Goal: Answer question/provide support: Share knowledge or assist other users

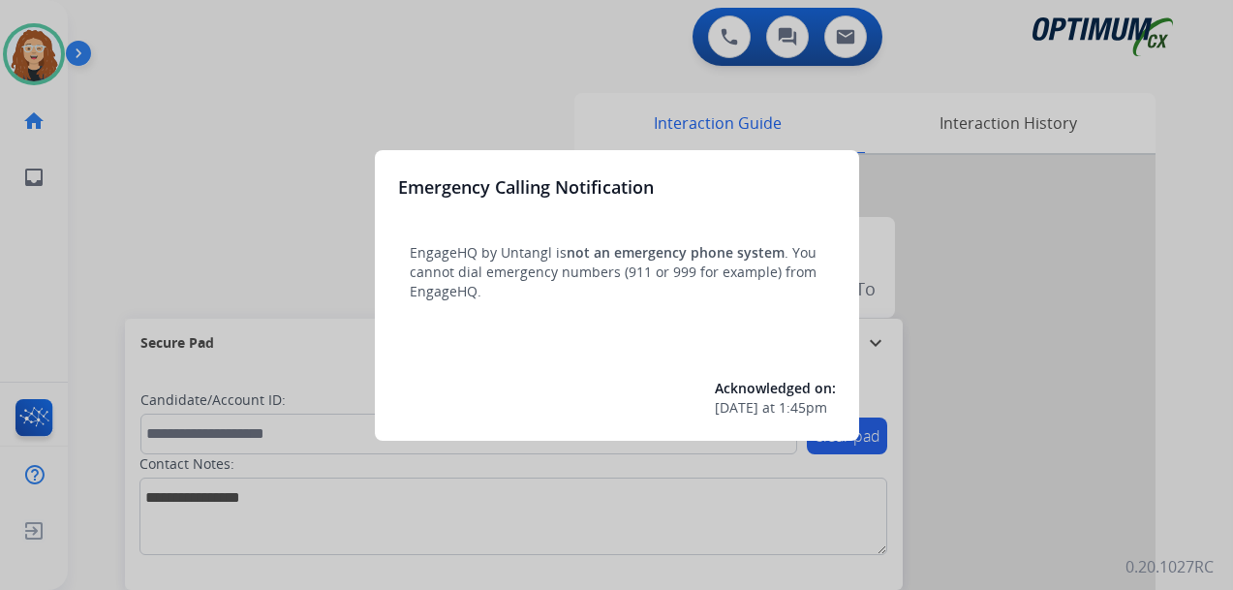
click at [223, 82] on div at bounding box center [616, 295] width 1233 height 590
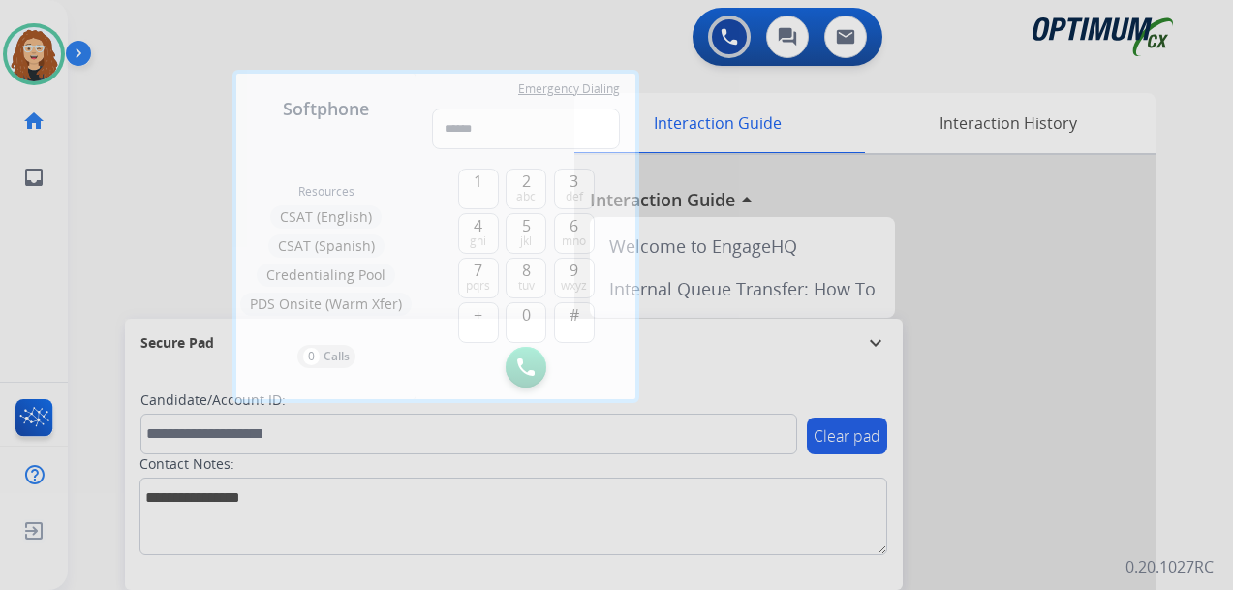
click at [179, 69] on div at bounding box center [616, 295] width 1233 height 590
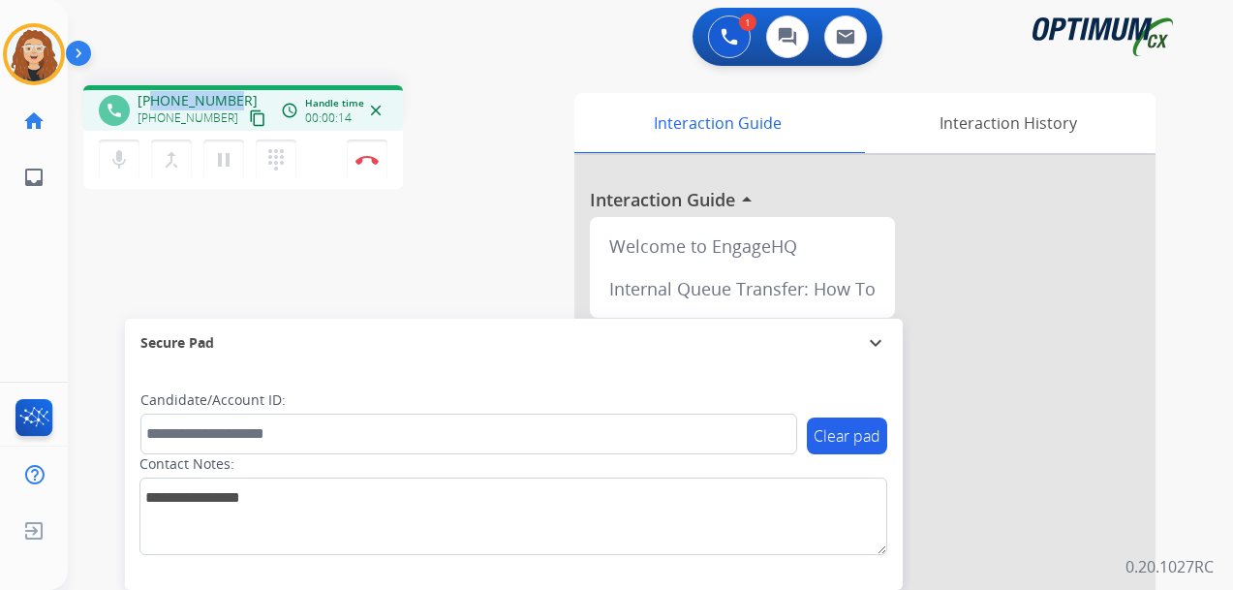
drag, startPoint x: 169, startPoint y: 95, endPoint x: 231, endPoint y: 98, distance: 62.1
click at [231, 98] on span "[PHONE_NUMBER]" at bounding box center [198, 100] width 120 height 19
copy span "2022994177"
click at [365, 161] on img at bounding box center [367, 160] width 23 height 10
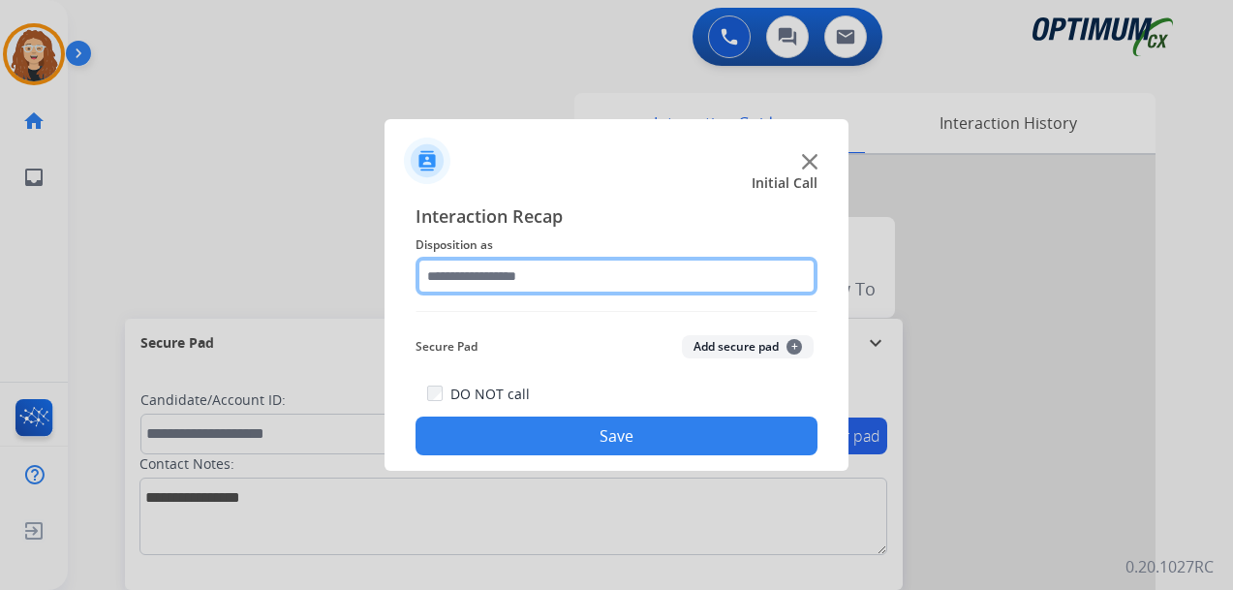
click at [458, 276] on input "text" at bounding box center [617, 276] width 402 height 39
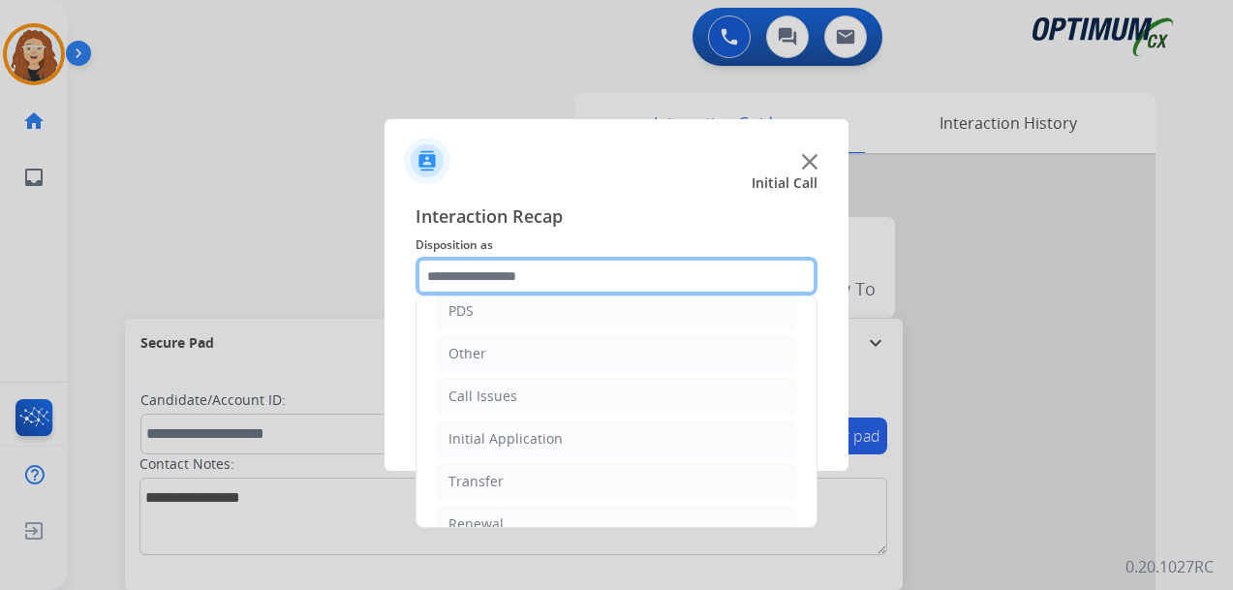
scroll to position [132, 0]
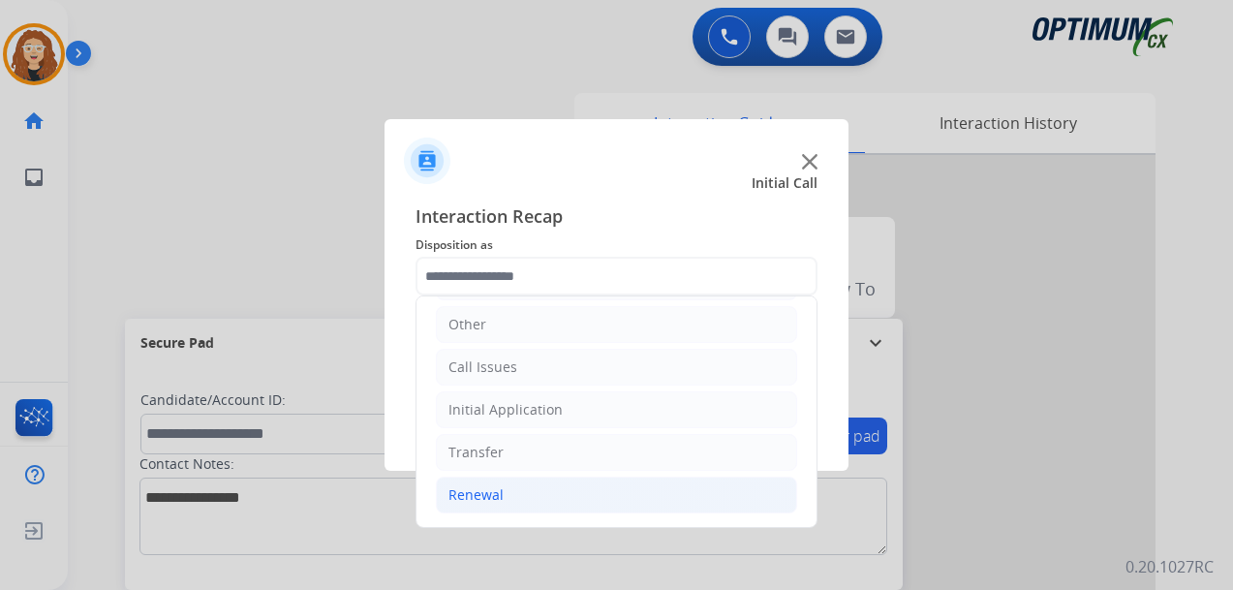
click at [470, 495] on div "Renewal" at bounding box center [476, 494] width 55 height 19
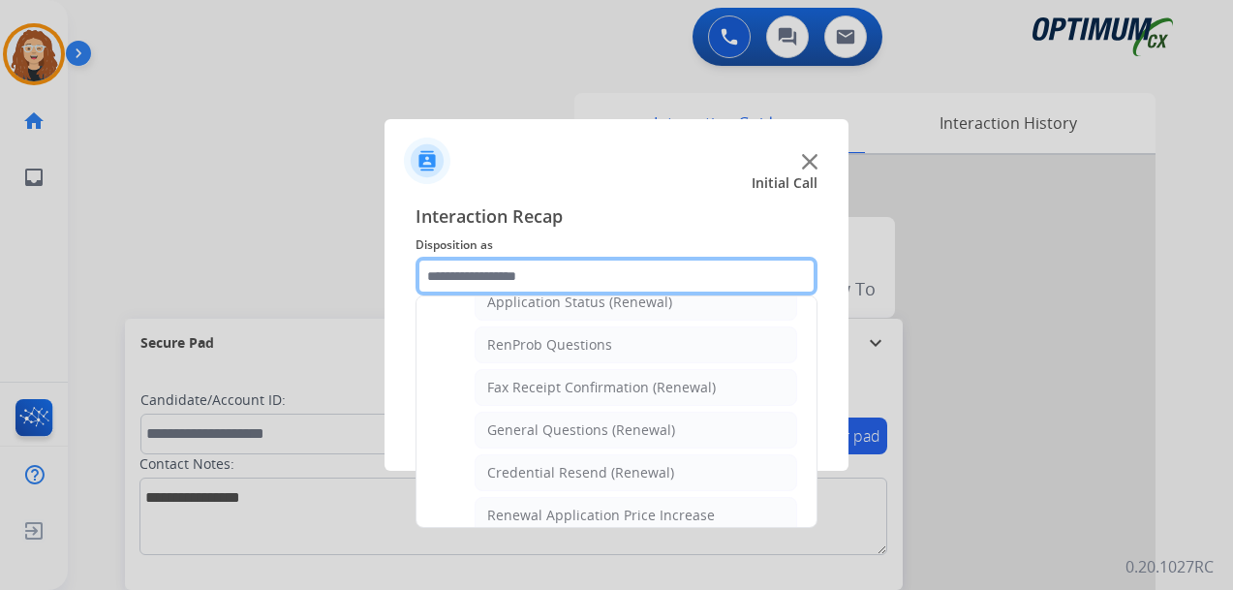
scroll to position [493, 0]
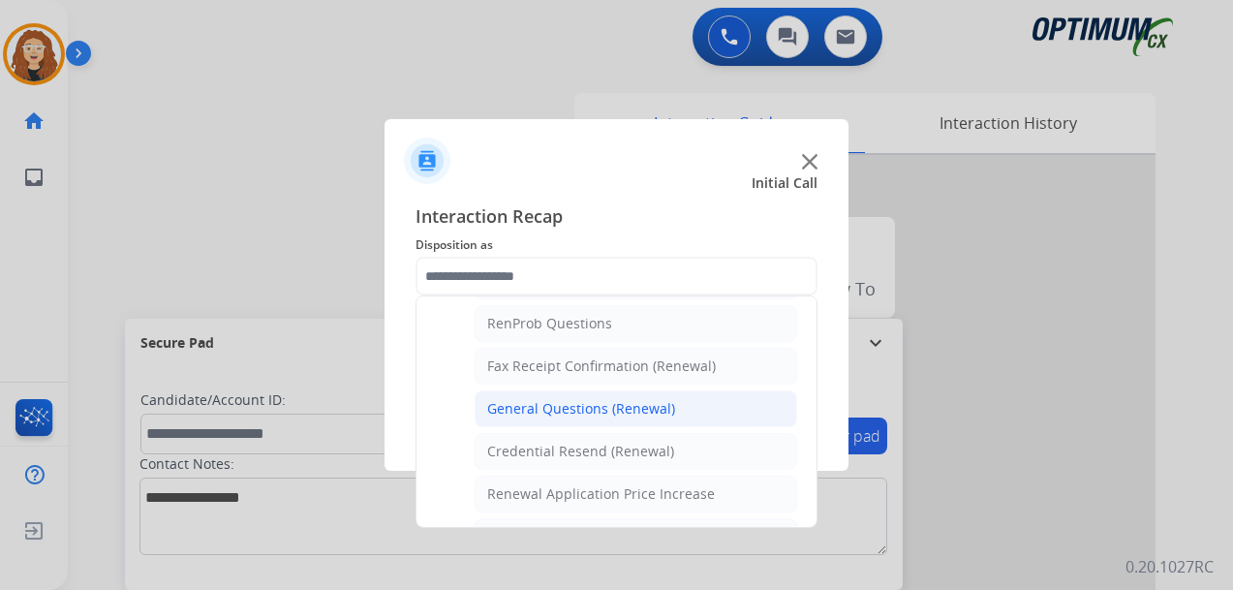
click at [641, 410] on div "General Questions (Renewal)" at bounding box center [581, 408] width 188 height 19
type input "**********"
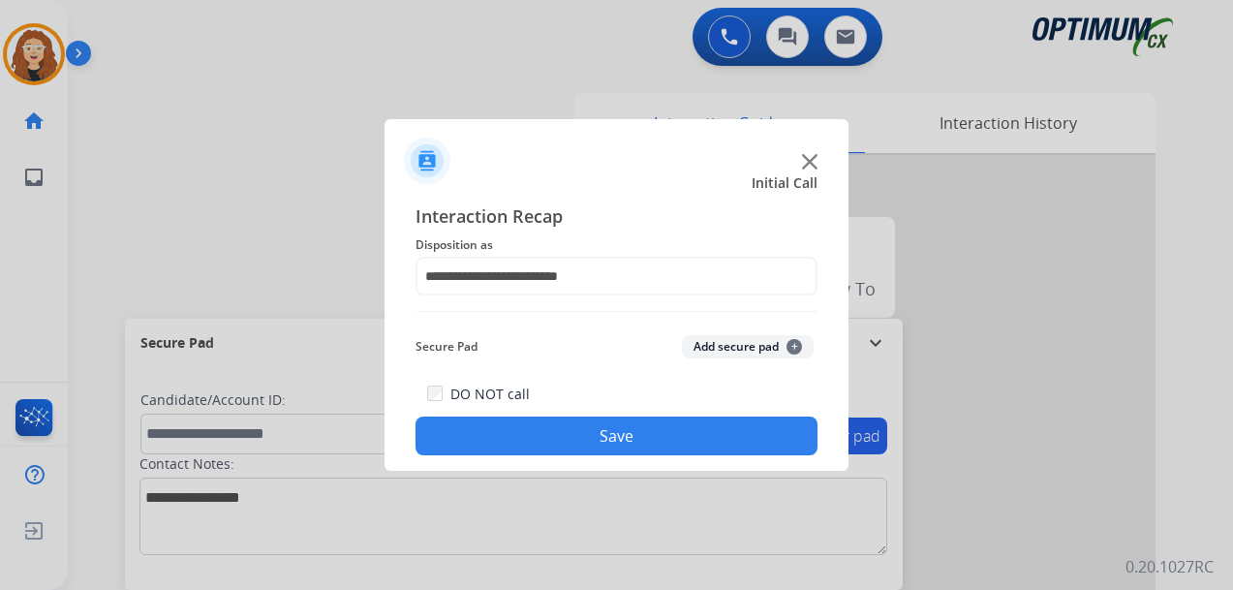
drag, startPoint x: 614, startPoint y: 442, endPoint x: 441, endPoint y: 61, distance: 418.4
click at [613, 438] on button "Save" at bounding box center [617, 436] width 402 height 39
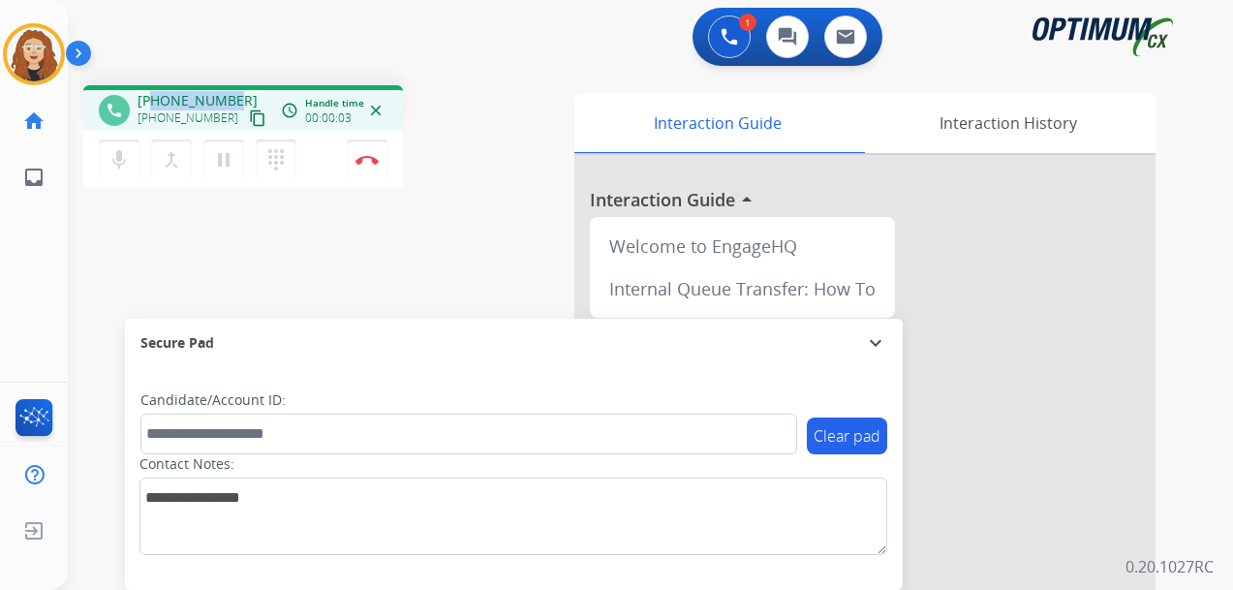
drag, startPoint x: 163, startPoint y: 97, endPoint x: 232, endPoint y: 98, distance: 68.8
click at [232, 98] on div "[PHONE_NUMBER] [PHONE_NUMBER] content_copy" at bounding box center [204, 110] width 132 height 39
copy span "6196339644"
click at [367, 156] on img at bounding box center [367, 160] width 23 height 10
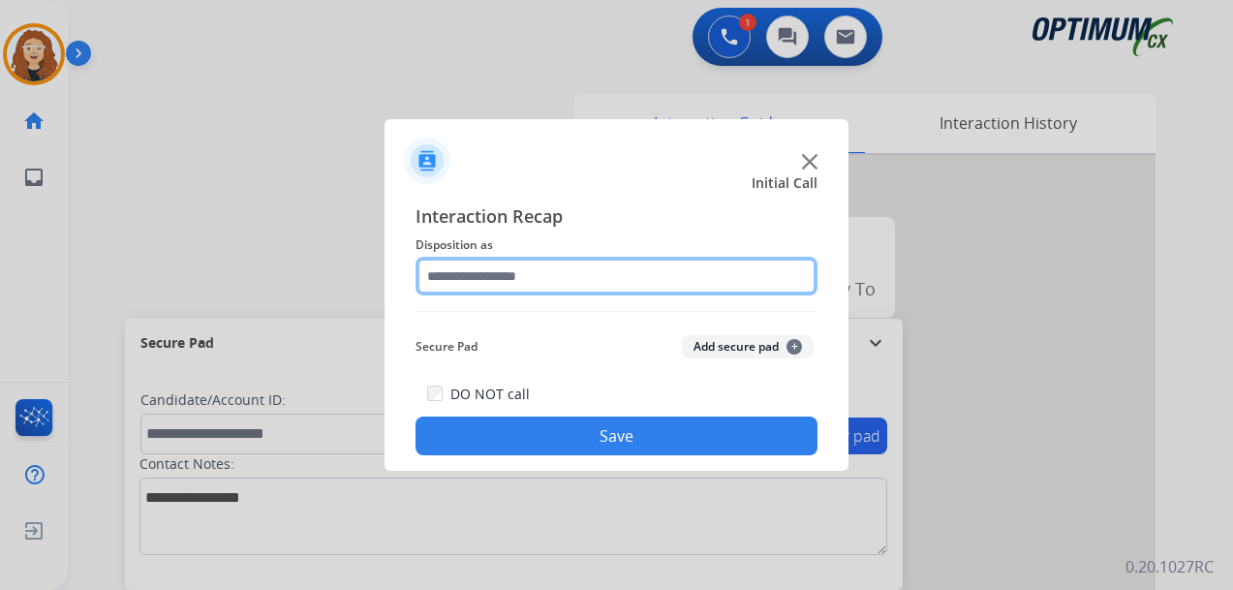
click at [531, 270] on input "text" at bounding box center [617, 276] width 402 height 39
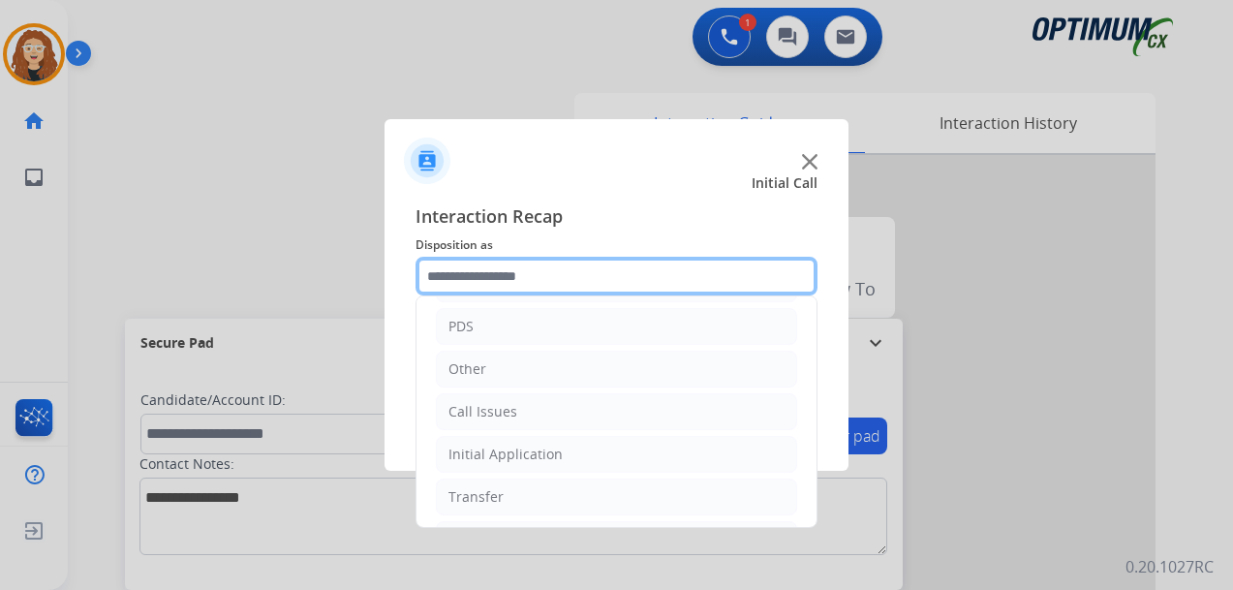
scroll to position [132, 0]
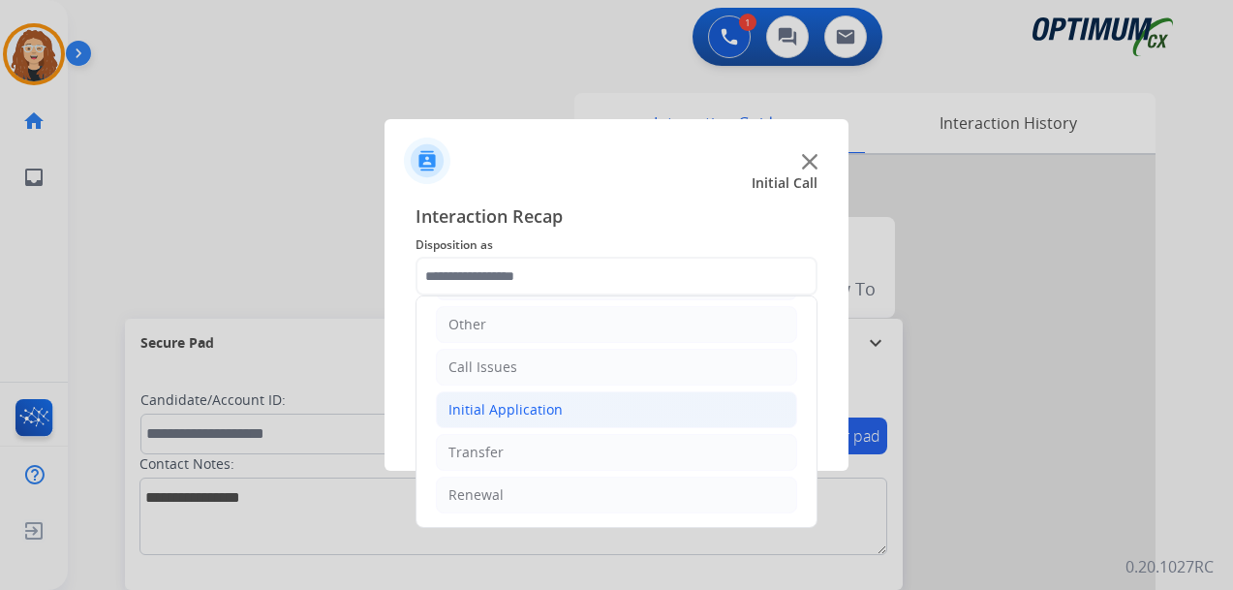
click at [514, 408] on div "Initial Application" at bounding box center [506, 409] width 114 height 19
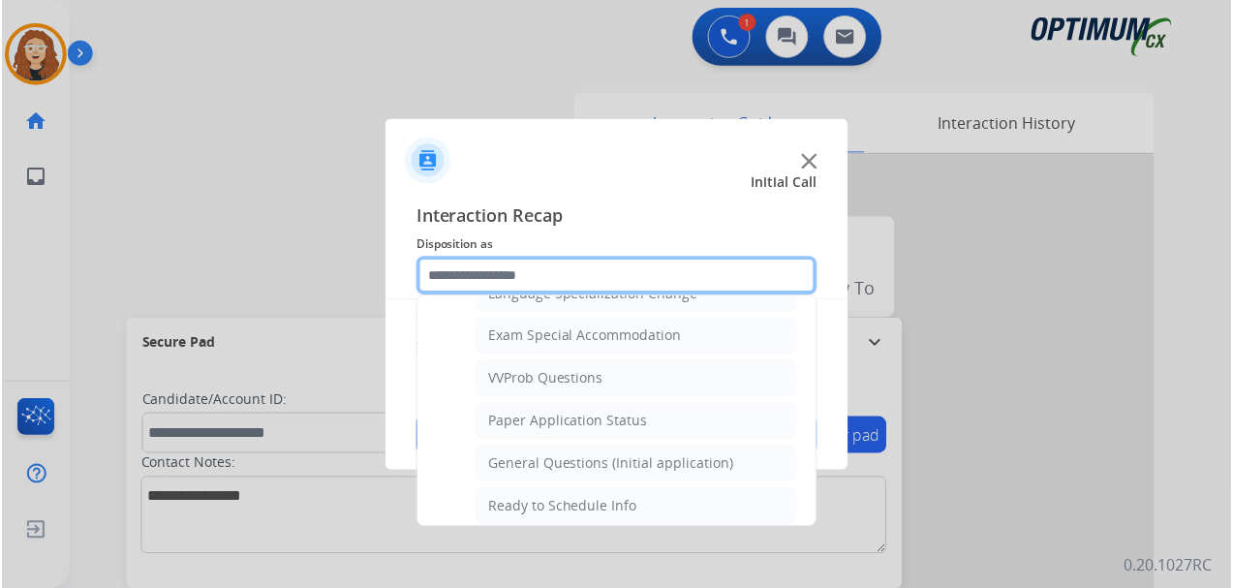
scroll to position [1014, 0]
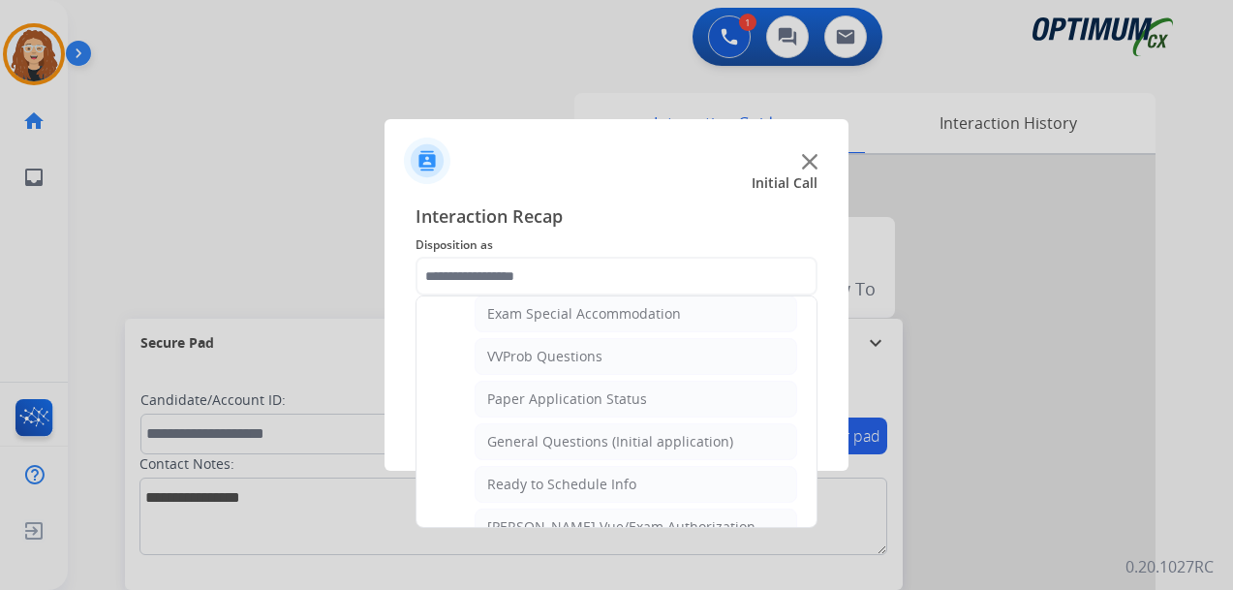
click at [689, 433] on div "General Questions (Initial application)" at bounding box center [610, 441] width 246 height 19
type input "**********"
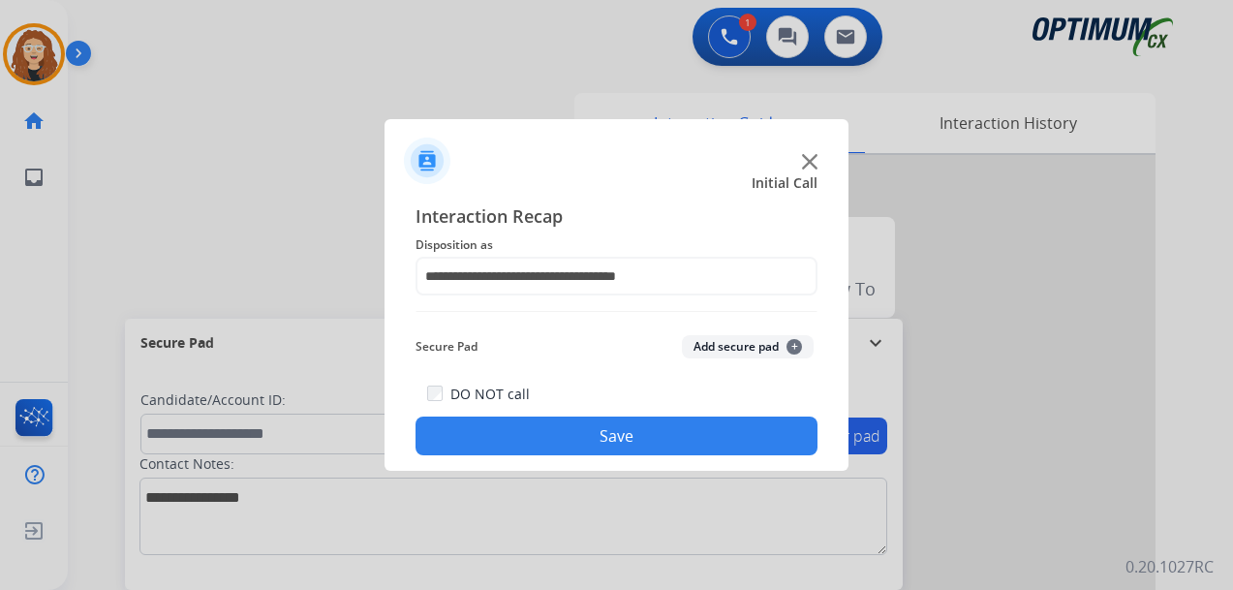
click at [658, 434] on button "Save" at bounding box center [617, 436] width 402 height 39
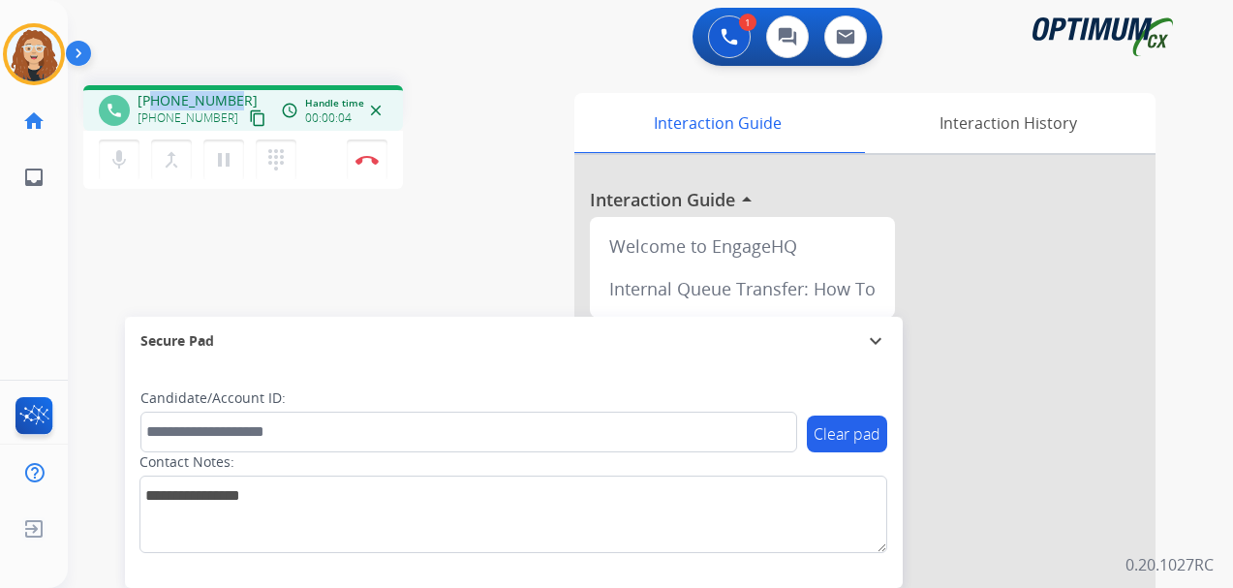
drag, startPoint x: 152, startPoint y: 100, endPoint x: 233, endPoint y: 97, distance: 80.5
click at [233, 97] on div "[PHONE_NUMBER] [PHONE_NUMBER] content_copy" at bounding box center [204, 110] width 132 height 39
copy span "5616444689"
click at [371, 161] on img at bounding box center [367, 160] width 23 height 10
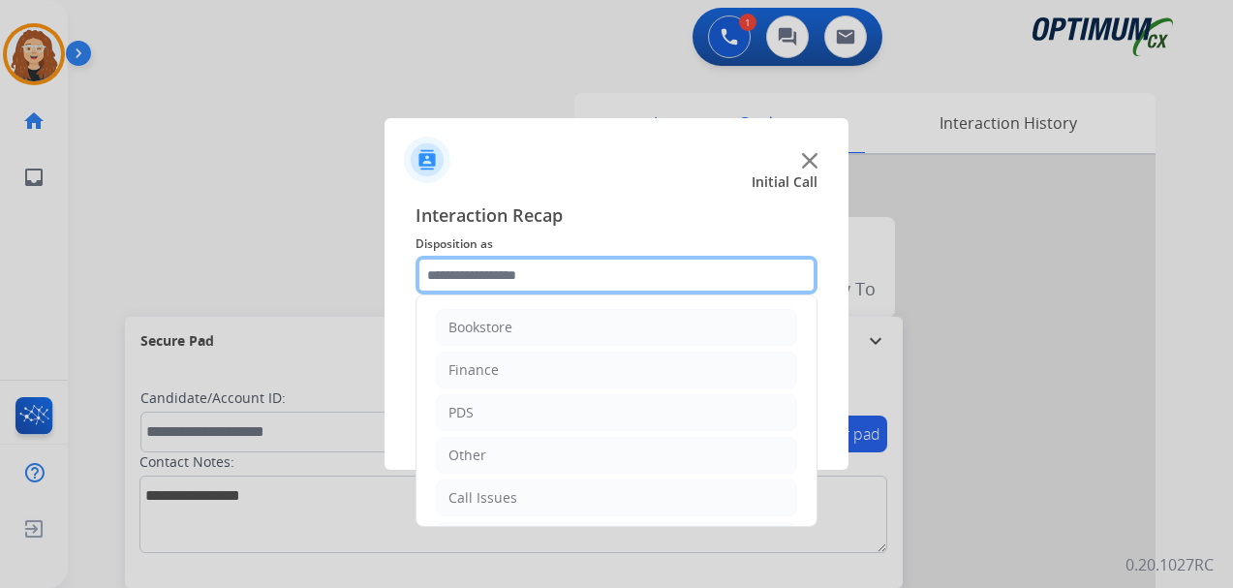
click at [521, 274] on input "text" at bounding box center [617, 275] width 402 height 39
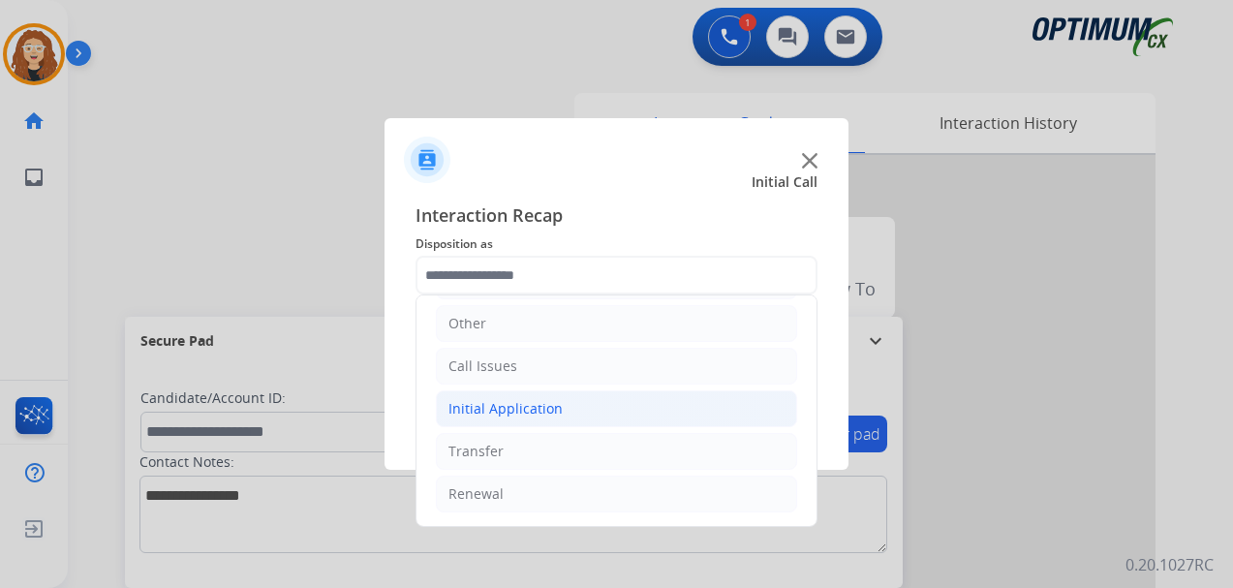
click at [519, 406] on div "Initial Application" at bounding box center [506, 408] width 114 height 19
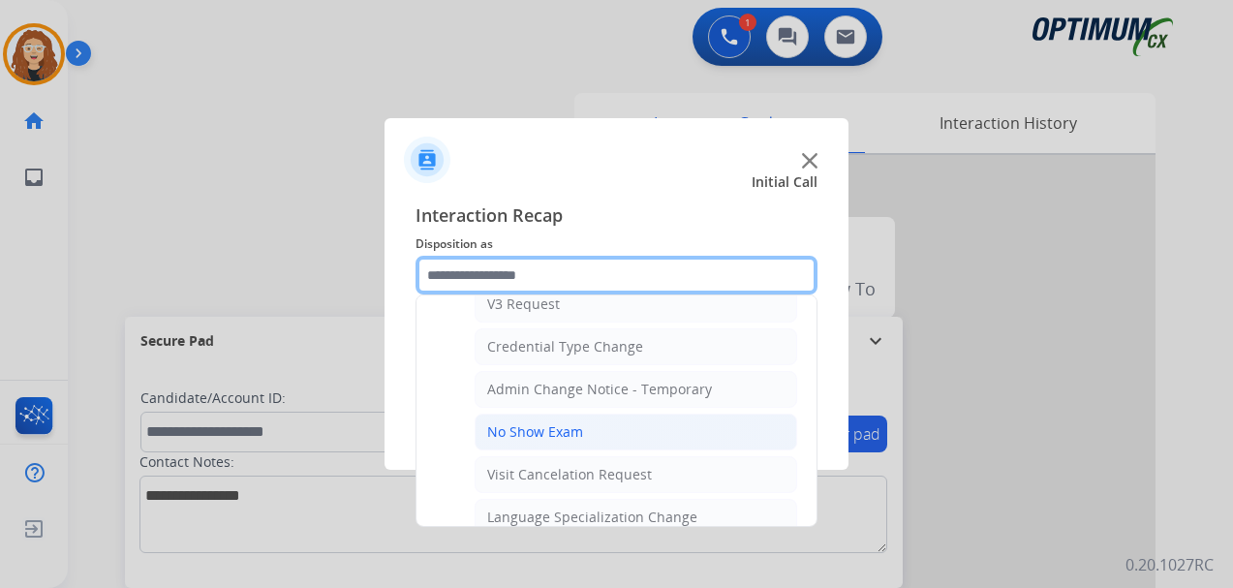
scroll to position [773, 0]
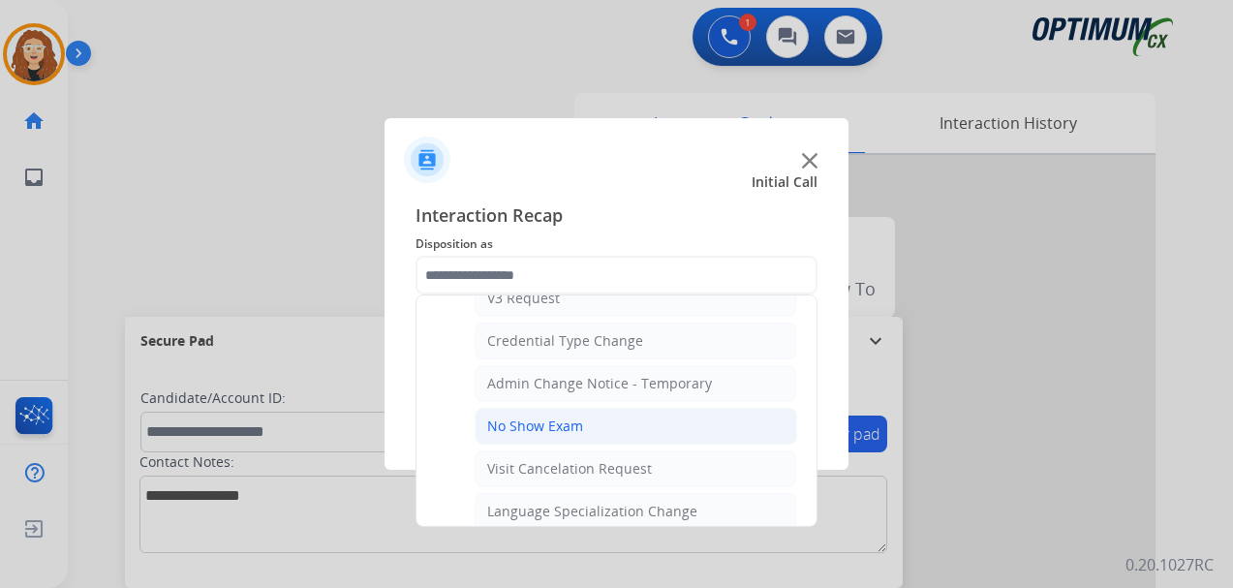
click at [635, 419] on li "No Show Exam" at bounding box center [636, 426] width 323 height 37
type input "**********"
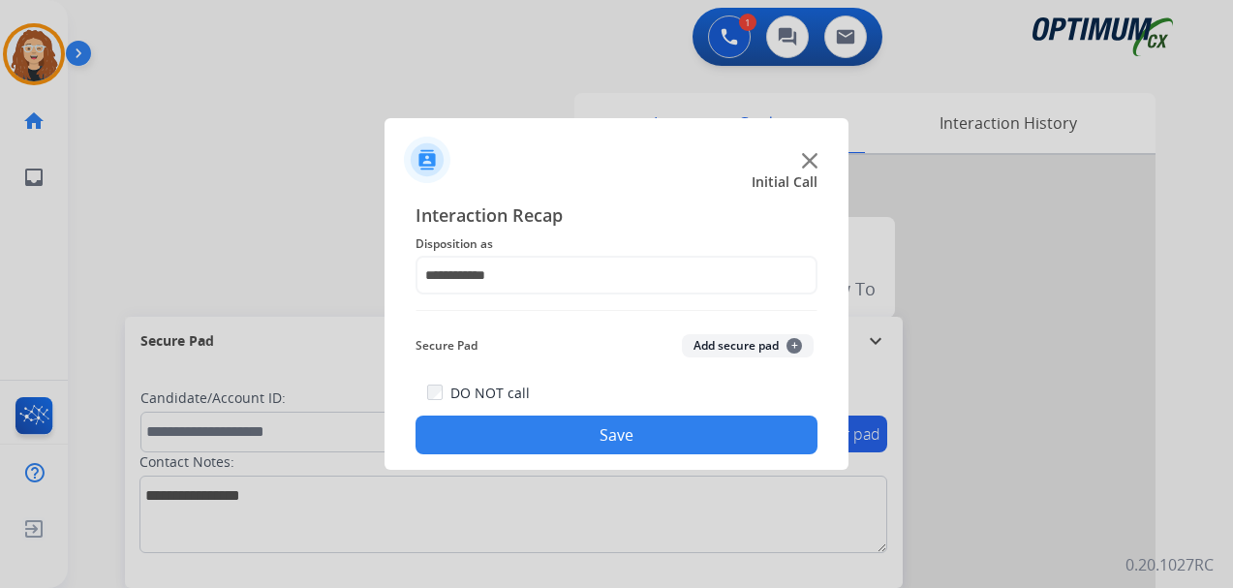
click at [620, 427] on button "Save" at bounding box center [617, 435] width 402 height 39
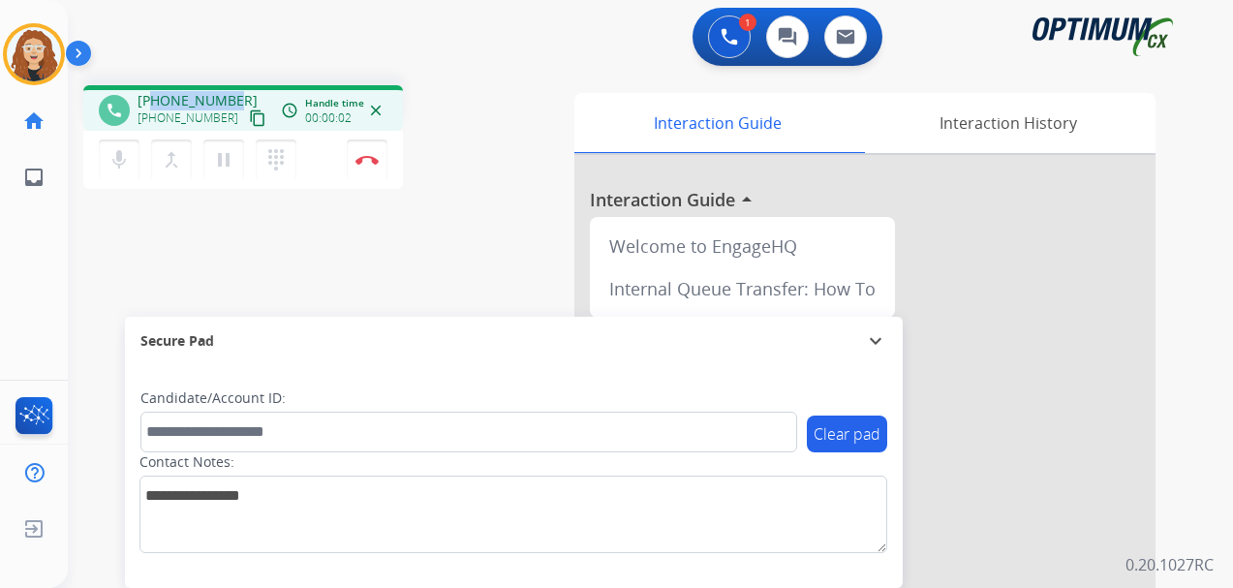
drag, startPoint x: 154, startPoint y: 98, endPoint x: 234, endPoint y: 94, distance: 80.5
click at [234, 94] on div "[PHONE_NUMBER] [PHONE_NUMBER] content_copy" at bounding box center [204, 110] width 132 height 39
copy span "9784176978"
click at [373, 162] on img at bounding box center [367, 160] width 23 height 10
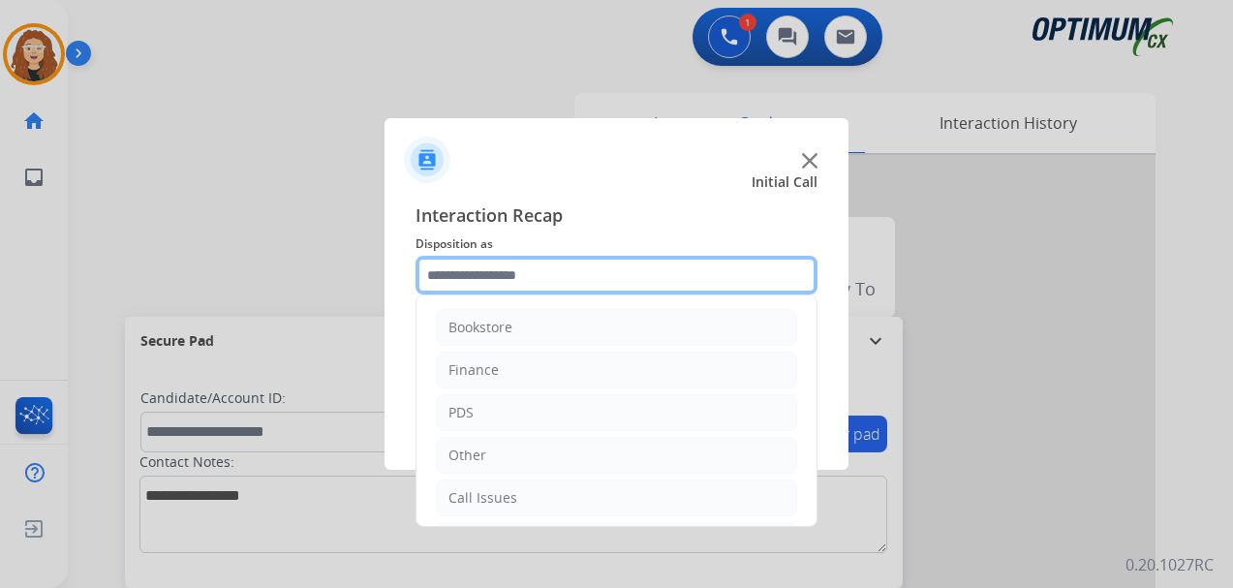
click at [493, 271] on input "text" at bounding box center [617, 275] width 402 height 39
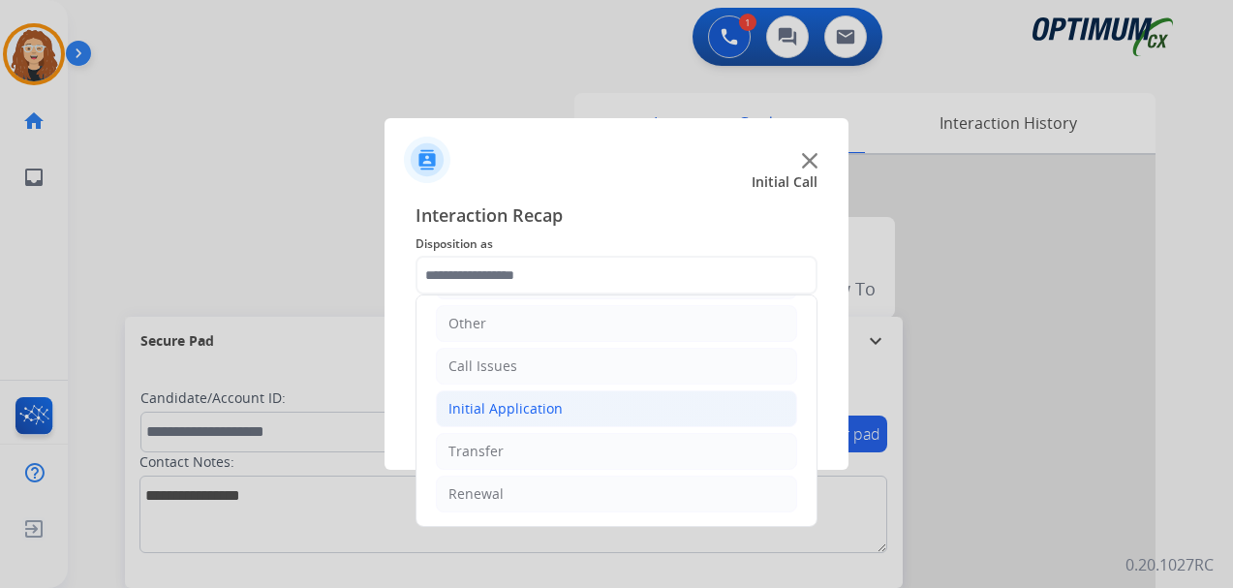
click at [559, 404] on li "Initial Application" at bounding box center [616, 408] width 361 height 37
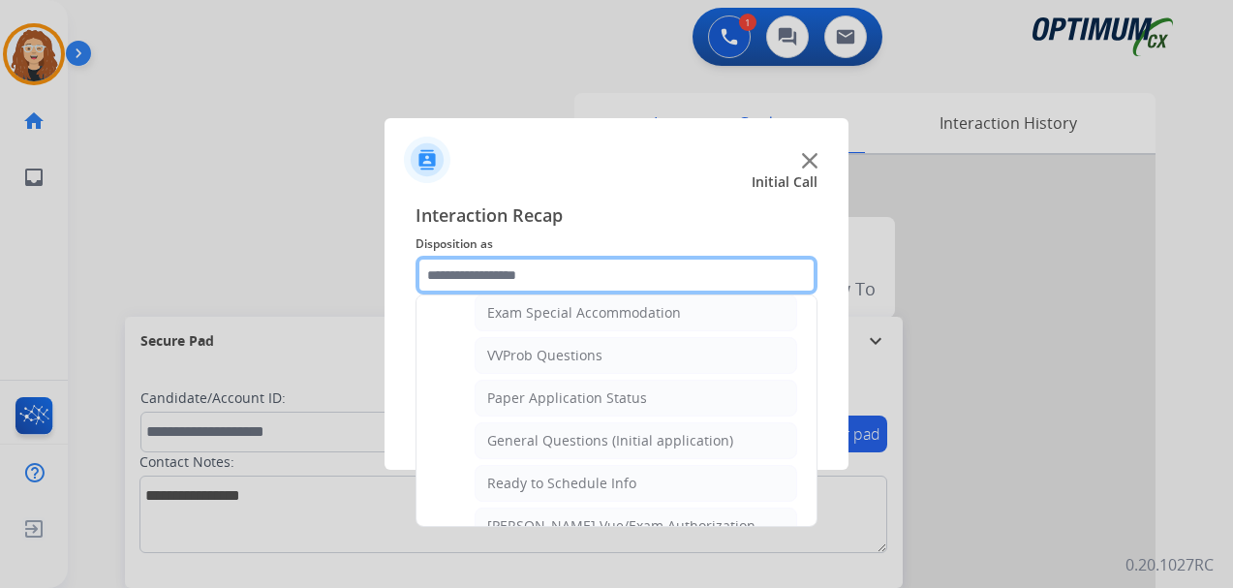
scroll to position [1033, 0]
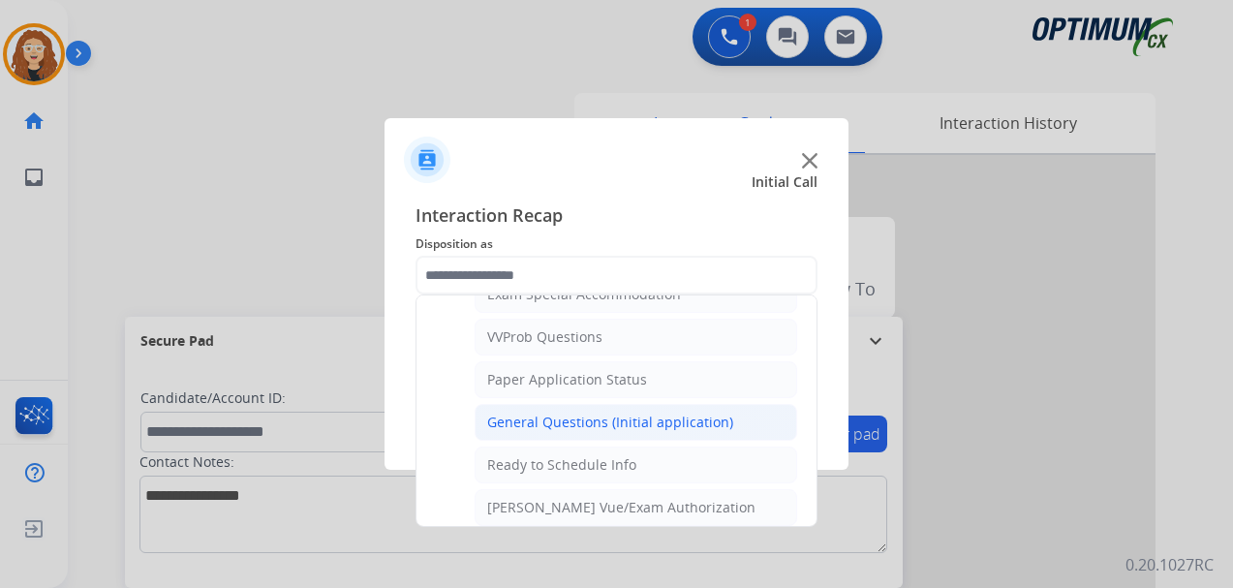
click at [659, 423] on div "General Questions (Initial application)" at bounding box center [610, 422] width 246 height 19
type input "**********"
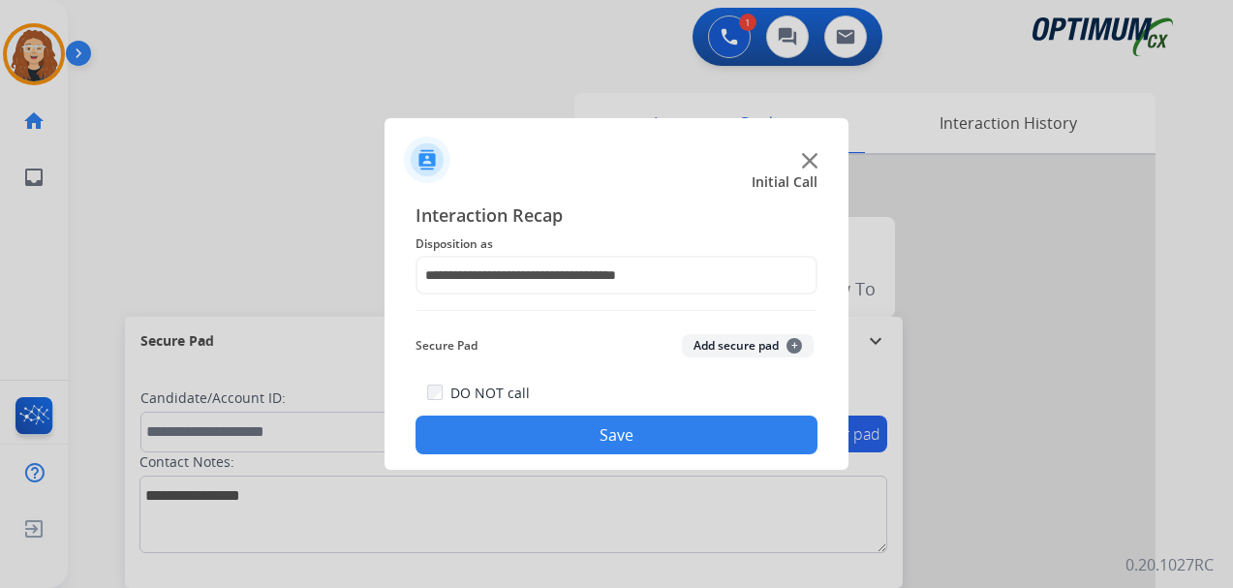
click at [647, 423] on button "Save" at bounding box center [617, 435] width 402 height 39
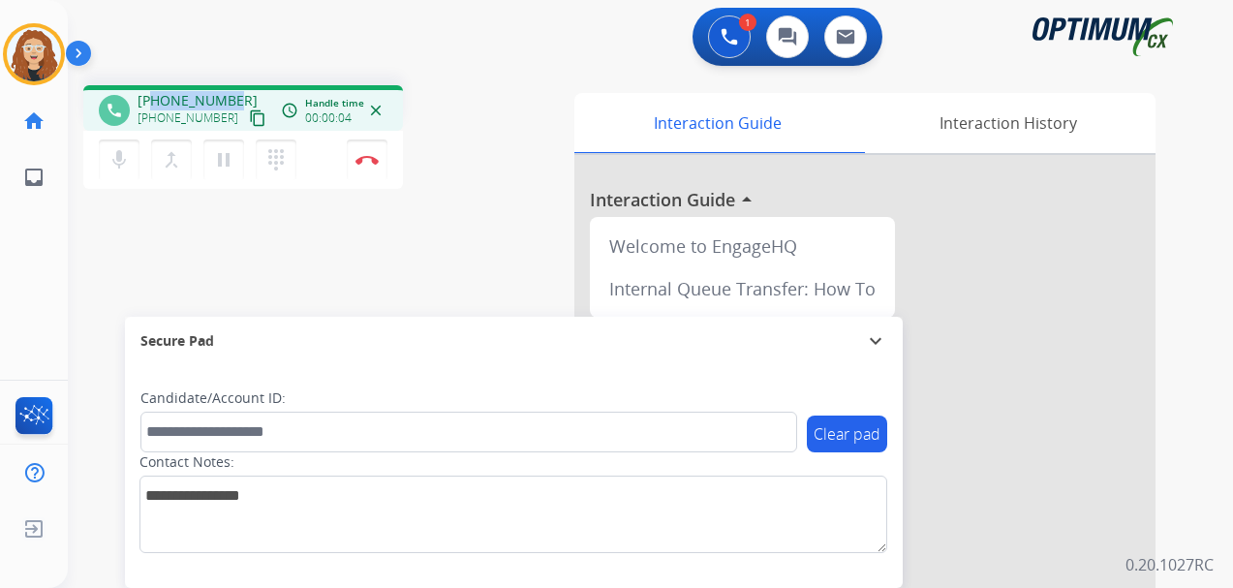
drag, startPoint x: 161, startPoint y: 100, endPoint x: 235, endPoint y: 97, distance: 74.7
click at [235, 97] on div "[PHONE_NUMBER] [PHONE_NUMBER] content_copy" at bounding box center [204, 110] width 132 height 39
copy span "2315341214"
click at [372, 167] on button "Disconnect" at bounding box center [367, 160] width 41 height 41
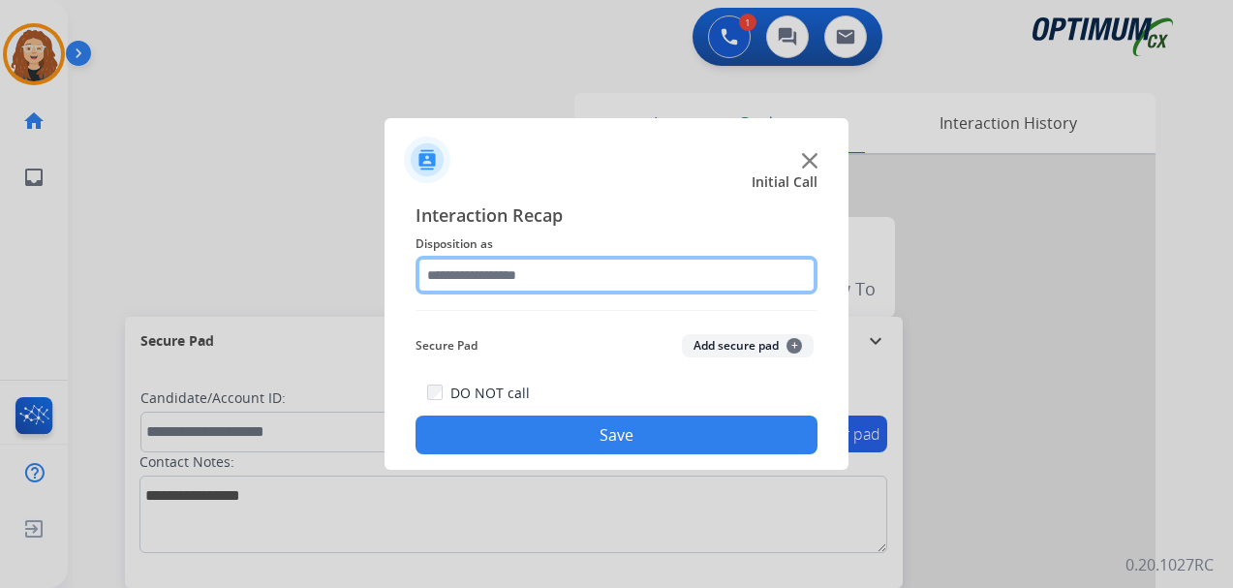
click at [508, 275] on input "text" at bounding box center [617, 275] width 402 height 39
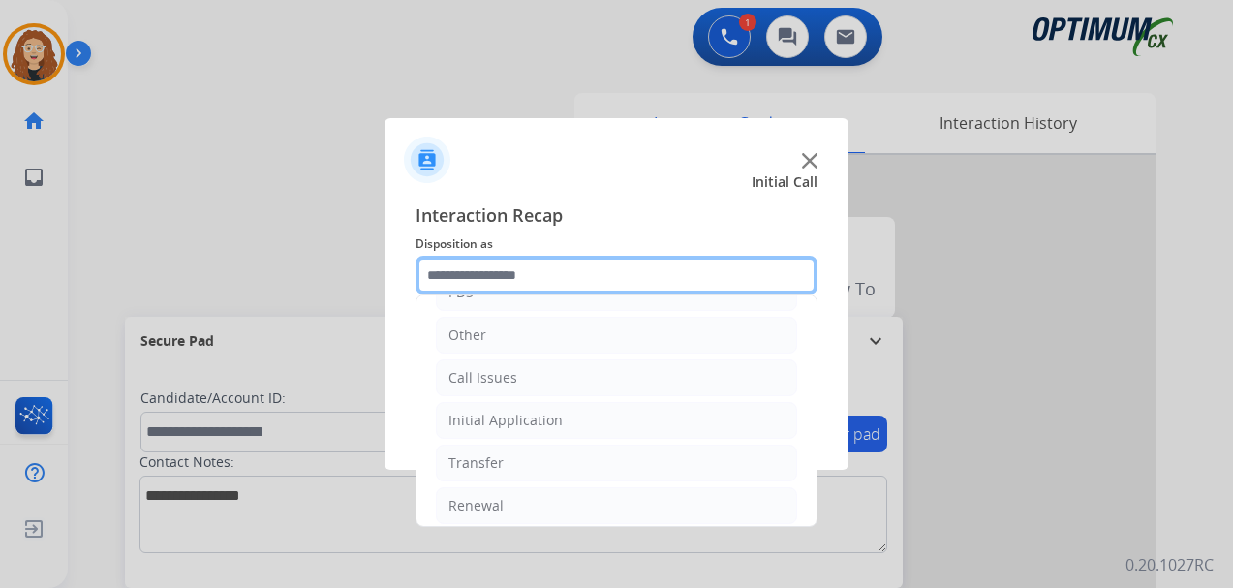
scroll to position [132, 0]
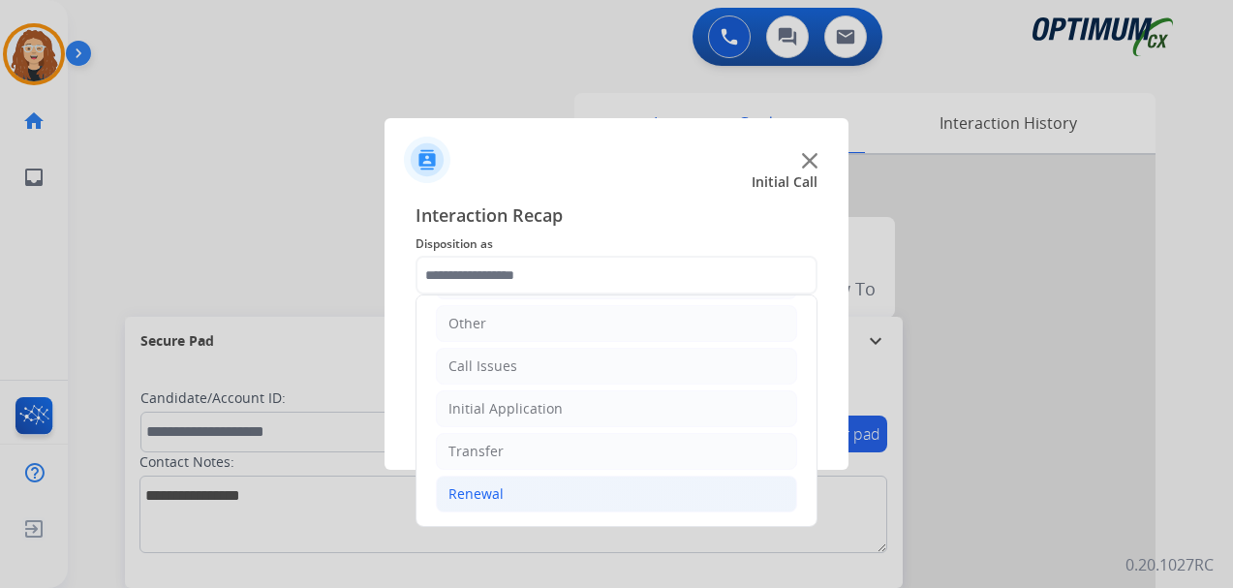
click at [527, 491] on li "Renewal" at bounding box center [616, 494] width 361 height 37
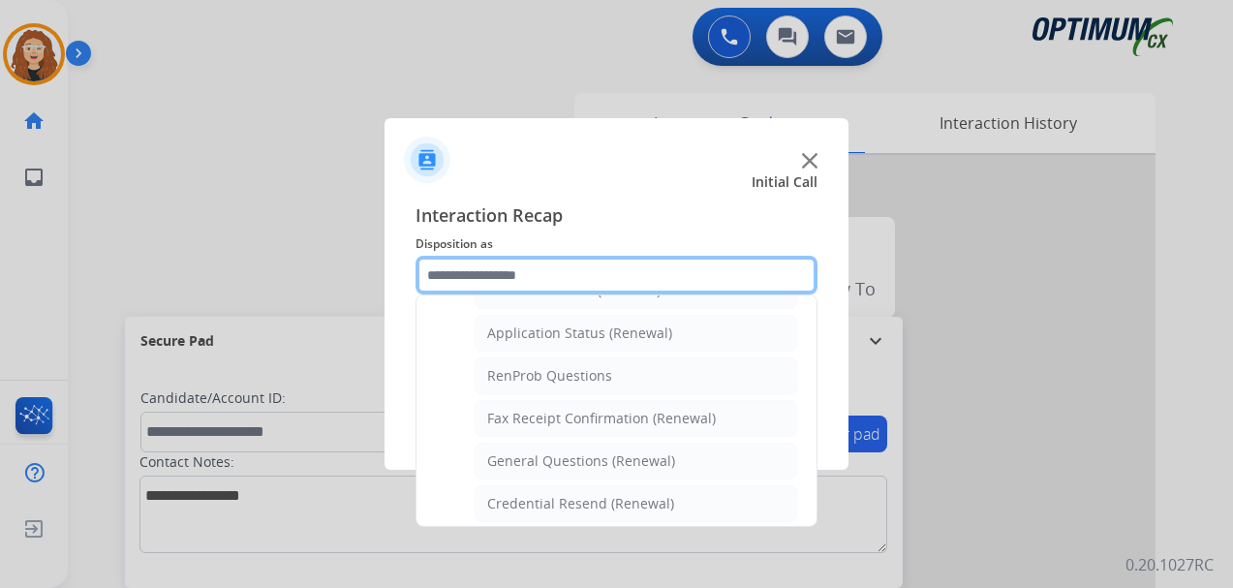
scroll to position [484, 0]
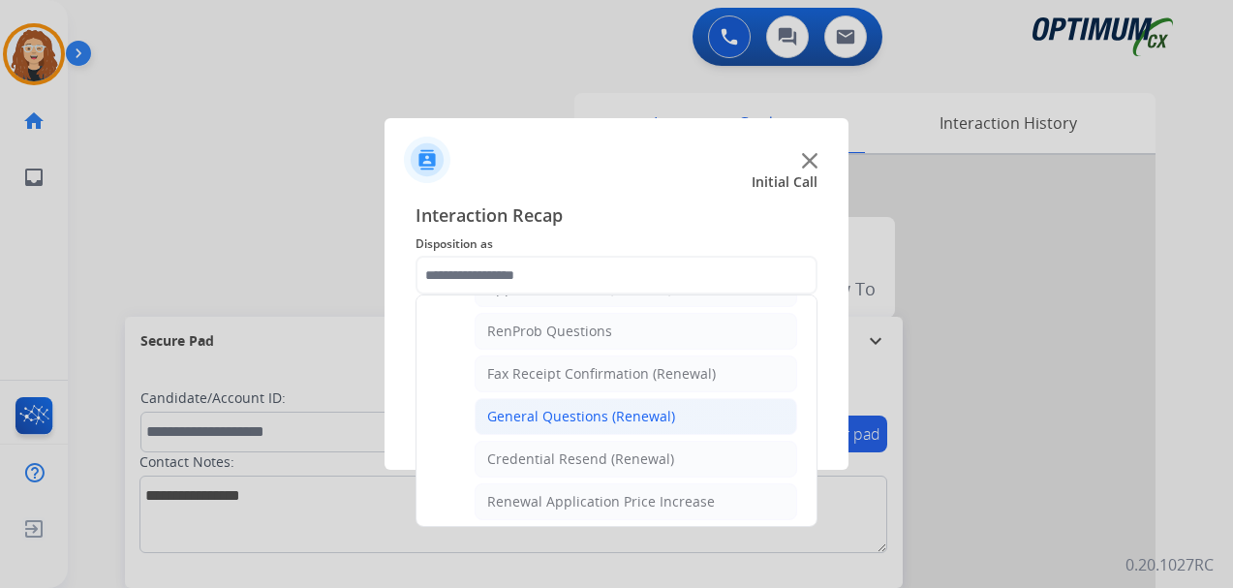
click at [639, 419] on div "General Questions (Renewal)" at bounding box center [581, 416] width 188 height 19
type input "**********"
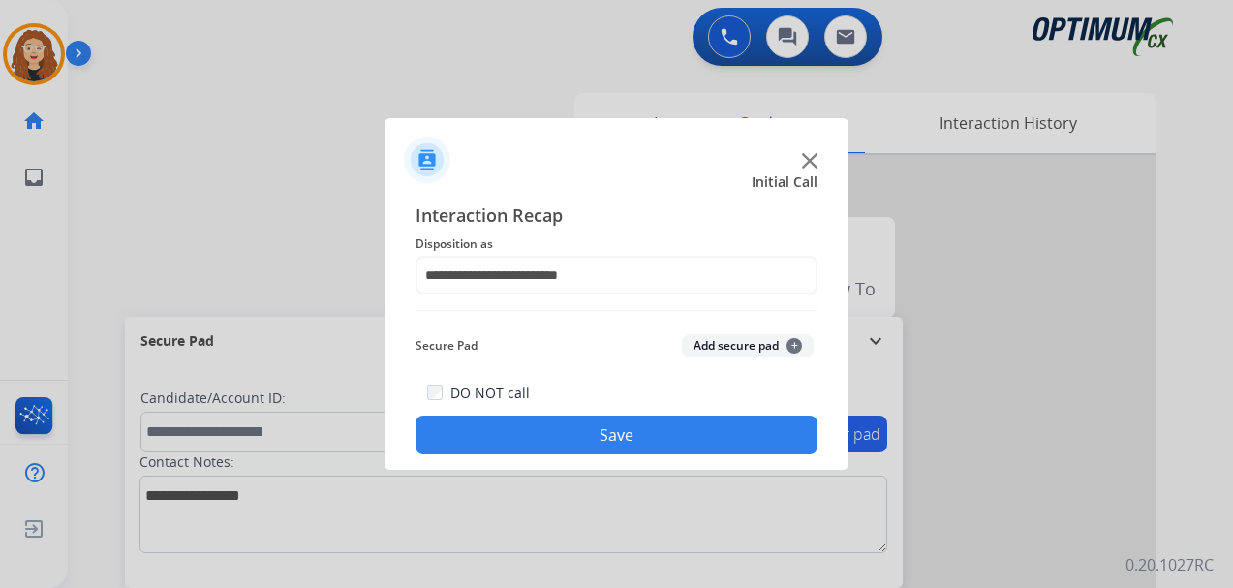
click at [630, 429] on button "Save" at bounding box center [617, 435] width 402 height 39
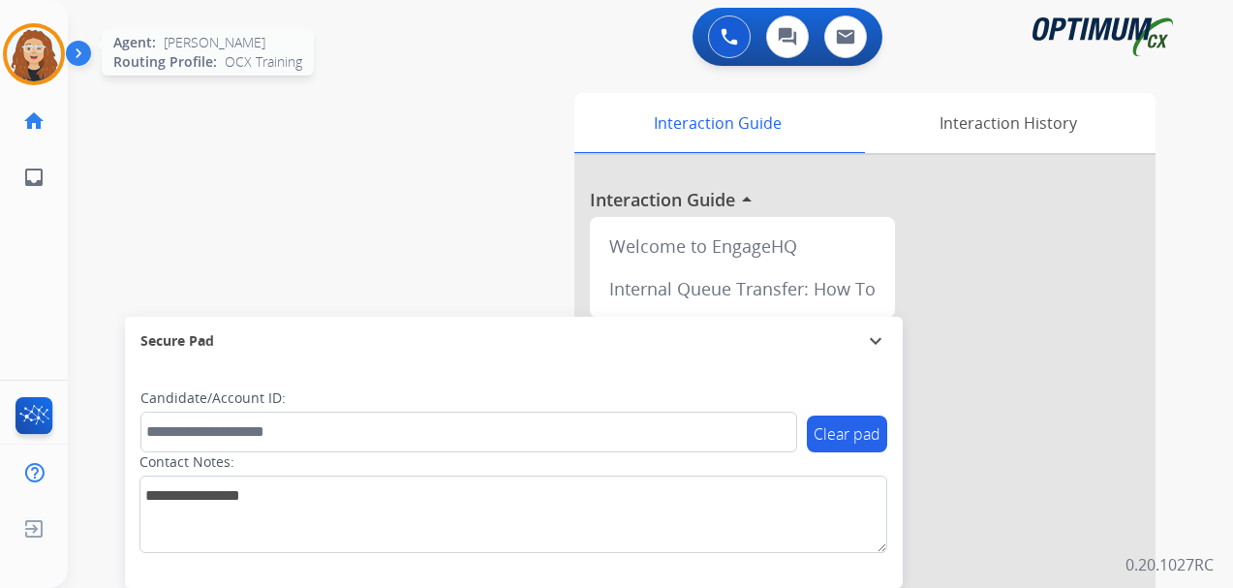
click at [30, 54] on img at bounding box center [34, 54] width 54 height 54
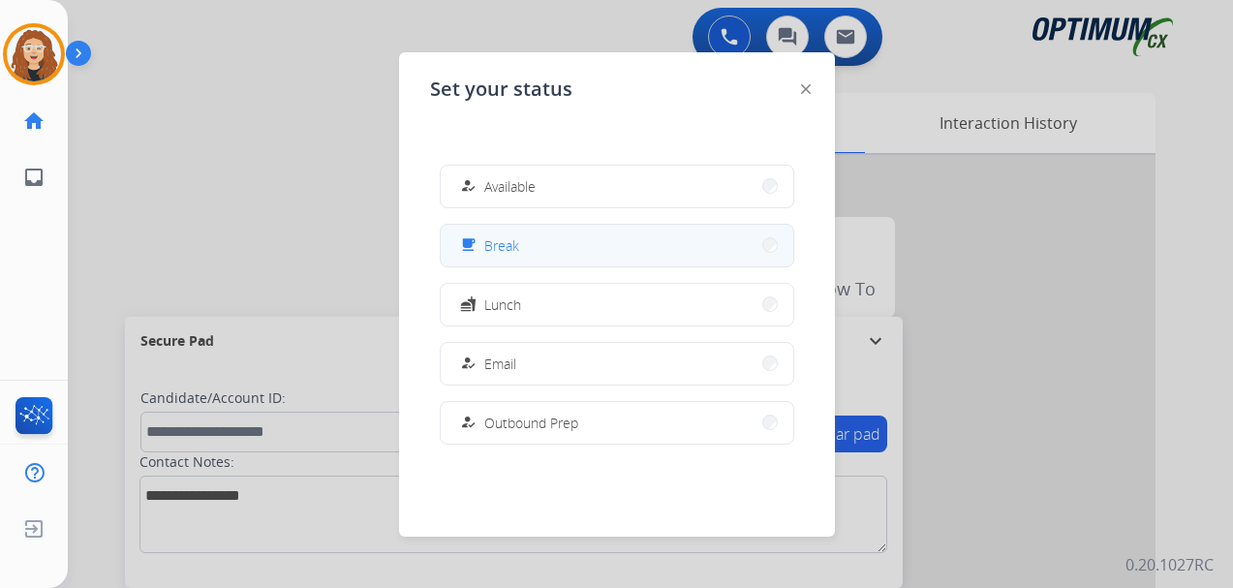
click at [559, 242] on button "free_breakfast Break" at bounding box center [617, 246] width 353 height 42
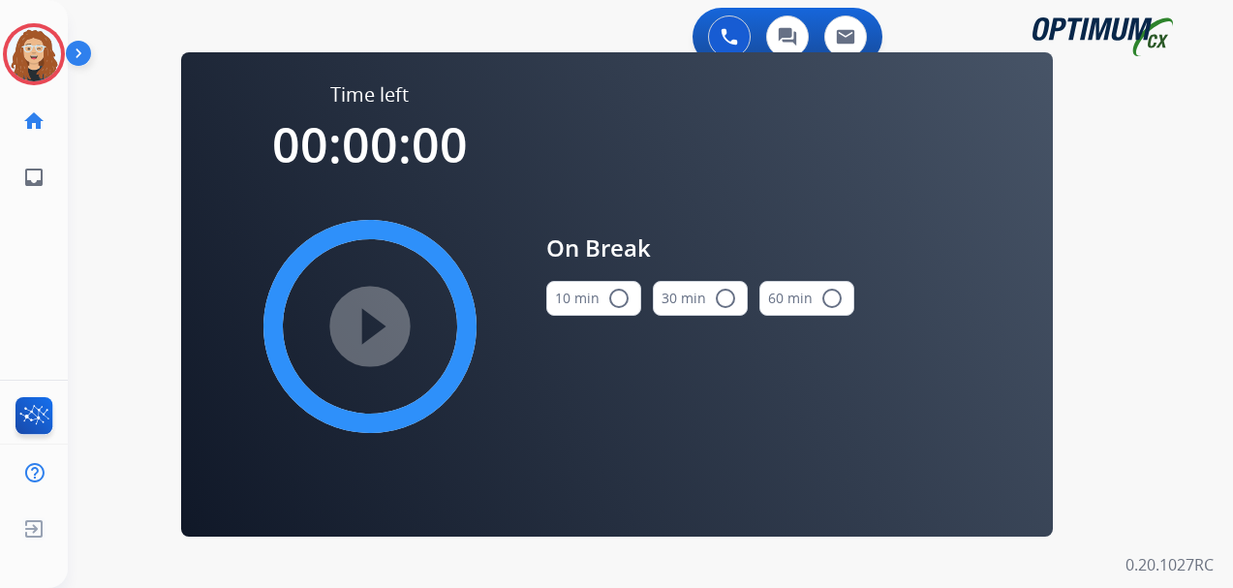
click at [619, 297] on mat-icon "radio_button_unchecked" at bounding box center [619, 298] width 23 height 23
click at [382, 334] on mat-icon "play_circle_filled" at bounding box center [370, 326] width 23 height 23
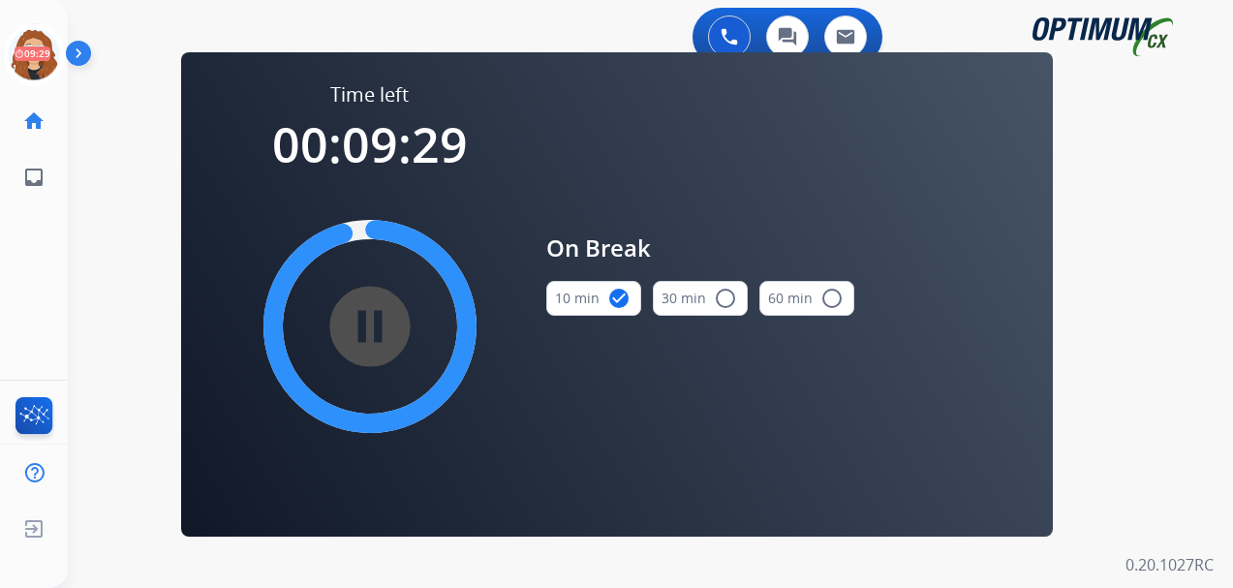
click at [1137, 407] on div "0 Voice Interactions 0 Chat Interactions 0 Email Interactions swap_horiz Break …" at bounding box center [651, 294] width 1166 height 588
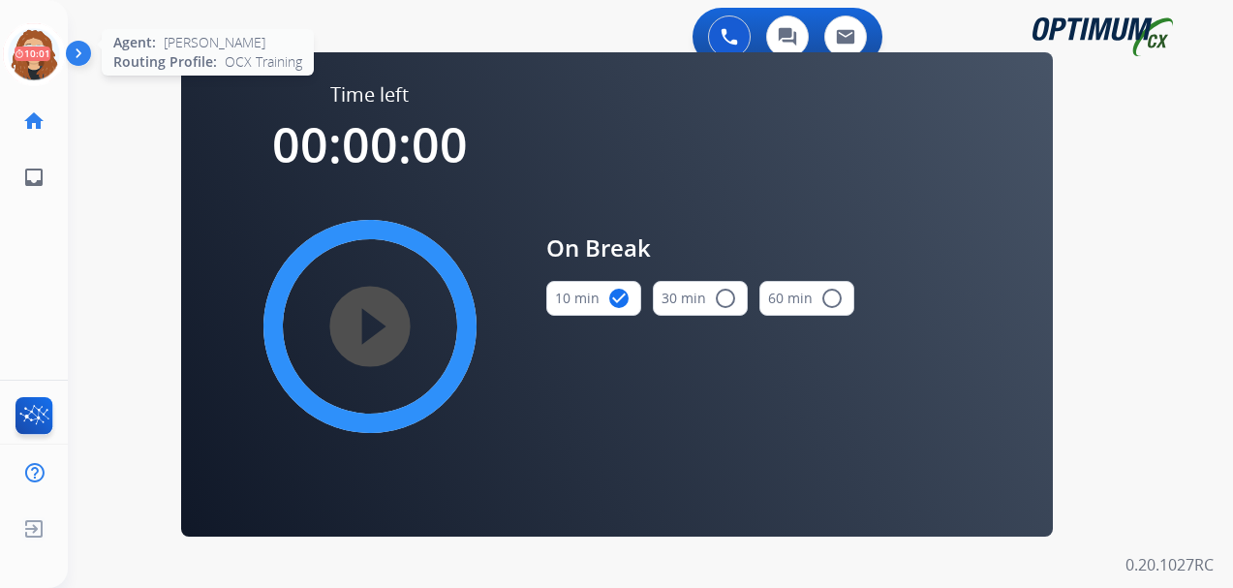
click at [48, 54] on icon at bounding box center [34, 54] width 63 height 63
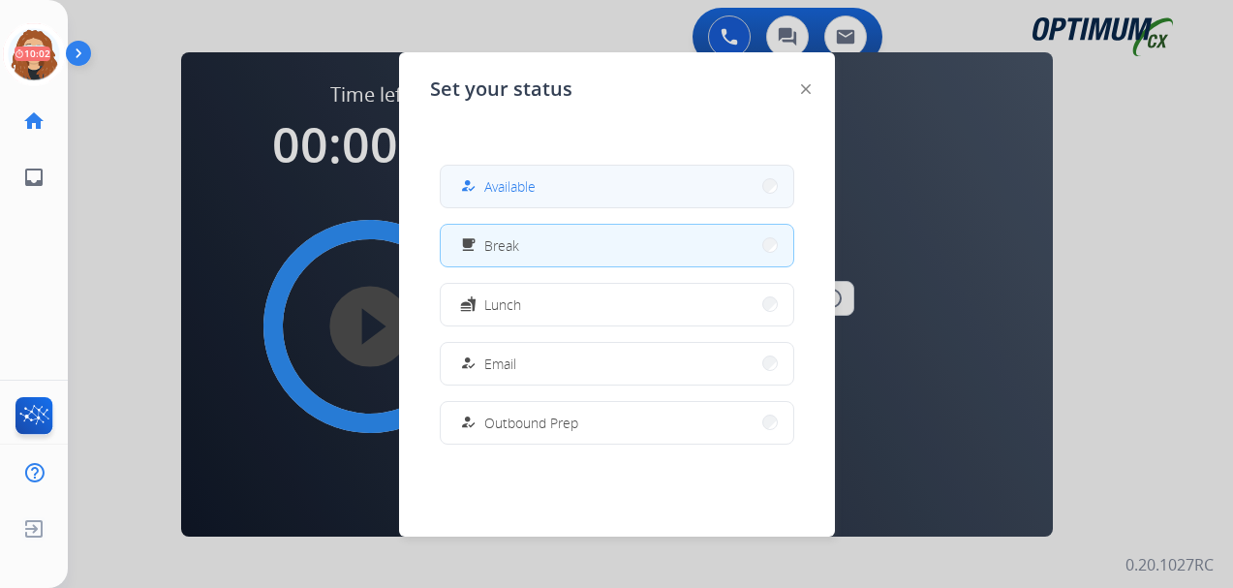
click at [509, 180] on span "Available" at bounding box center [509, 186] width 51 height 20
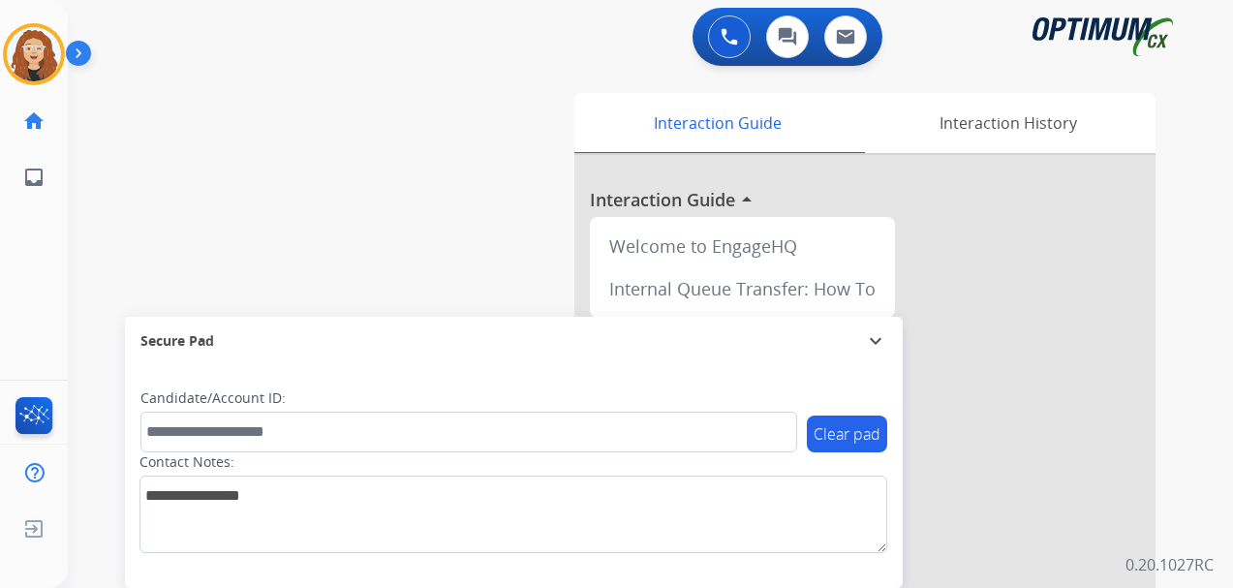
click at [75, 241] on div "swap_horiz Break voice bridge close_fullscreen Connect 3-Way Call merge_type Se…" at bounding box center [627, 474] width 1119 height 808
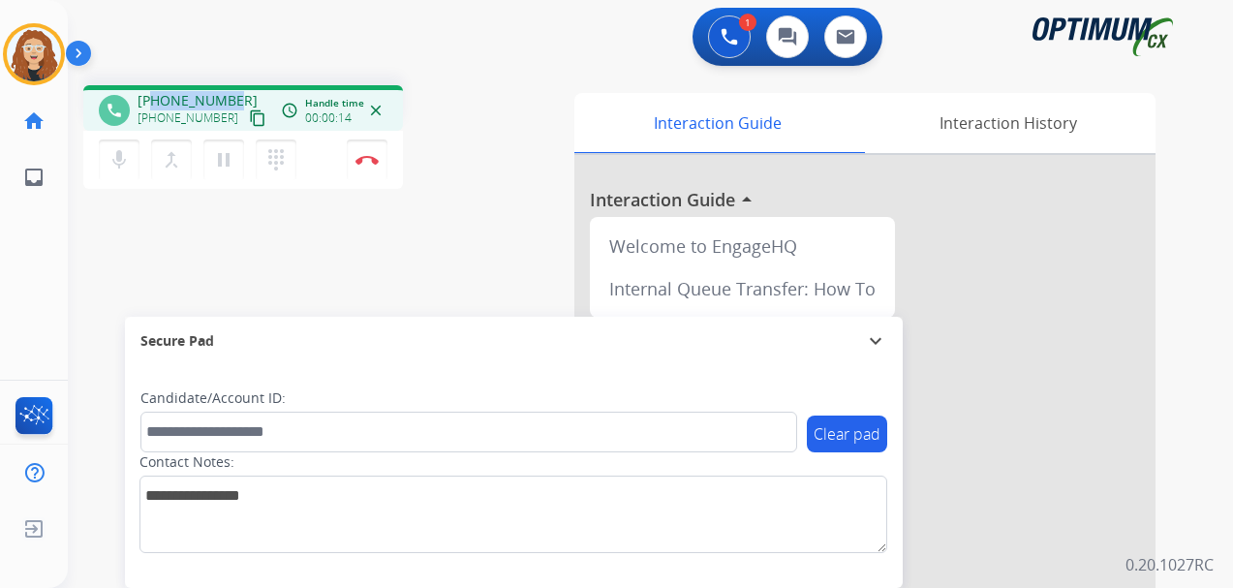
drag, startPoint x: 152, startPoint y: 99, endPoint x: 226, endPoint y: 95, distance: 73.7
click at [234, 95] on div "[PHONE_NUMBER] [PHONE_NUMBER] content_copy" at bounding box center [204, 110] width 132 height 39
copy span "7873712035"
click at [368, 159] on img at bounding box center [367, 160] width 23 height 10
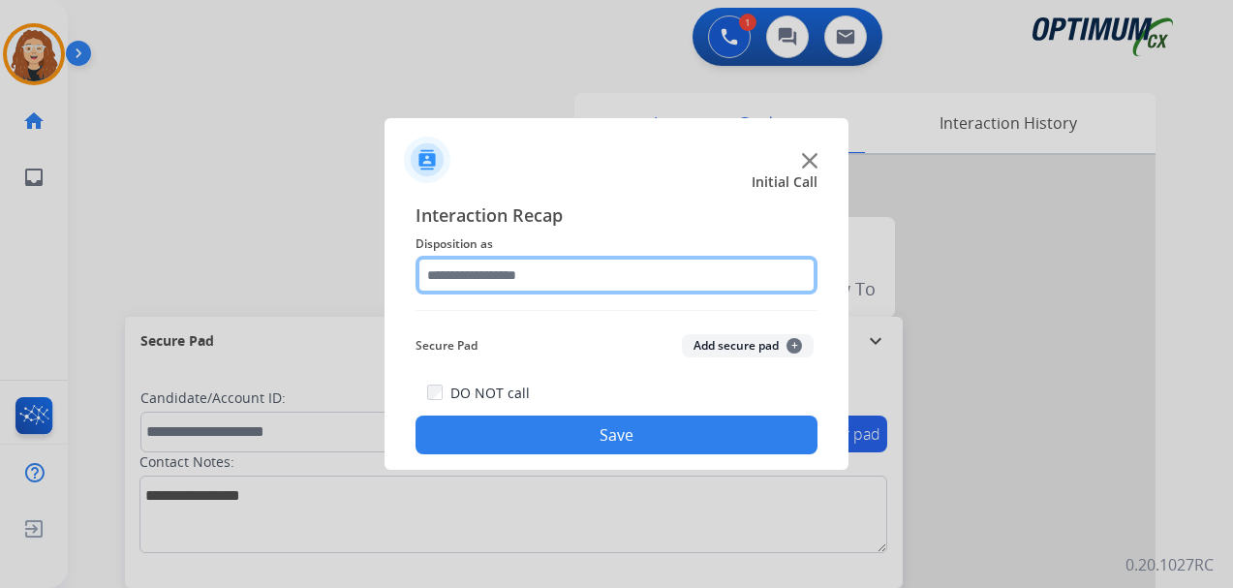
click at [528, 277] on input "text" at bounding box center [617, 275] width 402 height 39
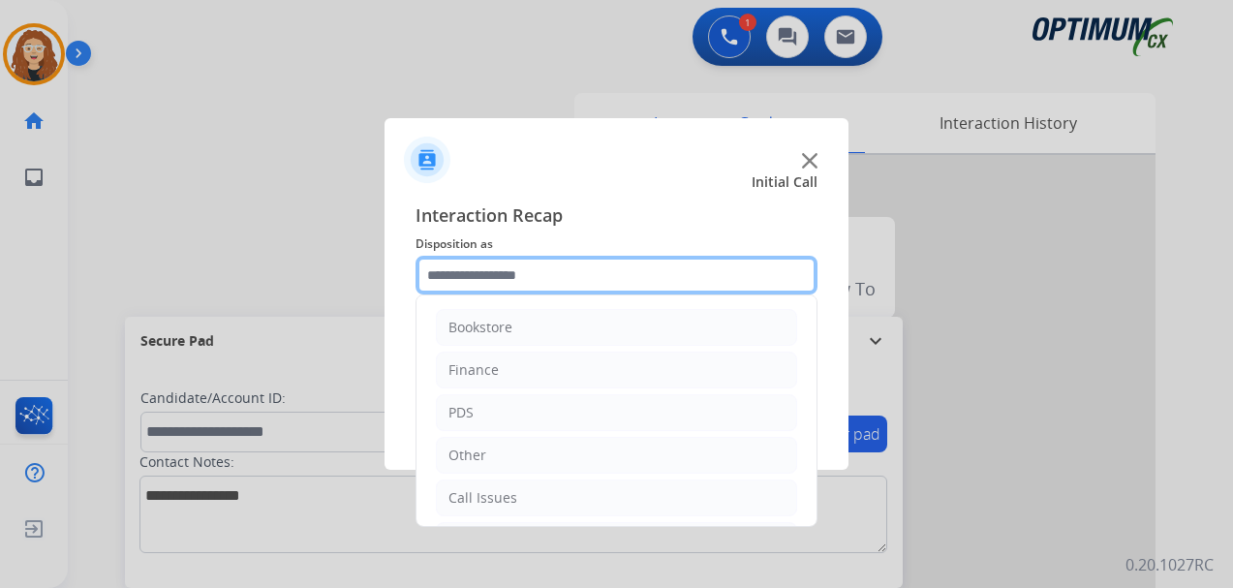
scroll to position [132, 0]
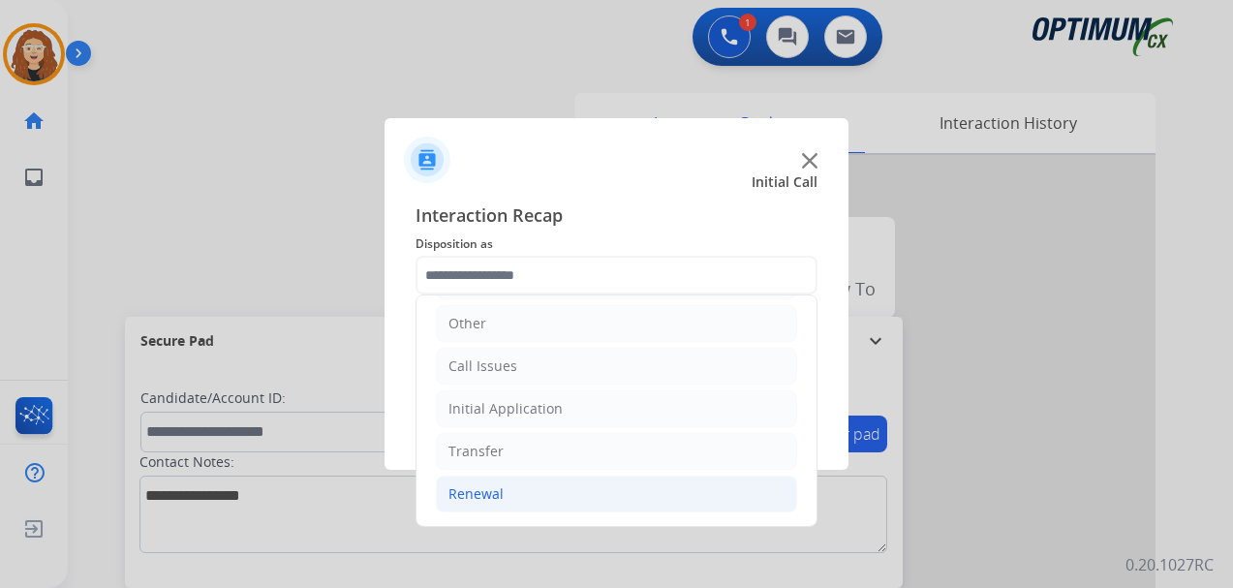
drag, startPoint x: 541, startPoint y: 494, endPoint x: 606, endPoint y: 502, distance: 65.4
click at [546, 495] on li "Renewal" at bounding box center [616, 494] width 361 height 37
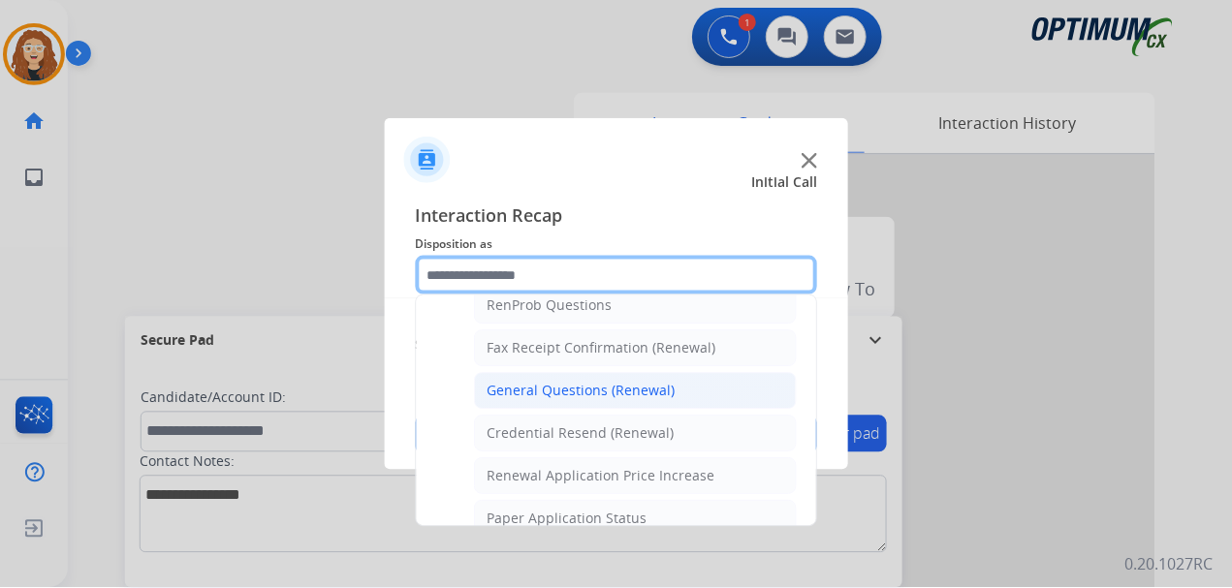
scroll to position [506, 0]
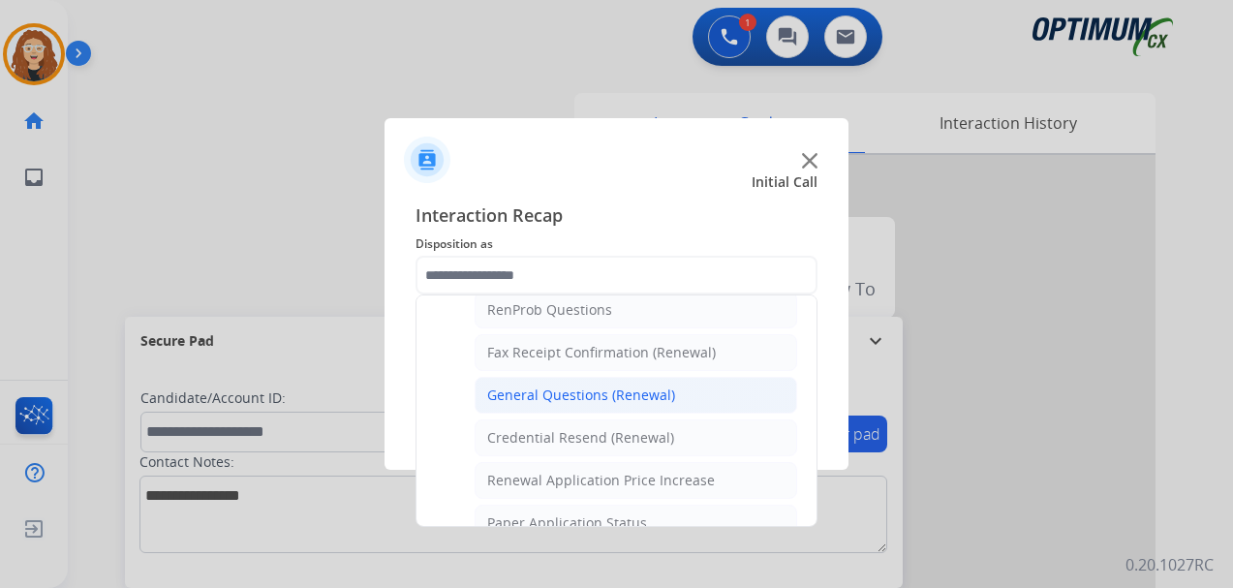
click at [641, 400] on div "General Questions (Renewal)" at bounding box center [581, 395] width 188 height 19
type input "**********"
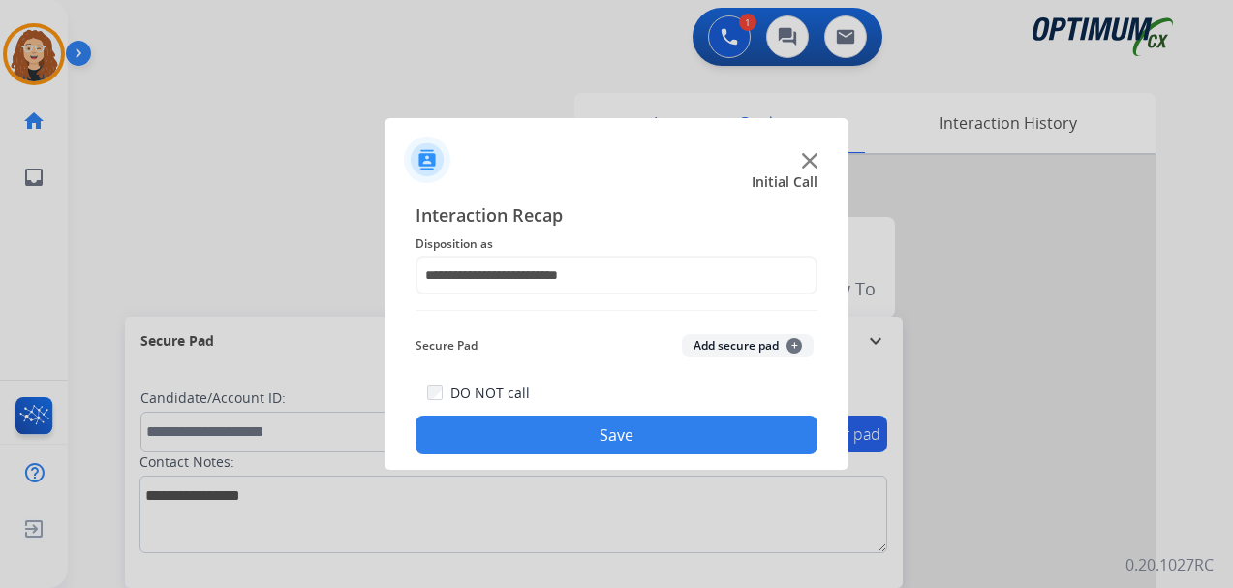
click at [625, 438] on button "Save" at bounding box center [617, 435] width 402 height 39
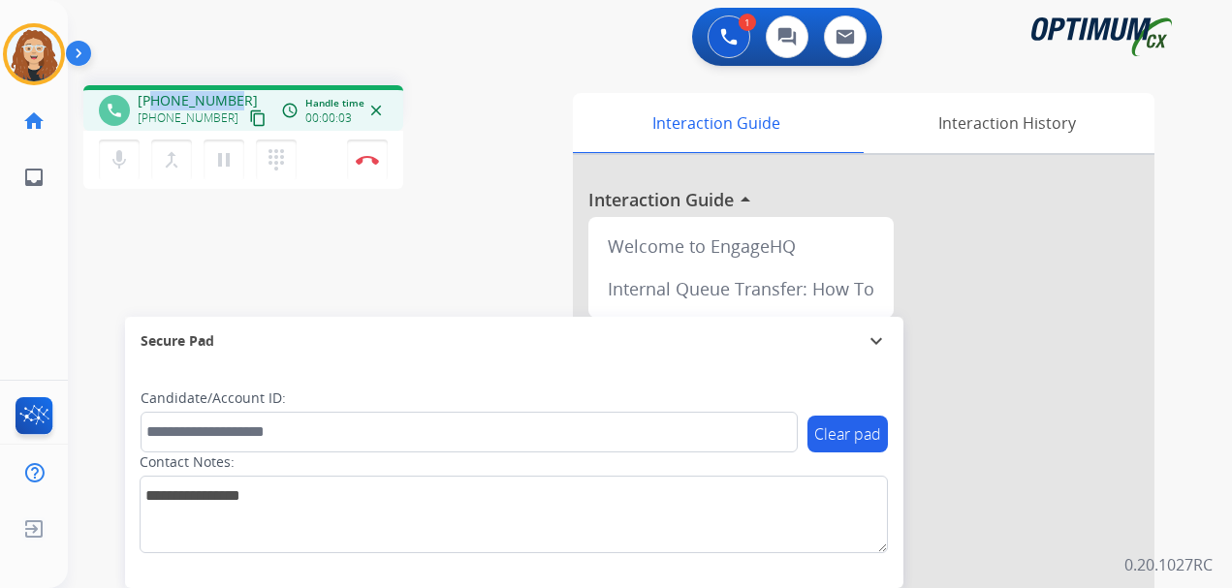
drag, startPoint x: 154, startPoint y: 97, endPoint x: 234, endPoint y: 91, distance: 79.7
click at [234, 91] on div "[PHONE_NUMBER] [PHONE_NUMBER] content_copy" at bounding box center [204, 110] width 132 height 39
copy span "9294099289"
click at [371, 166] on button "Disconnect" at bounding box center [367, 160] width 41 height 41
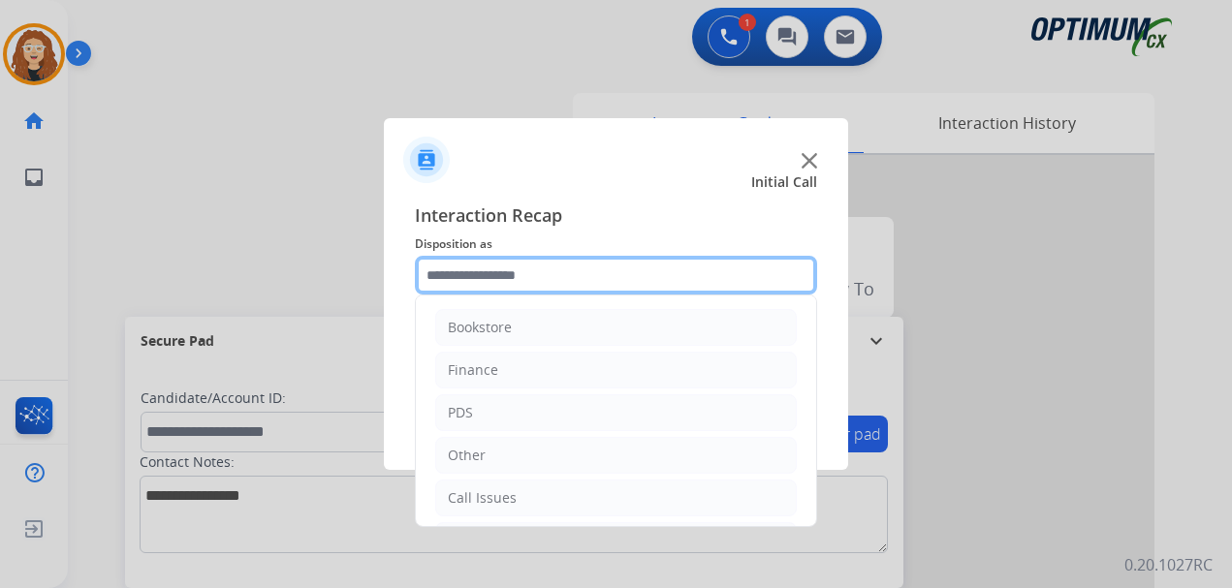
click at [484, 278] on input "text" at bounding box center [616, 275] width 402 height 39
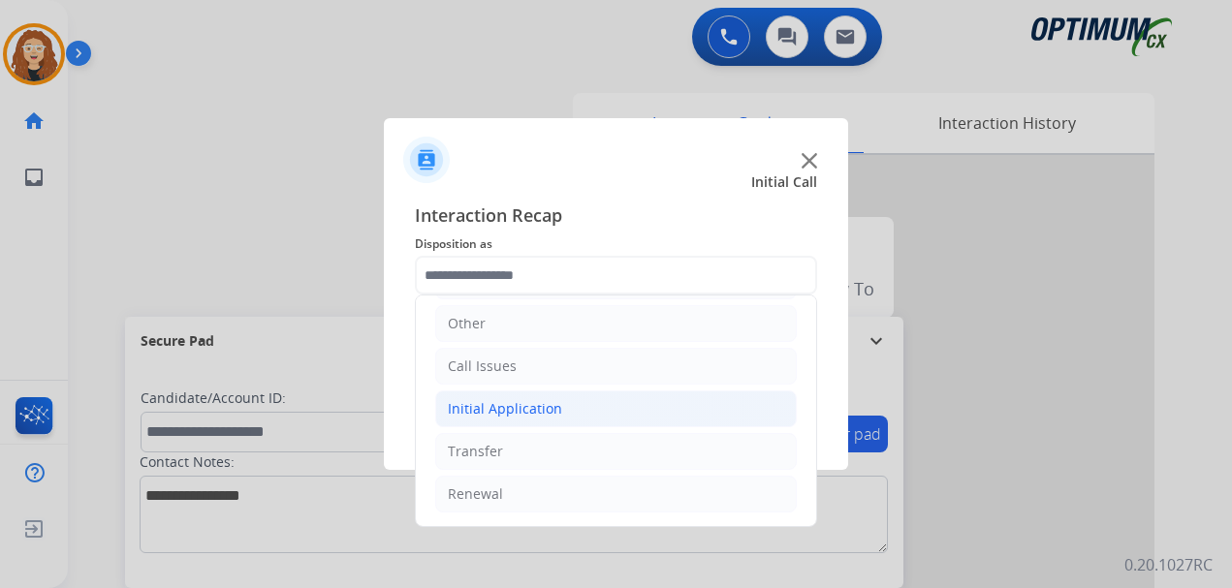
click at [527, 405] on div "Initial Application" at bounding box center [505, 408] width 114 height 19
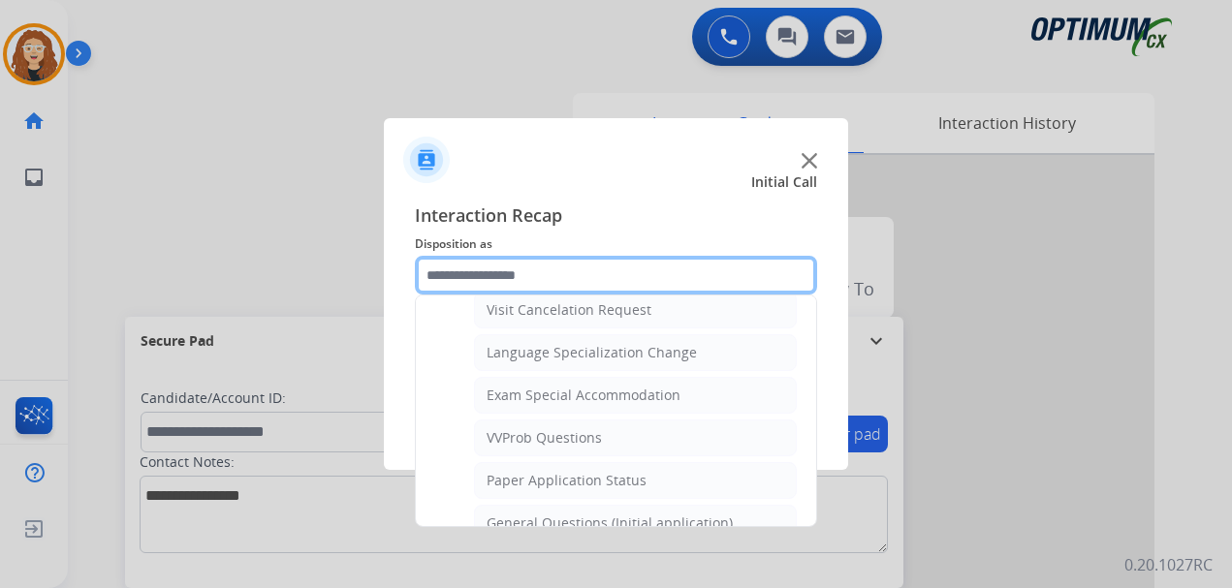
scroll to position [933, 0]
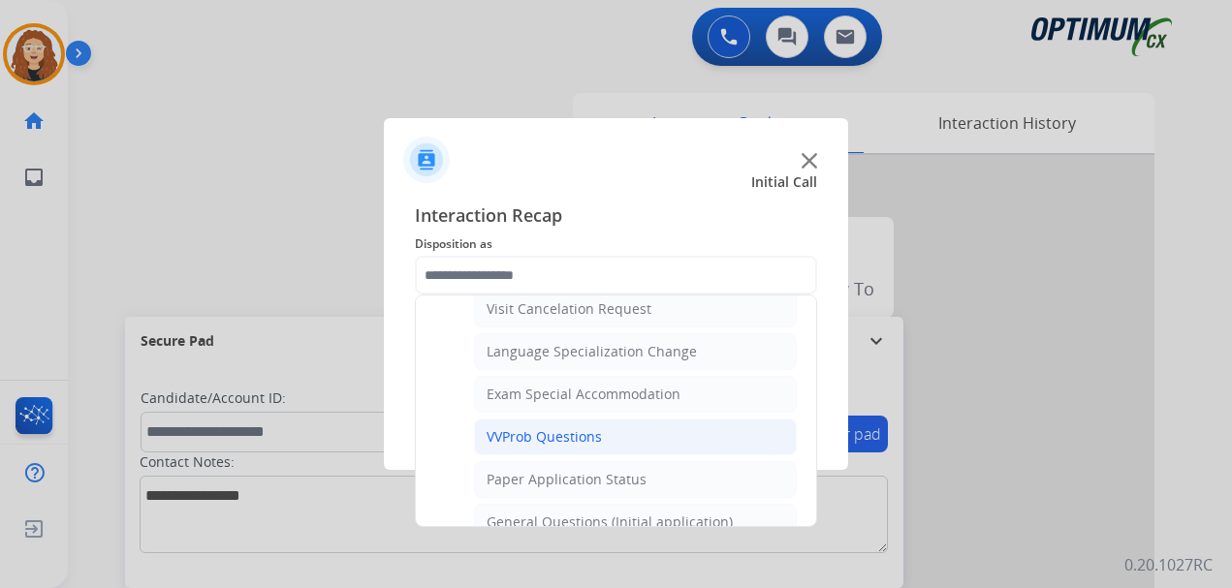
click at [576, 440] on div "VVProb Questions" at bounding box center [543, 436] width 115 height 19
type input "**********"
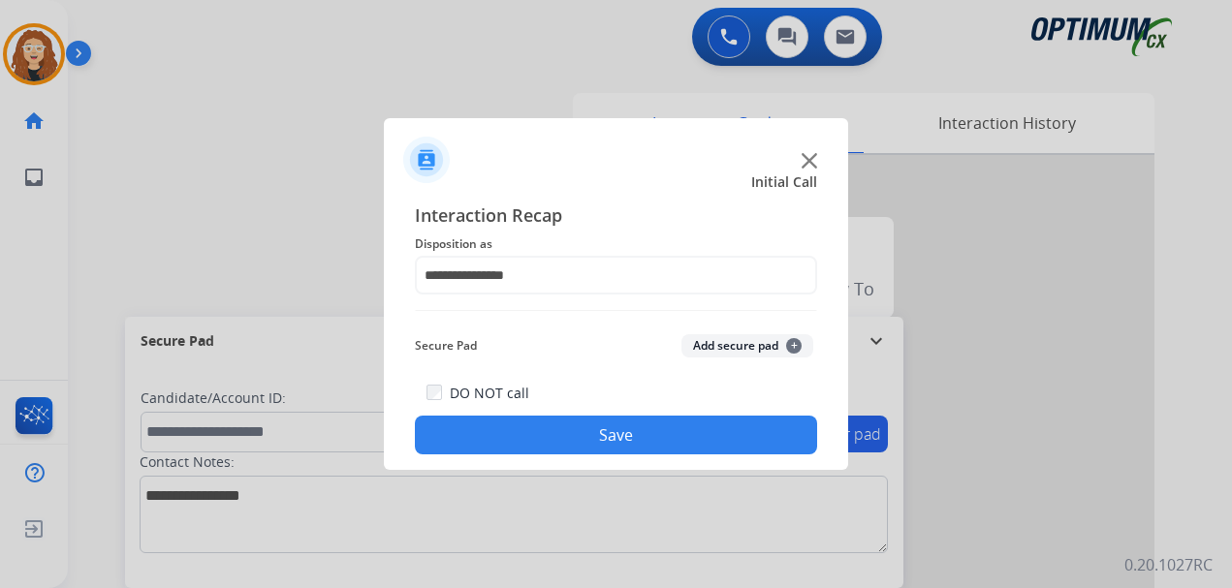
click at [570, 433] on button "Save" at bounding box center [616, 435] width 402 height 39
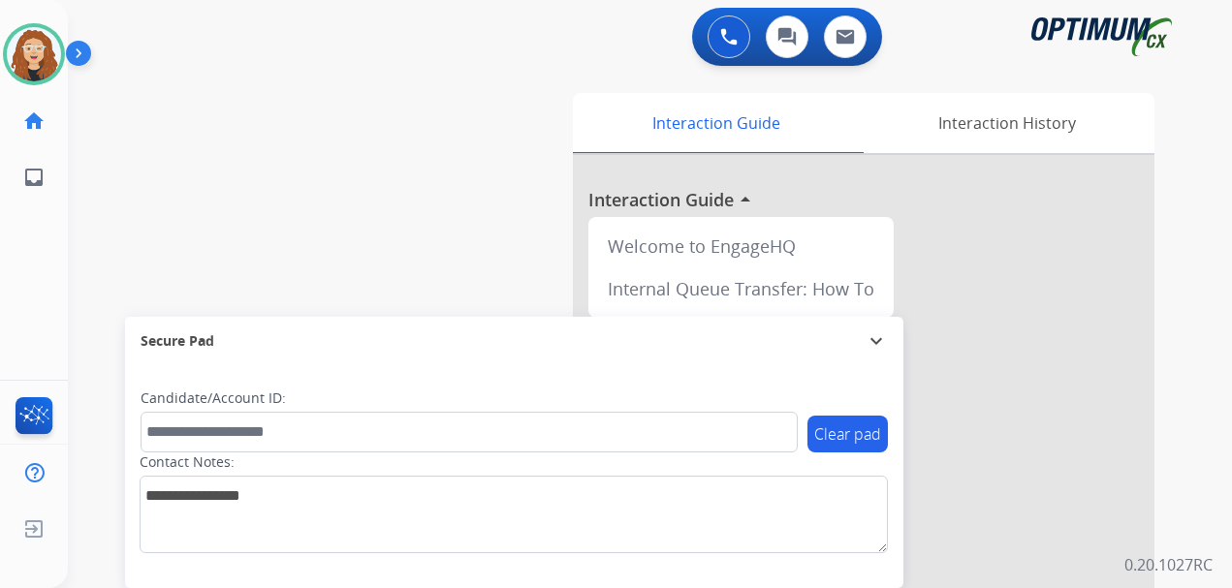
click at [196, 17] on div "0 Voice Interactions 0 Chat Interactions 0 Email Interactions" at bounding box center [638, 39] width 1094 height 62
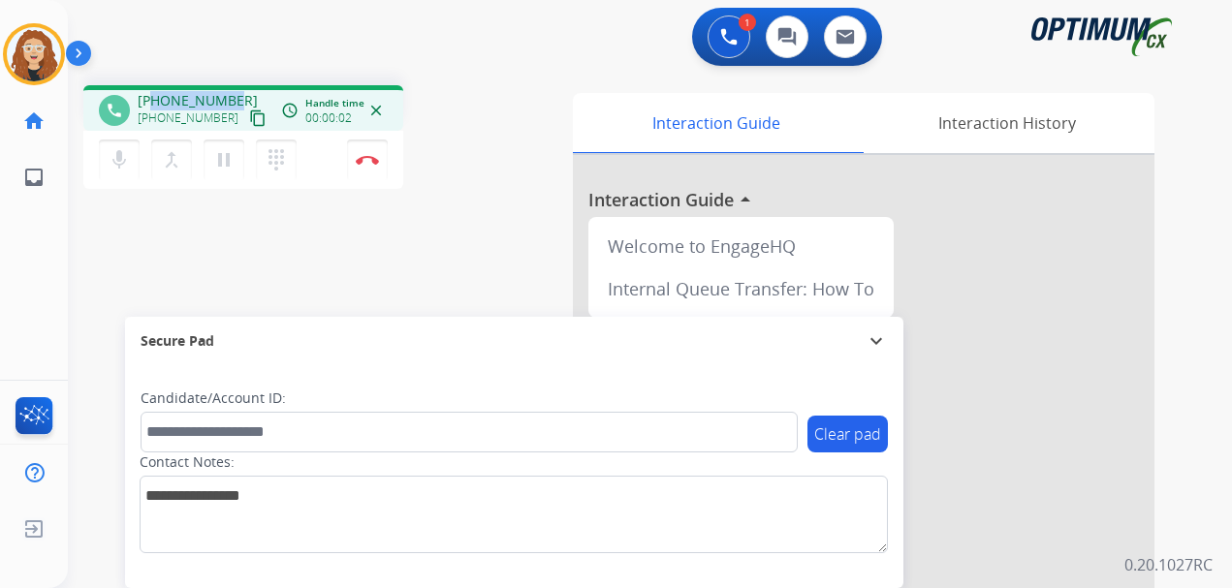
drag, startPoint x: 153, startPoint y: 100, endPoint x: 233, endPoint y: 95, distance: 79.6
click at [233, 95] on div "[PHONE_NUMBER] [PHONE_NUMBER] content_copy" at bounding box center [204, 110] width 132 height 39
copy span "9173789204"
click at [374, 167] on button "Disconnect" at bounding box center [367, 160] width 41 height 41
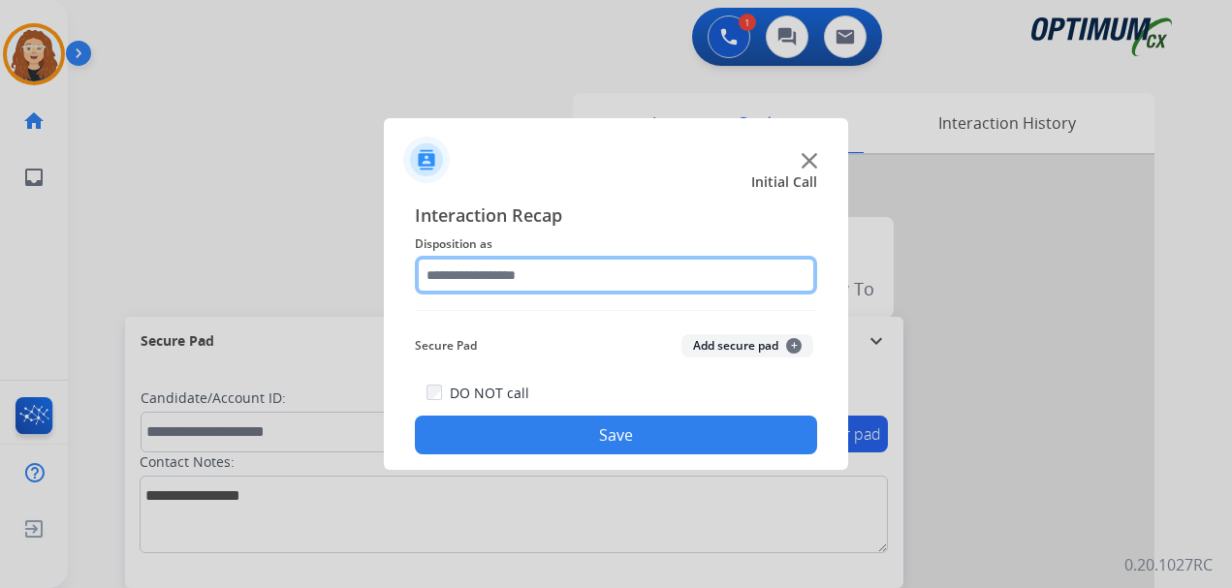
click at [608, 273] on input "text" at bounding box center [616, 275] width 402 height 39
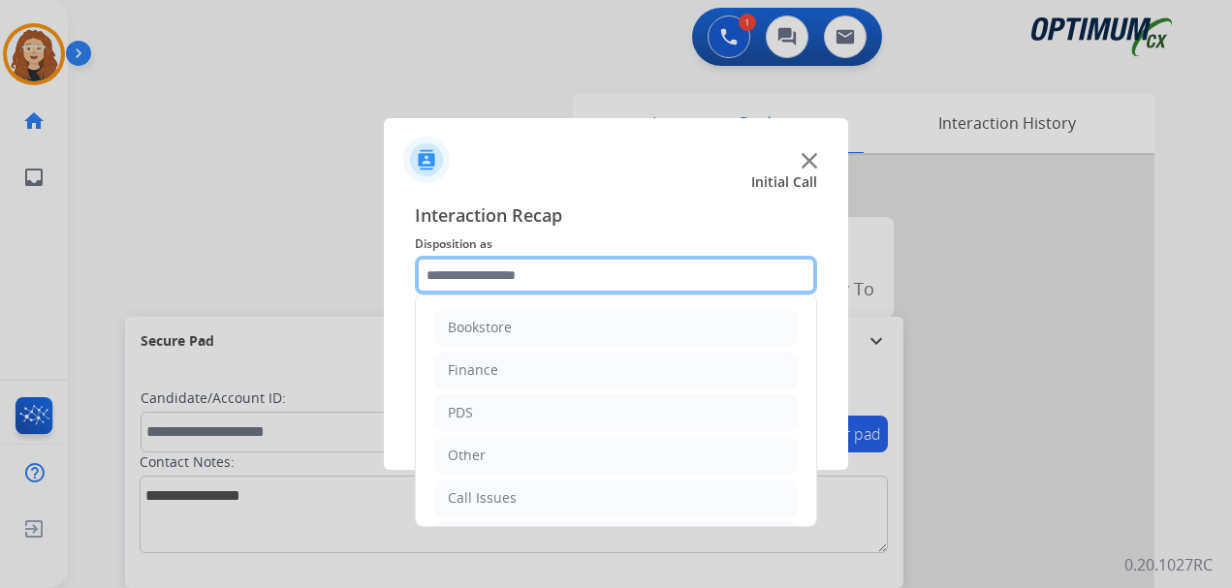
scroll to position [132, 0]
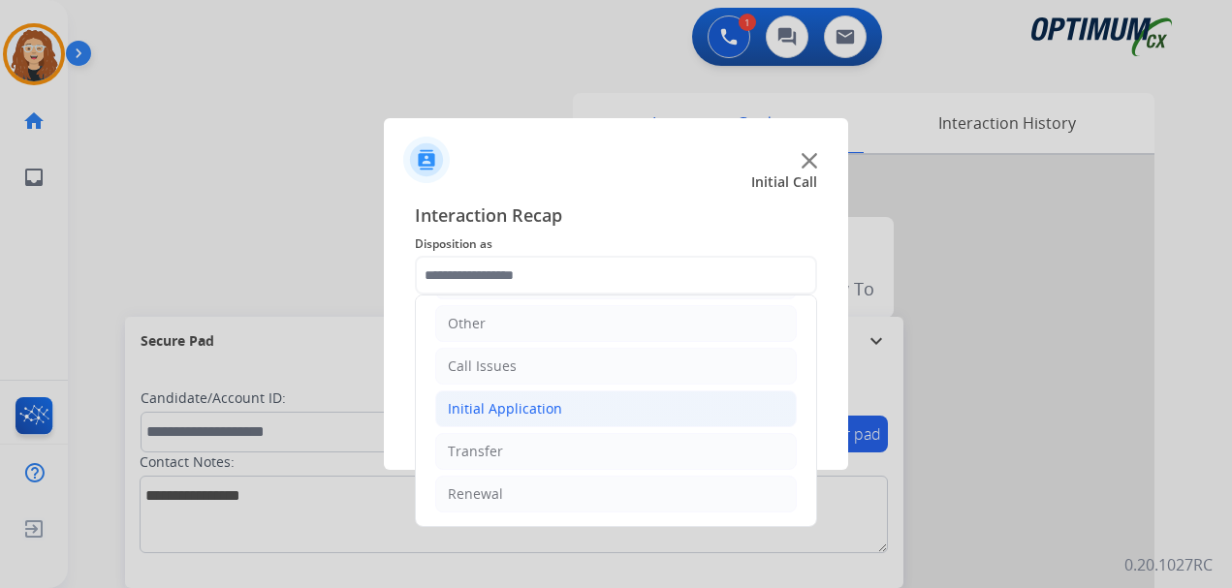
click at [560, 405] on li "Initial Application" at bounding box center [615, 408] width 361 height 37
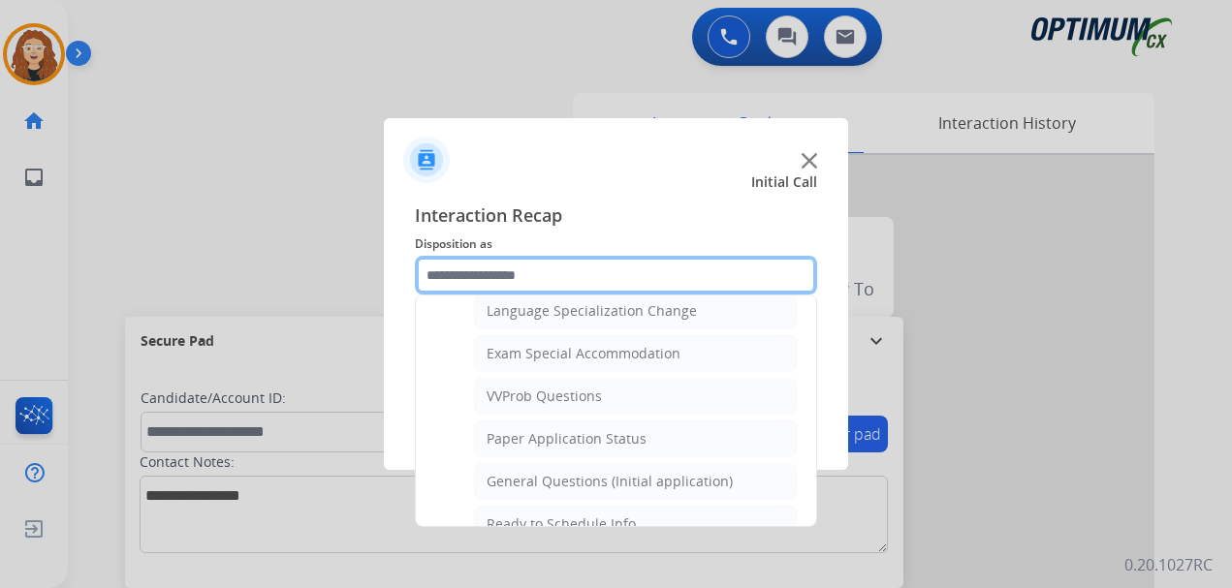
scroll to position [1027, 0]
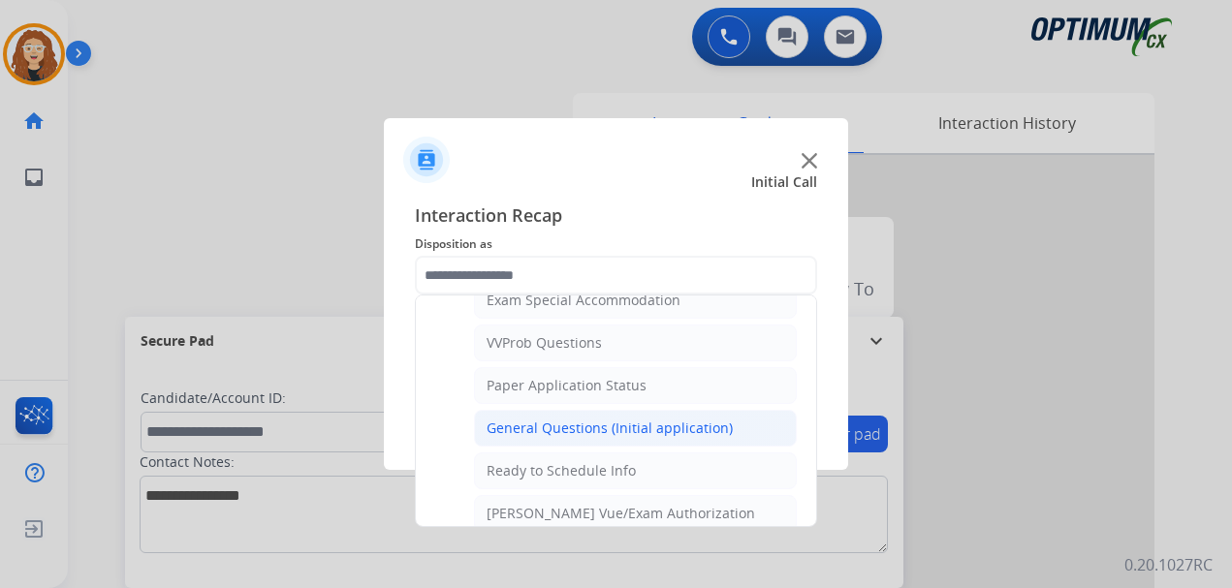
click at [679, 438] on div "General Questions (Initial application)" at bounding box center [609, 428] width 246 height 19
type input "**********"
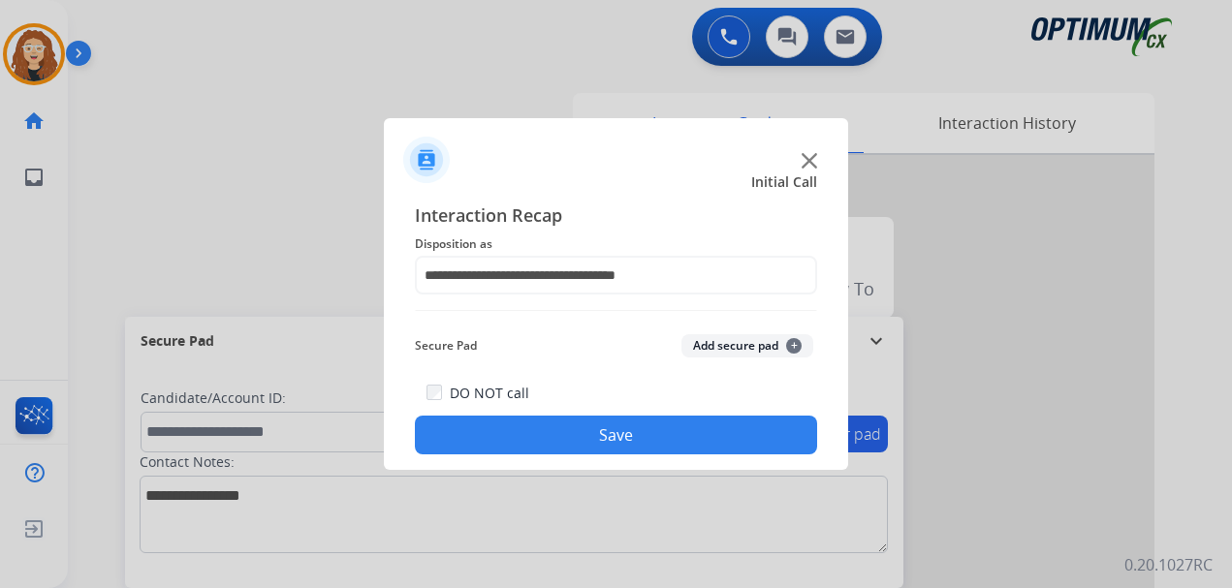
drag, startPoint x: 674, startPoint y: 435, endPoint x: 521, endPoint y: 295, distance: 207.8
click at [673, 435] on button "Save" at bounding box center [616, 435] width 402 height 39
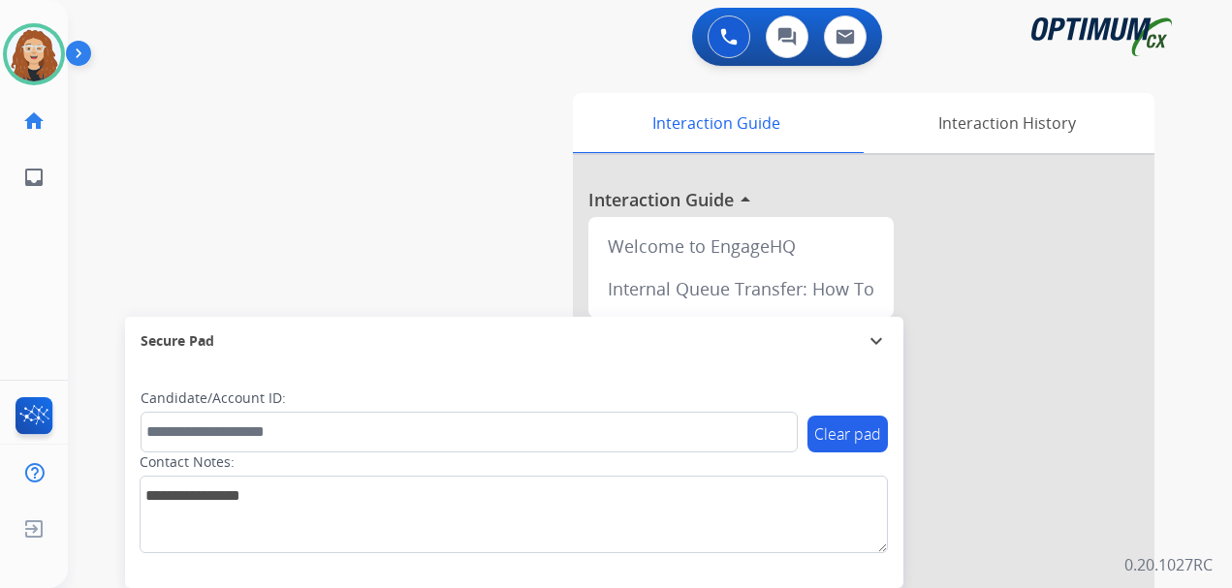
click at [79, 349] on div "swap_horiz Break voice bridge close_fullscreen Connect 3-Way Call merge_type Se…" at bounding box center [626, 474] width 1117 height 808
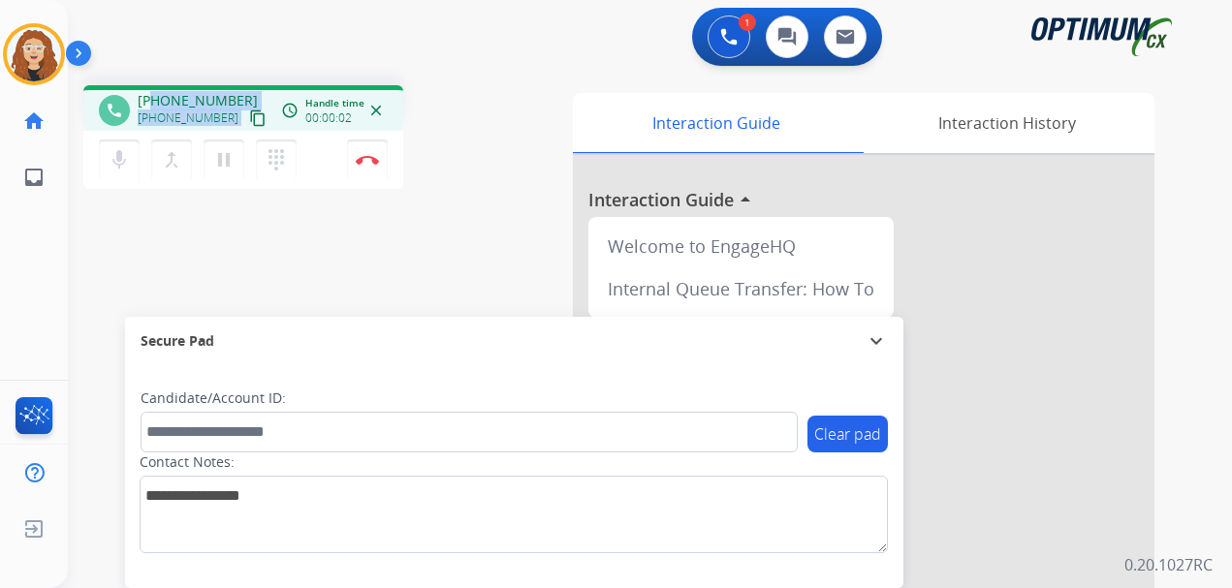
drag, startPoint x: 151, startPoint y: 98, endPoint x: 234, endPoint y: 98, distance: 83.3
click at [237, 99] on div "[PHONE_NUMBER] [PHONE_NUMBER] content_copy" at bounding box center [204, 110] width 132 height 39
copy span "2103705644"
click at [368, 159] on img at bounding box center [367, 160] width 23 height 10
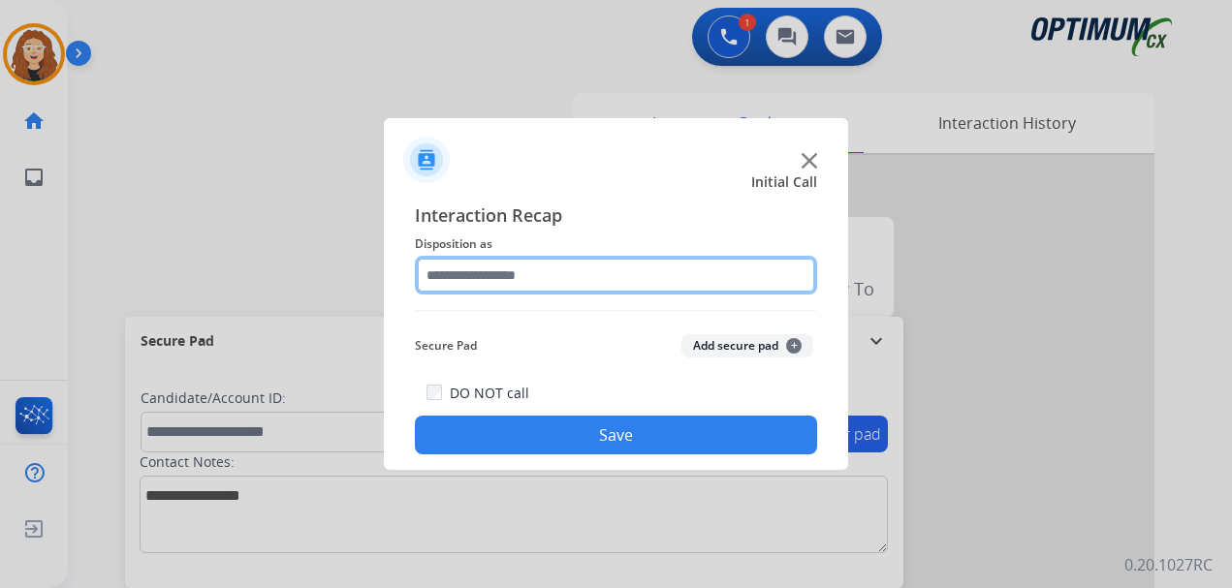
click at [502, 271] on input "text" at bounding box center [616, 275] width 402 height 39
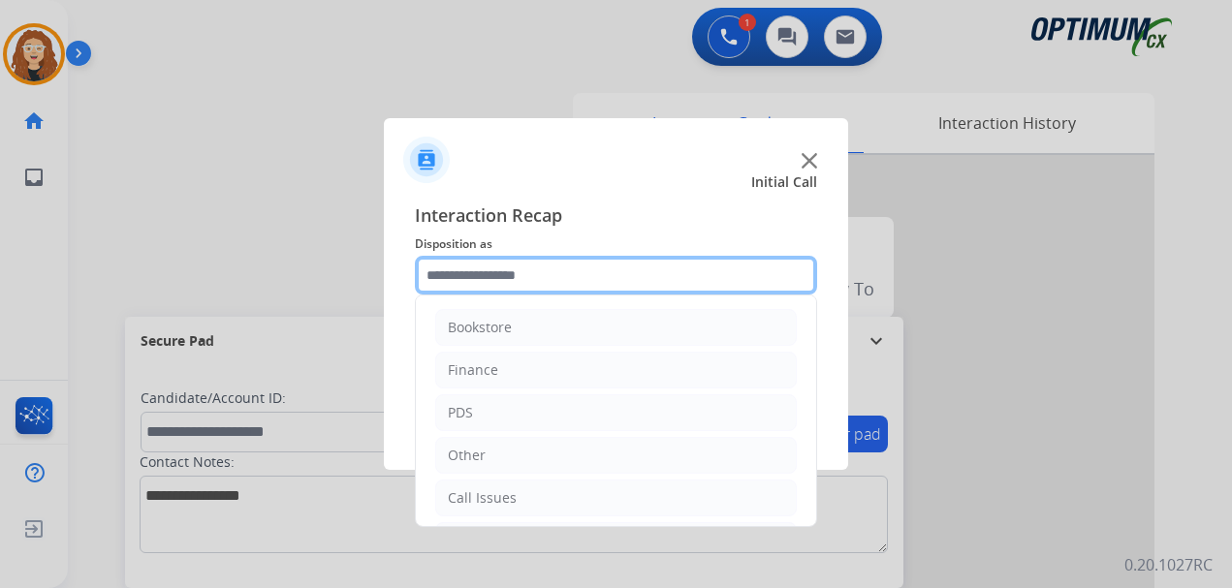
scroll to position [132, 0]
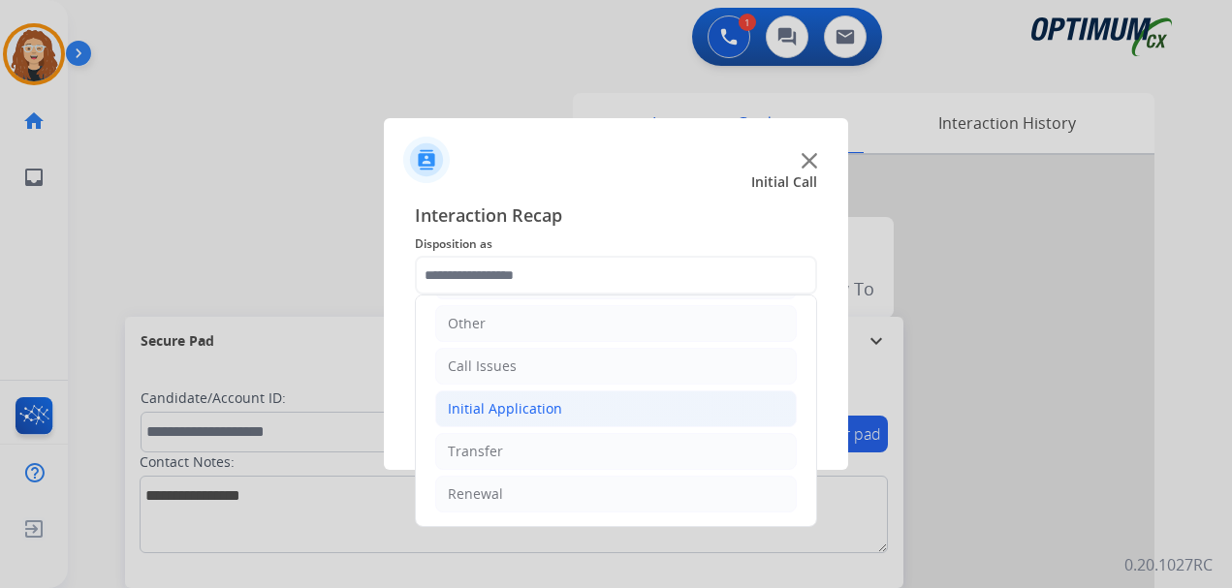
click at [549, 411] on div "Initial Application" at bounding box center [505, 408] width 114 height 19
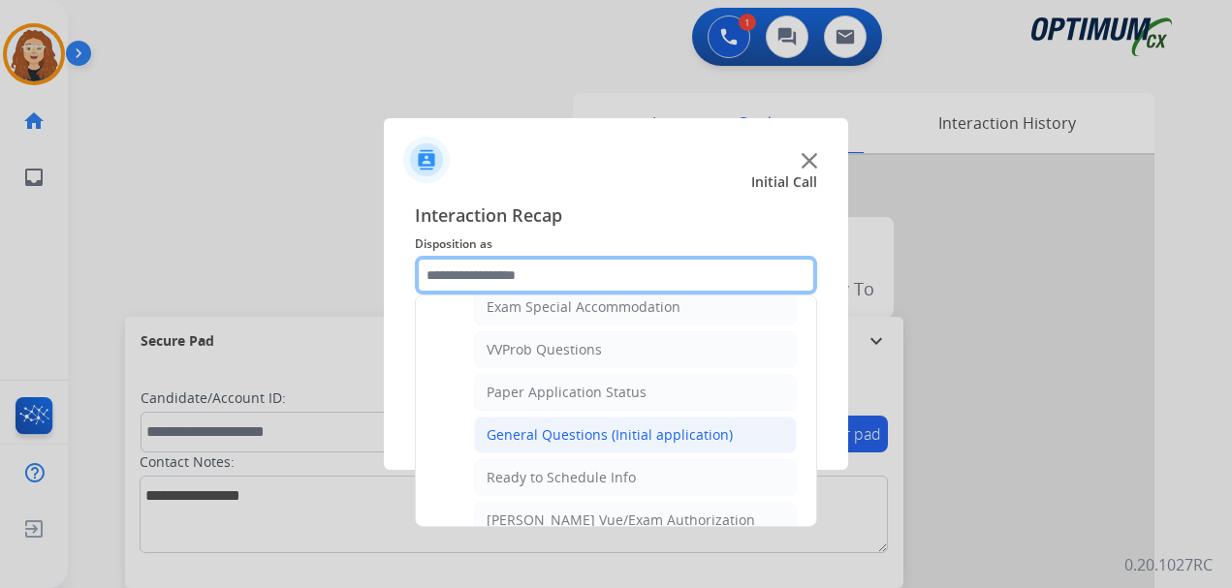
scroll to position [1004, 0]
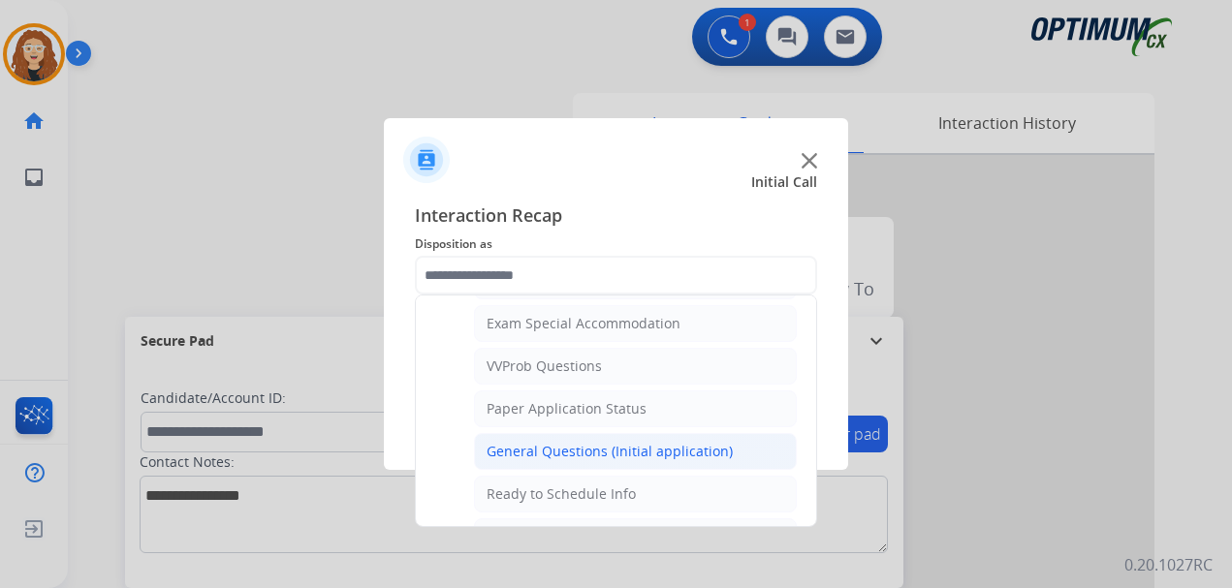
click at [702, 450] on div "General Questions (Initial application)" at bounding box center [609, 451] width 246 height 19
type input "**********"
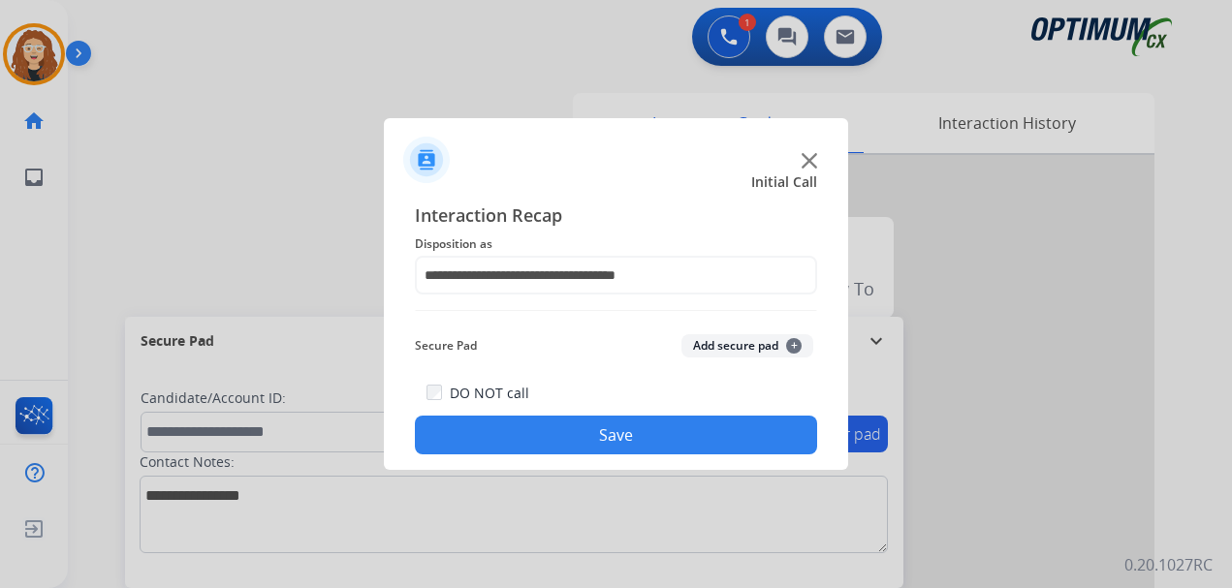
drag, startPoint x: 602, startPoint y: 447, endPoint x: 602, endPoint y: 473, distance: 26.2
click at [602, 459] on div "**********" at bounding box center [616, 328] width 464 height 284
click at [593, 442] on button "Save" at bounding box center [616, 435] width 402 height 39
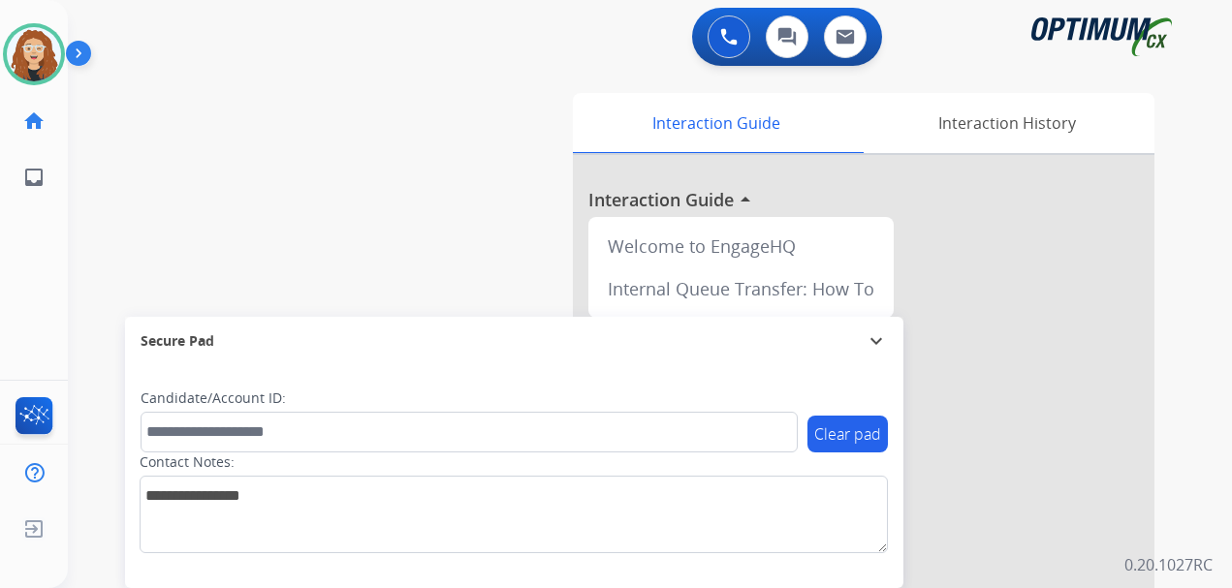
click at [81, 291] on div "swap_horiz Break voice bridge close_fullscreen Connect 3-Way Call merge_type Se…" at bounding box center [626, 474] width 1117 height 808
click at [361, 27] on div "0 Voice Interactions 0 Chat Interactions 0 Email Interactions" at bounding box center [638, 39] width 1094 height 62
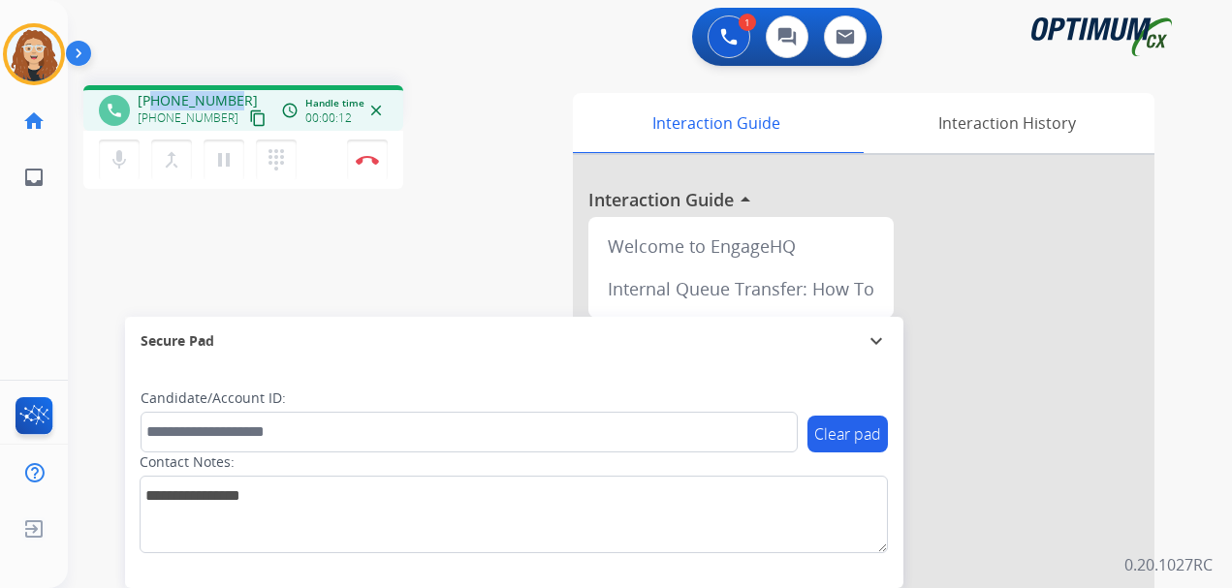
drag, startPoint x: 155, startPoint y: 100, endPoint x: 233, endPoint y: 98, distance: 77.5
click at [233, 98] on div "[PHONE_NUMBER] [PHONE_NUMBER] content_copy" at bounding box center [204, 110] width 132 height 39
click at [373, 170] on button "Disconnect" at bounding box center [367, 160] width 41 height 41
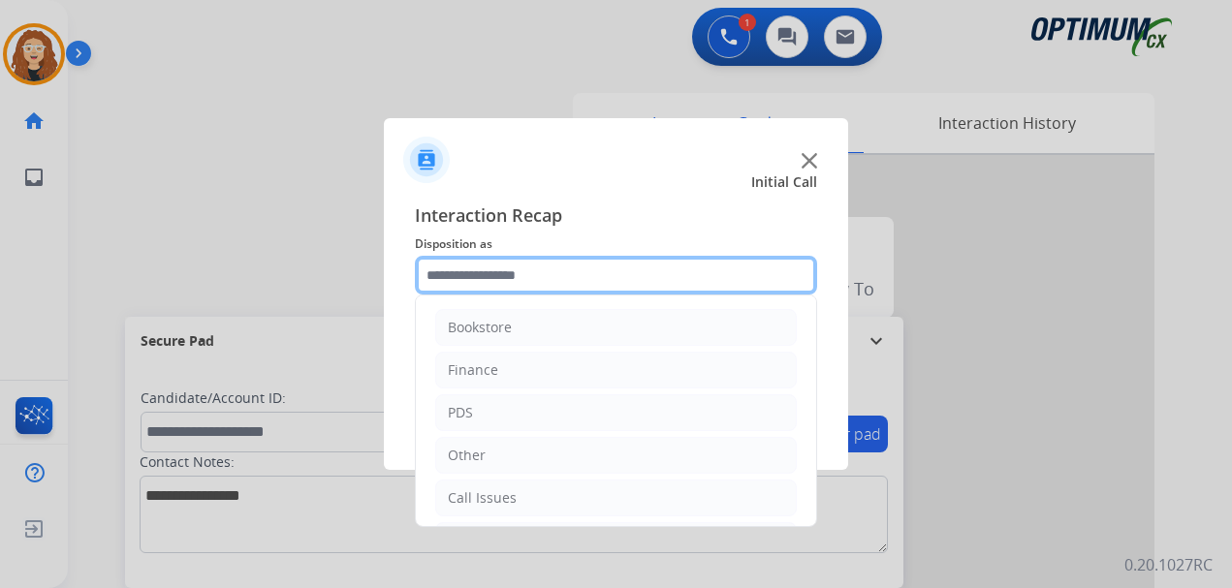
click at [485, 276] on input "text" at bounding box center [616, 275] width 402 height 39
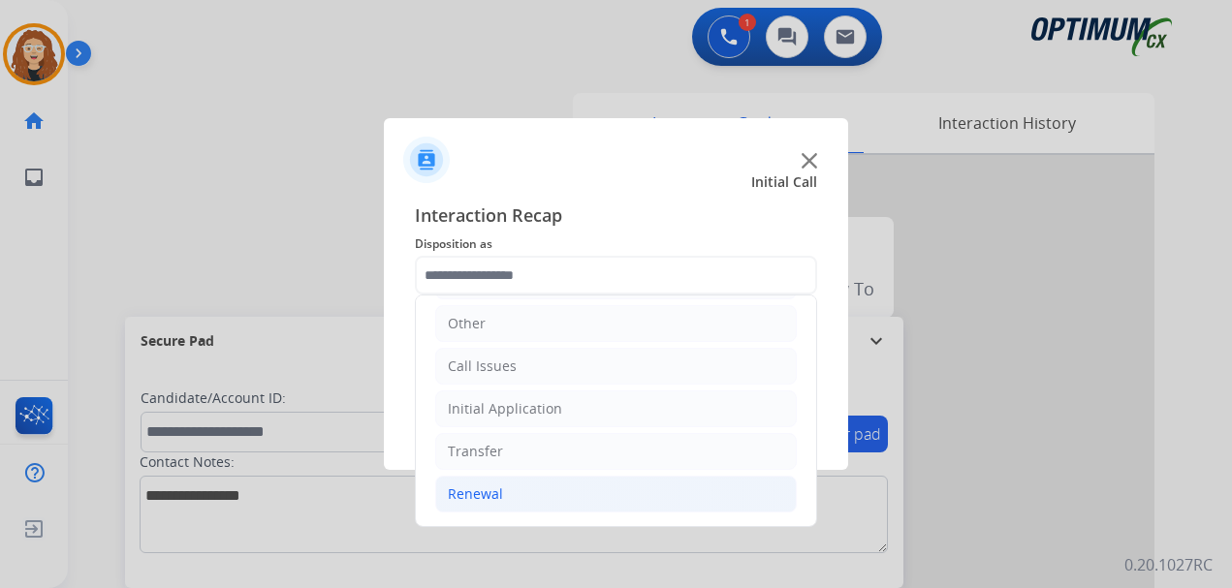
drag, startPoint x: 592, startPoint y: 501, endPoint x: 745, endPoint y: 484, distance: 154.1
click at [598, 501] on li "Renewal" at bounding box center [615, 494] width 361 height 37
drag, startPoint x: 797, startPoint y: 379, endPoint x: 802, endPoint y: 408, distance: 29.5
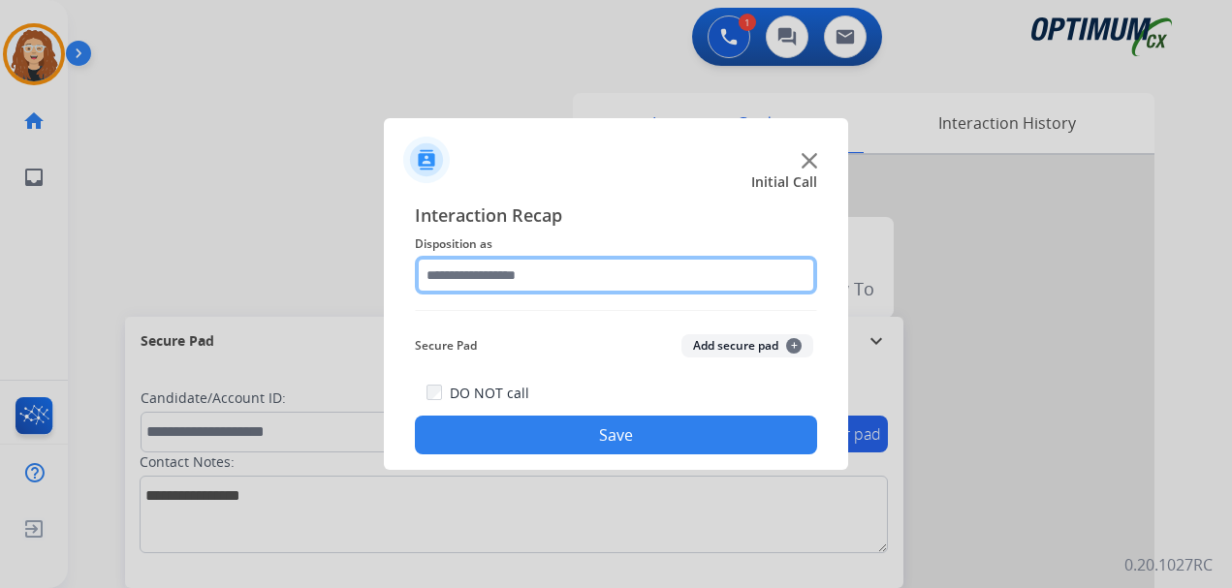
click at [500, 278] on input "text" at bounding box center [616, 275] width 402 height 39
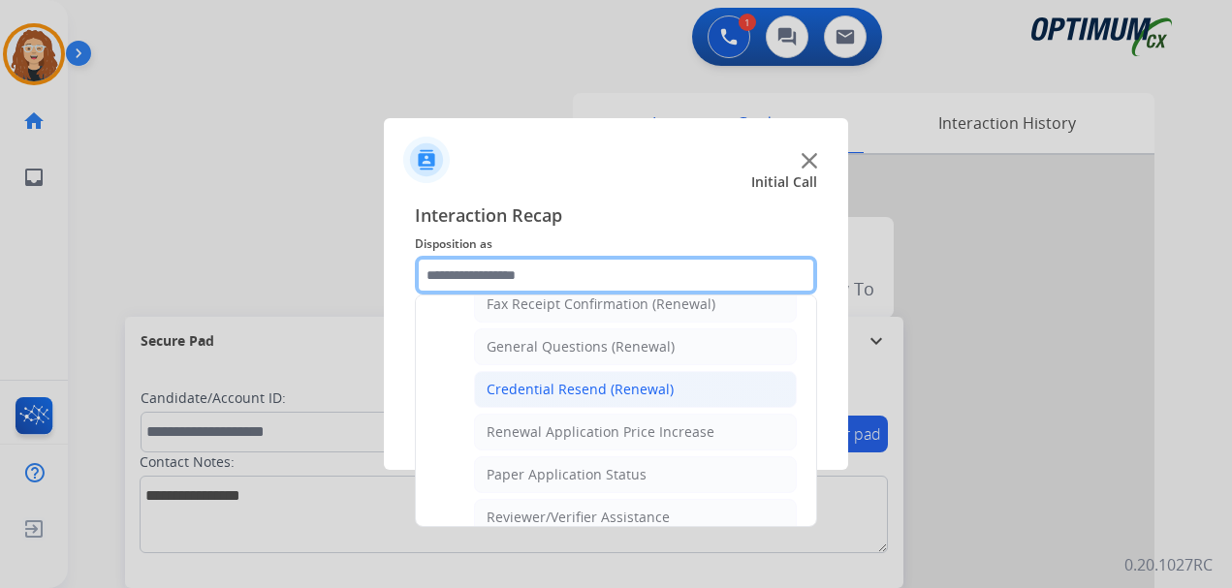
scroll to position [535, 0]
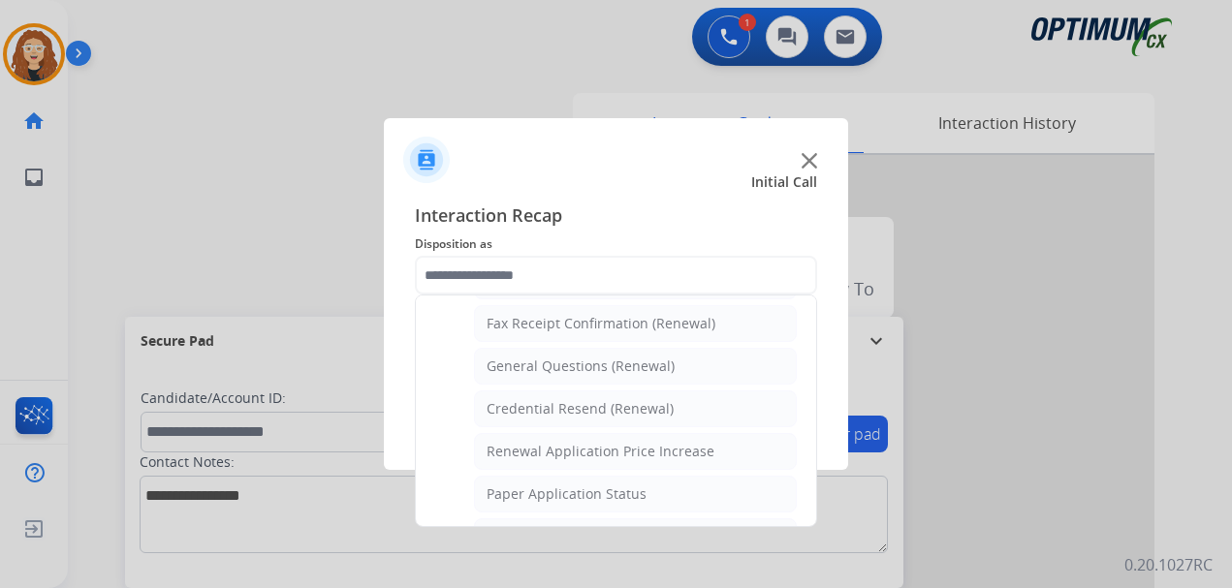
click at [646, 371] on div "General Questions (Renewal)" at bounding box center [580, 366] width 188 height 19
type input "**********"
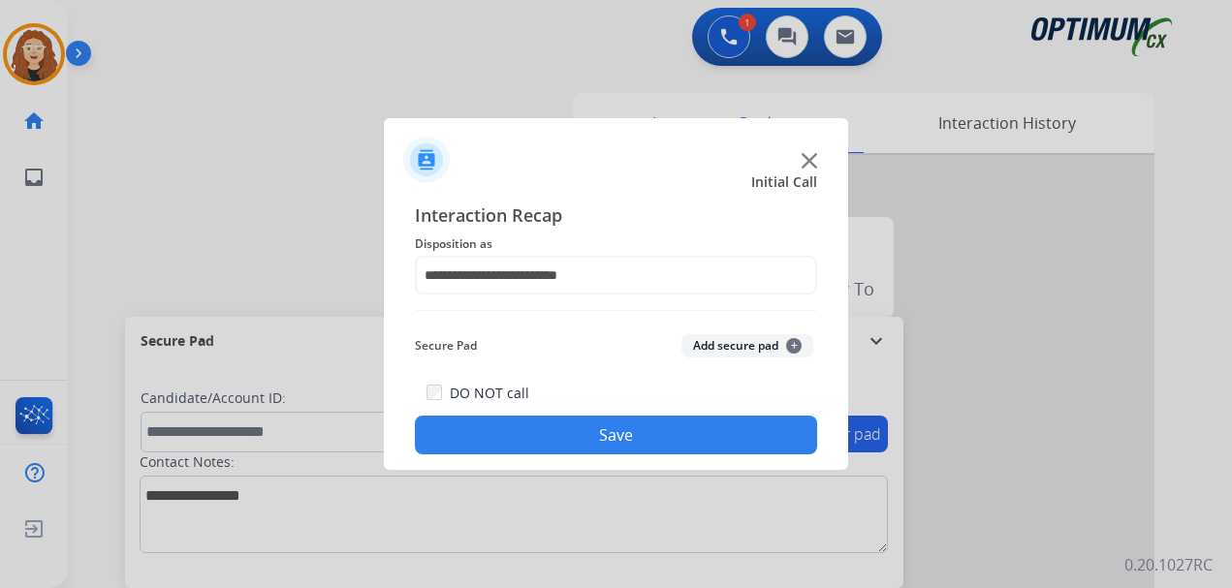
click at [612, 421] on button "Save" at bounding box center [616, 435] width 402 height 39
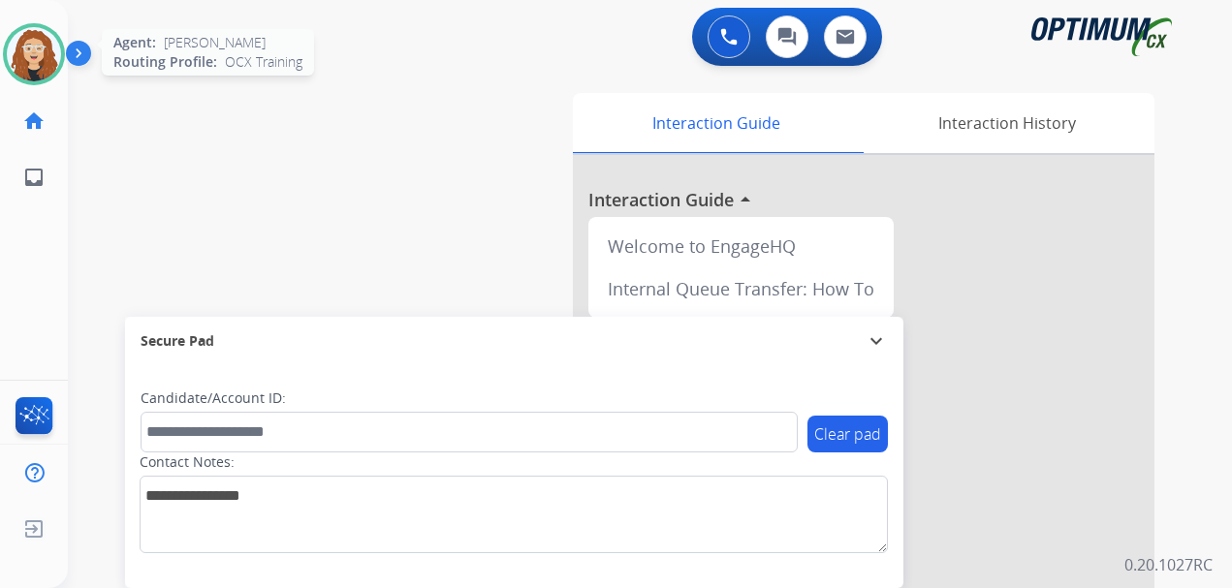
click at [38, 66] on img at bounding box center [34, 54] width 54 height 54
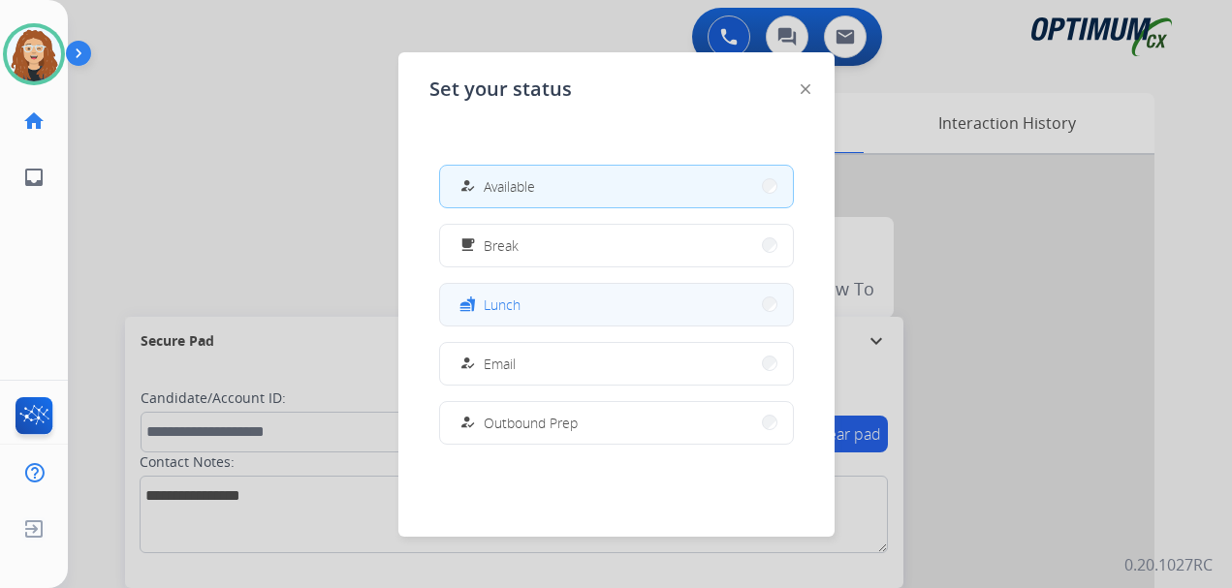
click at [547, 294] on button "fastfood Lunch" at bounding box center [616, 305] width 353 height 42
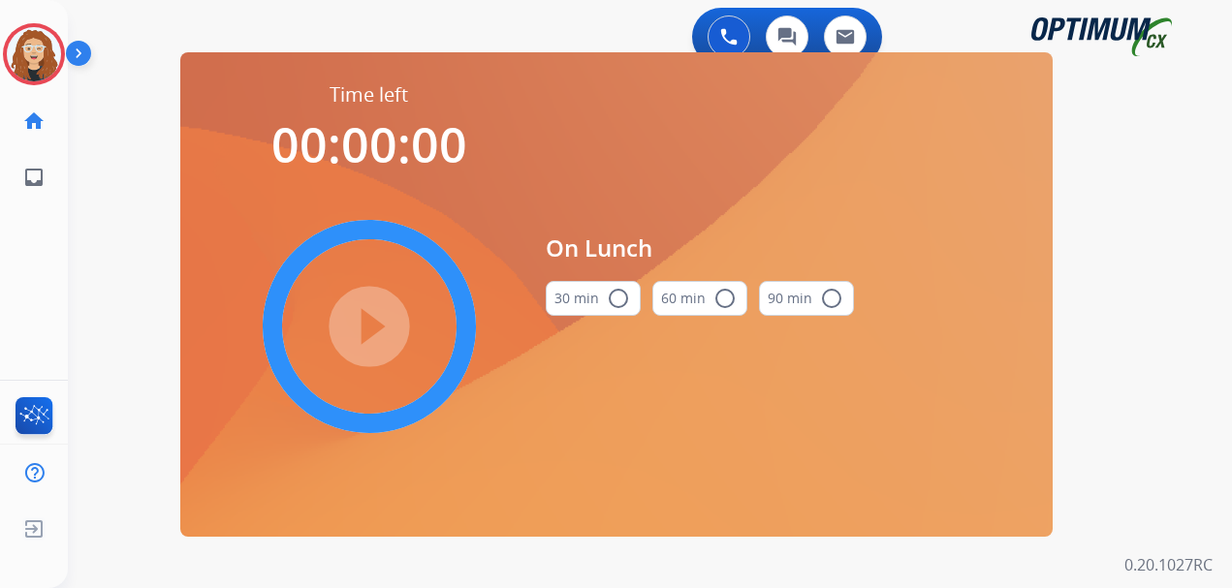
click at [619, 303] on mat-icon "radio_button_unchecked" at bounding box center [618, 298] width 23 height 23
click at [366, 317] on mat-icon "play_circle_filled" at bounding box center [369, 326] width 23 height 23
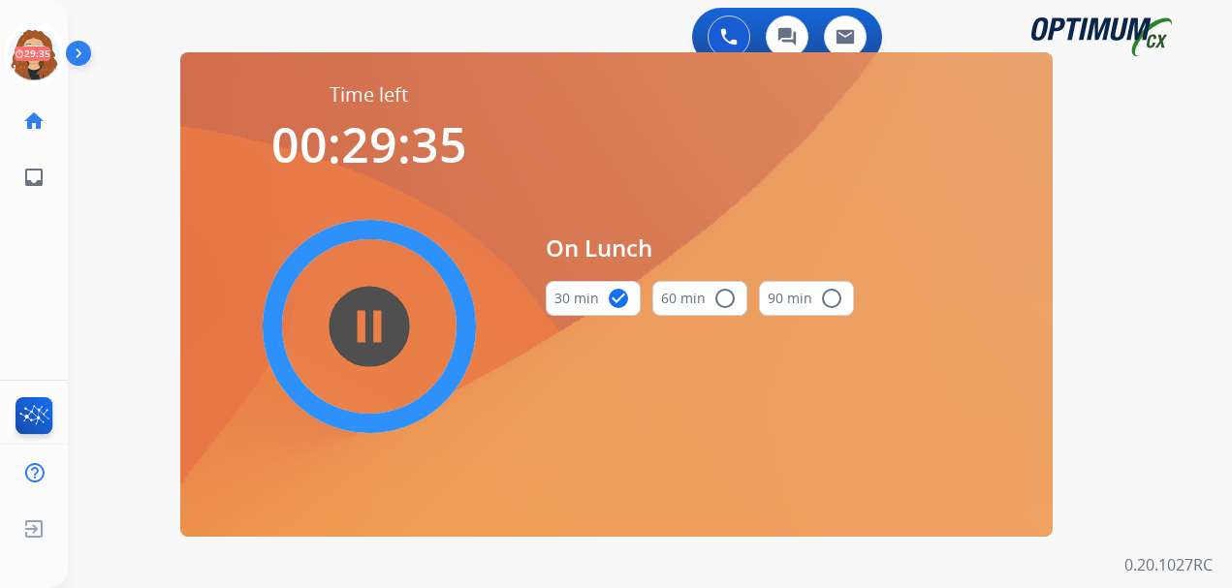
click at [203, 12] on div "0 Voice Interactions 0 Chat Interactions 0 Email Interactions" at bounding box center [638, 39] width 1094 height 62
click at [80, 218] on div "0 Voice Interactions 0 Chat Interactions 0 Email Interactions swap_horiz Break …" at bounding box center [650, 294] width 1164 height 588
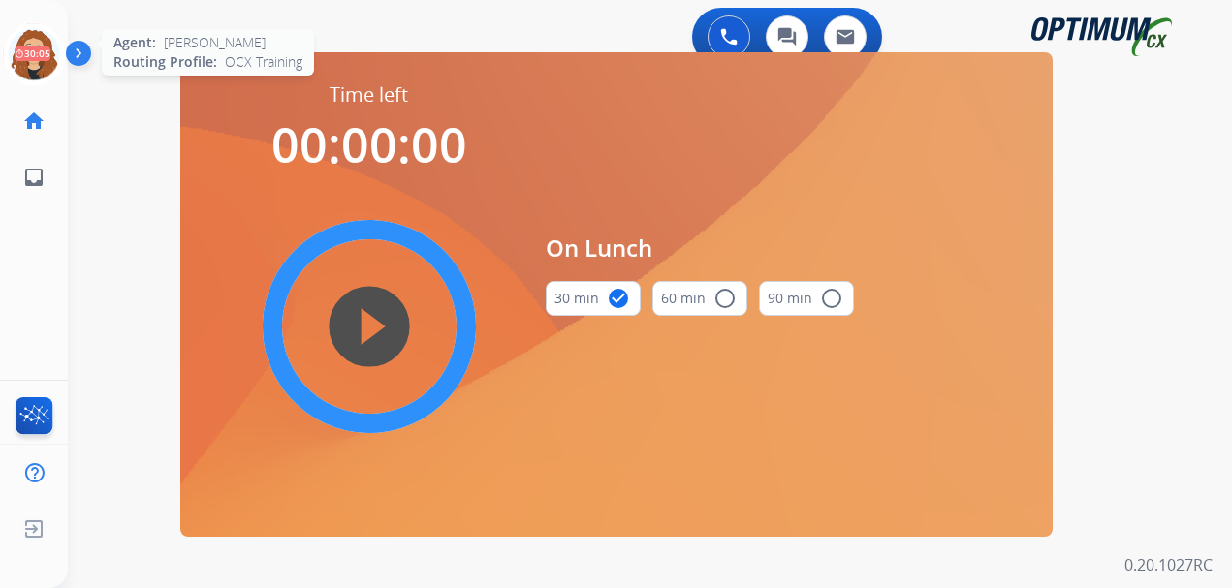
click at [35, 60] on icon at bounding box center [34, 54] width 63 height 63
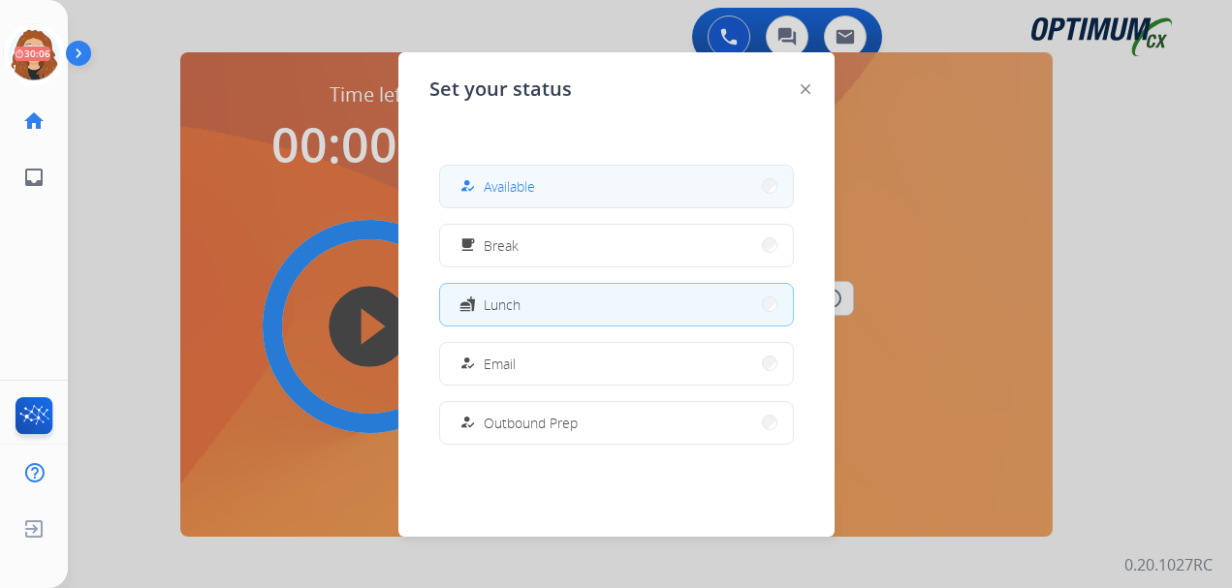
click at [602, 197] on button "how_to_reg Available" at bounding box center [616, 187] width 353 height 42
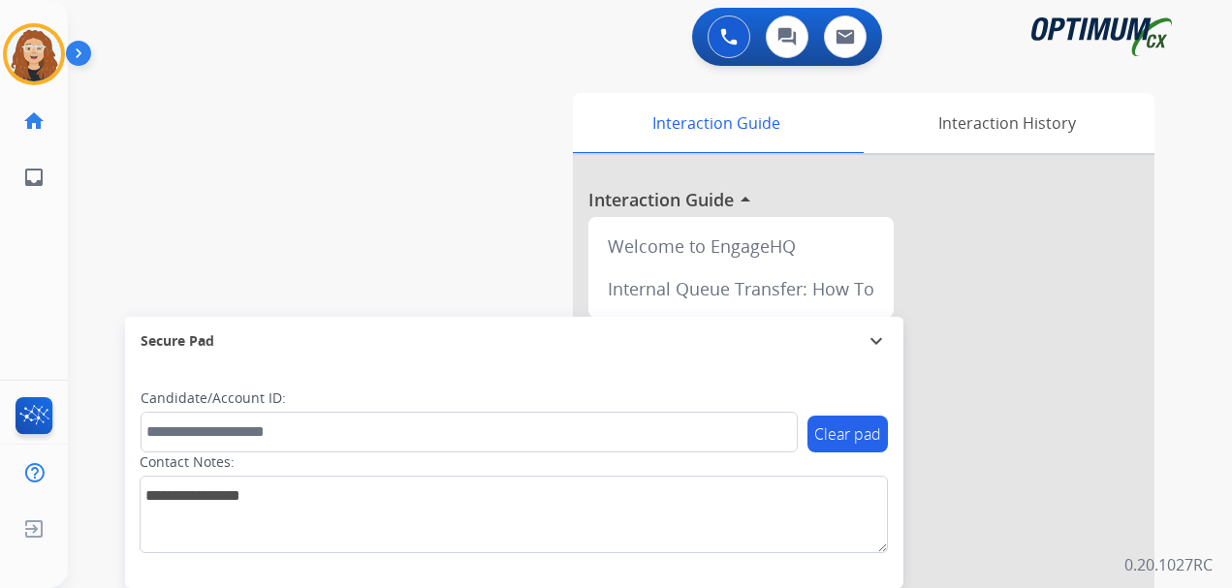
click at [100, 283] on div "swap_horiz Break voice bridge close_fullscreen Connect 3-Way Call merge_type Se…" at bounding box center [626, 474] width 1117 height 808
click at [68, 321] on div "swap_horiz Break voice bridge close_fullscreen Connect 3-Way Call merge_type Se…" at bounding box center [626, 474] width 1117 height 808
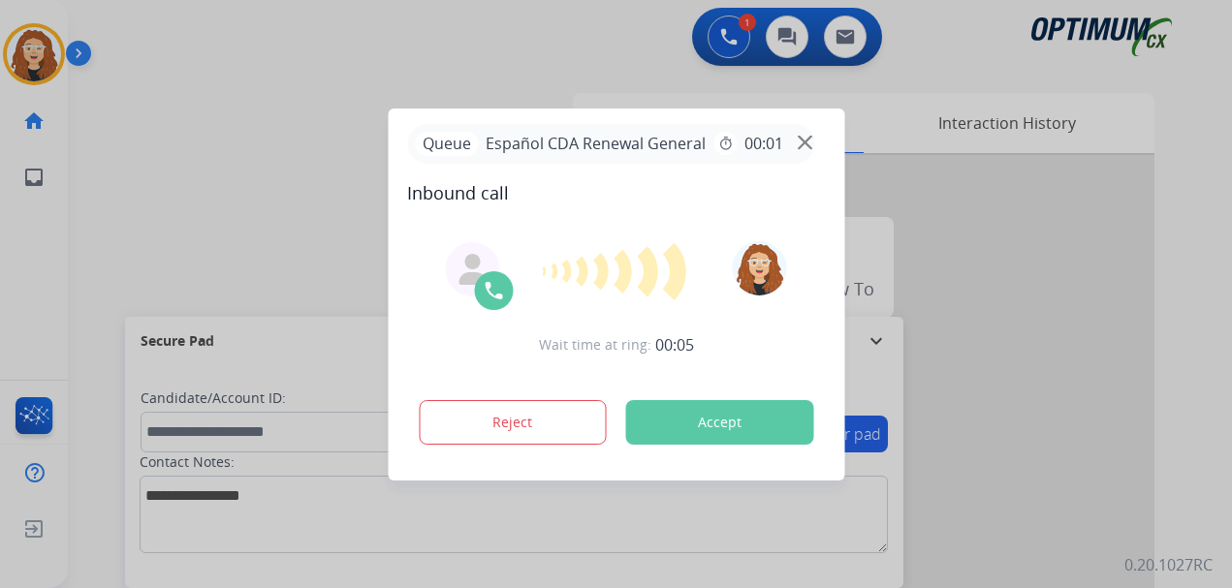
click at [289, 136] on div at bounding box center [616, 294] width 1232 height 588
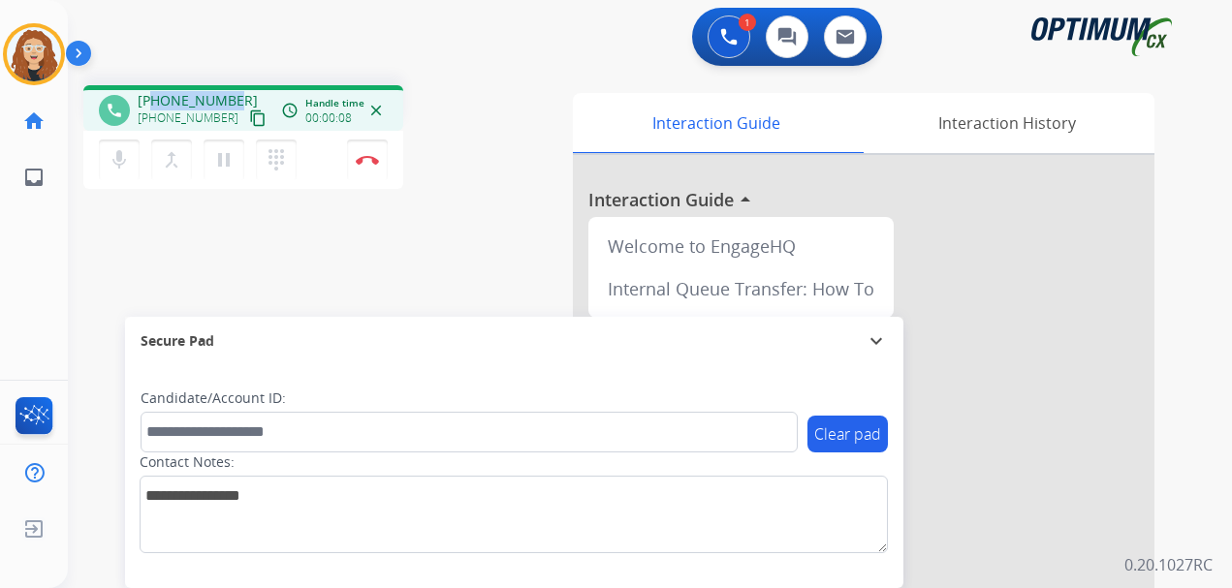
drag, startPoint x: 156, startPoint y: 101, endPoint x: 222, endPoint y: 96, distance: 66.1
click at [231, 94] on span "[PHONE_NUMBER]" at bounding box center [198, 100] width 120 height 19
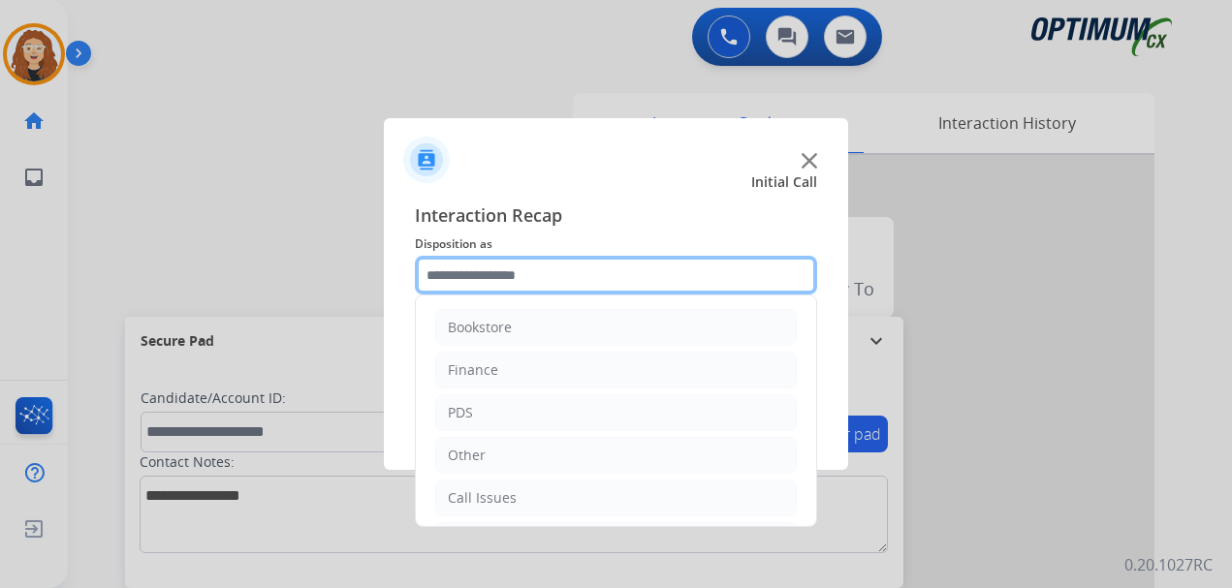
click at [487, 270] on input "text" at bounding box center [616, 275] width 402 height 39
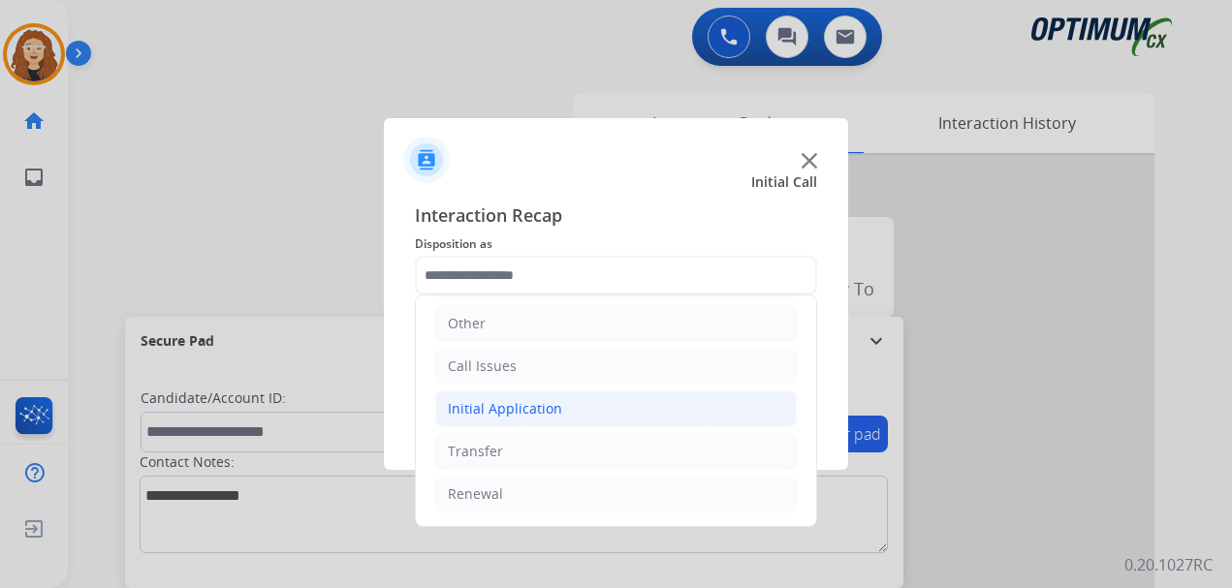
click at [515, 398] on li "Initial Application" at bounding box center [615, 408] width 361 height 37
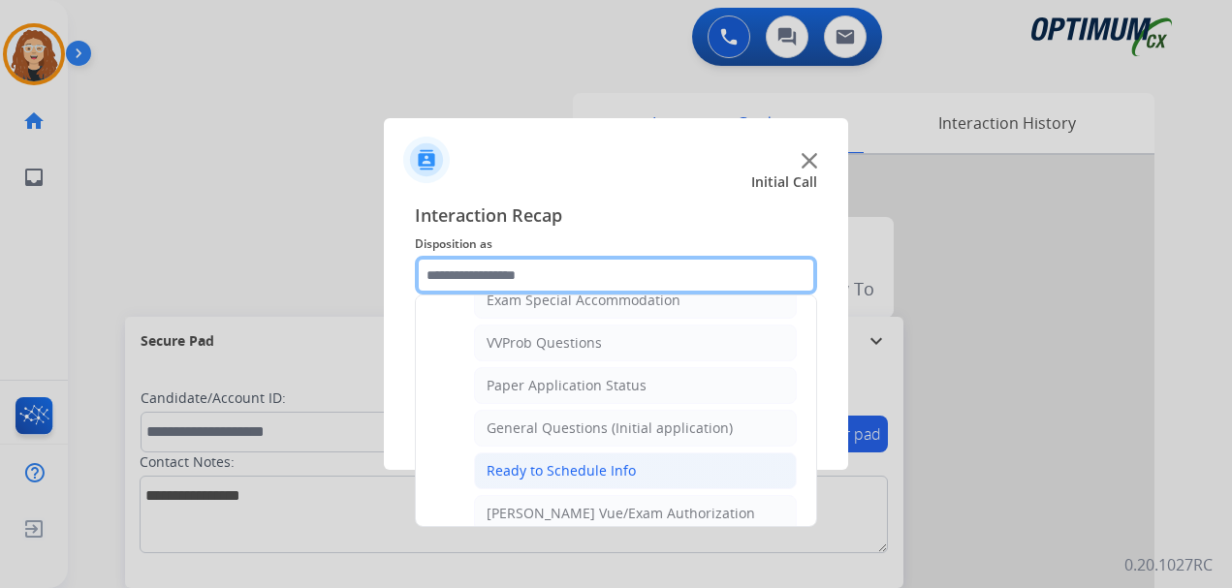
scroll to position [1033, 0]
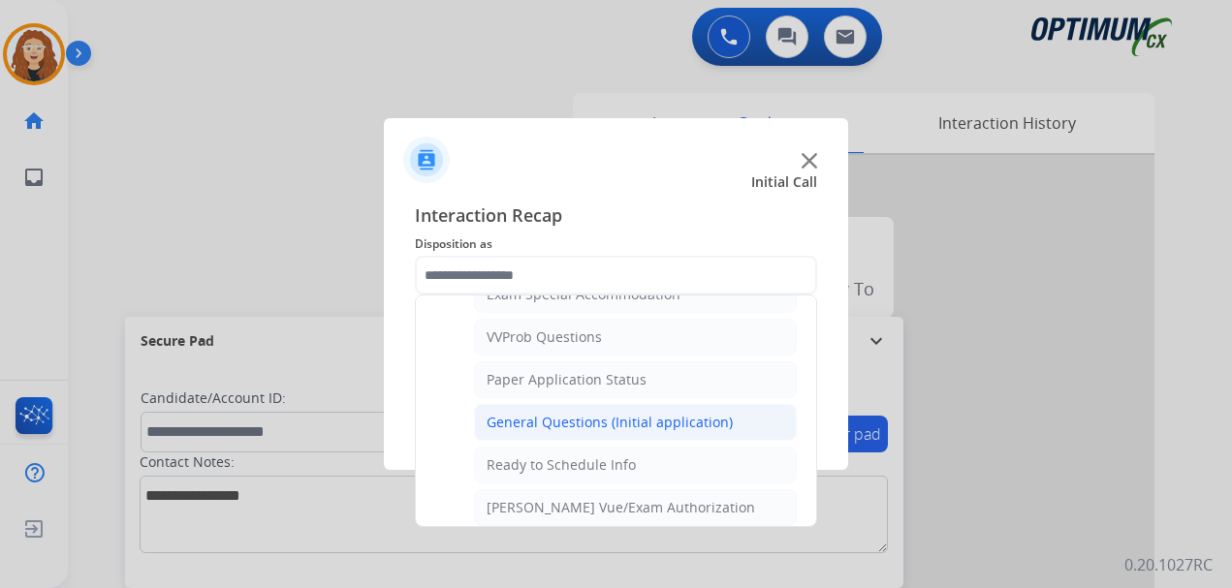
click at [658, 419] on div "General Questions (Initial application)" at bounding box center [609, 422] width 246 height 19
type input "**********"
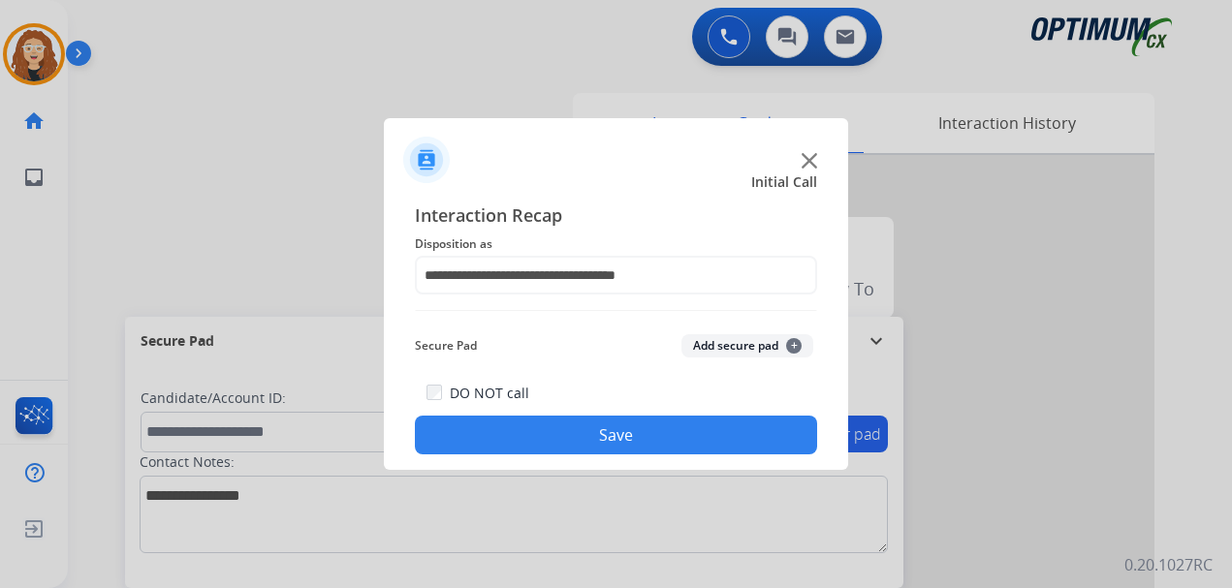
click at [642, 440] on button "Save" at bounding box center [616, 435] width 402 height 39
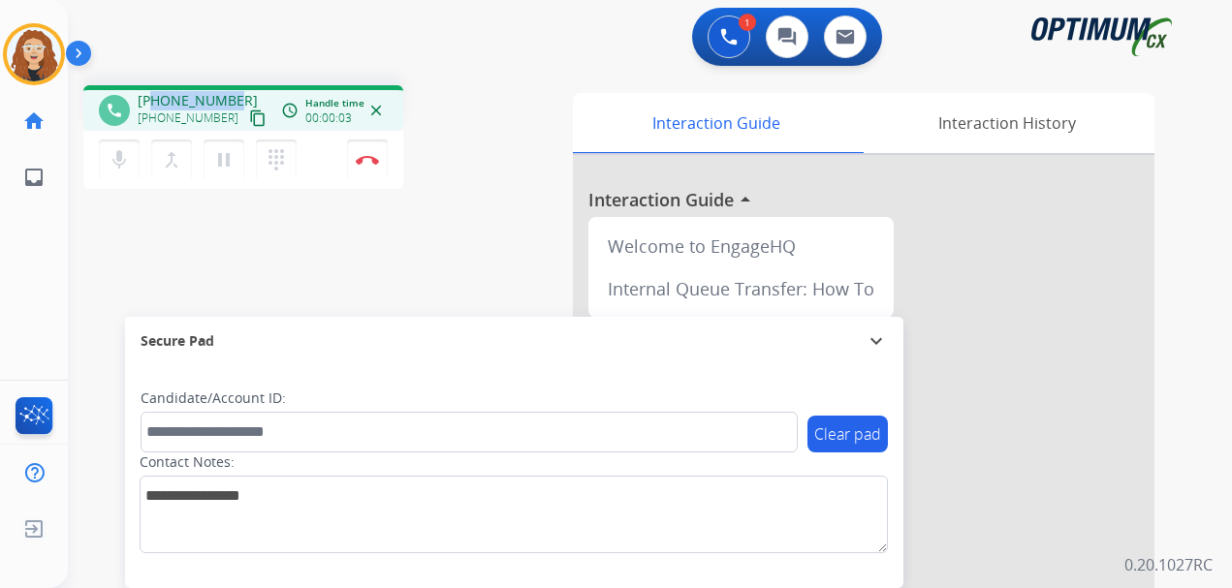
drag, startPoint x: 155, startPoint y: 99, endPoint x: 234, endPoint y: 90, distance: 79.0
click at [234, 91] on div "[PHONE_NUMBER] [PHONE_NUMBER] content_copy" at bounding box center [204, 110] width 132 height 39
click at [374, 167] on button "Disconnect" at bounding box center [367, 160] width 41 height 41
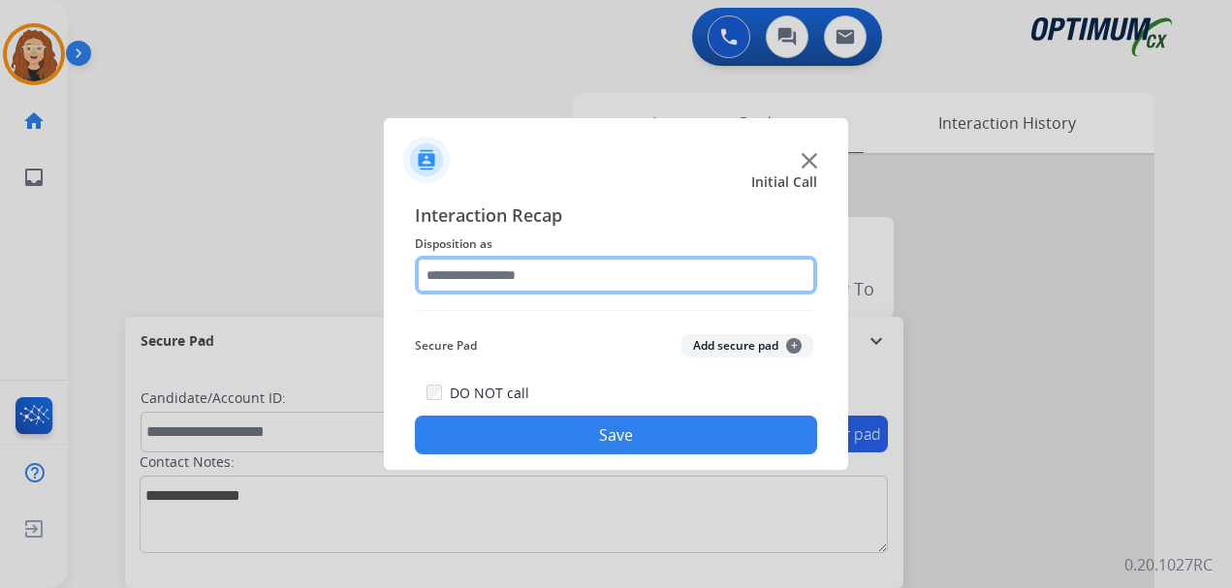
drag, startPoint x: 524, startPoint y: 277, endPoint x: 525, endPoint y: 267, distance: 9.7
click at [525, 269] on input "text" at bounding box center [616, 275] width 402 height 39
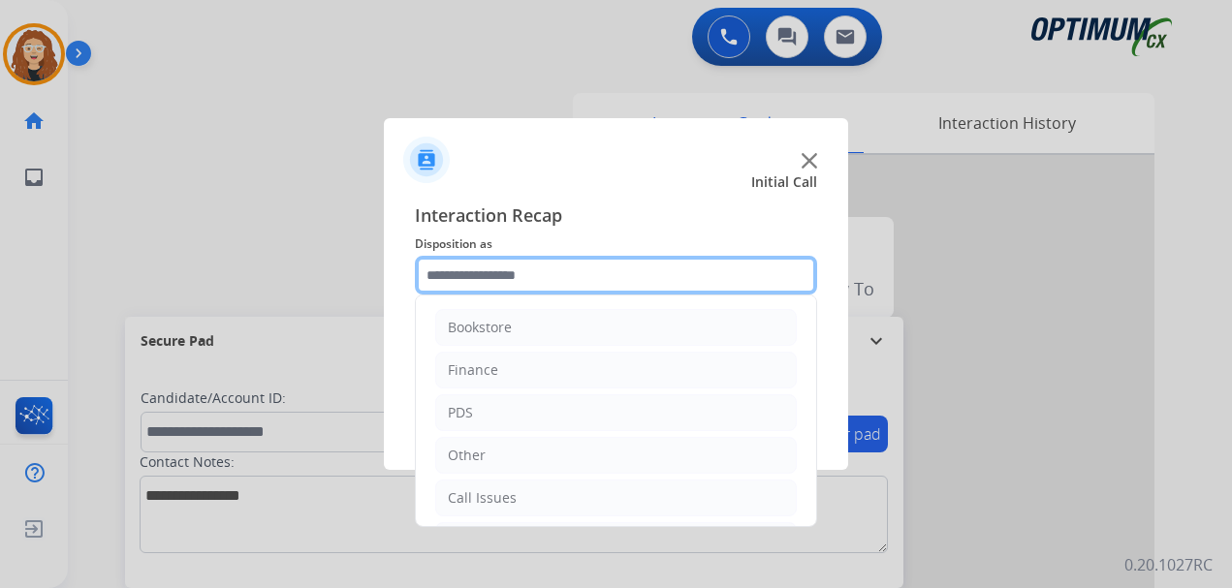
scroll to position [132, 0]
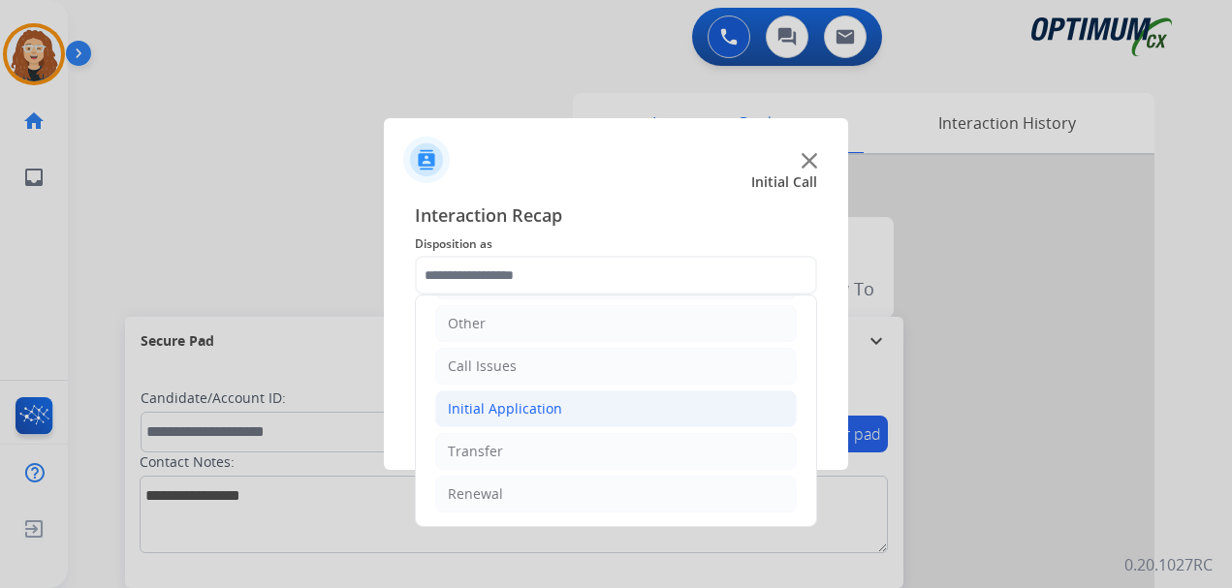
click at [526, 413] on div "Initial Application" at bounding box center [505, 408] width 114 height 19
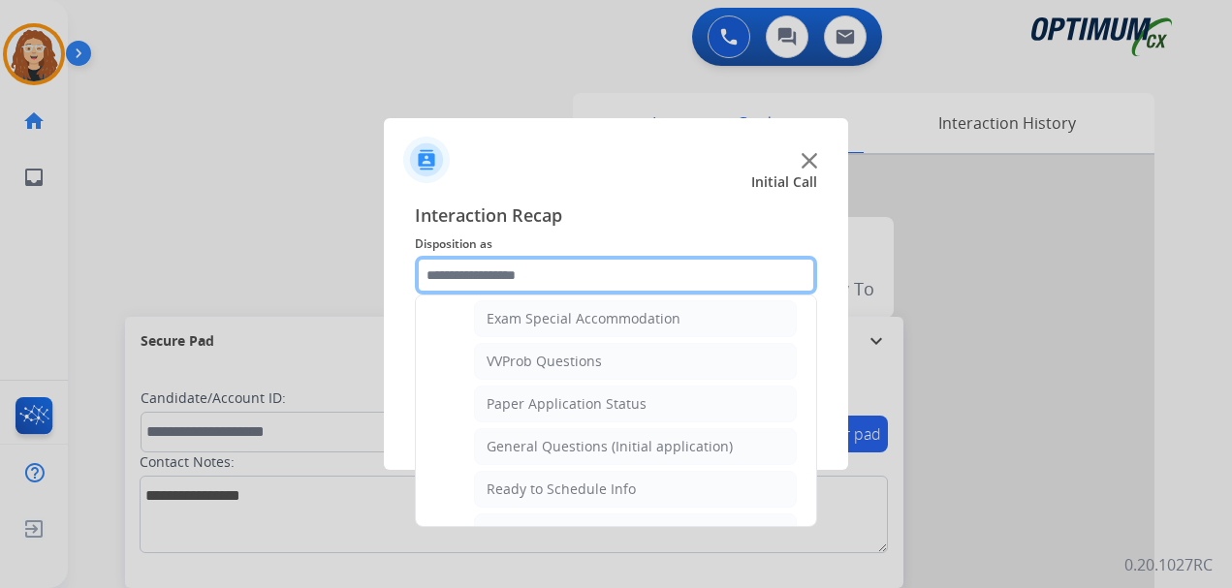
scroll to position [1027, 0]
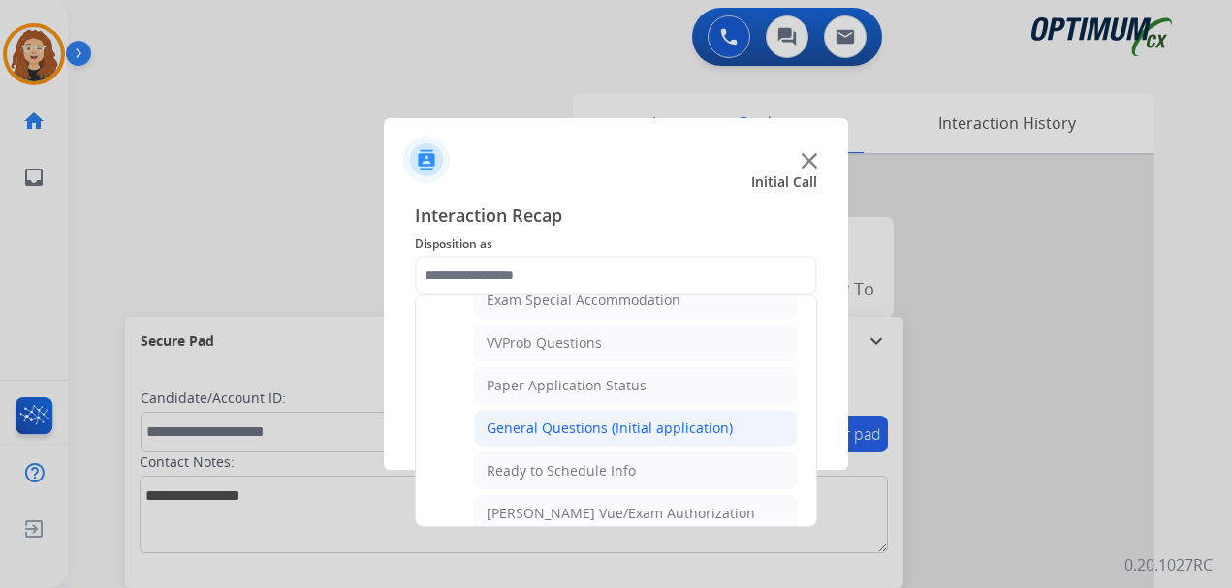
click at [684, 425] on div "General Questions (Initial application)" at bounding box center [609, 428] width 246 height 19
type input "**********"
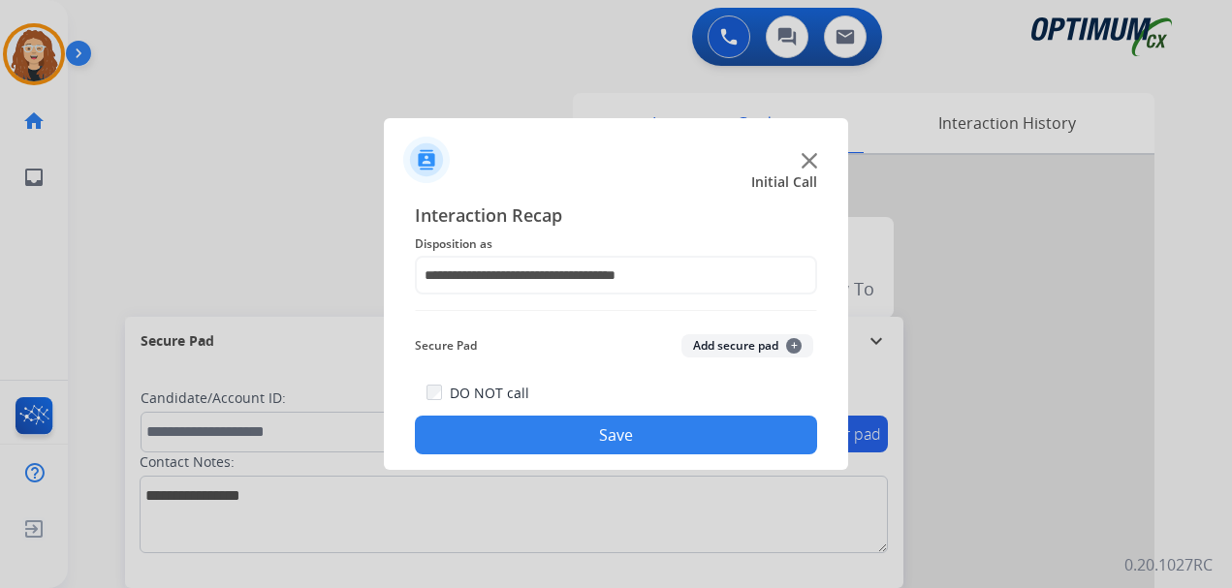
click at [684, 429] on button "Save" at bounding box center [616, 435] width 402 height 39
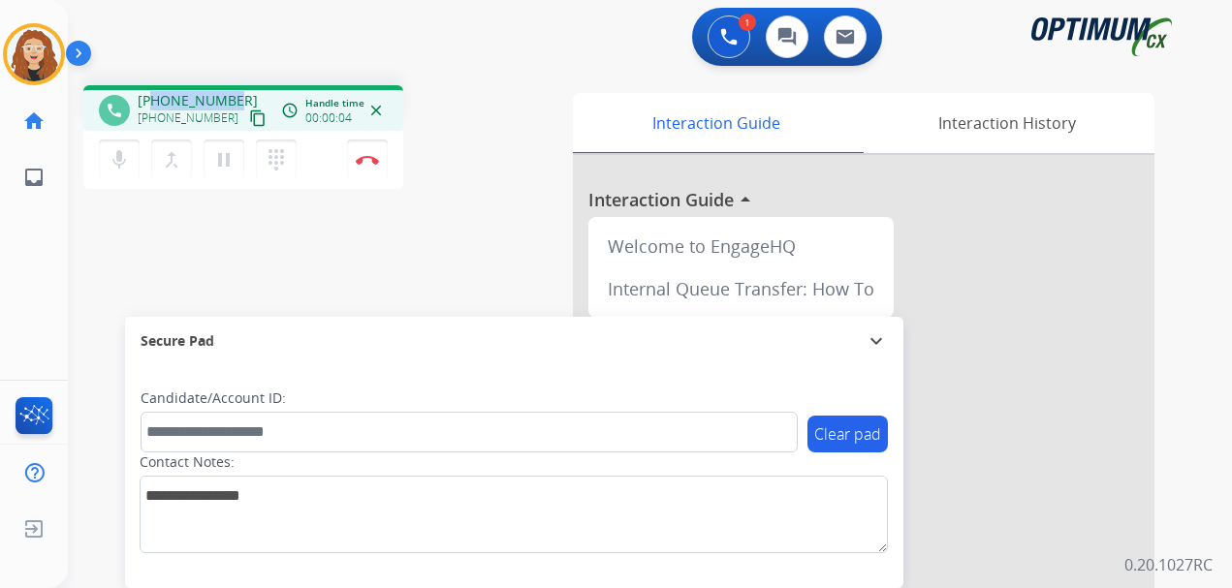
drag, startPoint x: 155, startPoint y: 100, endPoint x: 229, endPoint y: 86, distance: 74.9
click at [229, 86] on div "phone [PHONE_NUMBER] [PHONE_NUMBER] content_copy access_time Call metrics Queue…" at bounding box center [243, 108] width 320 height 46
click at [376, 162] on img at bounding box center [367, 160] width 23 height 10
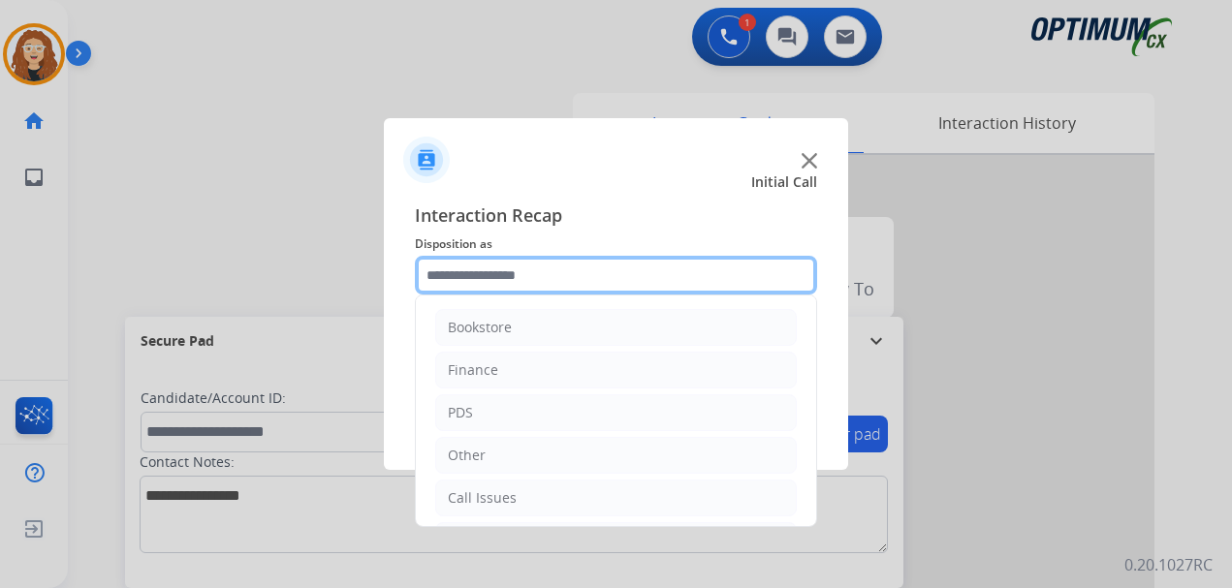
click at [511, 270] on input "text" at bounding box center [616, 275] width 402 height 39
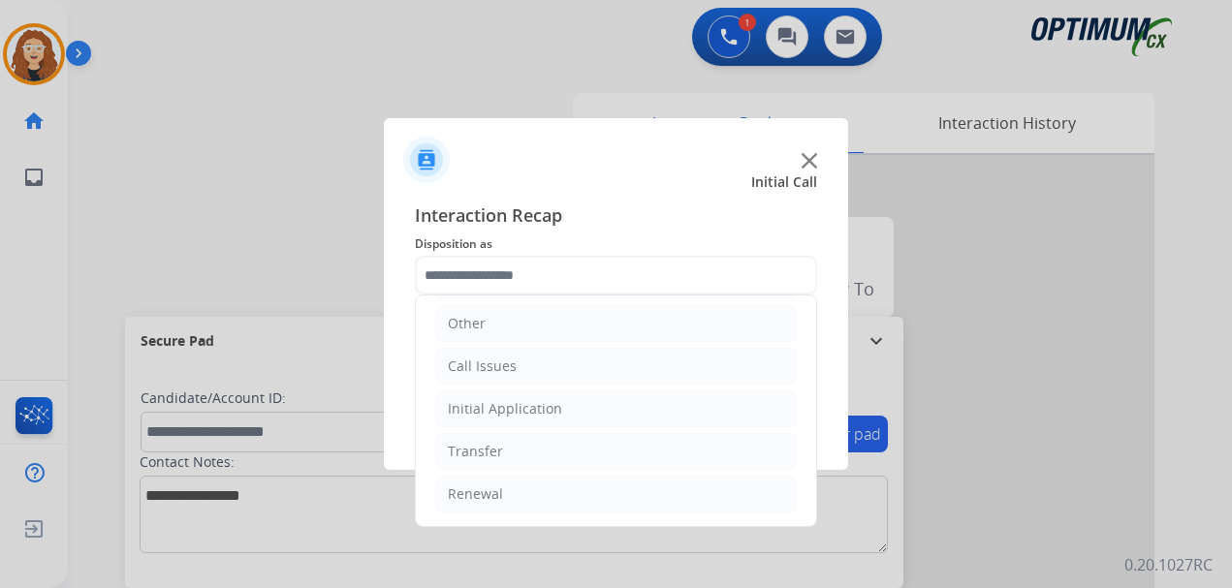
drag, startPoint x: 527, startPoint y: 498, endPoint x: 830, endPoint y: 416, distance: 314.3
click at [528, 498] on li "Renewal" at bounding box center [615, 494] width 361 height 37
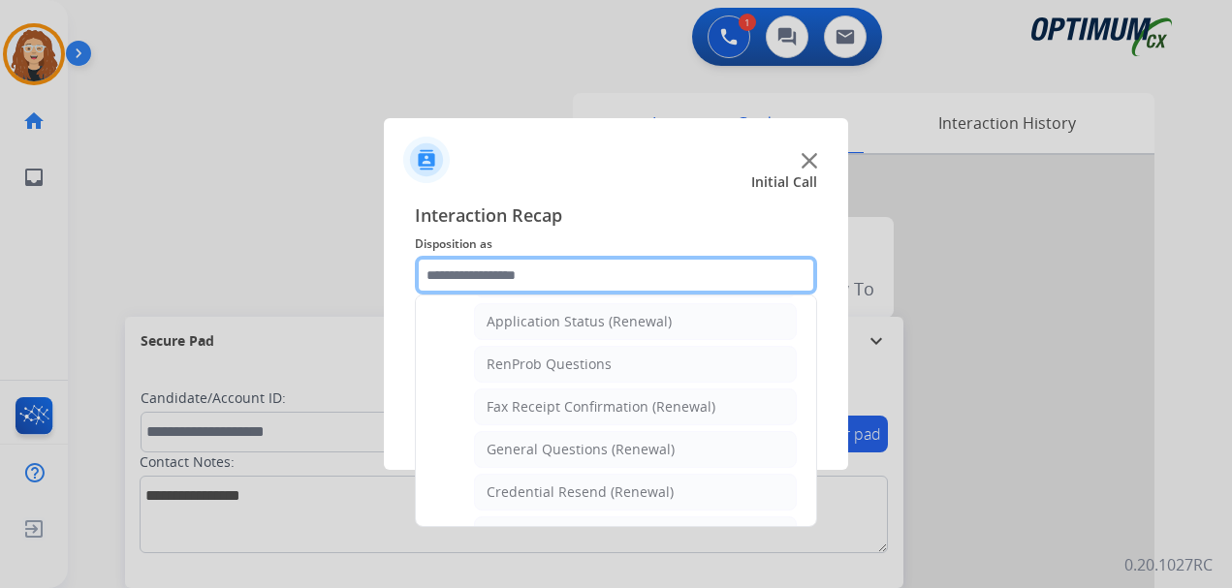
scroll to position [482, 0]
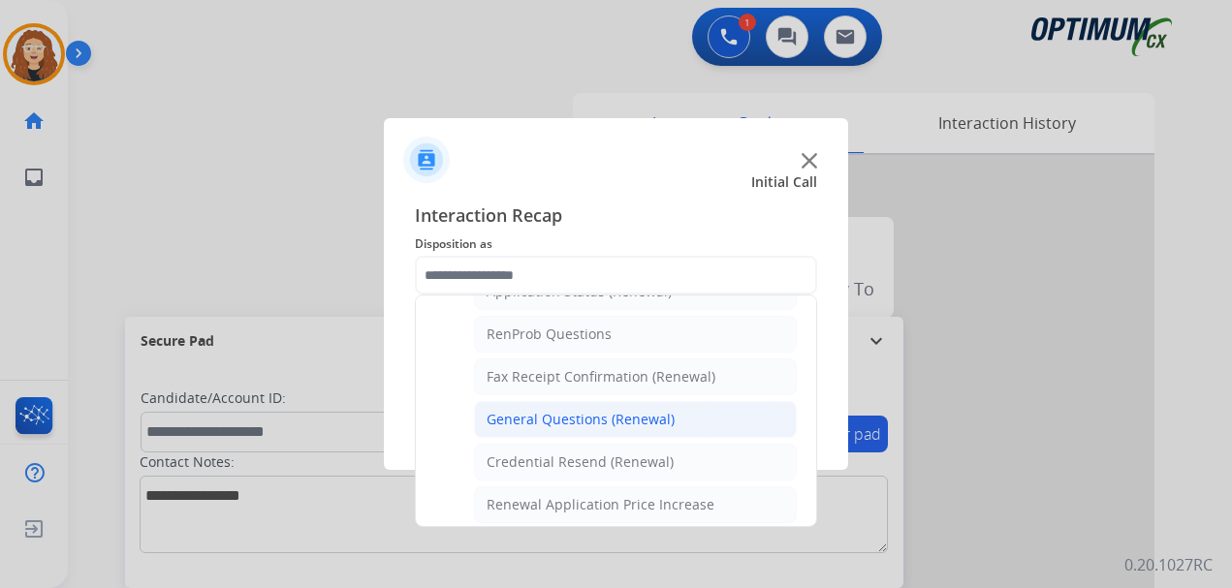
click at [652, 421] on div "General Questions (Renewal)" at bounding box center [580, 419] width 188 height 19
type input "**********"
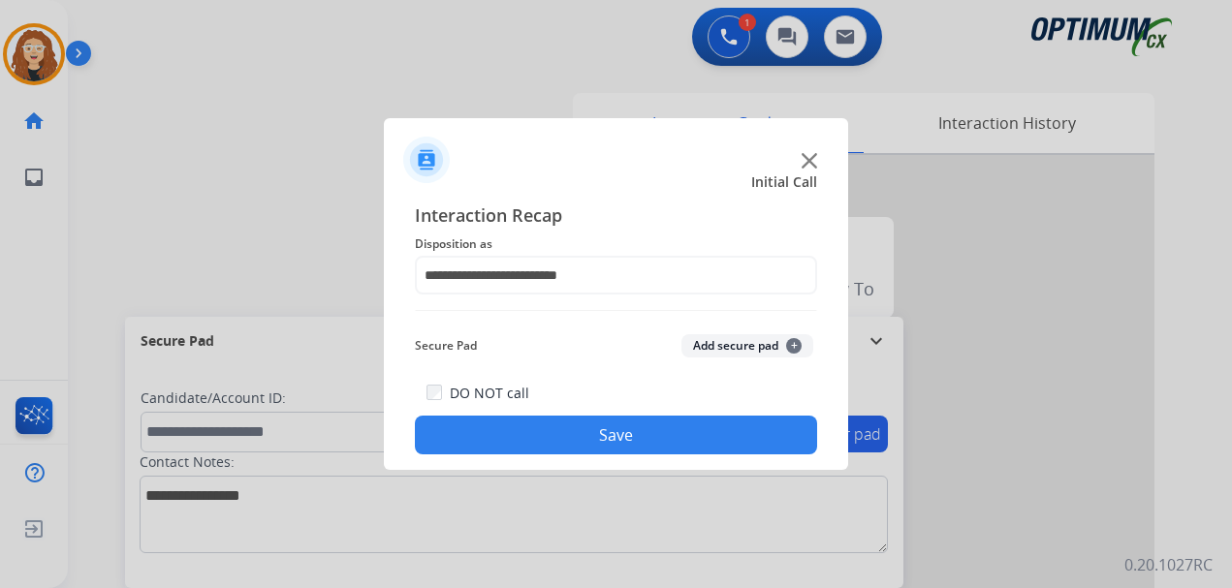
click at [630, 435] on button "Save" at bounding box center [616, 435] width 402 height 39
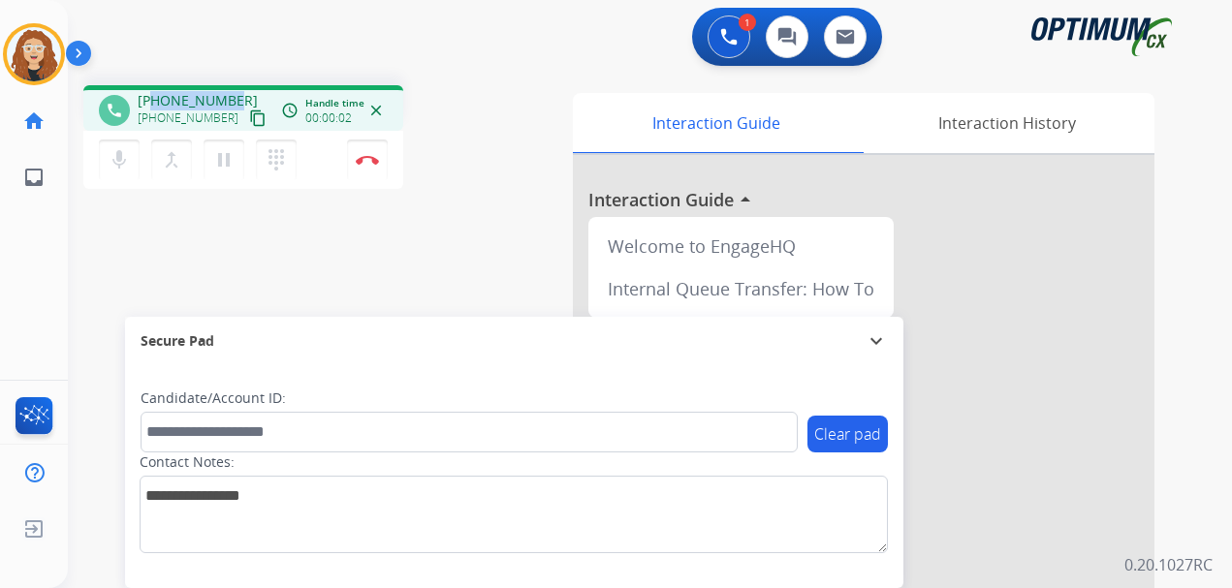
drag, startPoint x: 157, startPoint y: 99, endPoint x: 235, endPoint y: 96, distance: 78.5
click at [235, 96] on div "[PHONE_NUMBER] [PHONE_NUMBER] content_copy" at bounding box center [204, 110] width 132 height 39
click at [372, 160] on img at bounding box center [367, 160] width 23 height 10
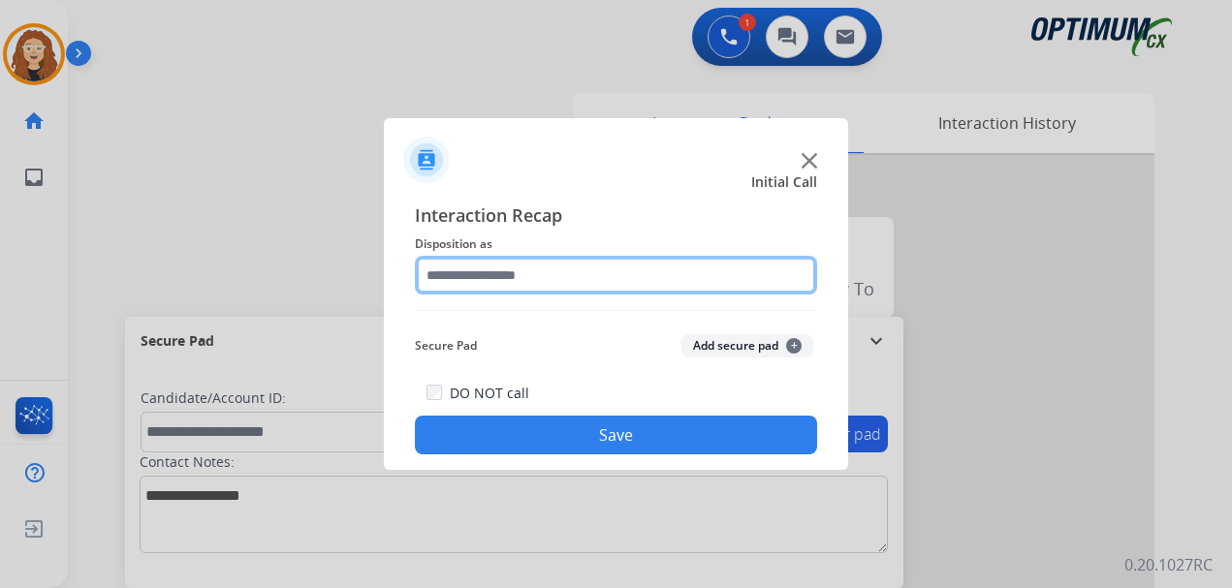
click at [485, 269] on input "text" at bounding box center [616, 275] width 402 height 39
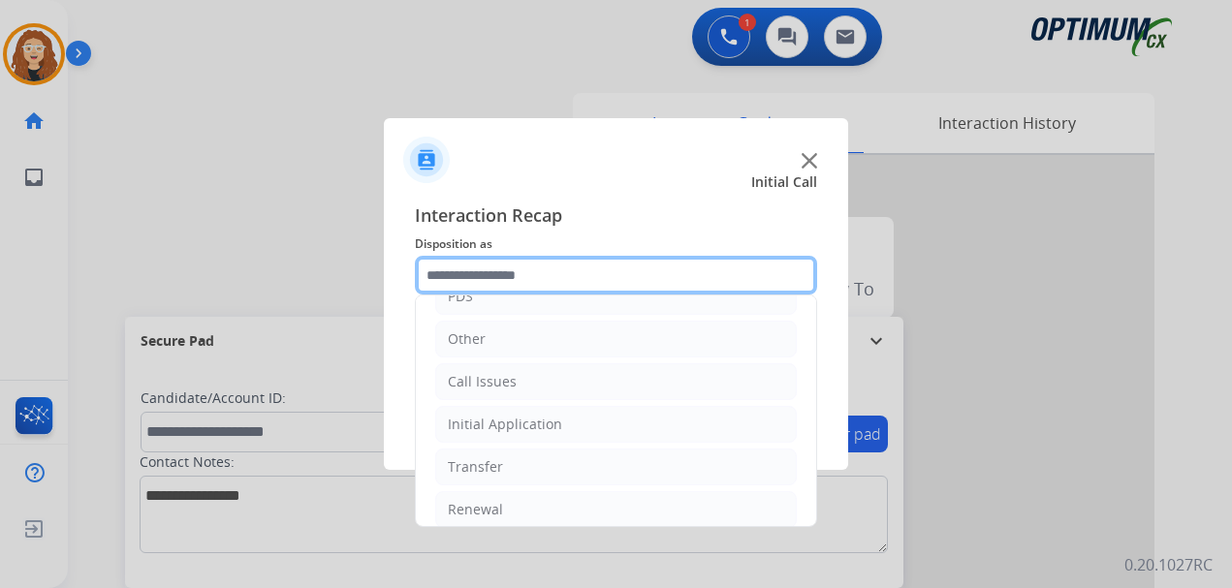
scroll to position [132, 0]
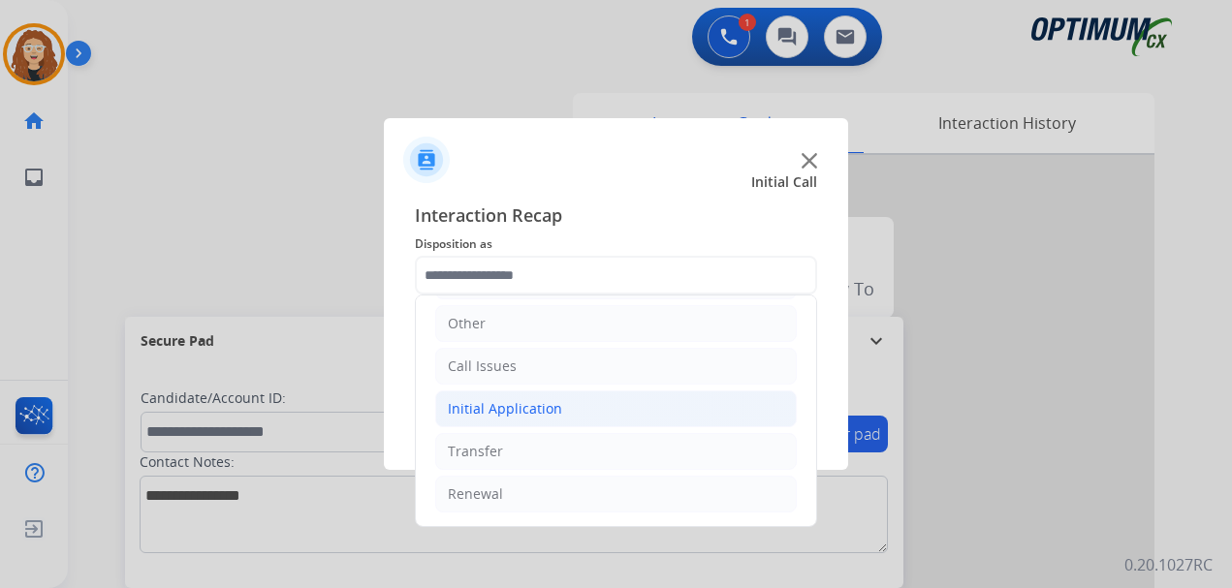
click at [586, 406] on li "Initial Application" at bounding box center [615, 408] width 361 height 37
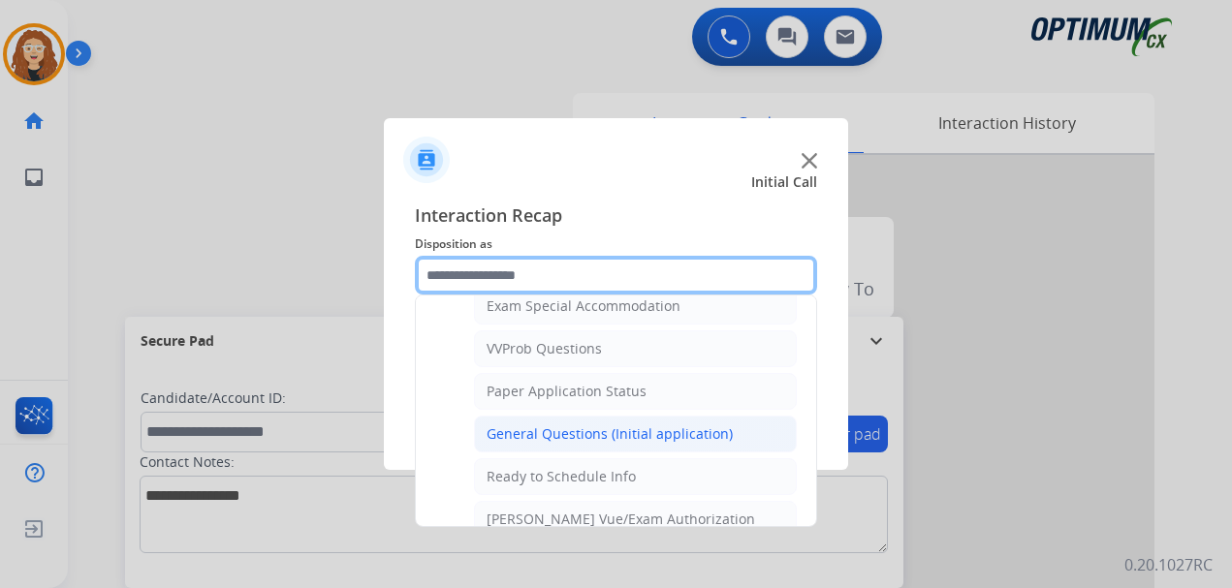
scroll to position [1015, 0]
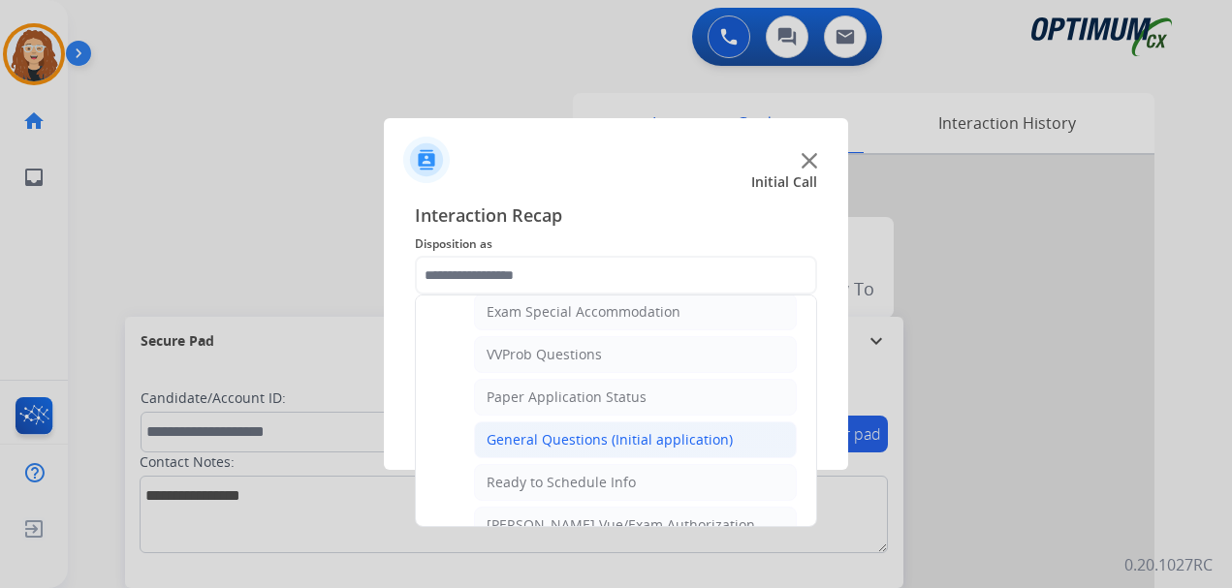
click at [687, 437] on div "General Questions (Initial application)" at bounding box center [609, 439] width 246 height 19
type input "**********"
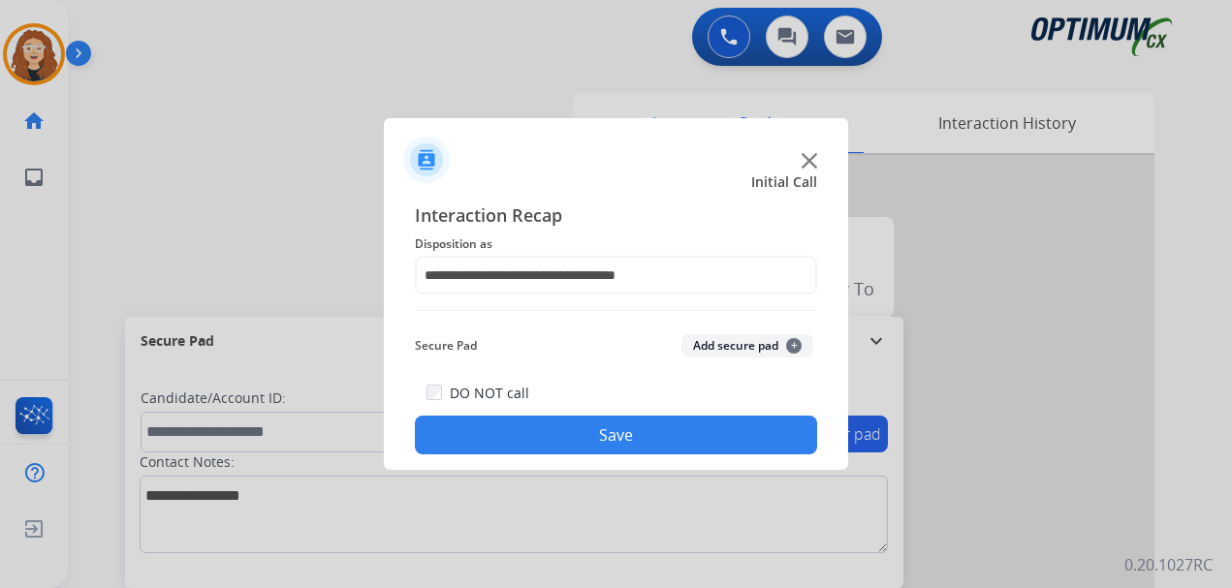
click at [683, 437] on button "Save" at bounding box center [616, 435] width 402 height 39
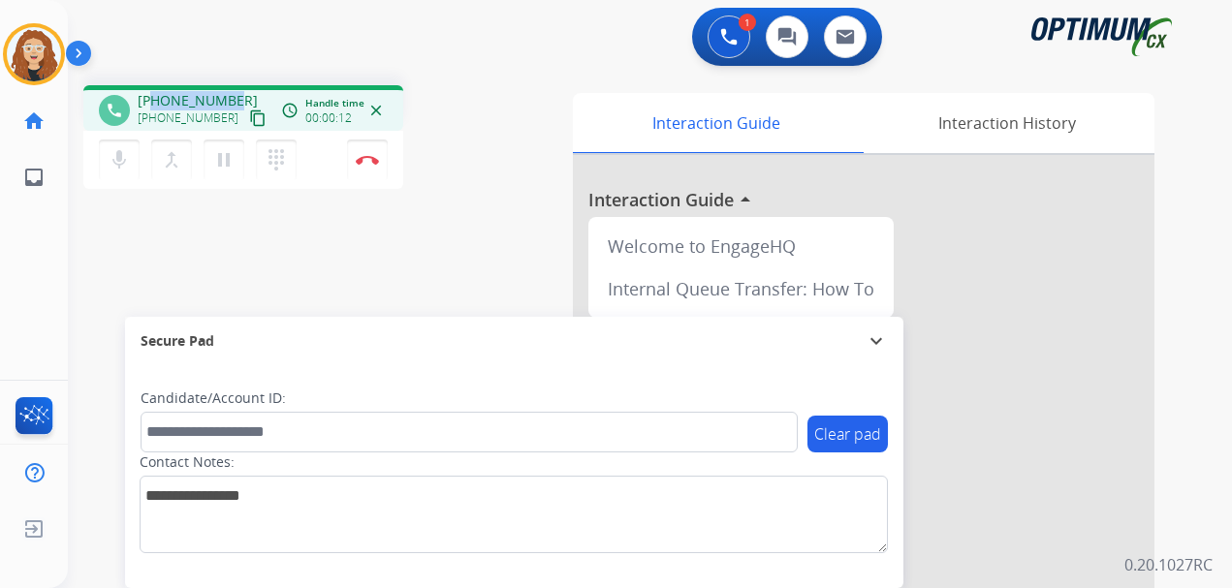
drag, startPoint x: 154, startPoint y: 100, endPoint x: 230, endPoint y: 85, distance: 77.0
click at [230, 85] on div "phone [PHONE_NUMBER] [PHONE_NUMBER] content_copy access_time Call metrics Queue…" at bounding box center [243, 108] width 320 height 46
click at [367, 155] on img at bounding box center [367, 160] width 23 height 10
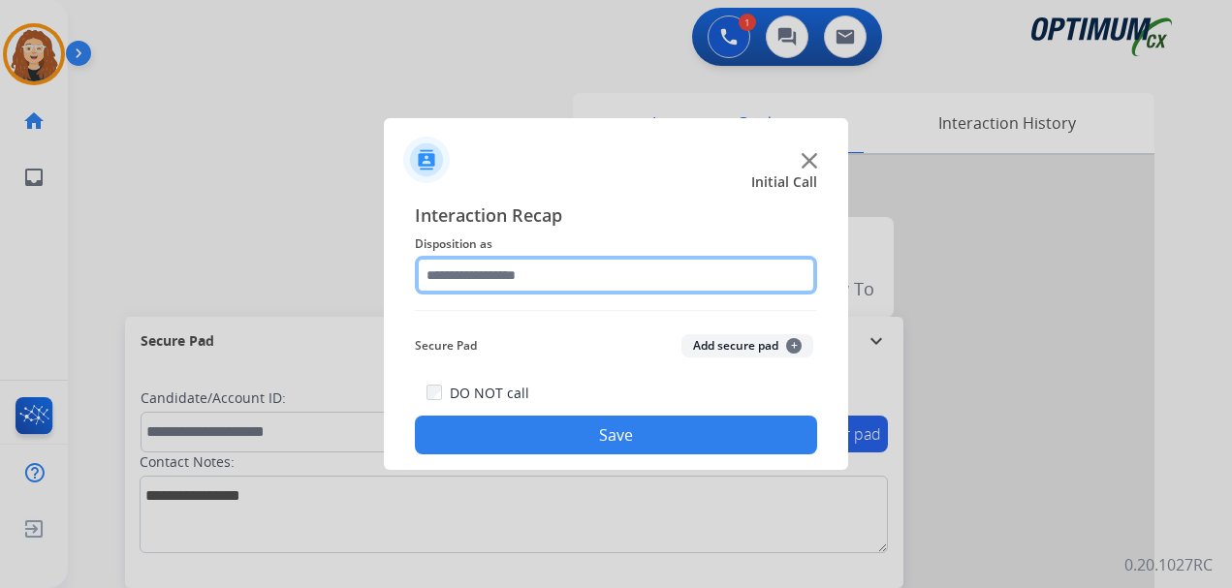
click at [494, 273] on input "text" at bounding box center [616, 275] width 402 height 39
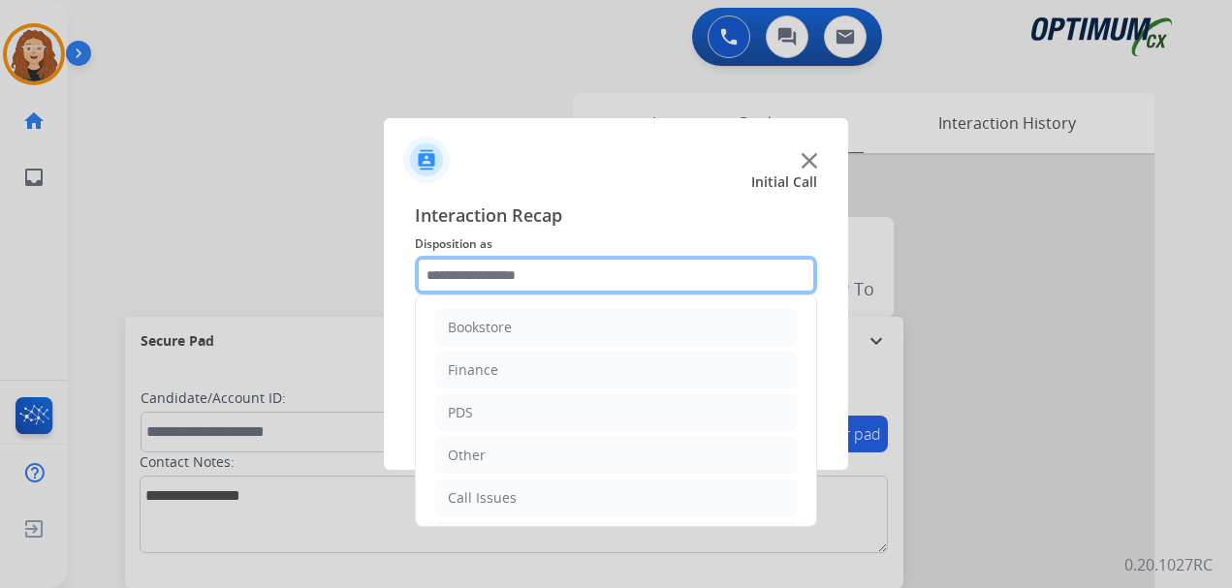
scroll to position [132, 0]
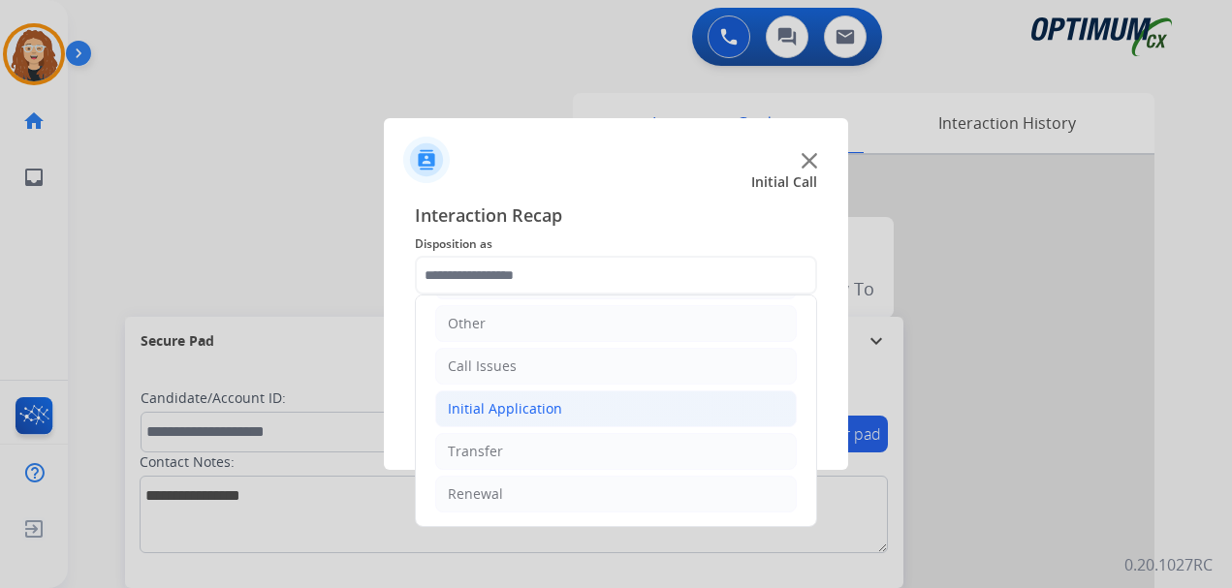
drag, startPoint x: 579, startPoint y: 409, endPoint x: 726, endPoint y: 407, distance: 146.3
click at [583, 409] on li "Initial Application" at bounding box center [615, 408] width 361 height 37
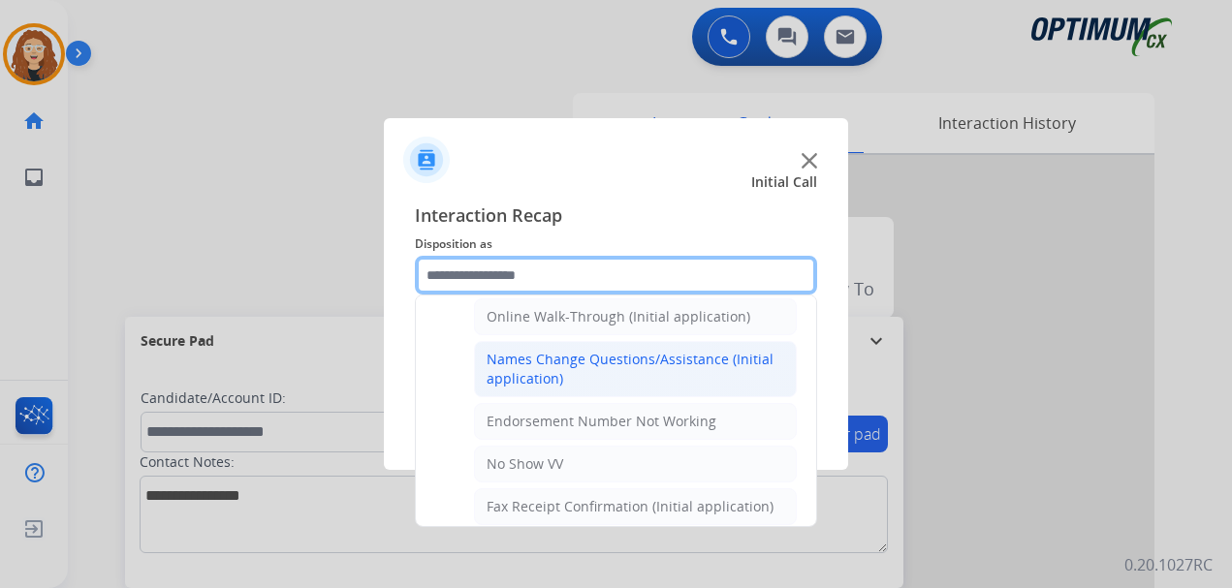
scroll to position [430, 0]
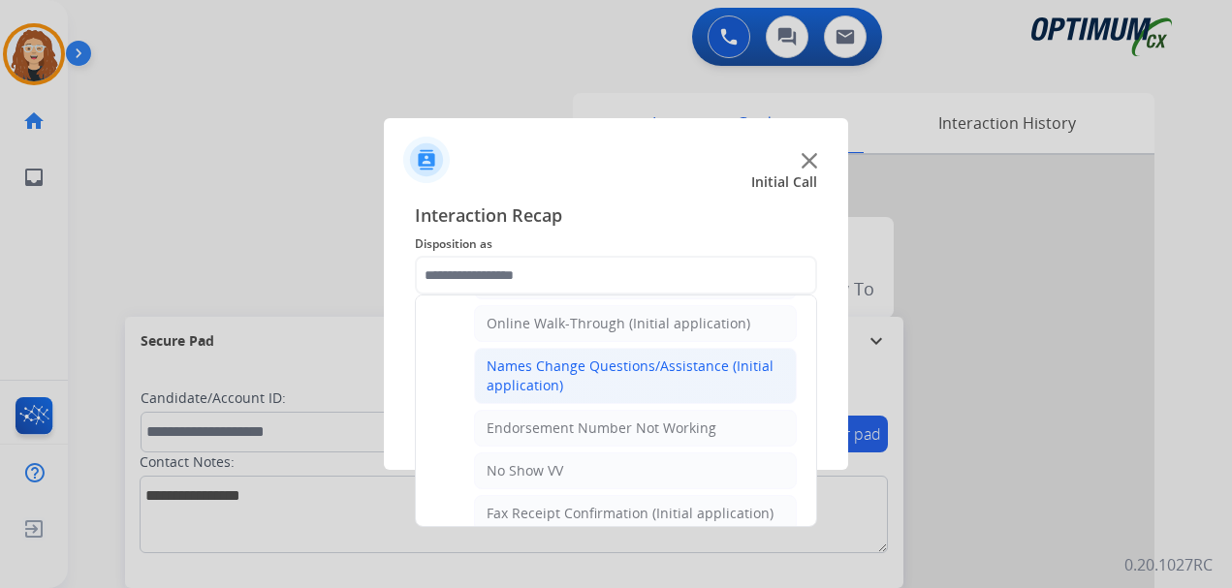
click at [717, 375] on div "Names Change Questions/Assistance (Initial application)" at bounding box center [634, 376] width 297 height 39
type input "**********"
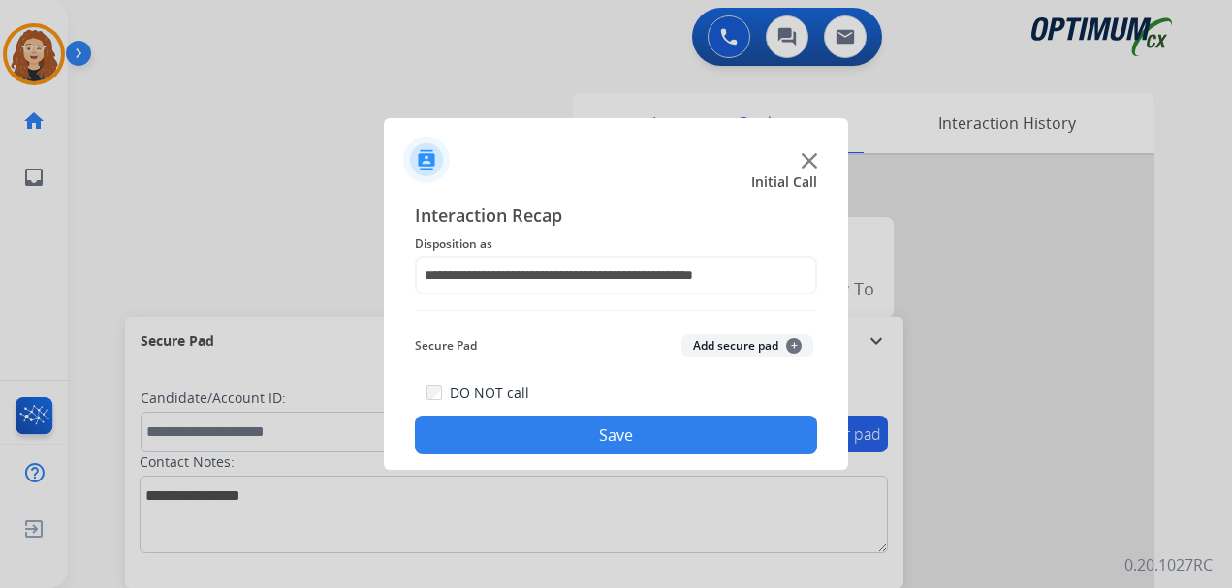
drag, startPoint x: 612, startPoint y: 438, endPoint x: 595, endPoint y: 421, distance: 24.0
click at [607, 436] on button "Save" at bounding box center [616, 435] width 402 height 39
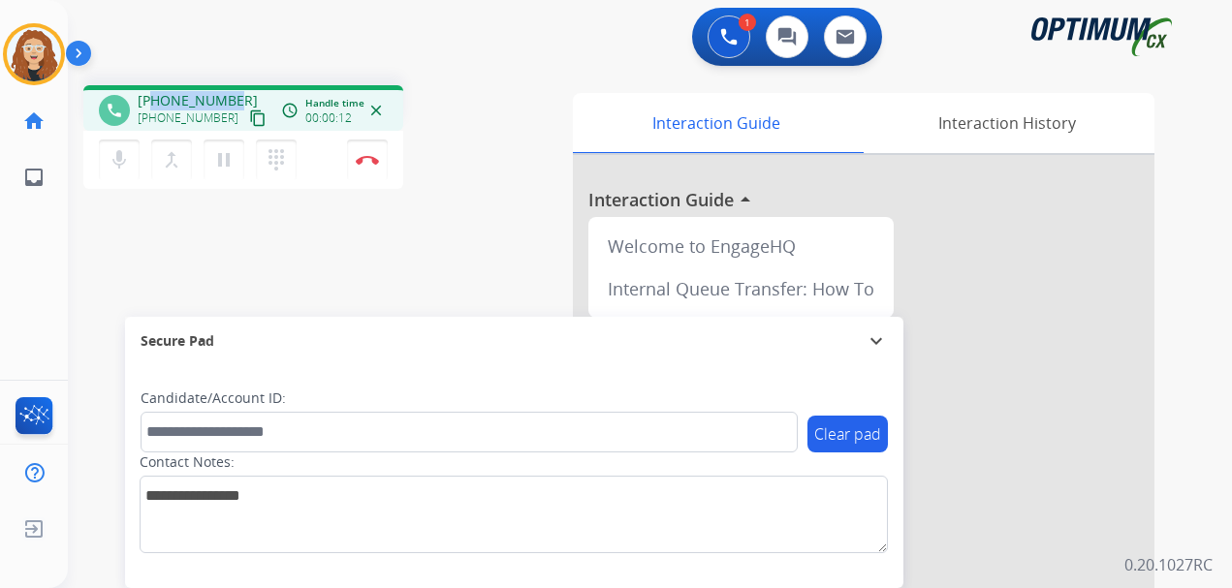
drag, startPoint x: 155, startPoint y: 100, endPoint x: 231, endPoint y: 97, distance: 75.6
click at [231, 97] on span "[PHONE_NUMBER]" at bounding box center [198, 100] width 120 height 19
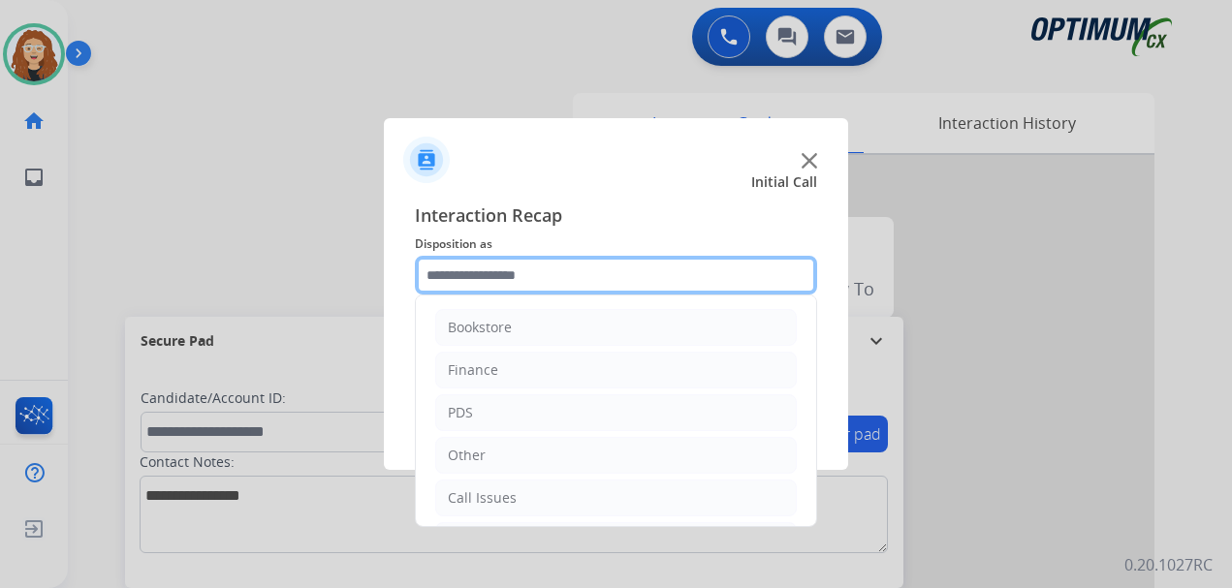
click at [571, 270] on input "text" at bounding box center [616, 275] width 402 height 39
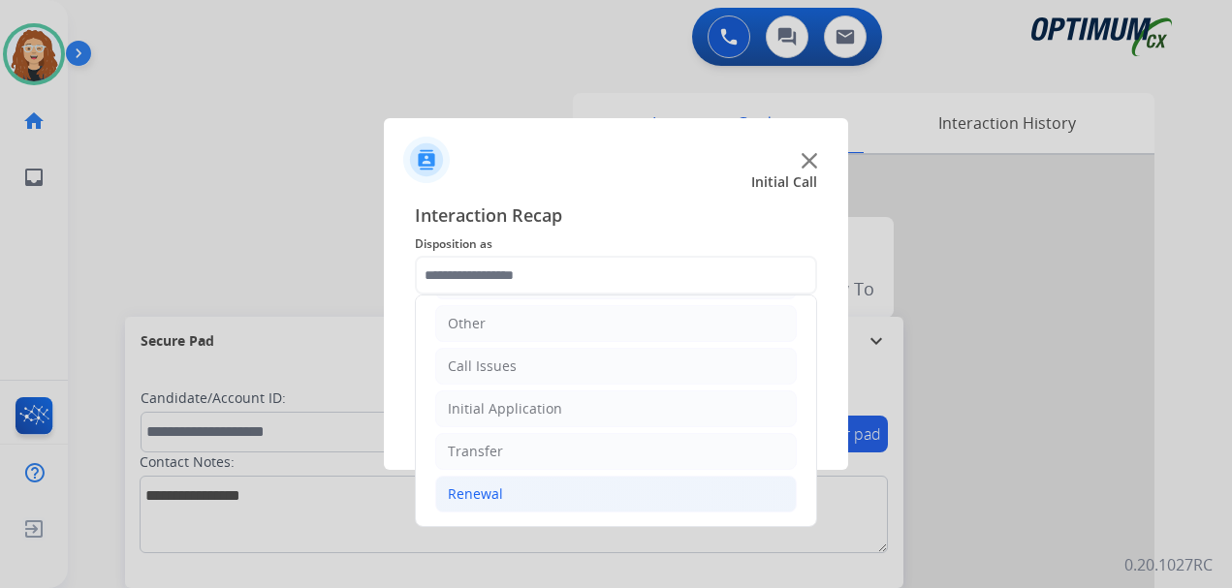
drag, startPoint x: 602, startPoint y: 477, endPoint x: 649, endPoint y: 487, distance: 48.7
click at [604, 478] on li "Renewal" at bounding box center [615, 494] width 361 height 37
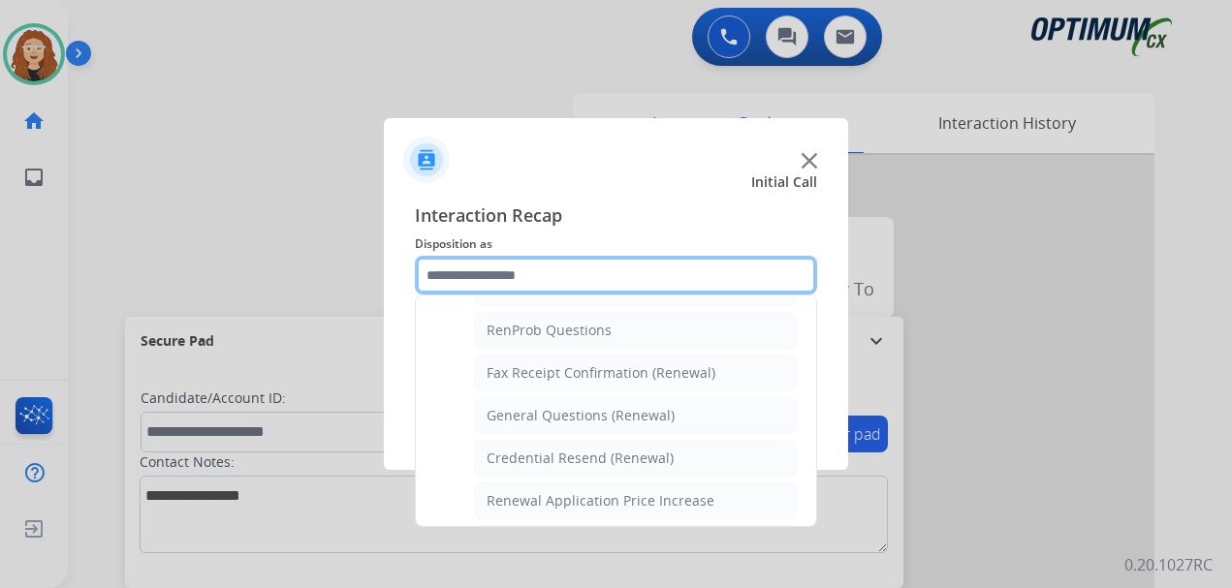
scroll to position [493, 0]
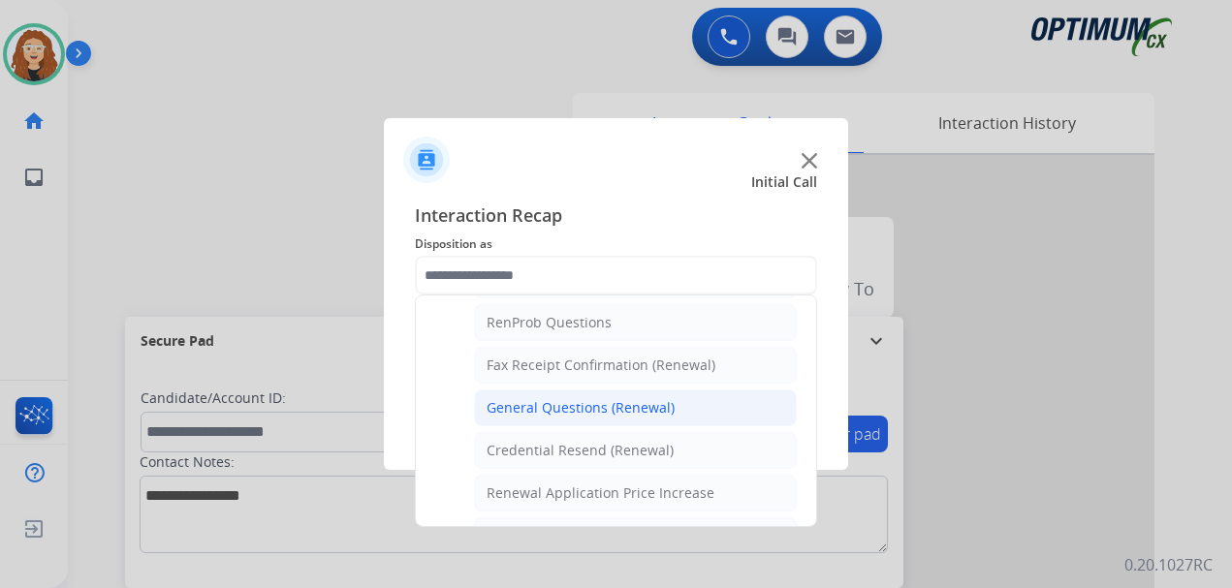
click at [694, 411] on li "General Questions (Renewal)" at bounding box center [635, 408] width 323 height 37
type input "**********"
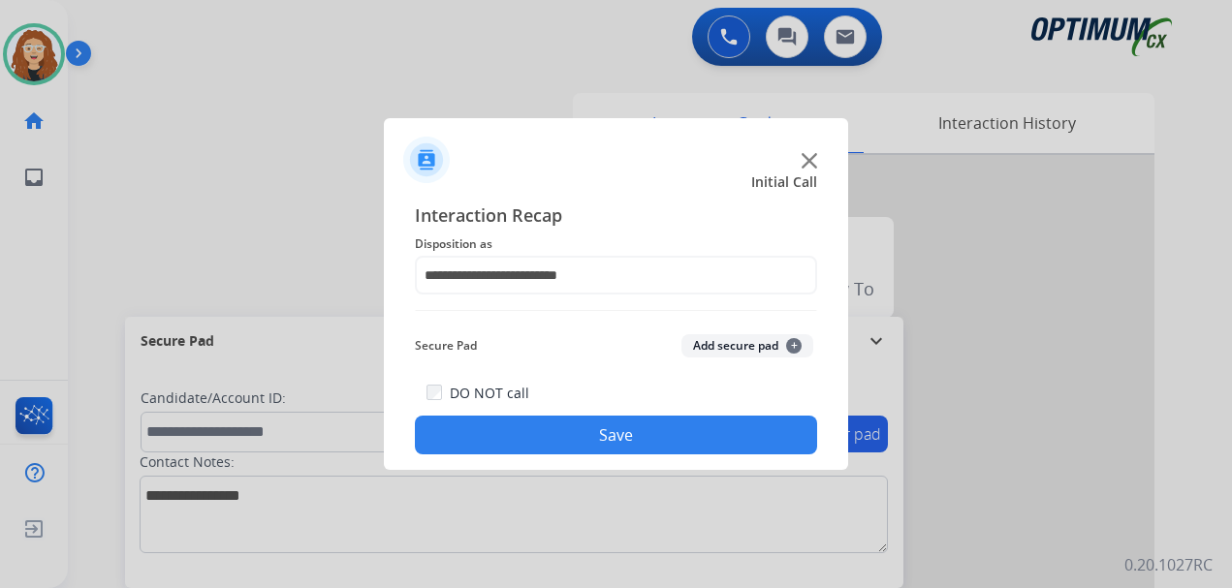
drag, startPoint x: 674, startPoint y: 435, endPoint x: 670, endPoint y: 424, distance: 11.7
click at [671, 427] on button "Save" at bounding box center [616, 435] width 402 height 39
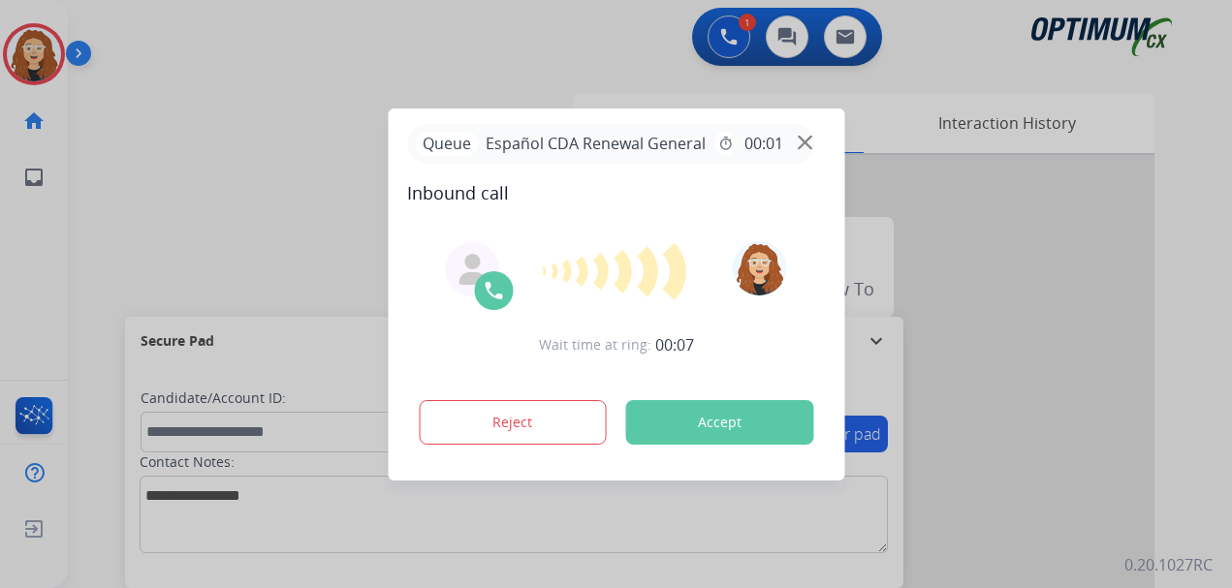
click at [411, 44] on div at bounding box center [616, 294] width 1232 height 588
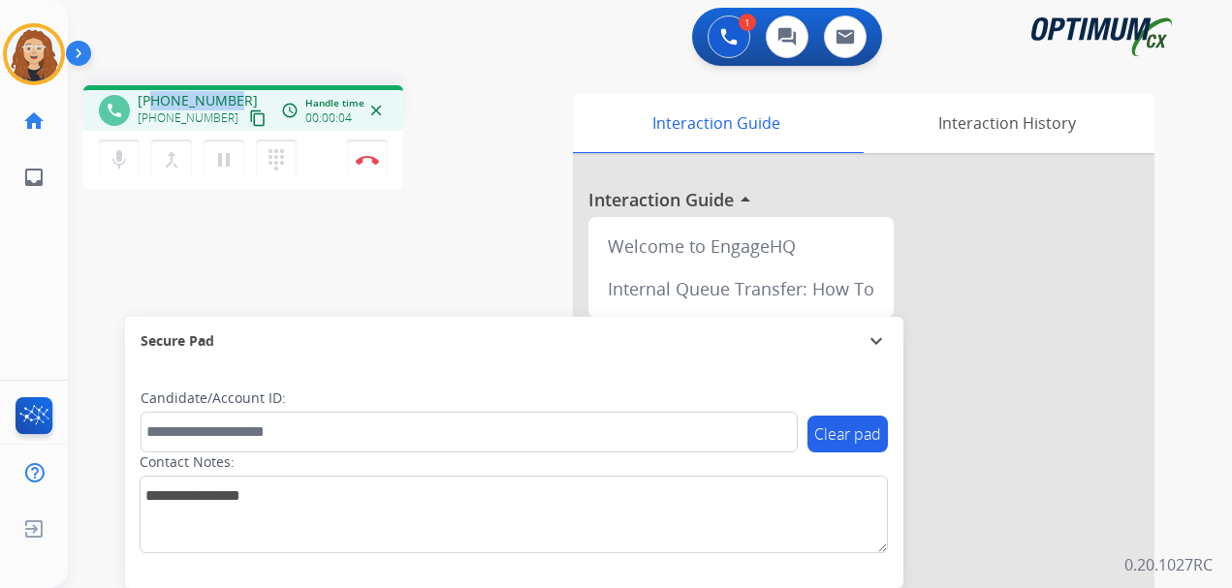
drag, startPoint x: 152, startPoint y: 98, endPoint x: 233, endPoint y: 91, distance: 80.7
click at [233, 91] on div "[PHONE_NUMBER] [PHONE_NUMBER] content_copy" at bounding box center [204, 110] width 132 height 39
click at [377, 160] on img at bounding box center [367, 160] width 23 height 10
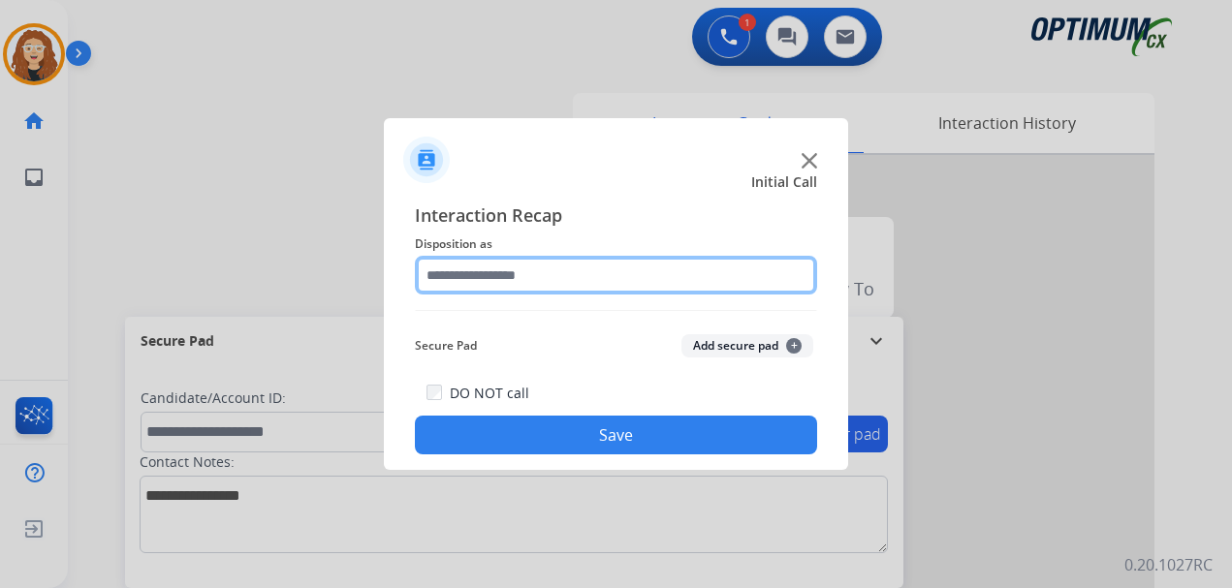
click at [487, 265] on input "text" at bounding box center [616, 275] width 402 height 39
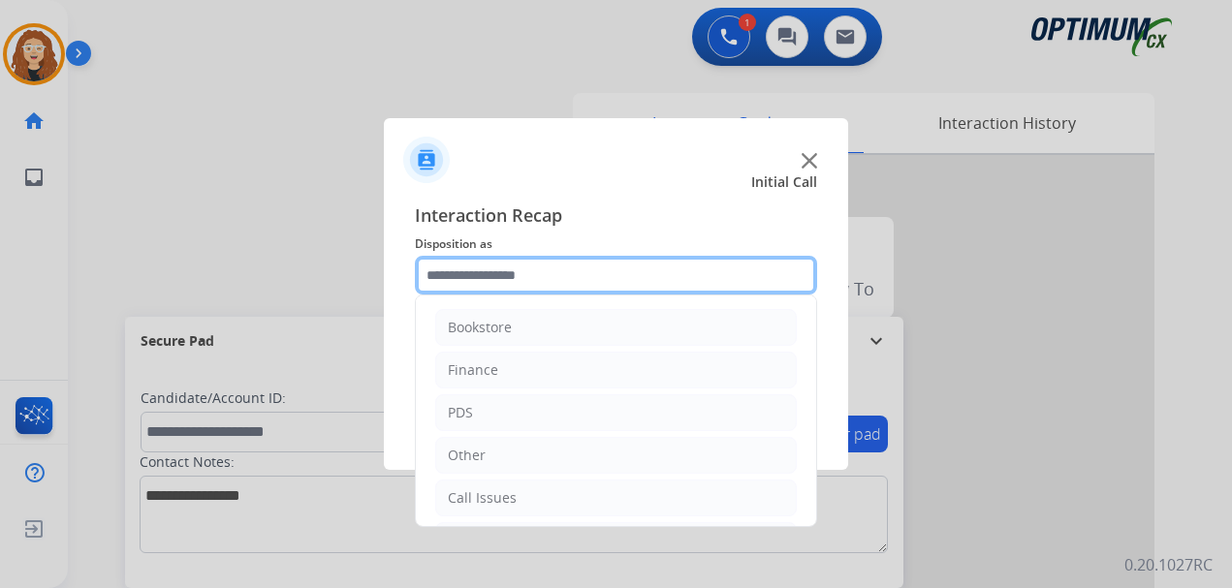
scroll to position [132, 0]
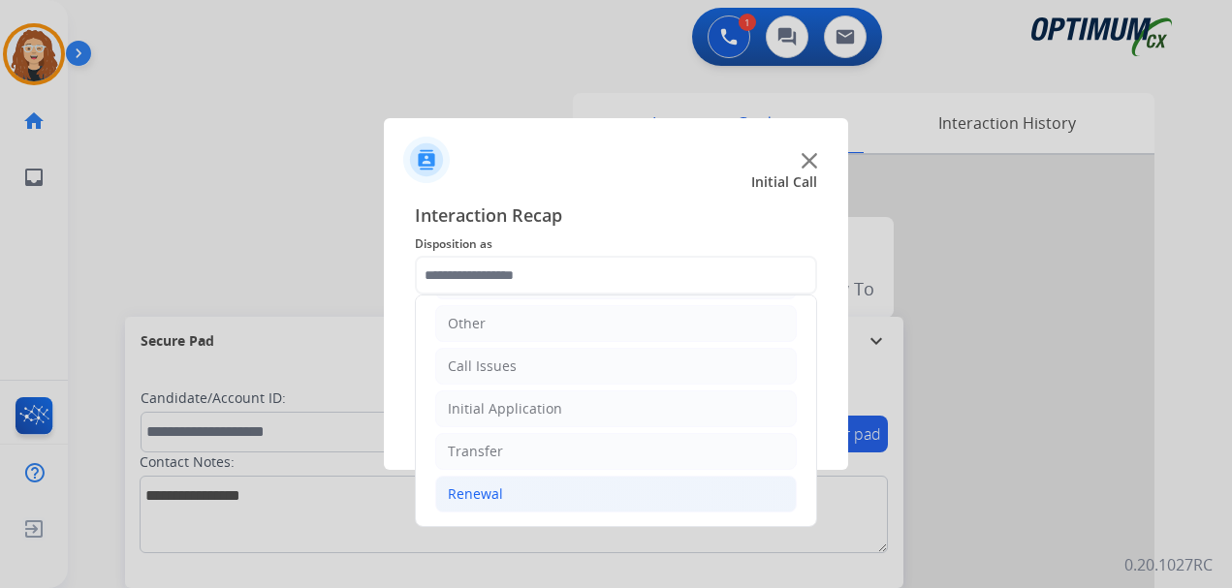
click at [552, 500] on li "Renewal" at bounding box center [615, 494] width 361 height 37
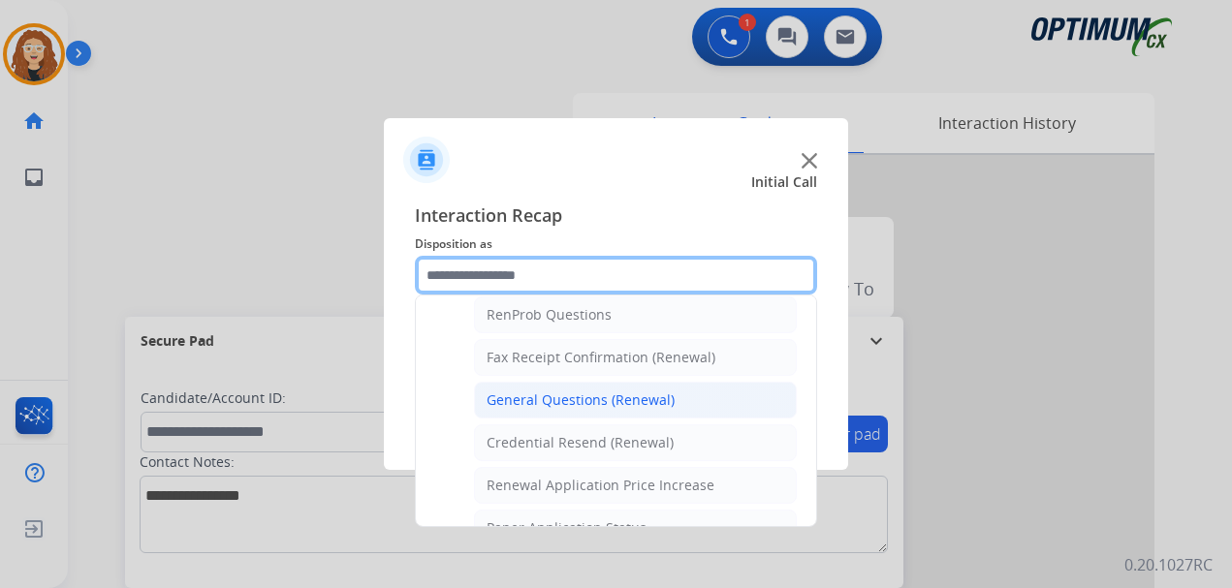
scroll to position [502, 0]
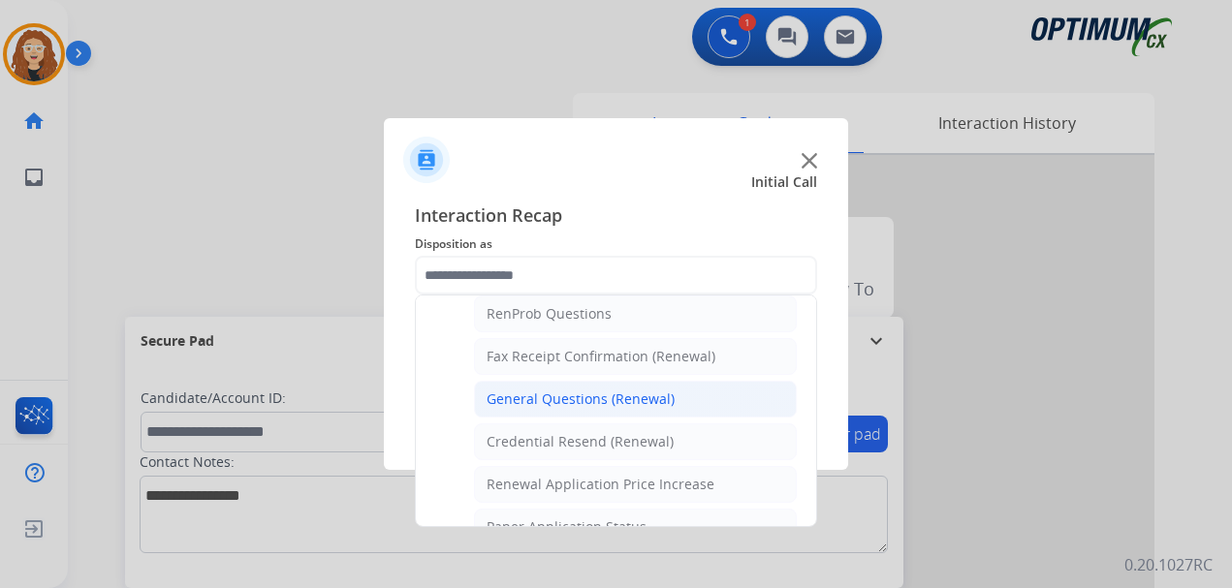
click at [682, 403] on li "General Questions (Renewal)" at bounding box center [635, 399] width 323 height 37
type input "**********"
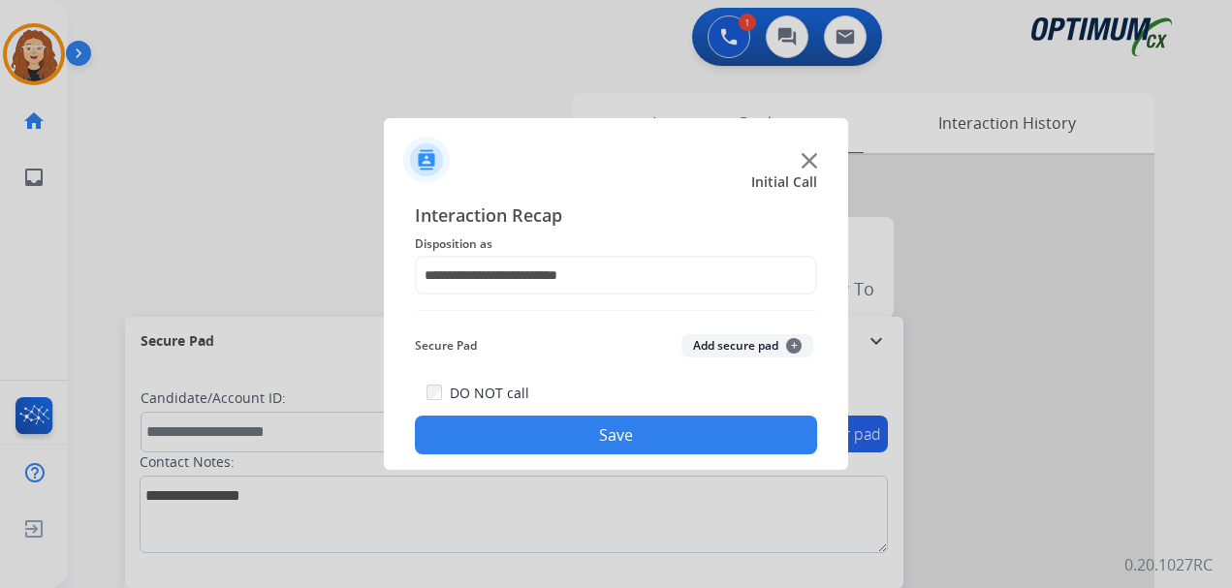
click at [656, 448] on button "Save" at bounding box center [616, 435] width 402 height 39
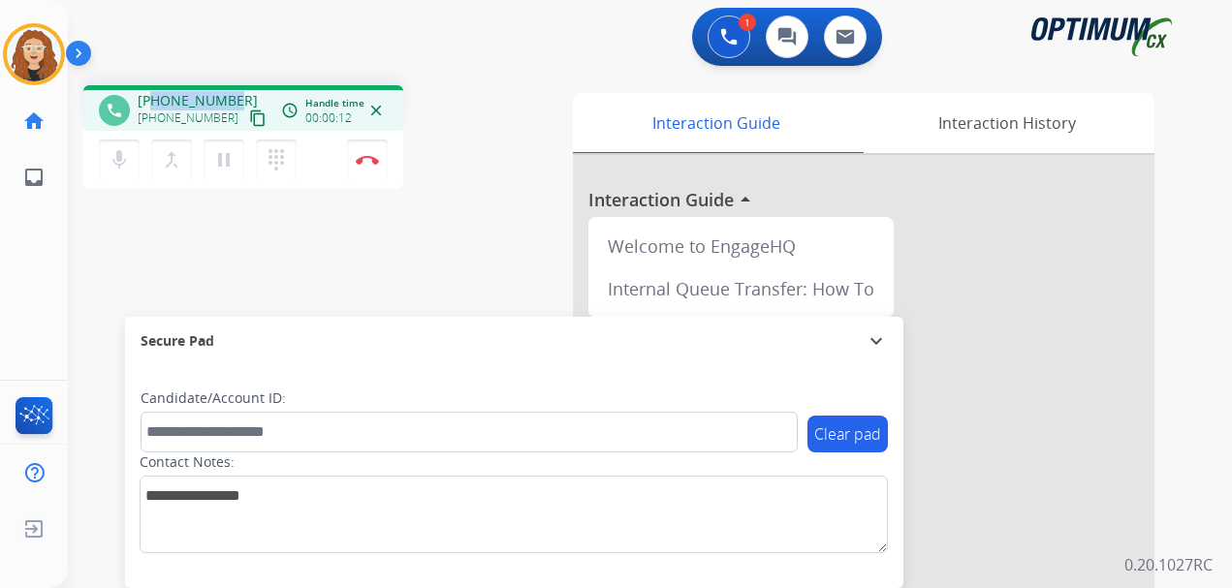
drag, startPoint x: 153, startPoint y: 99, endPoint x: 233, endPoint y: 94, distance: 79.6
click at [233, 94] on div "[PHONE_NUMBER] [PHONE_NUMBER] content_copy" at bounding box center [204, 110] width 132 height 39
click at [373, 163] on img at bounding box center [367, 160] width 23 height 10
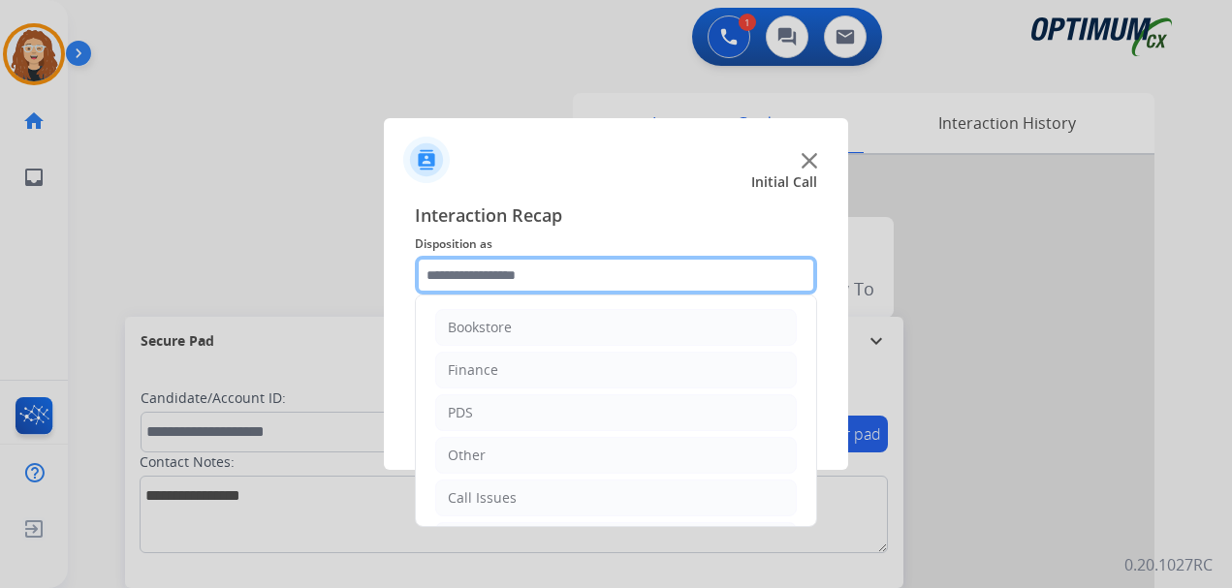
click at [493, 265] on input "text" at bounding box center [616, 275] width 402 height 39
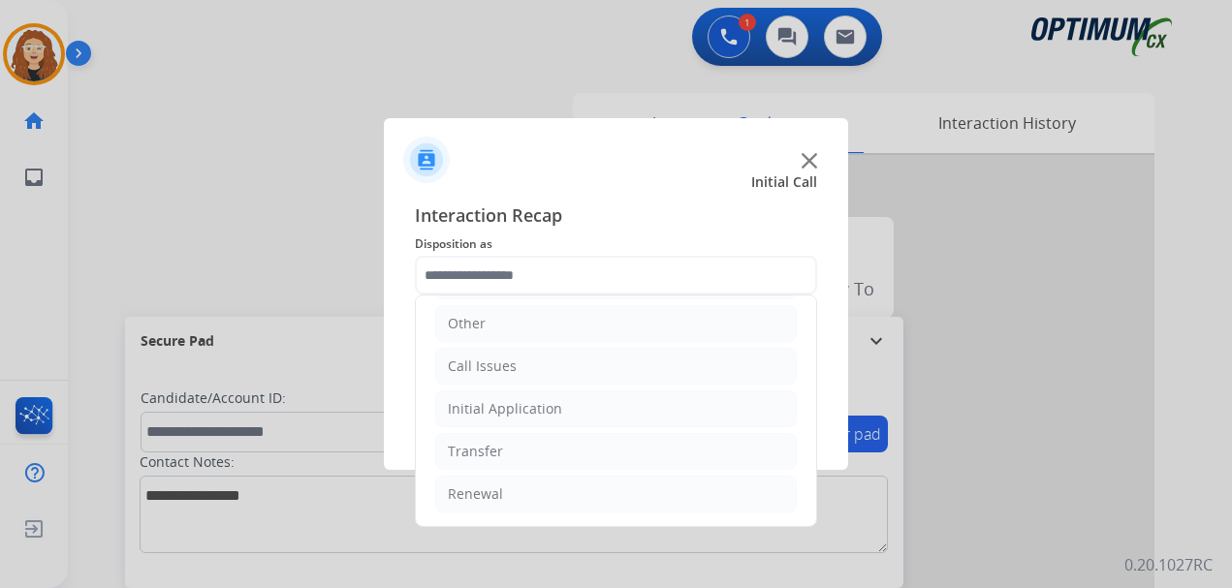
drag, startPoint x: 529, startPoint y: 413, endPoint x: 581, endPoint y: 431, distance: 55.5
click at [533, 415] on div "Initial Application" at bounding box center [505, 408] width 114 height 19
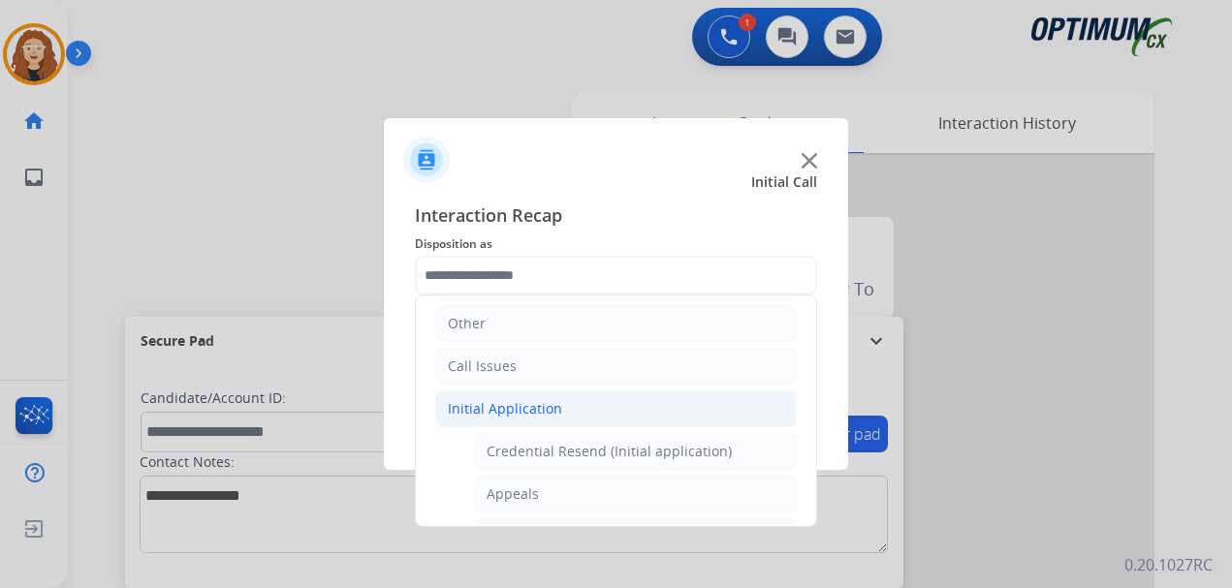
drag, startPoint x: 580, startPoint y: 495, endPoint x: 733, endPoint y: 446, distance: 160.0
click at [588, 496] on li "Appeals" at bounding box center [635, 494] width 323 height 37
type input "*******"
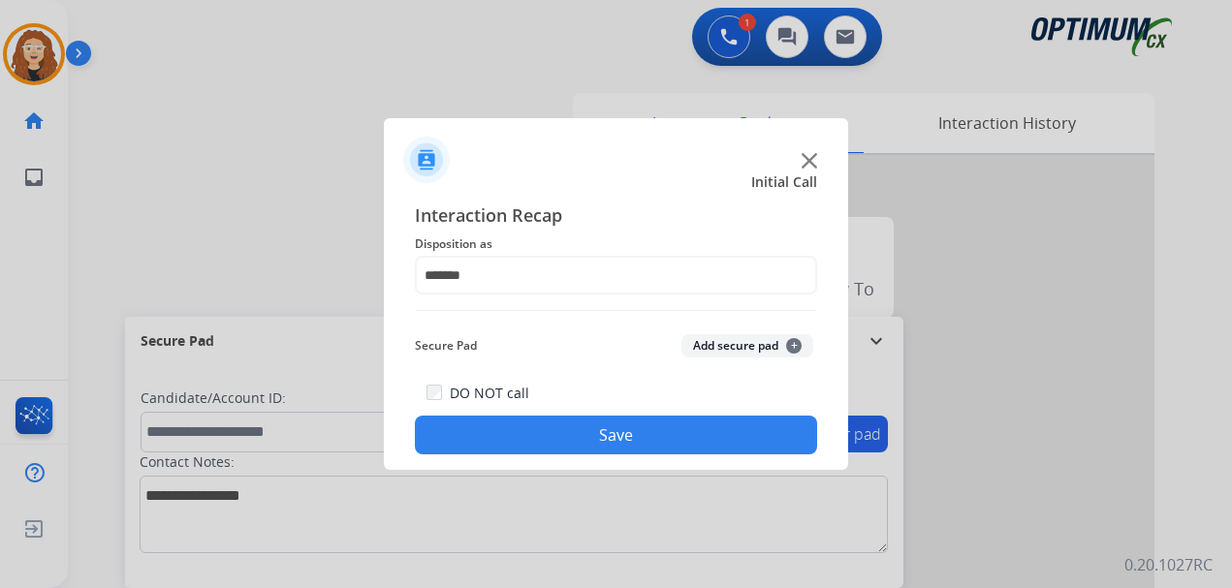
click at [678, 445] on button "Save" at bounding box center [616, 435] width 402 height 39
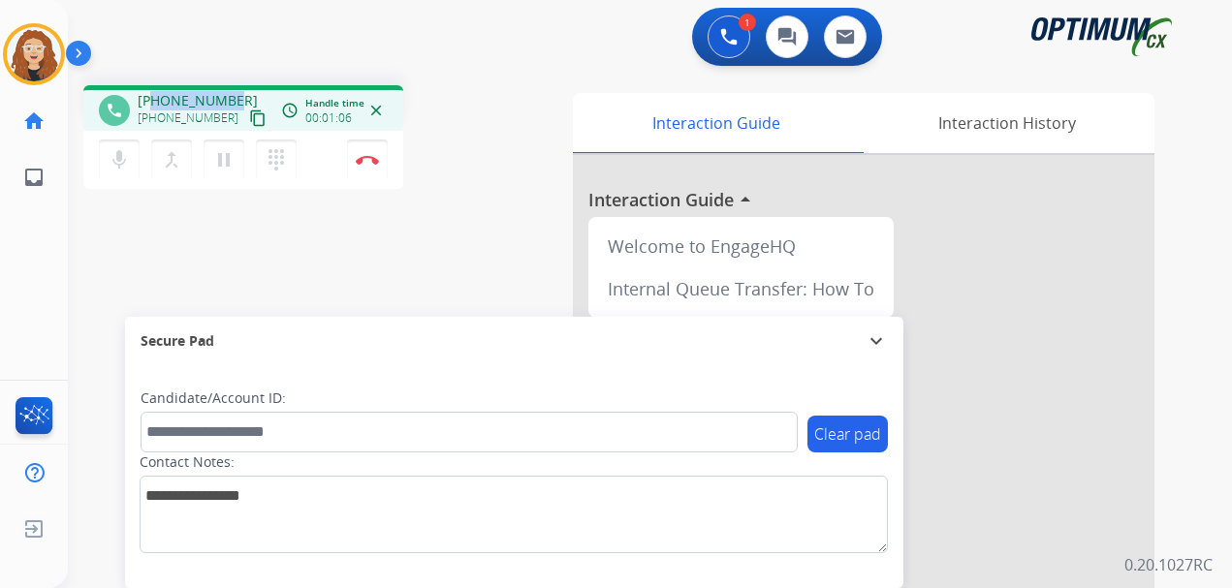
drag, startPoint x: 150, startPoint y: 98, endPoint x: 218, endPoint y: 98, distance: 67.8
click at [234, 98] on div "[PHONE_NUMBER] [PHONE_NUMBER] content_copy" at bounding box center [204, 110] width 132 height 39
click at [373, 160] on img at bounding box center [367, 160] width 23 height 10
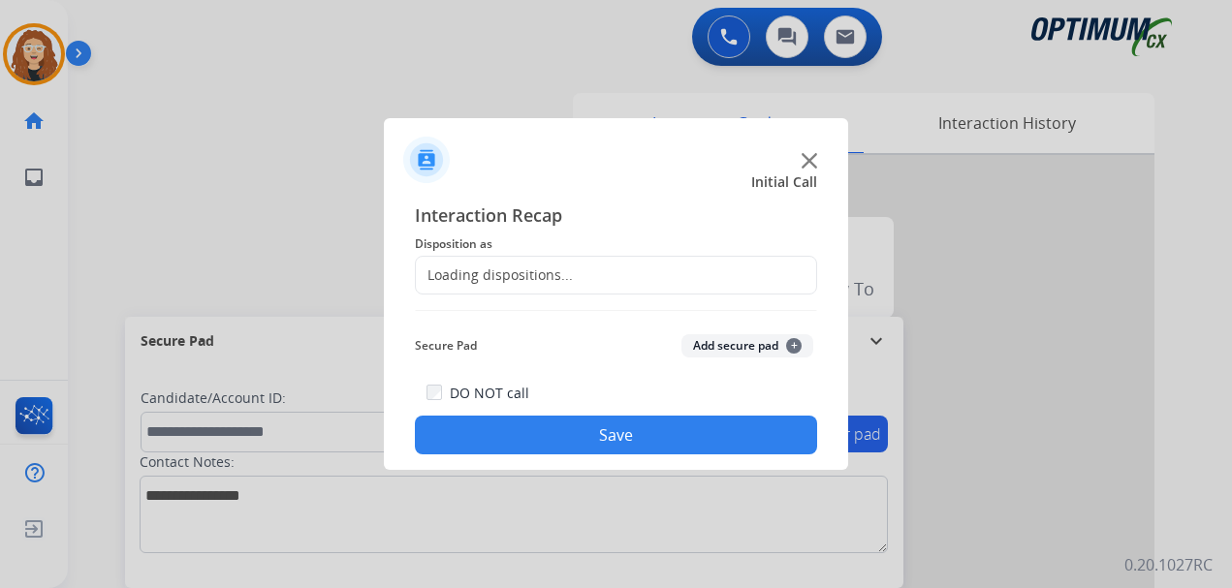
click at [504, 269] on div "Loading dispositions..." at bounding box center [494, 274] width 157 height 19
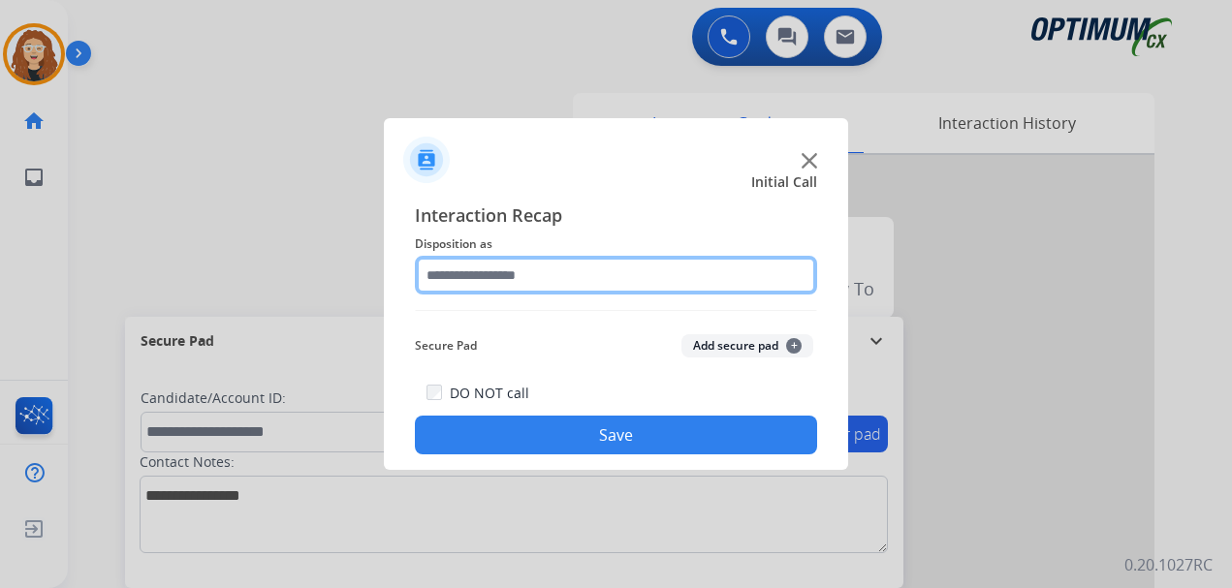
click at [490, 270] on input "text" at bounding box center [616, 275] width 402 height 39
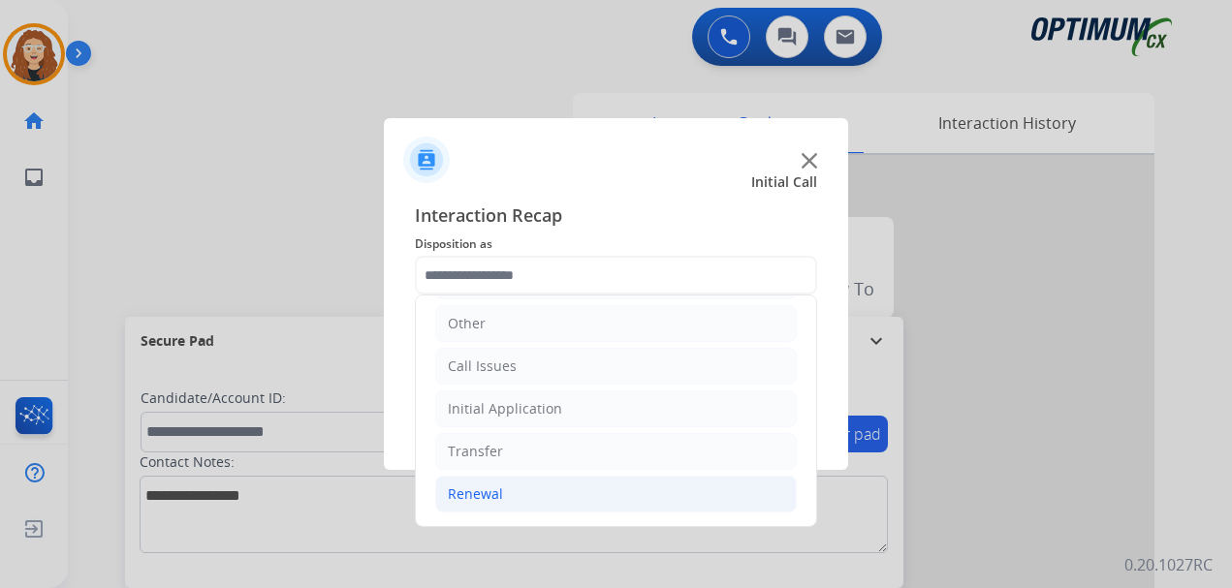
click at [531, 502] on li "Renewal" at bounding box center [615, 494] width 361 height 37
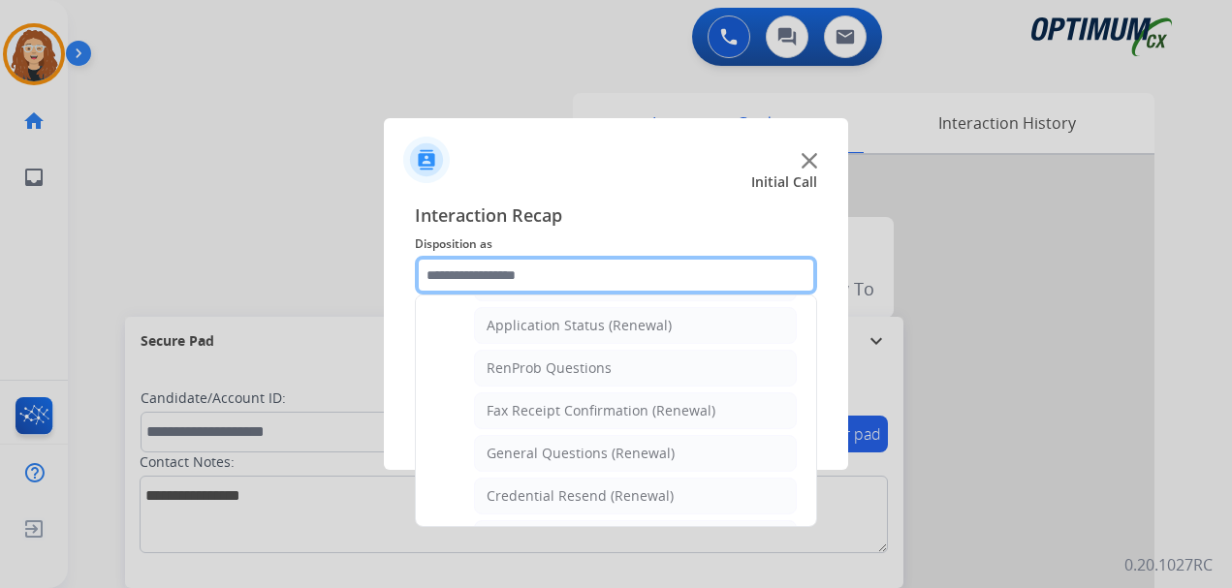
scroll to position [460, 0]
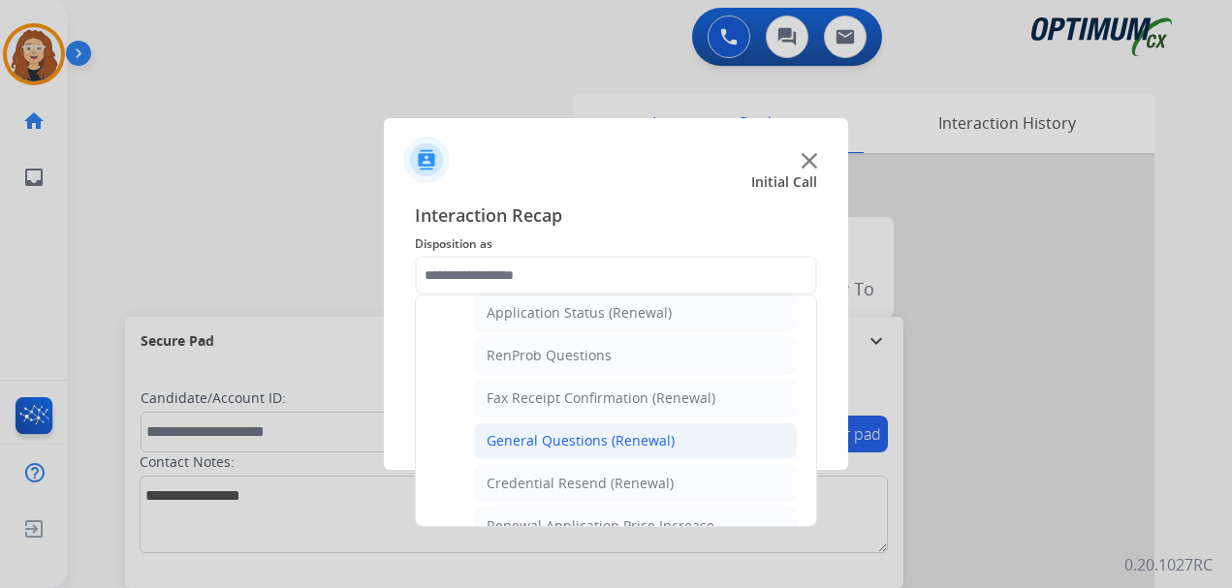
click at [641, 446] on div "General Questions (Renewal)" at bounding box center [580, 440] width 188 height 19
type input "**********"
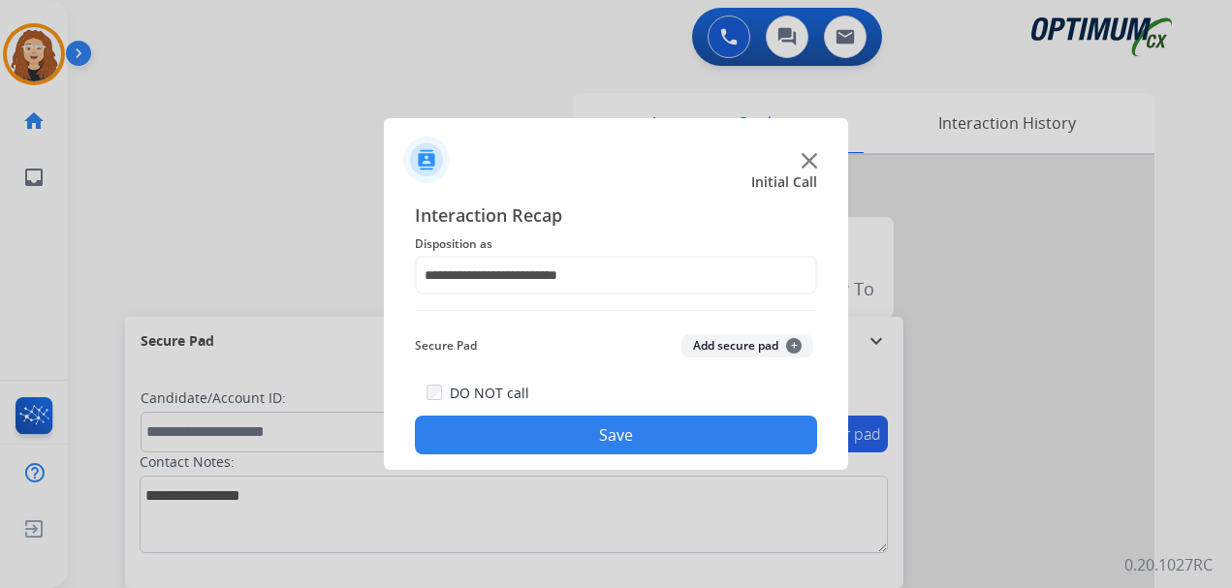
click at [624, 435] on button "Save" at bounding box center [616, 435] width 402 height 39
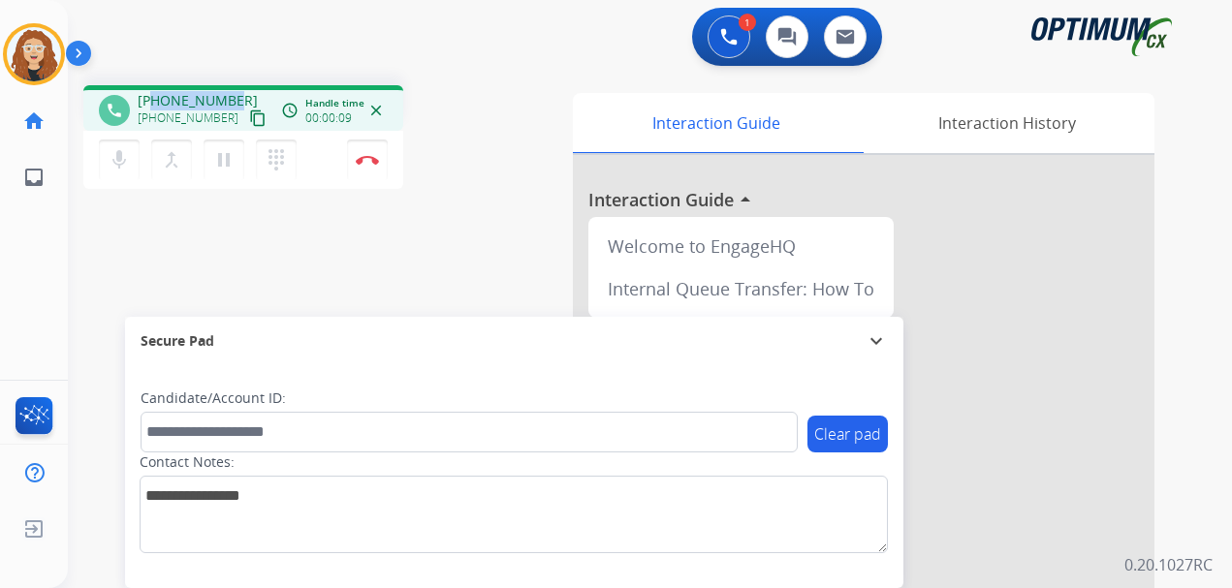
drag, startPoint x: 154, startPoint y: 102, endPoint x: 234, endPoint y: 86, distance: 81.9
click at [234, 86] on div "phone [PHONE_NUMBER] [PHONE_NUMBER] content_copy access_time Call metrics Queue…" at bounding box center [243, 108] width 320 height 46
click at [371, 161] on img at bounding box center [367, 160] width 23 height 10
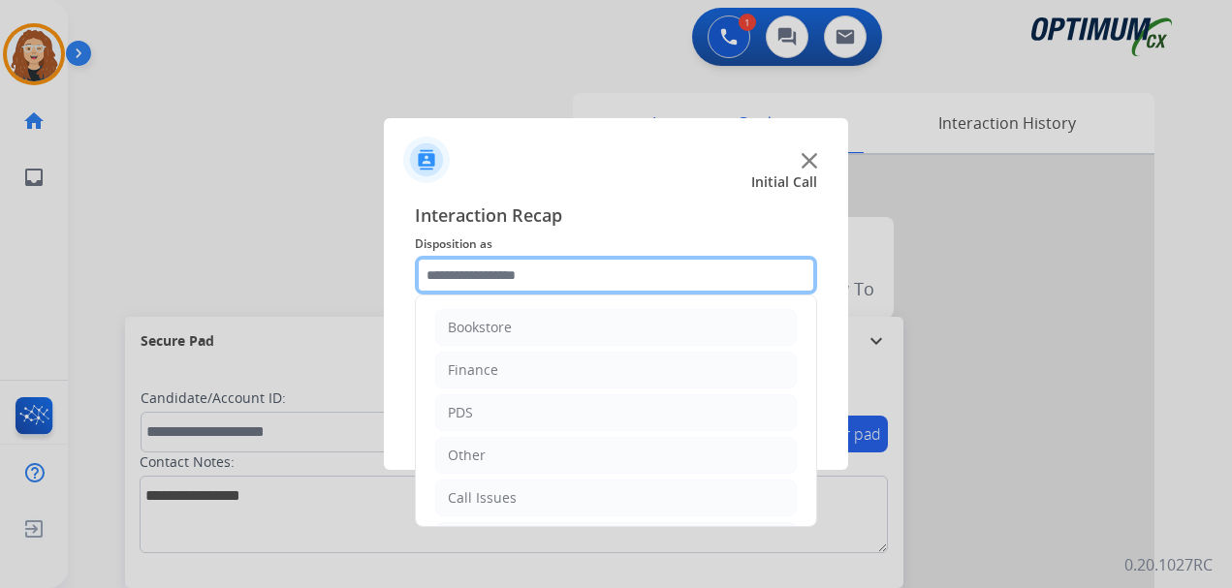
click at [530, 273] on input "text" at bounding box center [616, 275] width 402 height 39
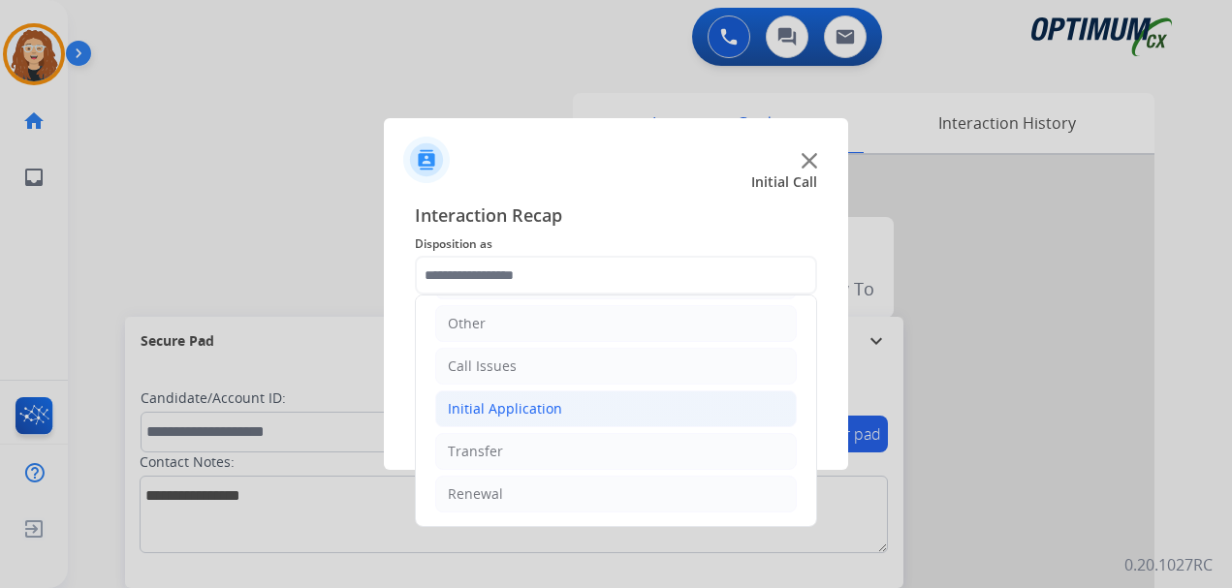
click at [537, 412] on div "Initial Application" at bounding box center [505, 408] width 114 height 19
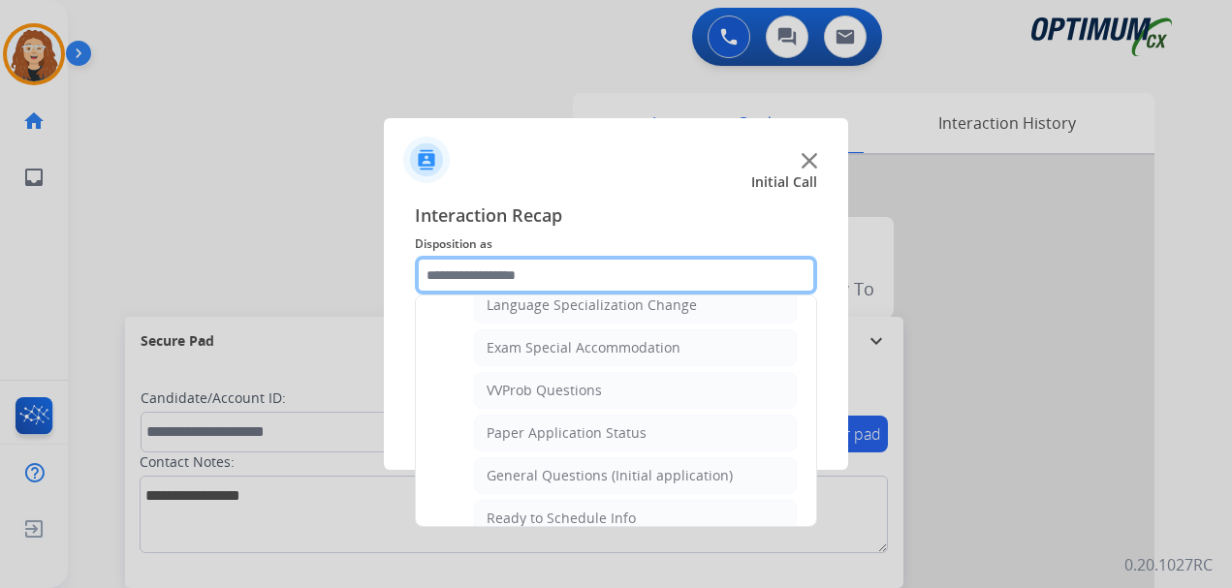
scroll to position [1033, 0]
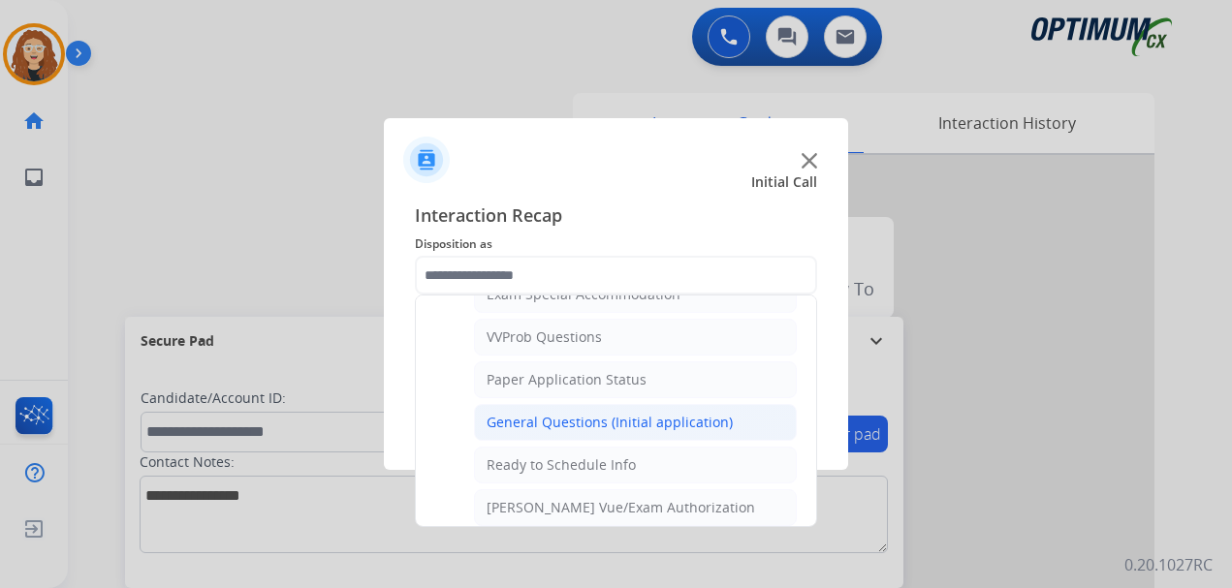
click at [671, 423] on div "General Questions (Initial application)" at bounding box center [609, 422] width 246 height 19
type input "**********"
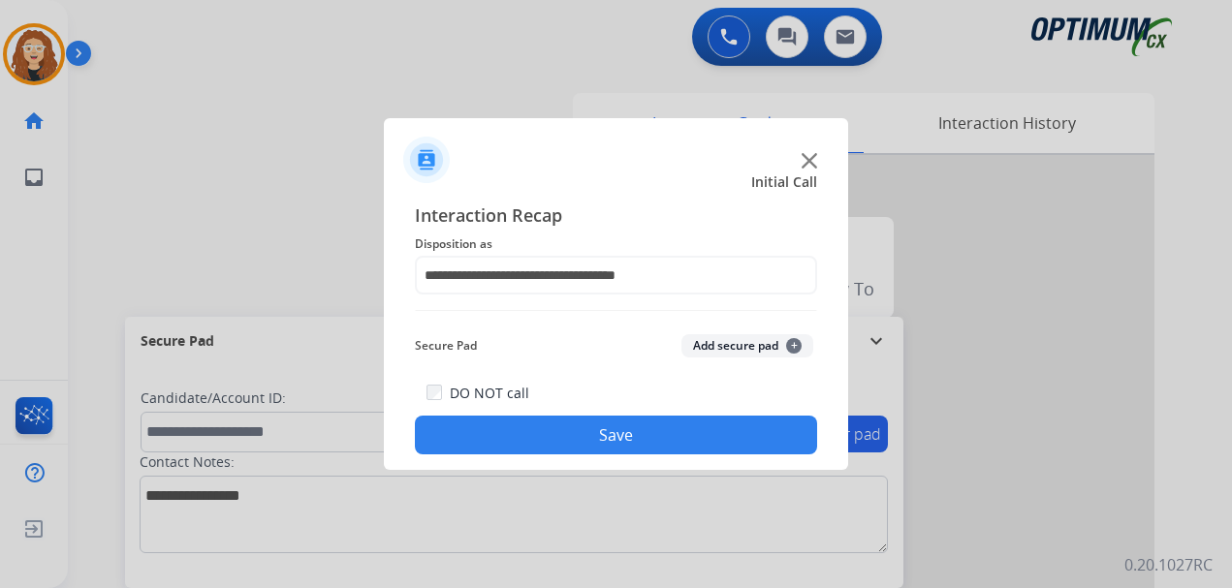
click at [670, 423] on button "Save" at bounding box center [616, 435] width 402 height 39
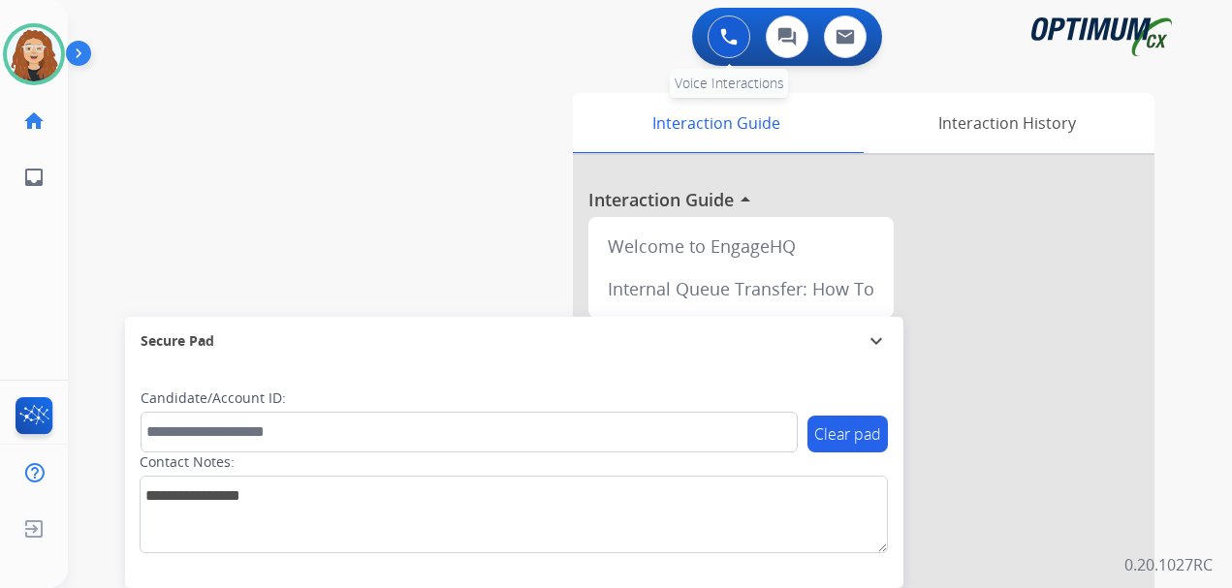
click at [713, 33] on button at bounding box center [728, 37] width 43 height 43
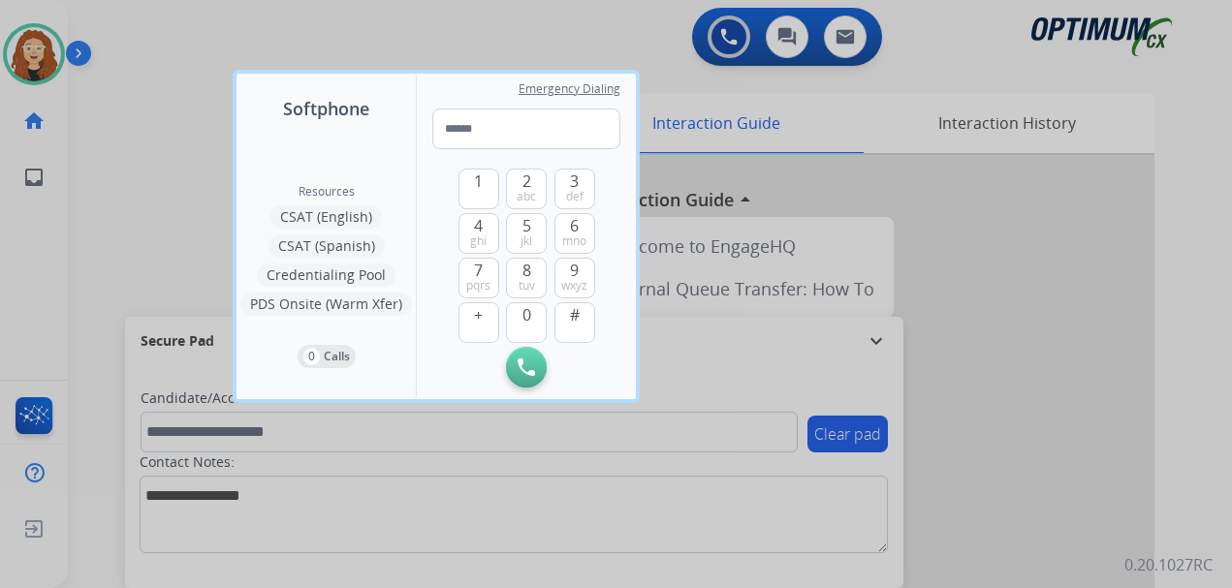
type input "**********"
click at [533, 373] on img at bounding box center [525, 367] width 17 height 17
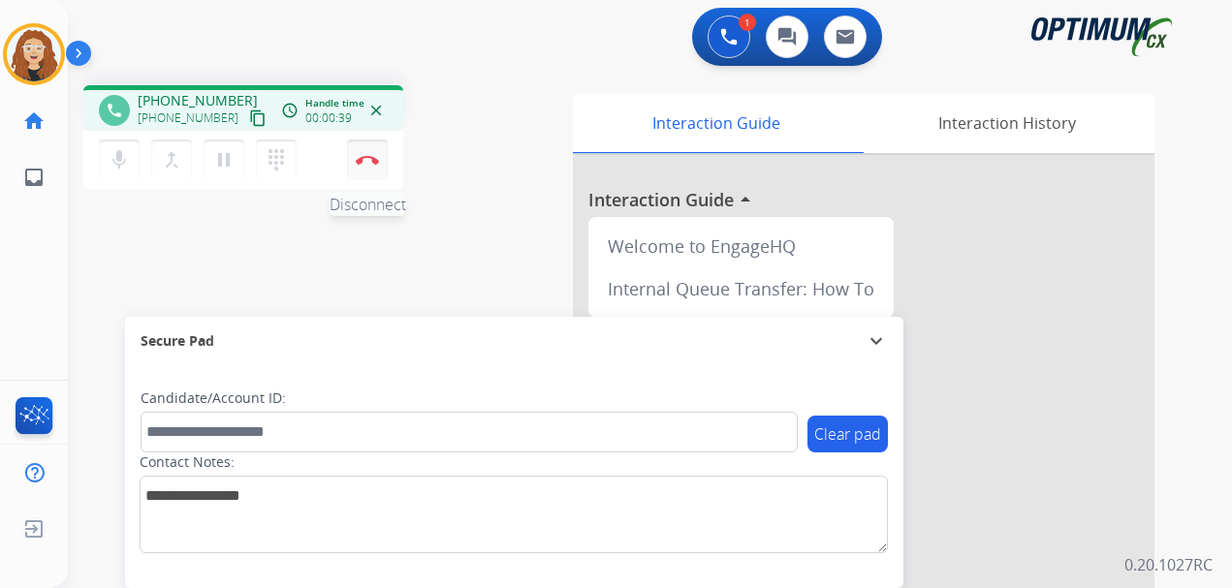
click at [366, 163] on img at bounding box center [367, 160] width 23 height 10
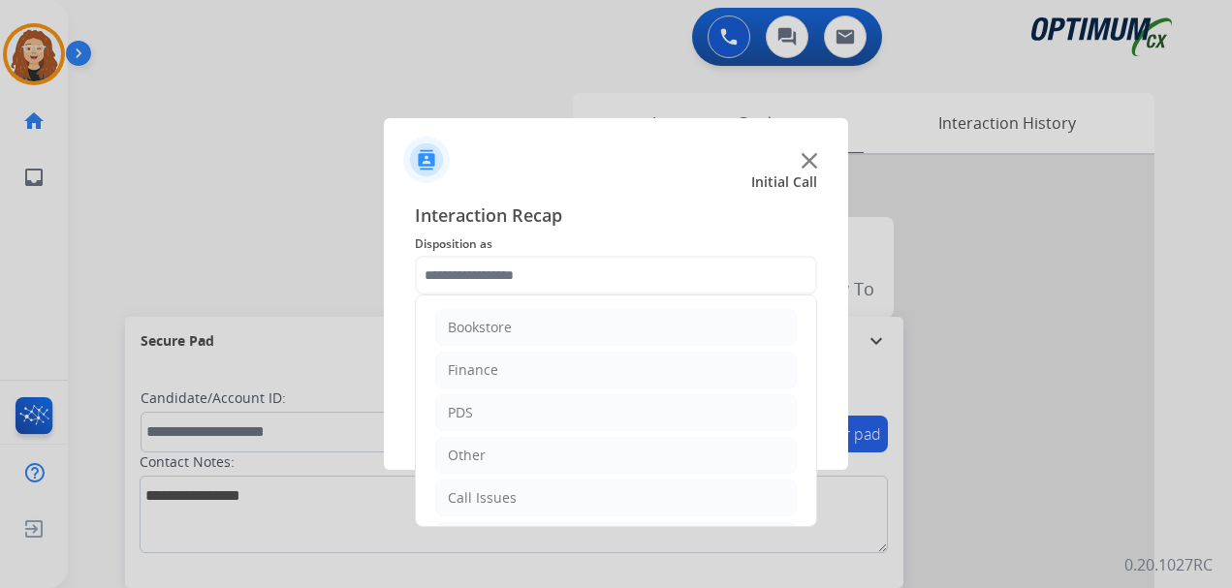
click at [487, 263] on input "text" at bounding box center [616, 275] width 402 height 39
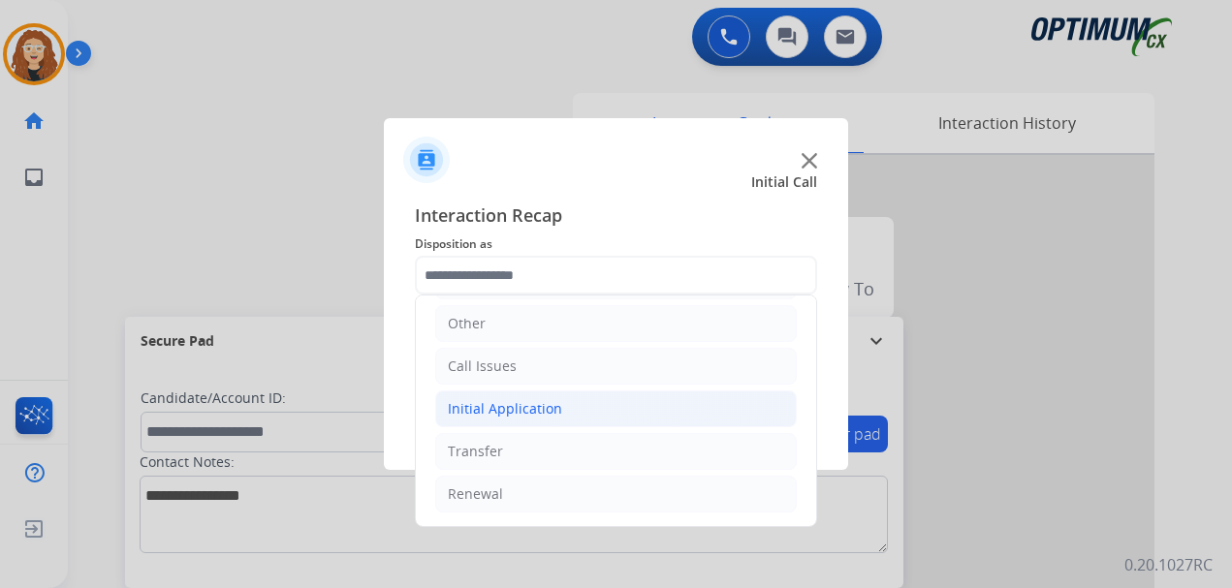
click at [534, 405] on div "Initial Application" at bounding box center [505, 408] width 114 height 19
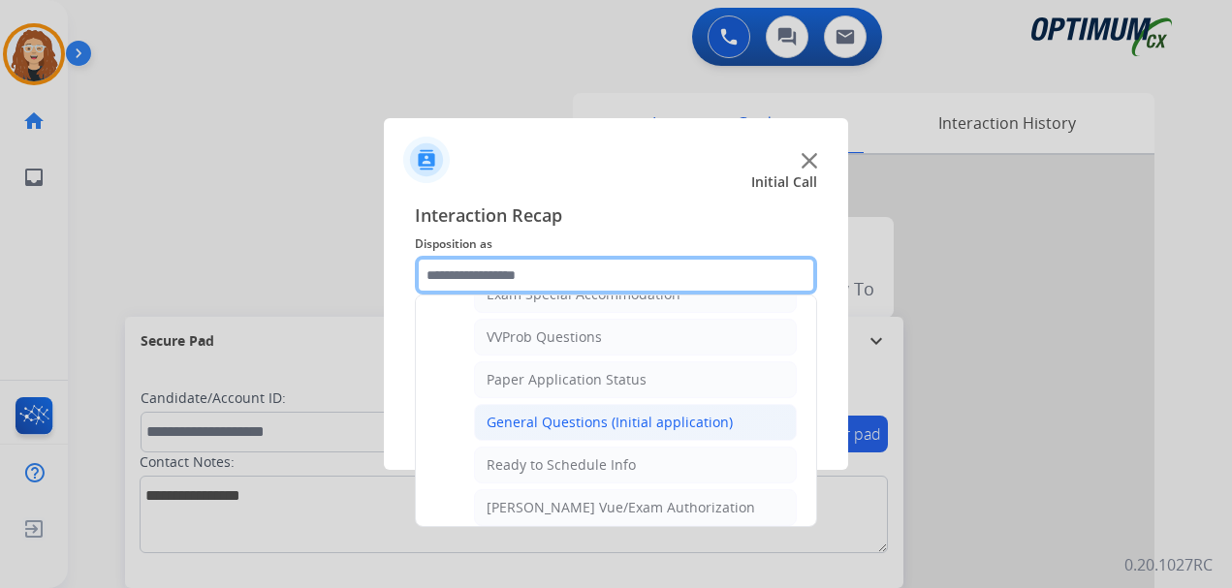
scroll to position [1021, 0]
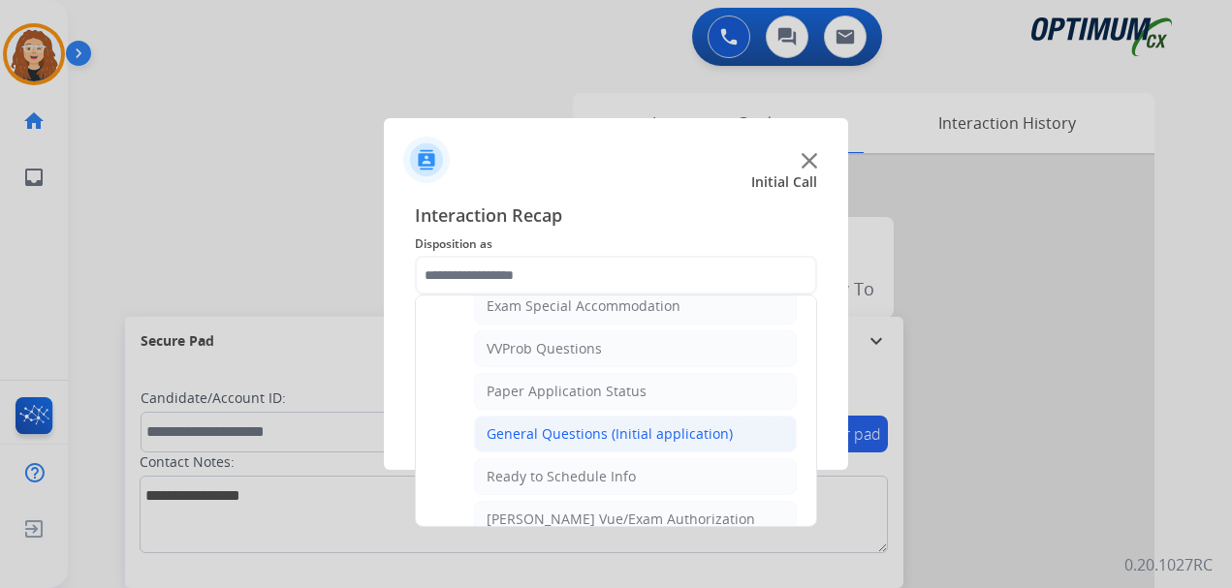
click at [716, 436] on div "General Questions (Initial application)" at bounding box center [609, 433] width 246 height 19
type input "**********"
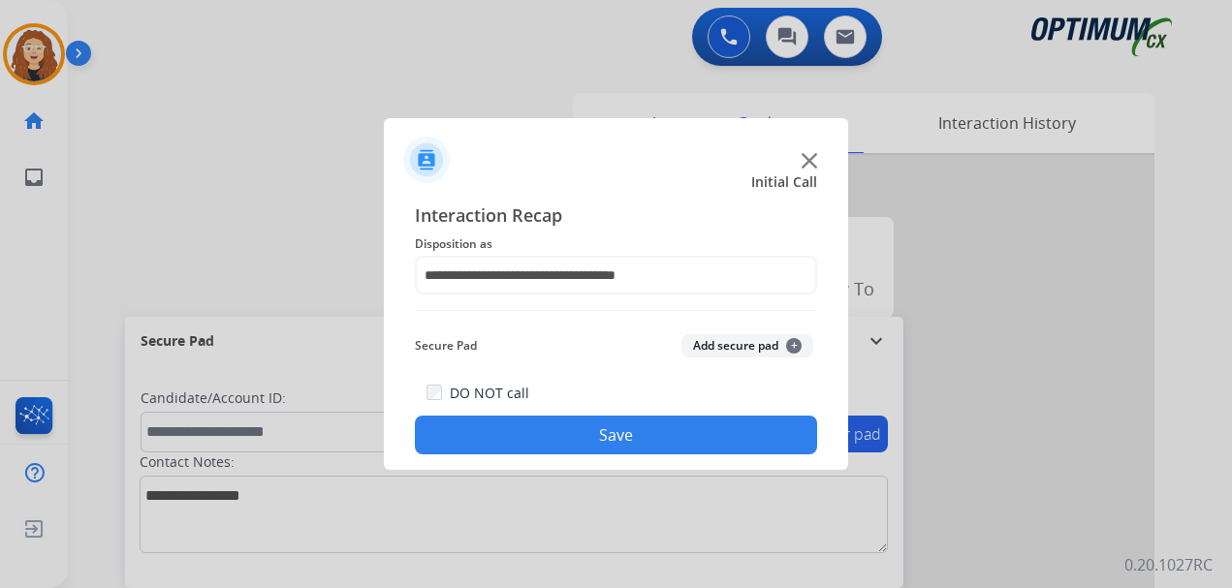
click at [713, 436] on button "Save" at bounding box center [616, 435] width 402 height 39
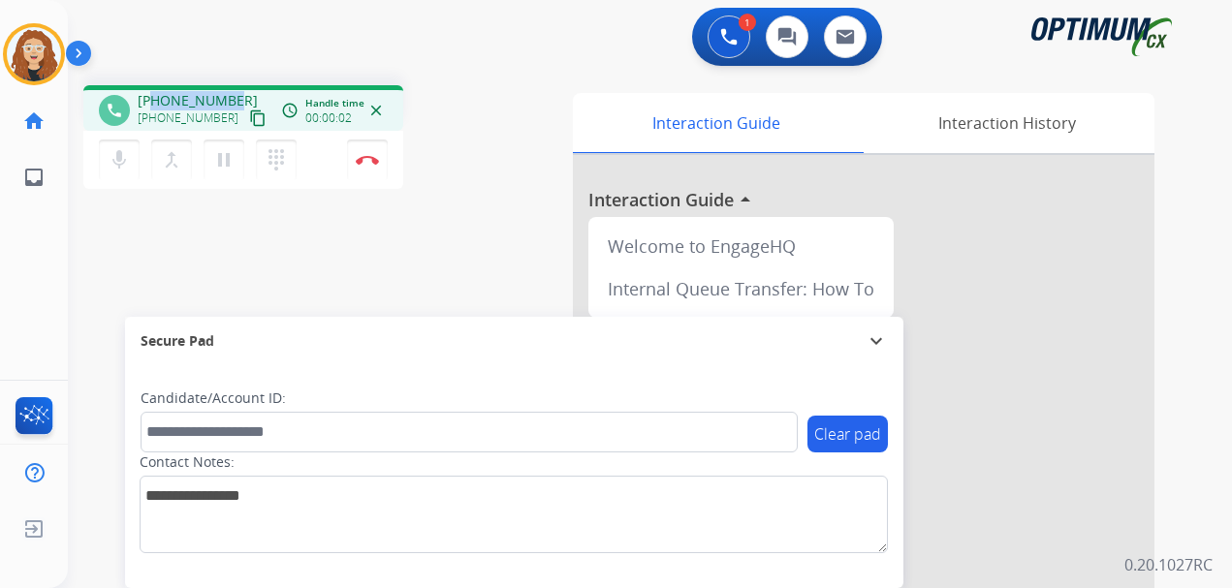
drag, startPoint x: 153, startPoint y: 100, endPoint x: 234, endPoint y: 98, distance: 80.4
click at [234, 98] on div "[PHONE_NUMBER] [PHONE_NUMBER] content_copy" at bounding box center [204, 110] width 132 height 39
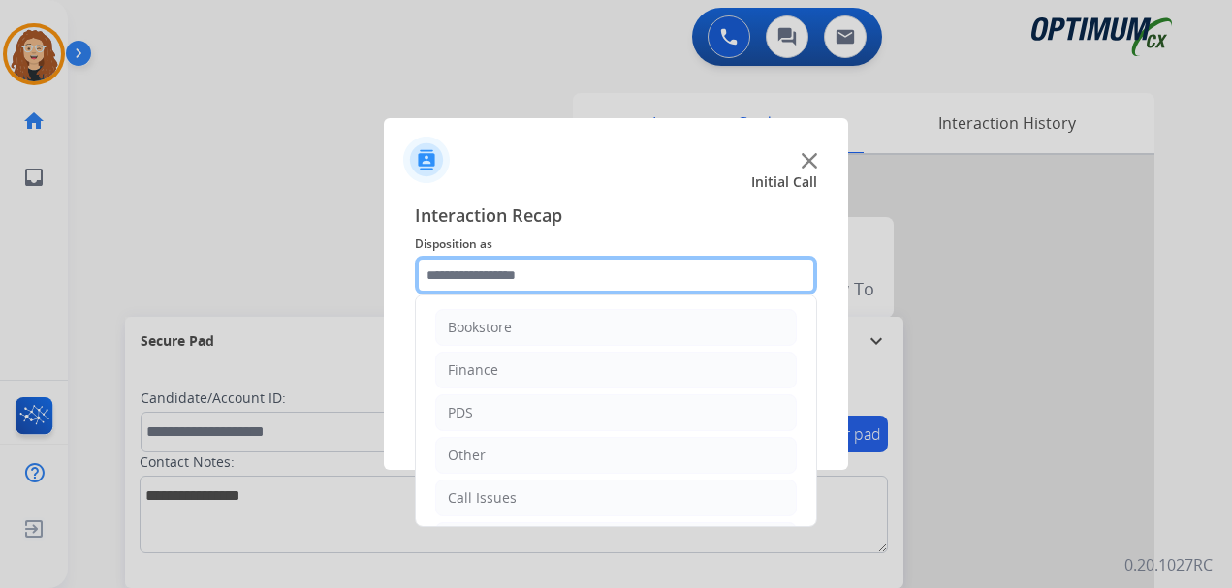
click at [500, 275] on input "text" at bounding box center [616, 275] width 402 height 39
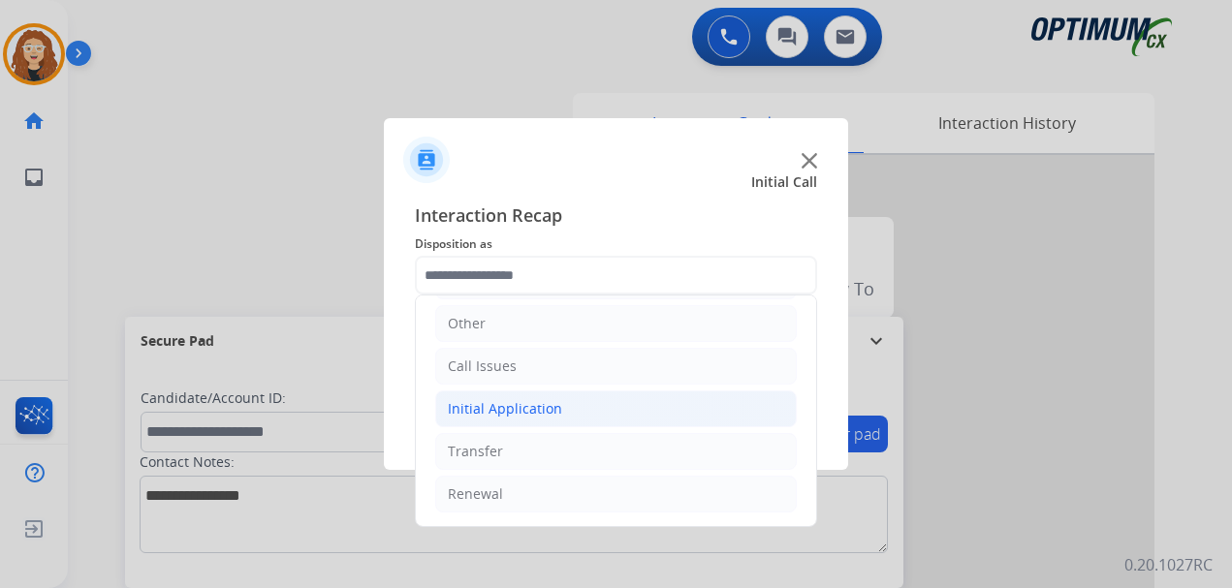
click at [582, 410] on li "Initial Application" at bounding box center [615, 408] width 361 height 37
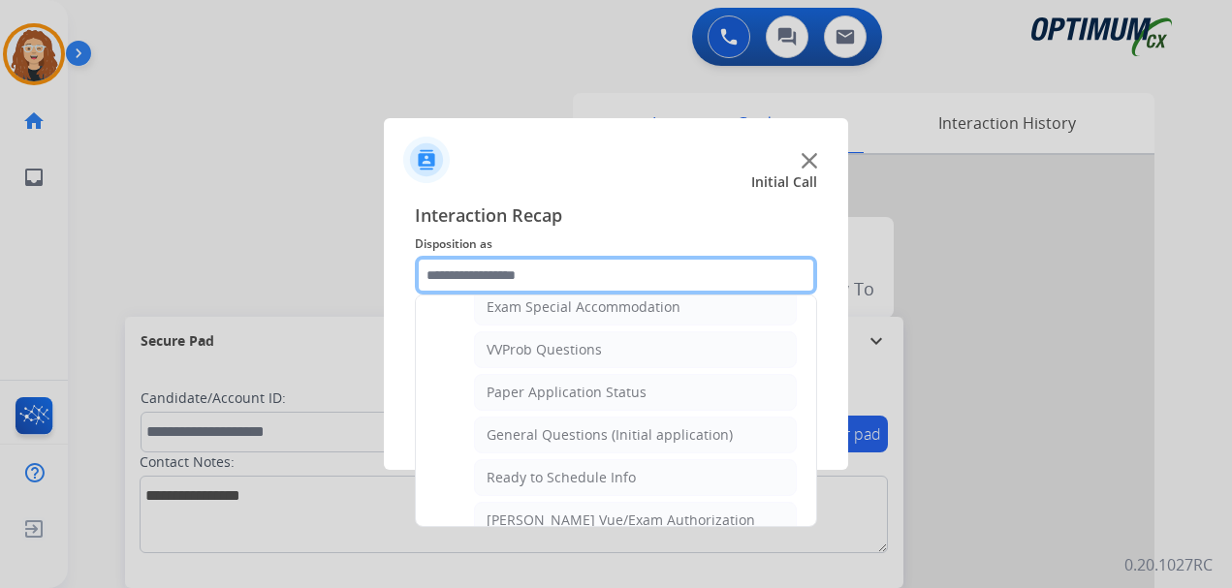
scroll to position [1045, 0]
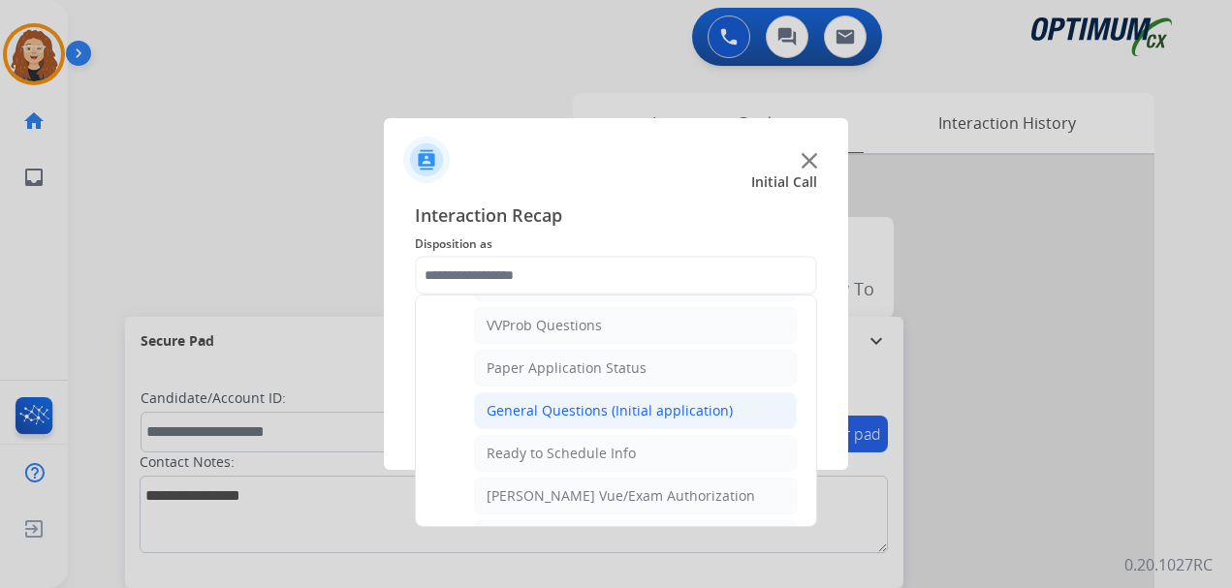
click at [655, 412] on div "General Questions (Initial application)" at bounding box center [609, 410] width 246 height 19
type input "**********"
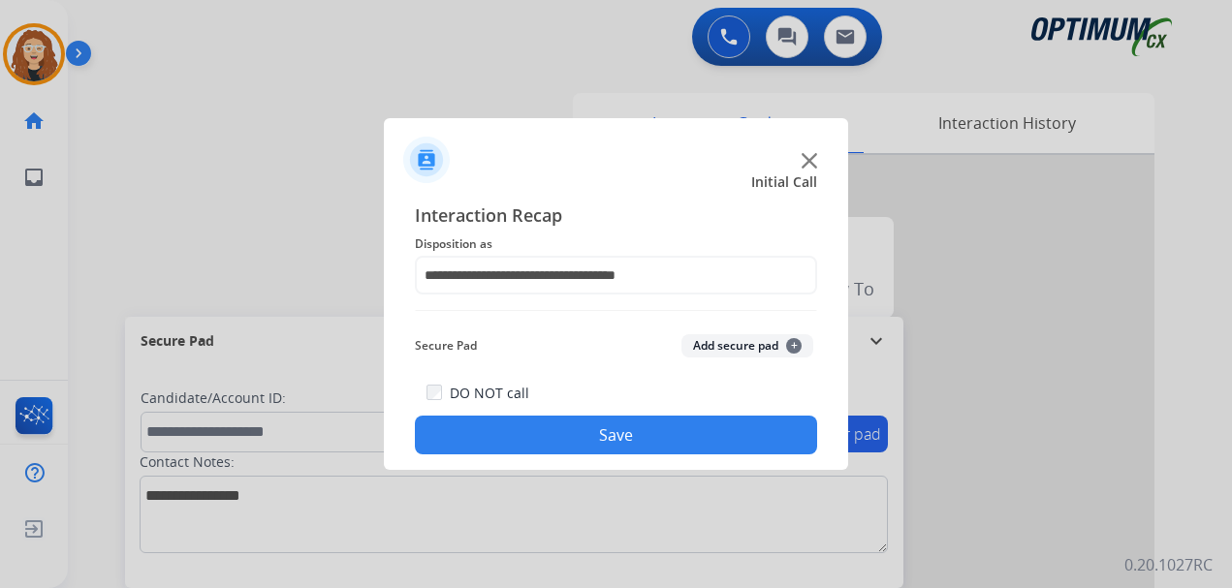
click at [637, 433] on button "Save" at bounding box center [616, 435] width 402 height 39
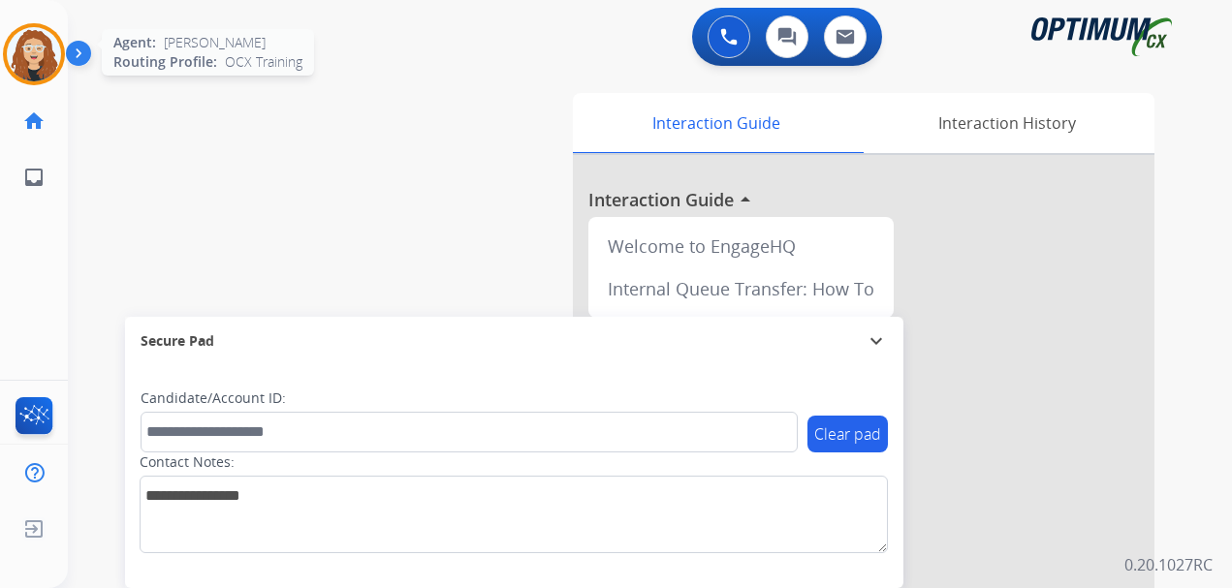
click at [42, 66] on img at bounding box center [34, 54] width 54 height 54
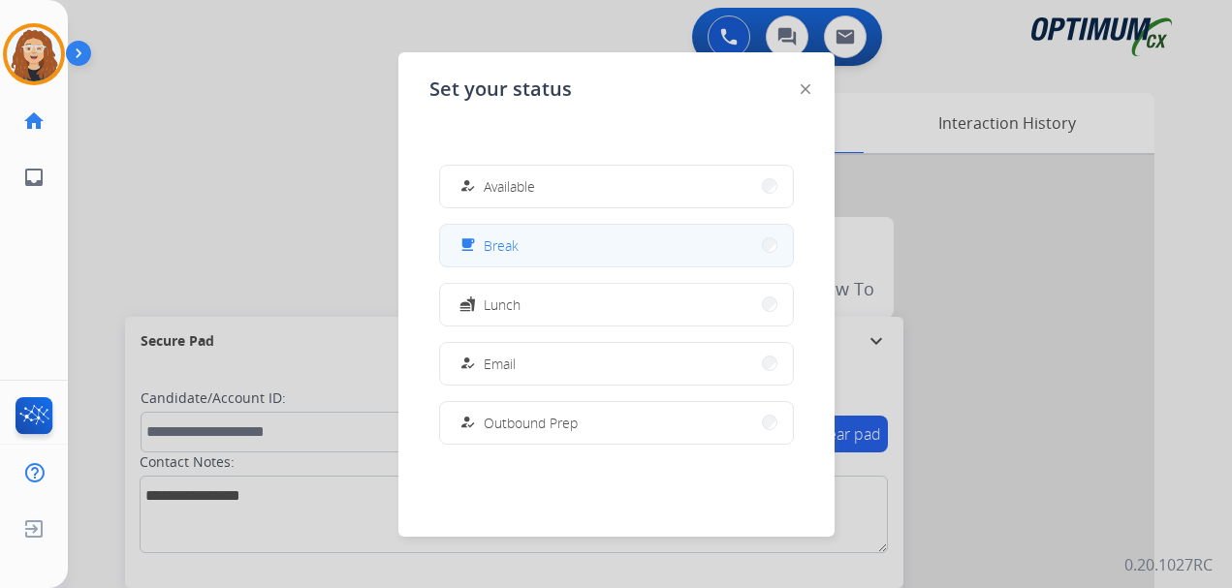
click at [520, 247] on button "free_breakfast Break" at bounding box center [616, 246] width 353 height 42
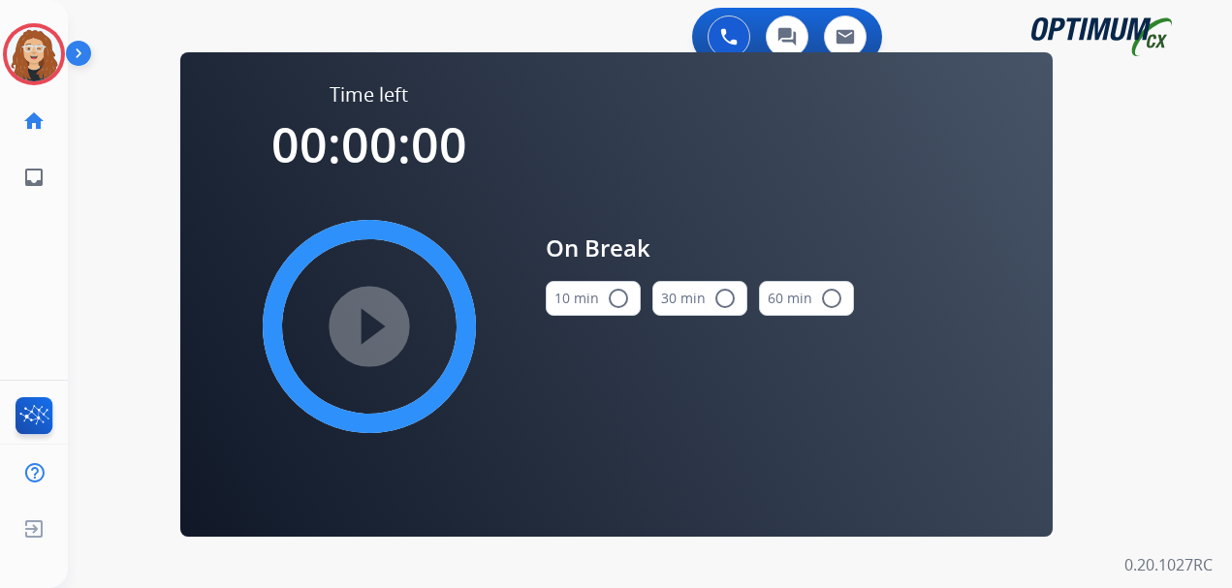
click at [619, 303] on mat-icon "radio_button_unchecked" at bounding box center [618, 298] width 23 height 23
click at [370, 327] on mat-icon "play_circle_filled" at bounding box center [369, 326] width 23 height 23
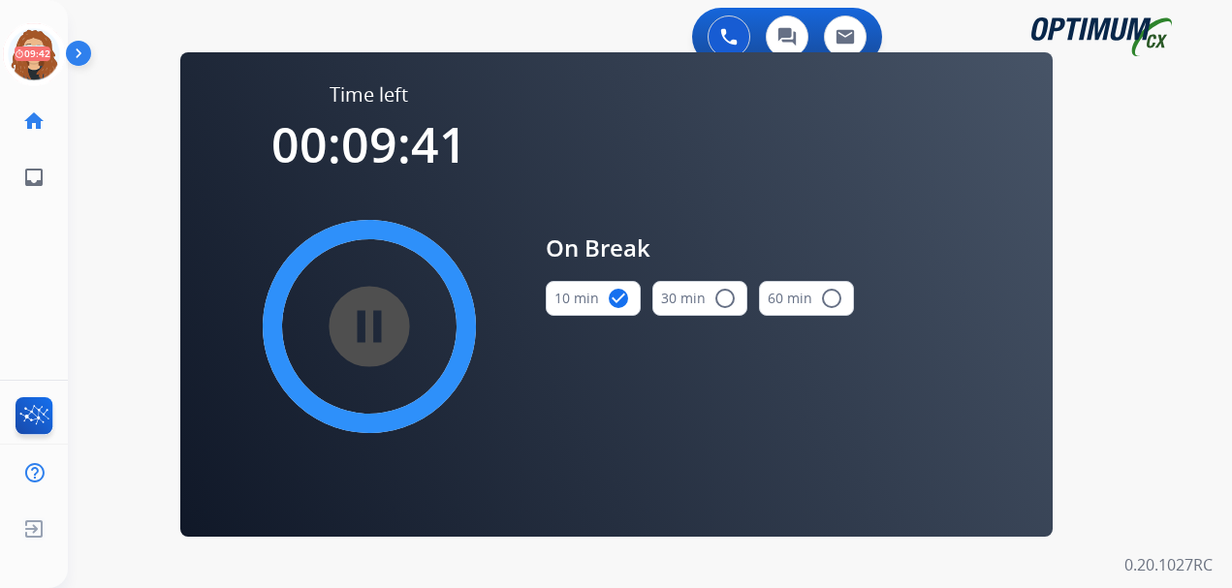
click at [1196, 339] on div "0 Voice Interactions 0 Chat Interactions 0 Email Interactions swap_horiz Break …" at bounding box center [650, 294] width 1164 height 588
click at [1123, 292] on div "0 Voice Interactions 0 Chat Interactions 0 Email Interactions swap_horiz Break …" at bounding box center [650, 294] width 1164 height 588
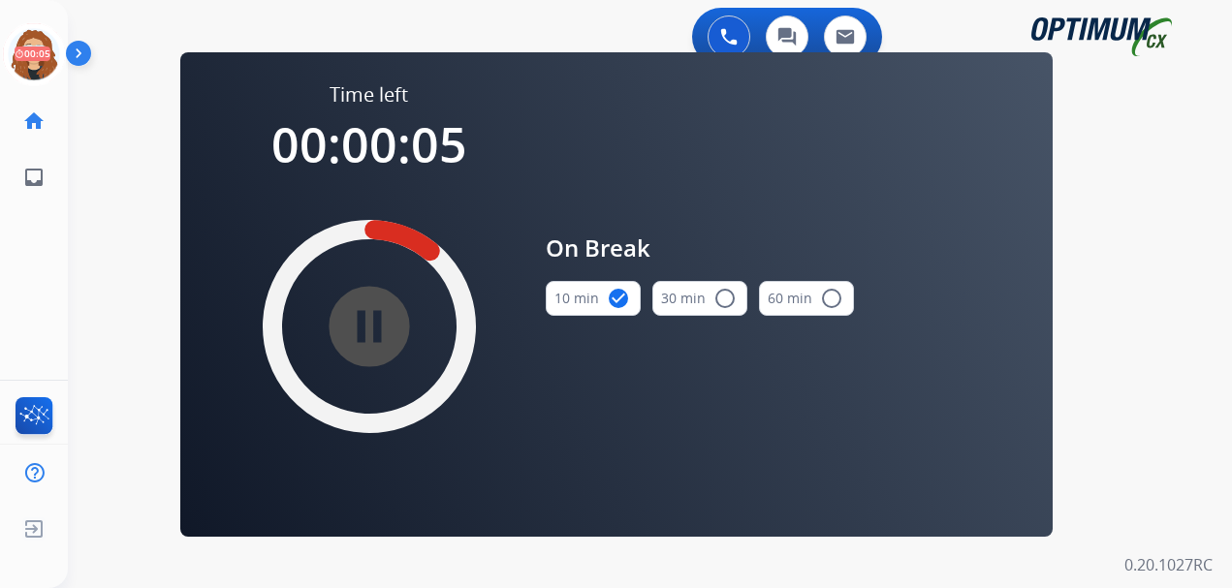
click at [83, 322] on div "0 Voice Interactions 0 Chat Interactions 0 Email Interactions swap_horiz Break …" at bounding box center [650, 294] width 1164 height 588
click at [36, 63] on icon at bounding box center [34, 54] width 63 height 63
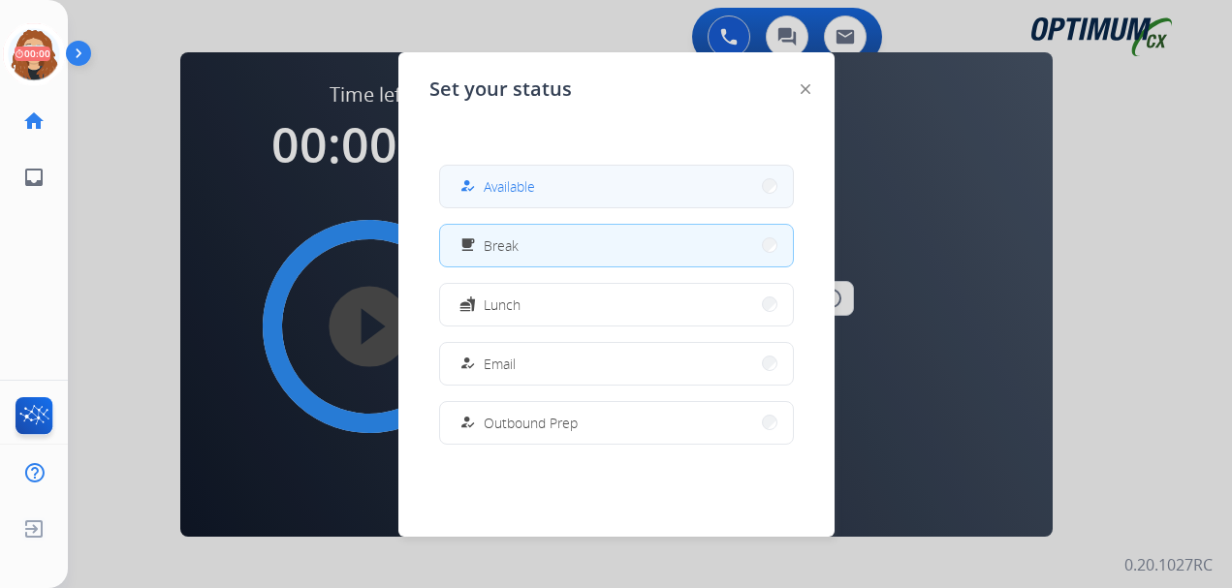
click at [659, 178] on button "how_to_reg Available" at bounding box center [616, 187] width 353 height 42
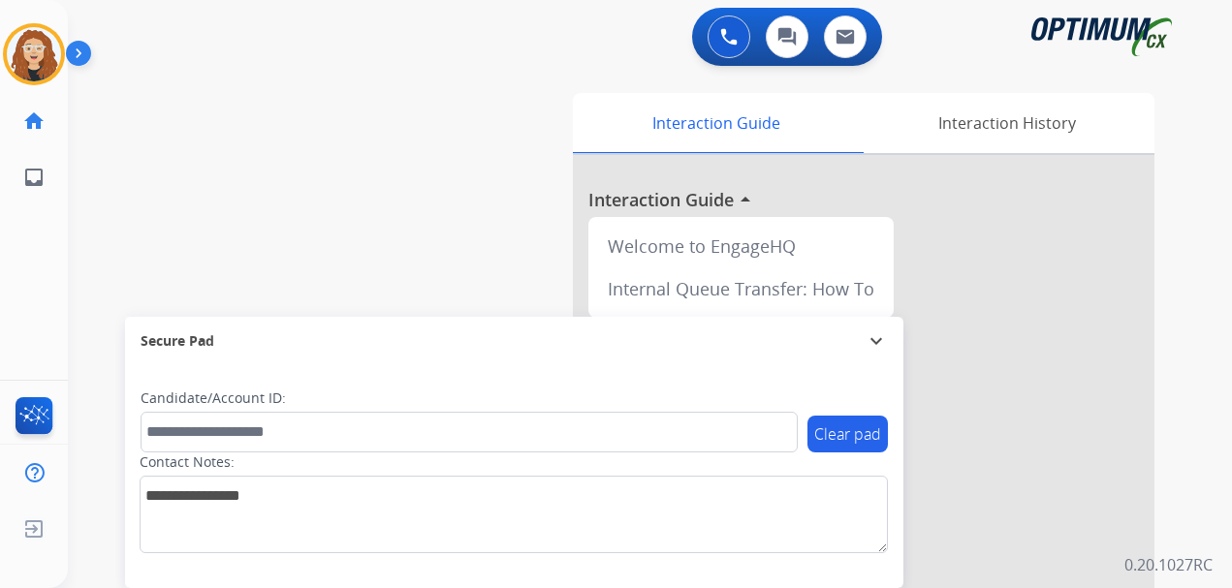
click at [93, 262] on div "swap_horiz Break voice bridge close_fullscreen Connect 3-Way Call merge_type Se…" at bounding box center [626, 474] width 1117 height 808
click at [1189, 458] on div "0 Voice Interactions 0 Chat Interactions 0 Email Interactions swap_horiz Break …" at bounding box center [650, 294] width 1164 height 588
click at [98, 316] on div "swap_horiz Break voice bridge close_fullscreen Connect 3-Way Call merge_type Se…" at bounding box center [626, 474] width 1117 height 808
click at [87, 388] on div "swap_horiz Break voice bridge close_fullscreen Connect 3-Way Call merge_type Se…" at bounding box center [626, 474] width 1117 height 808
click at [92, 248] on div "swap_horiz Break voice bridge close_fullscreen Connect 3-Way Call merge_type Se…" at bounding box center [626, 474] width 1117 height 808
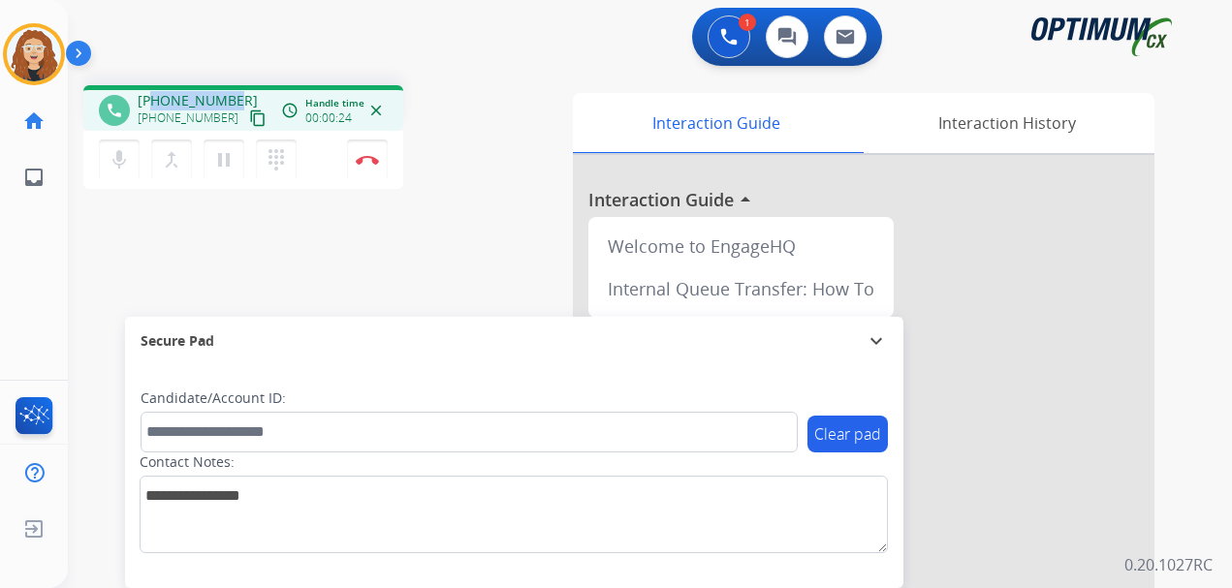
drag, startPoint x: 154, startPoint y: 100, endPoint x: 228, endPoint y: 100, distance: 73.6
click at [228, 100] on span "[PHONE_NUMBER]" at bounding box center [198, 100] width 120 height 19
click at [373, 160] on img at bounding box center [367, 160] width 23 height 10
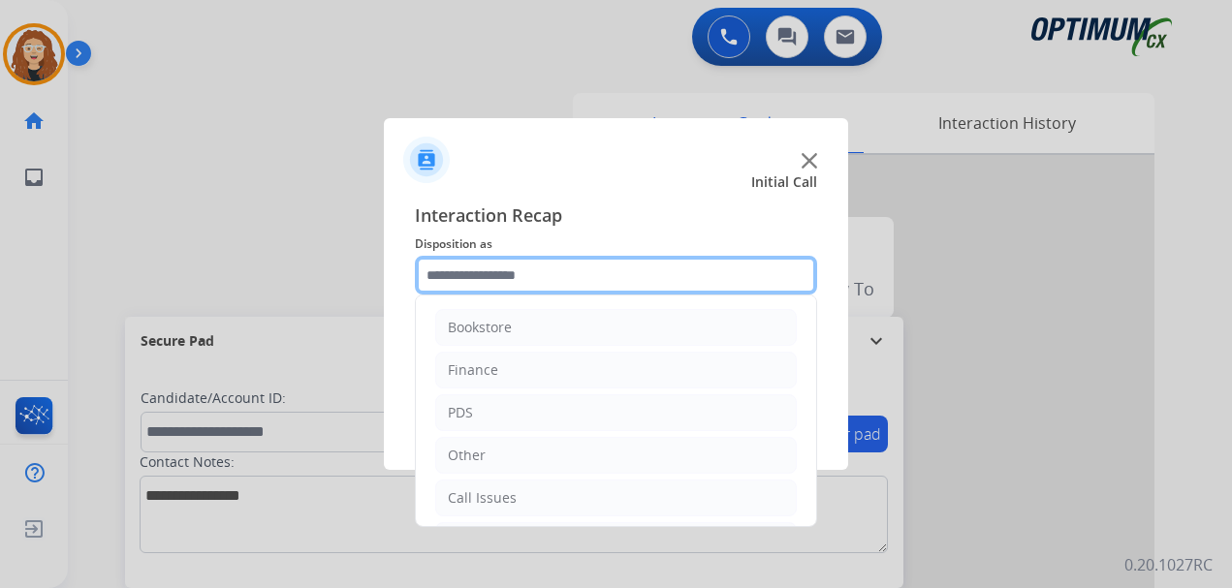
click at [487, 273] on input "text" at bounding box center [616, 275] width 402 height 39
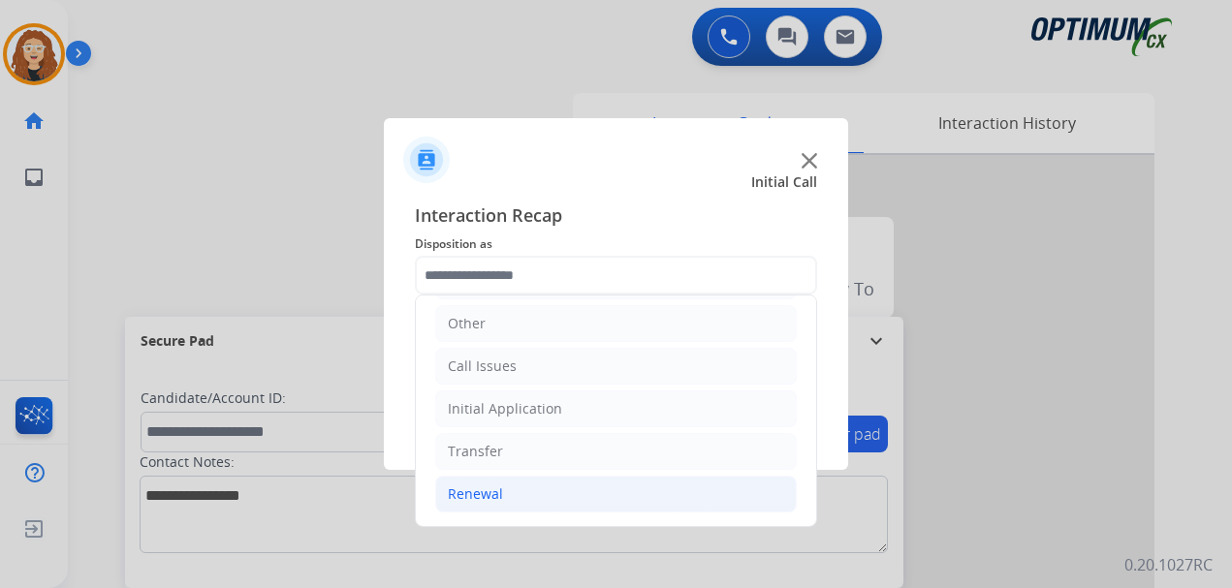
drag, startPoint x: 639, startPoint y: 498, endPoint x: 718, endPoint y: 508, distance: 80.0
click at [641, 499] on li "Renewal" at bounding box center [615, 494] width 361 height 37
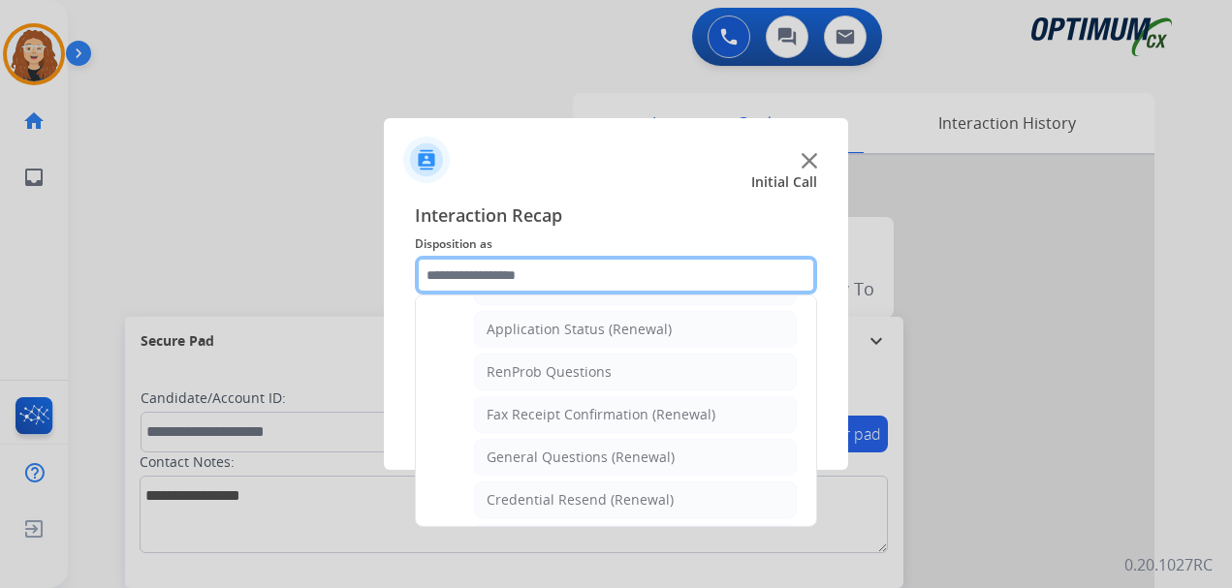
scroll to position [484, 0]
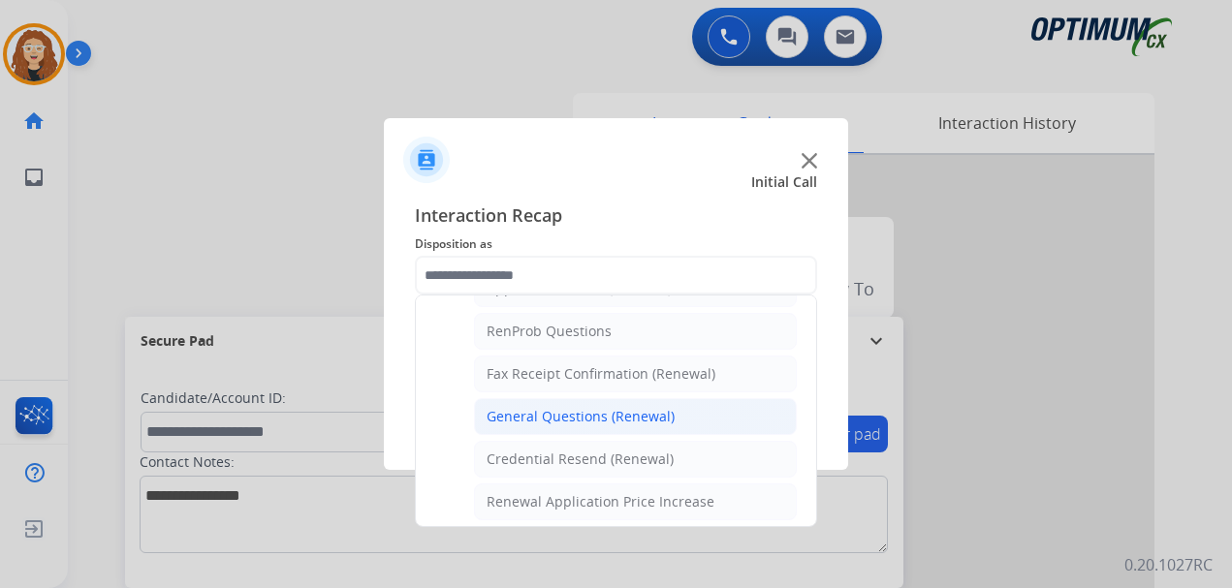
click at [622, 416] on div "General Questions (Renewal)" at bounding box center [580, 416] width 188 height 19
type input "**********"
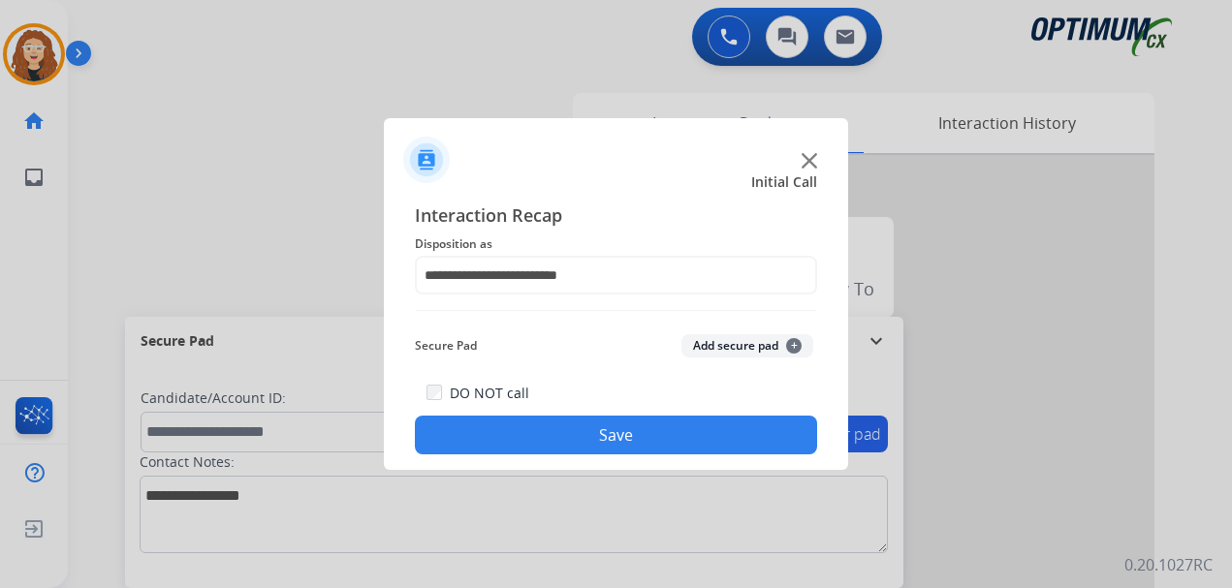
click at [619, 439] on button "Save" at bounding box center [616, 435] width 402 height 39
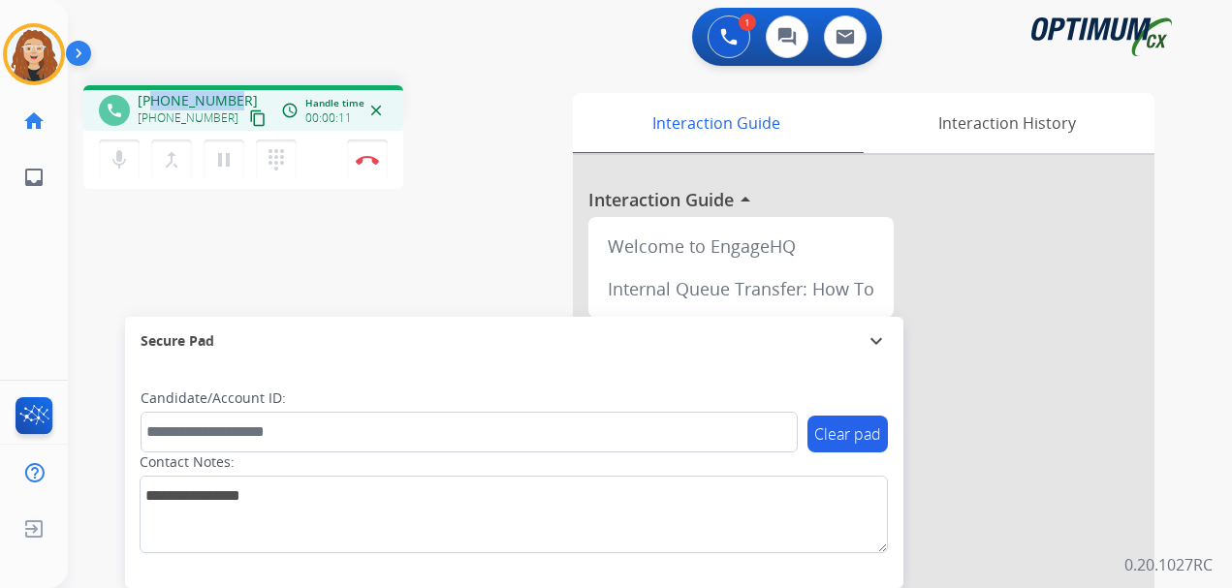
drag, startPoint x: 151, startPoint y: 100, endPoint x: 234, endPoint y: 100, distance: 82.4
click at [234, 100] on div "[PHONE_NUMBER] [PHONE_NUMBER] content_copy" at bounding box center [204, 110] width 132 height 39
click at [367, 159] on img at bounding box center [367, 160] width 23 height 10
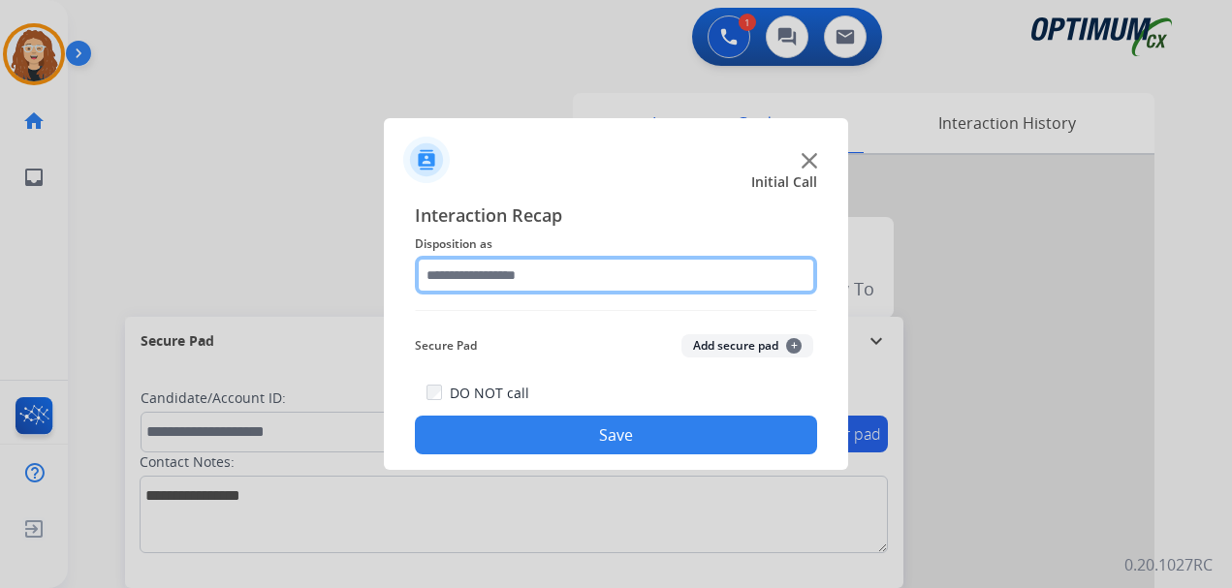
click at [489, 273] on input "text" at bounding box center [616, 275] width 402 height 39
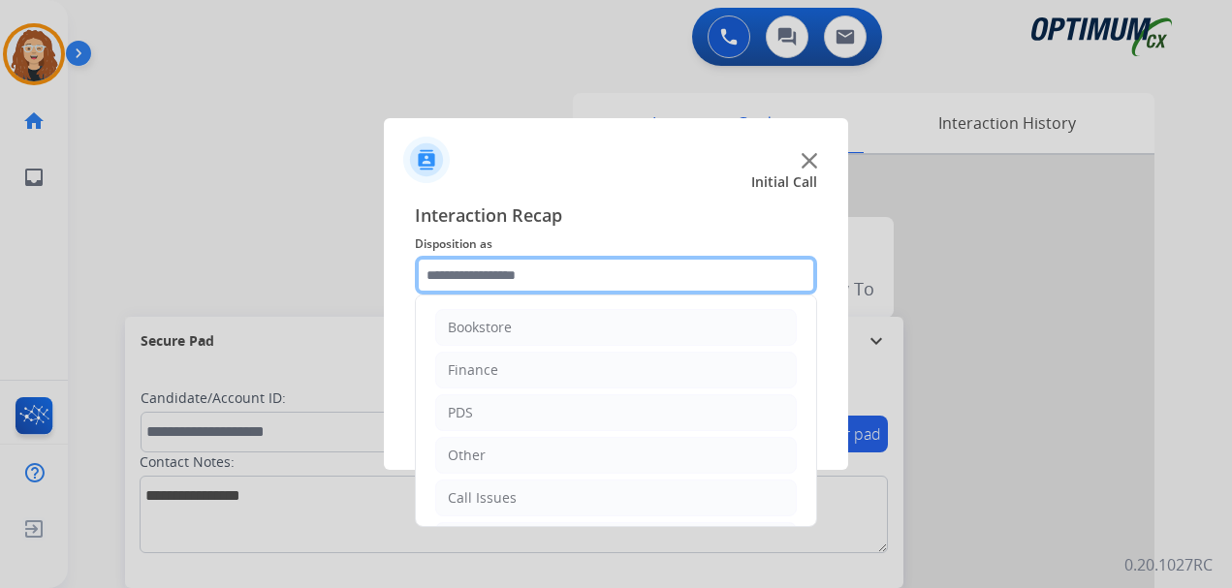
scroll to position [132, 0]
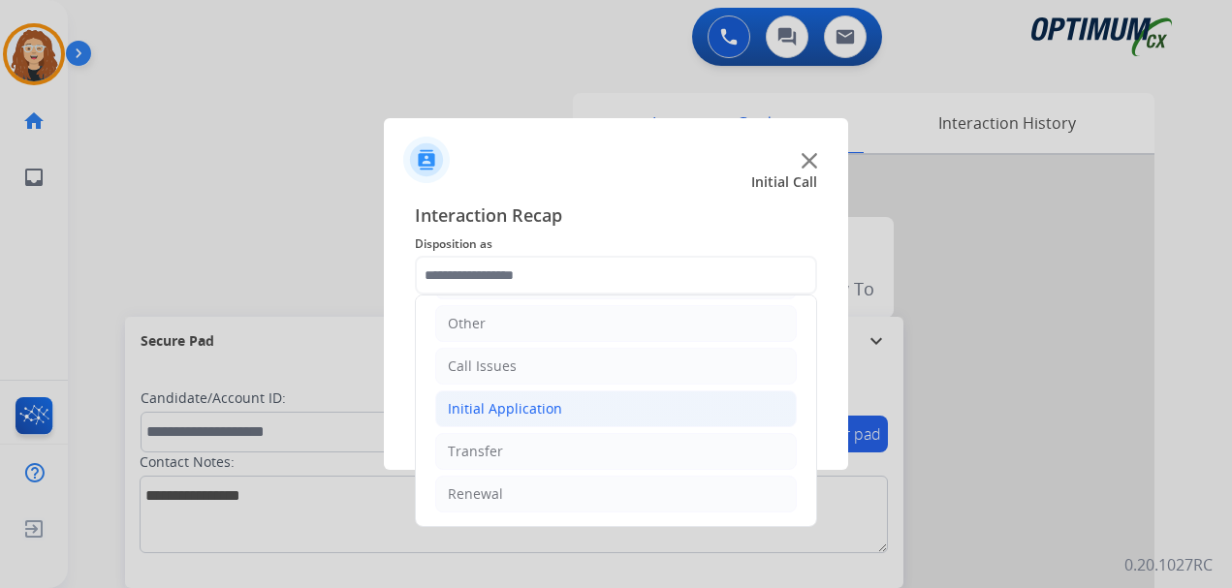
click at [523, 412] on div "Initial Application" at bounding box center [505, 408] width 114 height 19
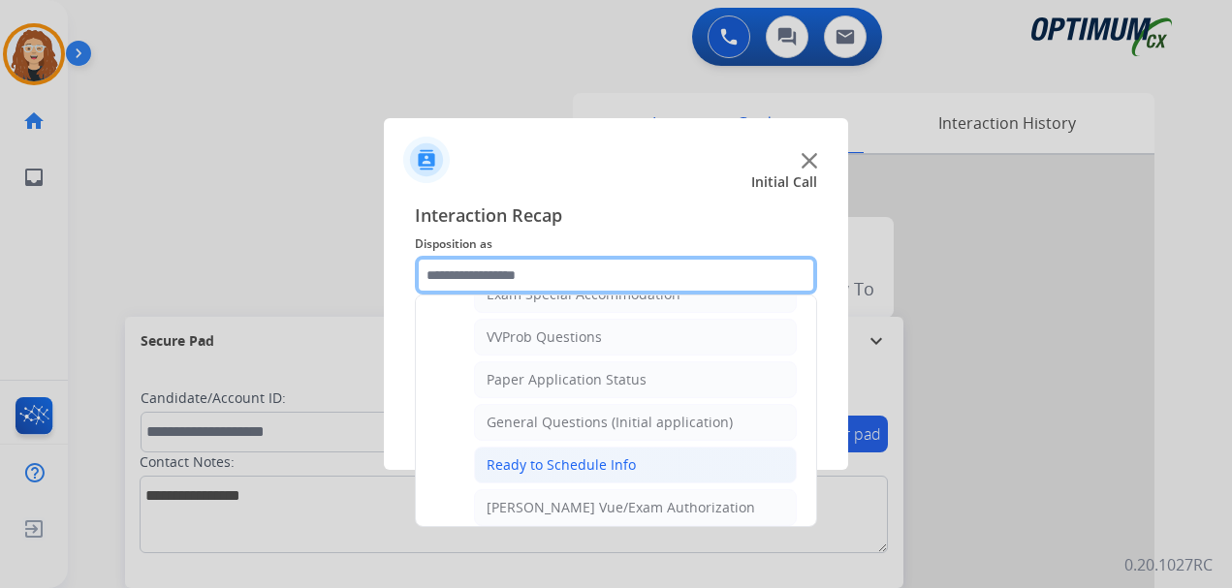
scroll to position [1020, 0]
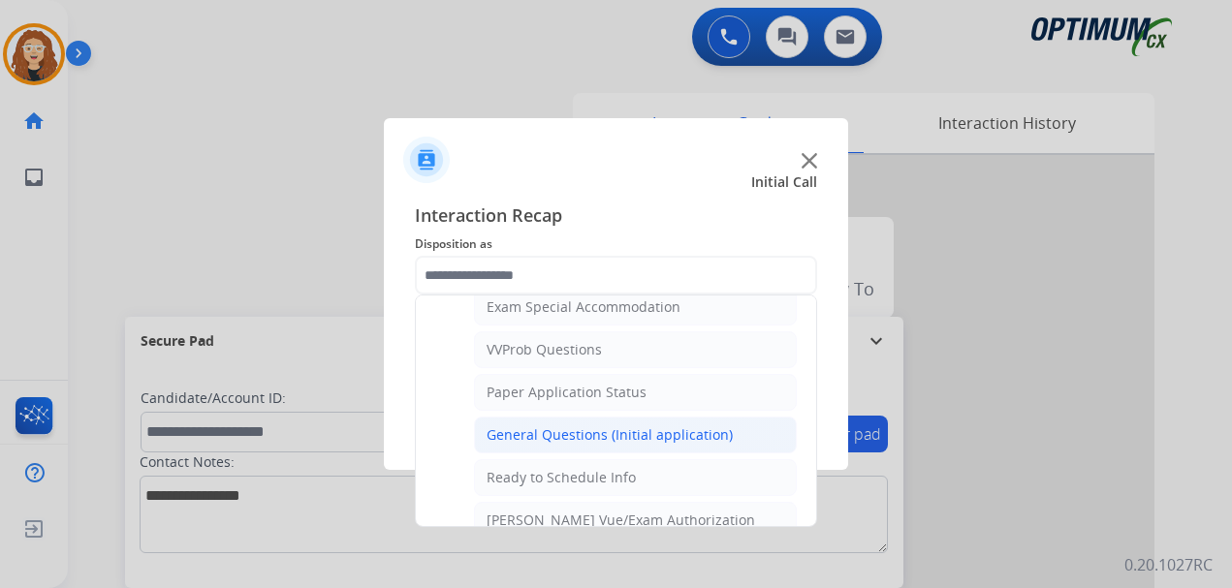
click at [685, 440] on div "General Questions (Initial application)" at bounding box center [609, 434] width 246 height 19
type input "**********"
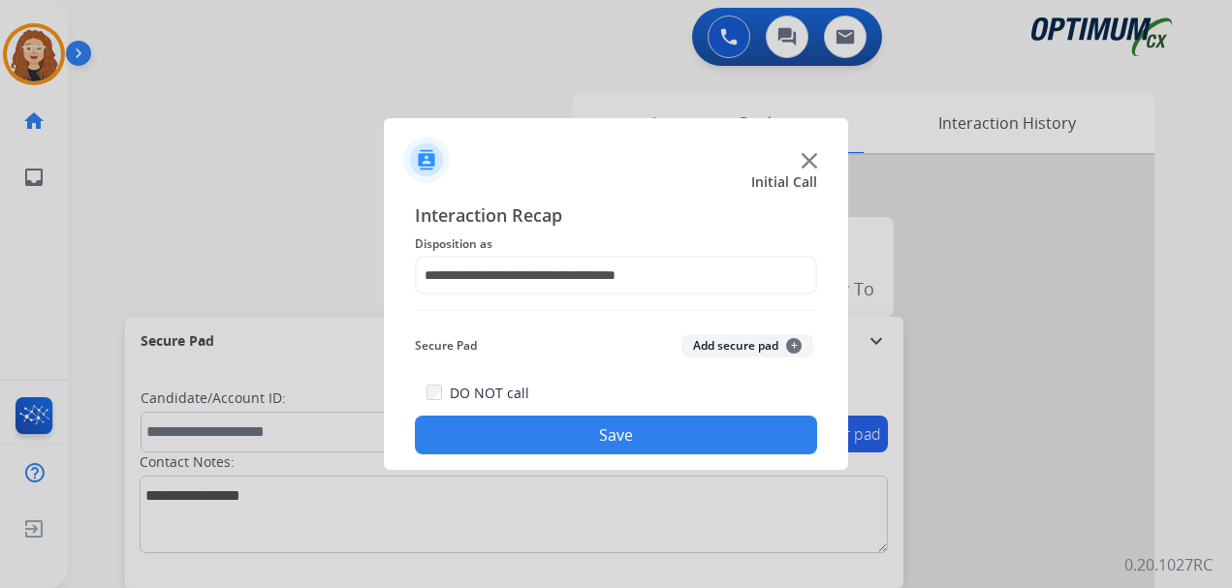
click at [682, 440] on button "Save" at bounding box center [616, 435] width 402 height 39
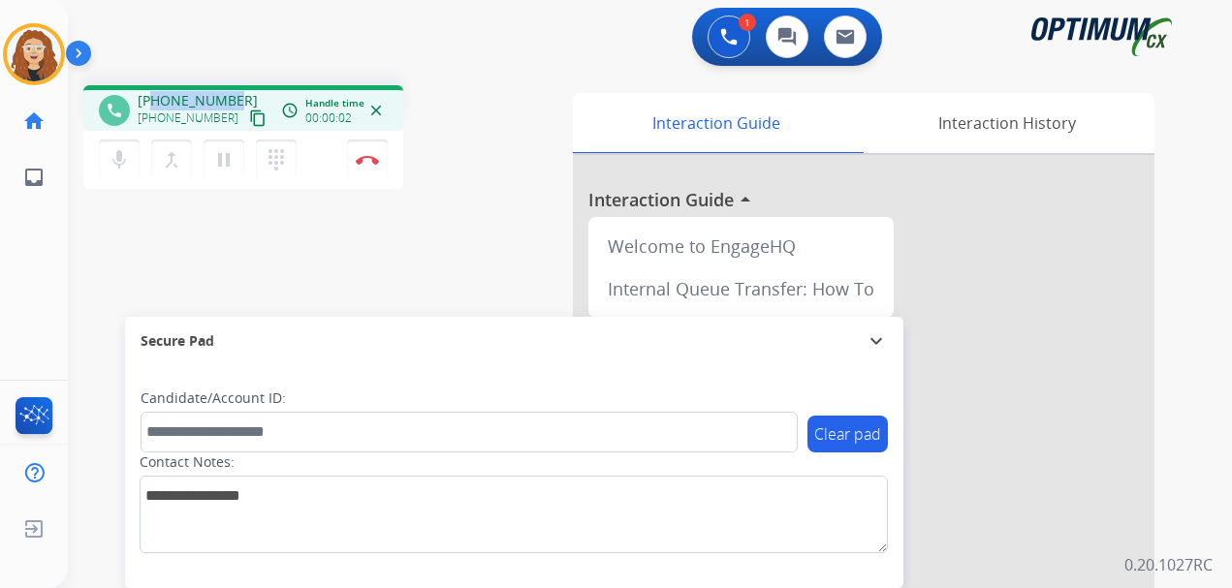
drag, startPoint x: 155, startPoint y: 99, endPoint x: 234, endPoint y: 96, distance: 78.5
click at [234, 98] on div "[PHONE_NUMBER] [PHONE_NUMBER] content_copy" at bounding box center [204, 110] width 132 height 39
click at [371, 157] on img at bounding box center [367, 160] width 23 height 10
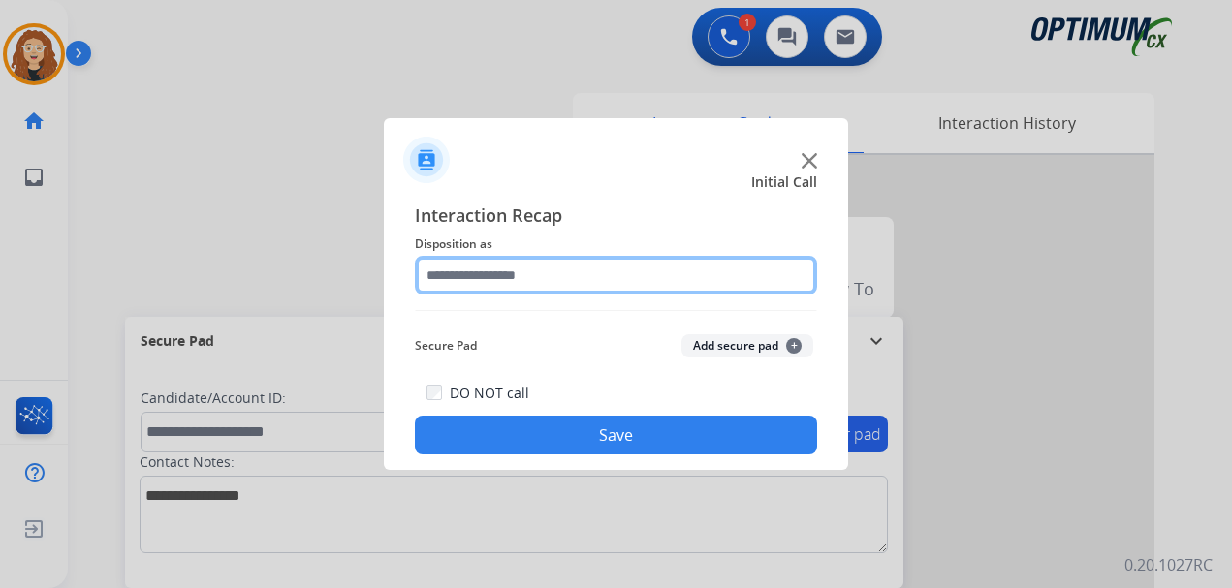
click at [483, 270] on input "text" at bounding box center [616, 275] width 402 height 39
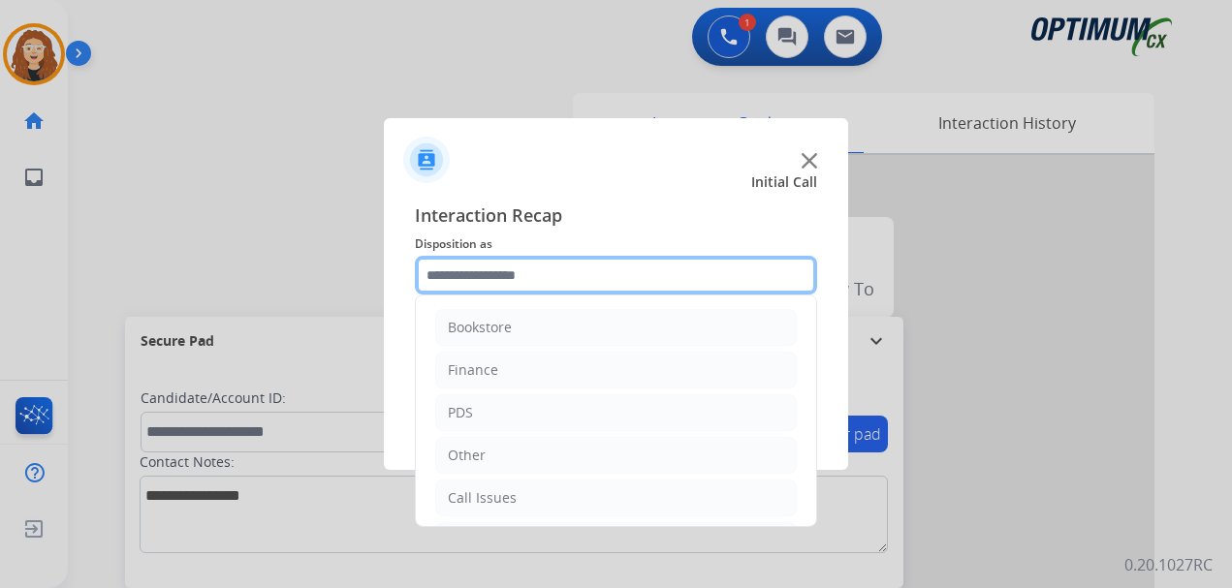
scroll to position [132, 0]
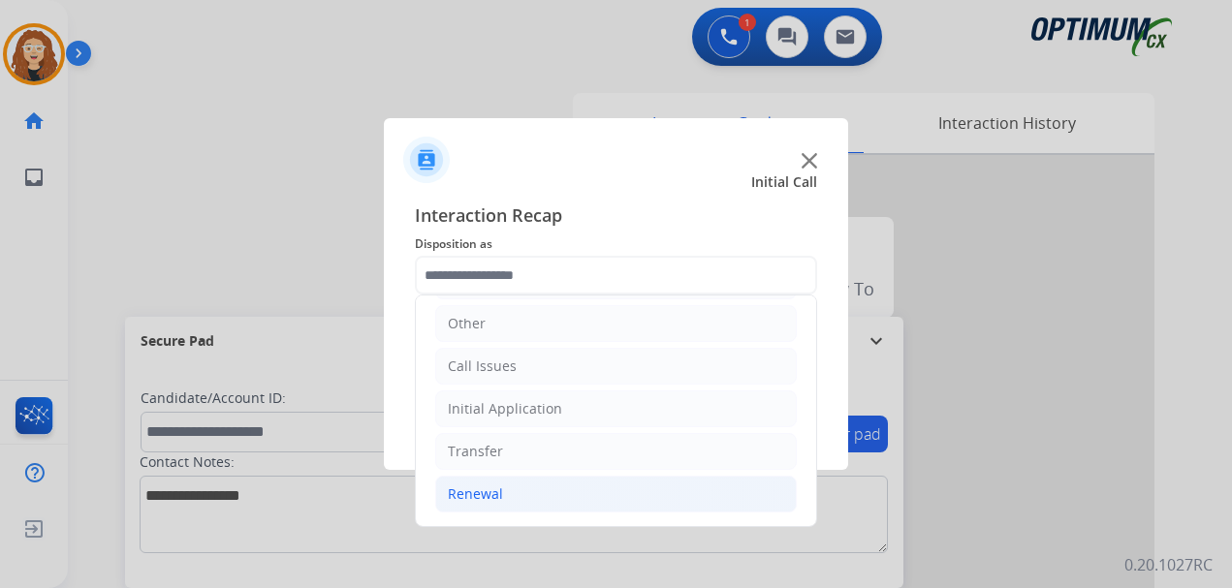
click at [614, 508] on li "Renewal" at bounding box center [615, 494] width 361 height 37
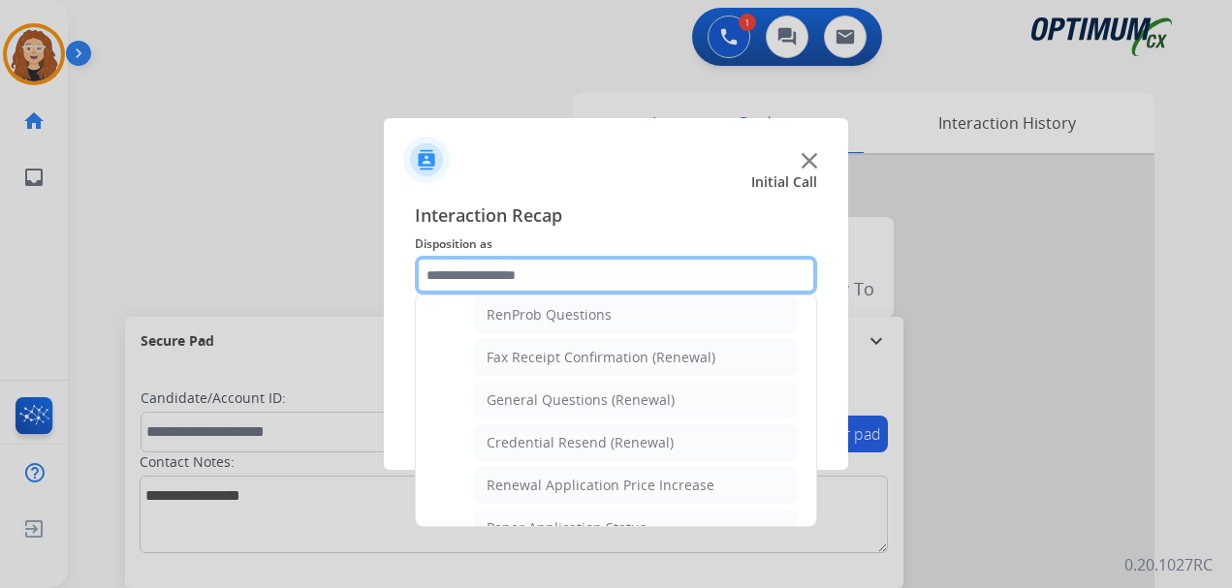
scroll to position [514, 0]
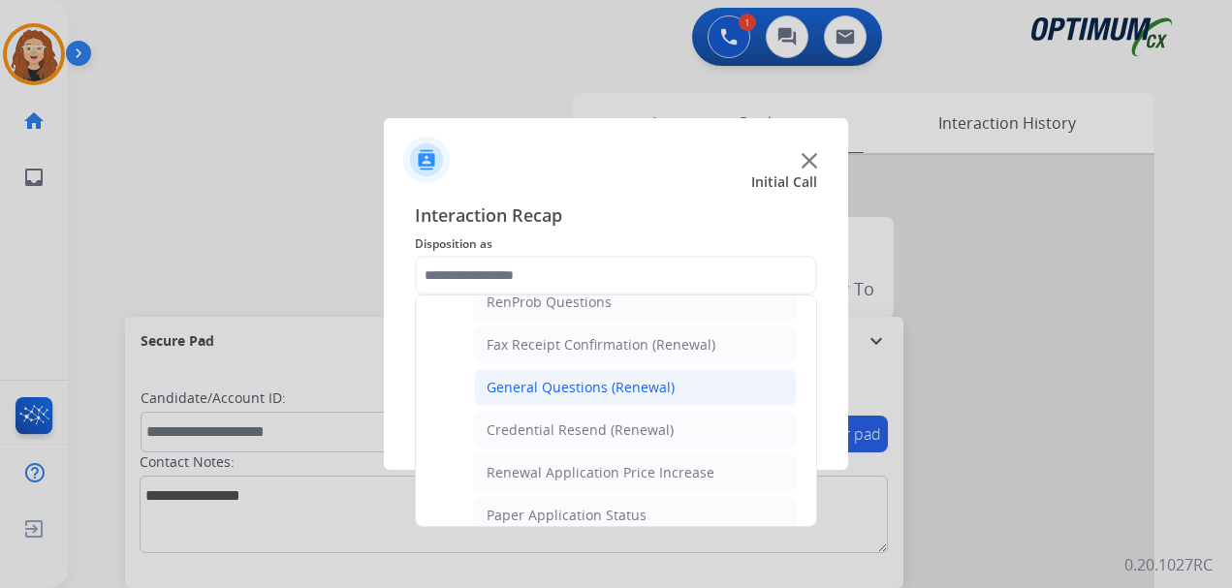
click at [627, 390] on div "General Questions (Renewal)" at bounding box center [580, 387] width 188 height 19
type input "**********"
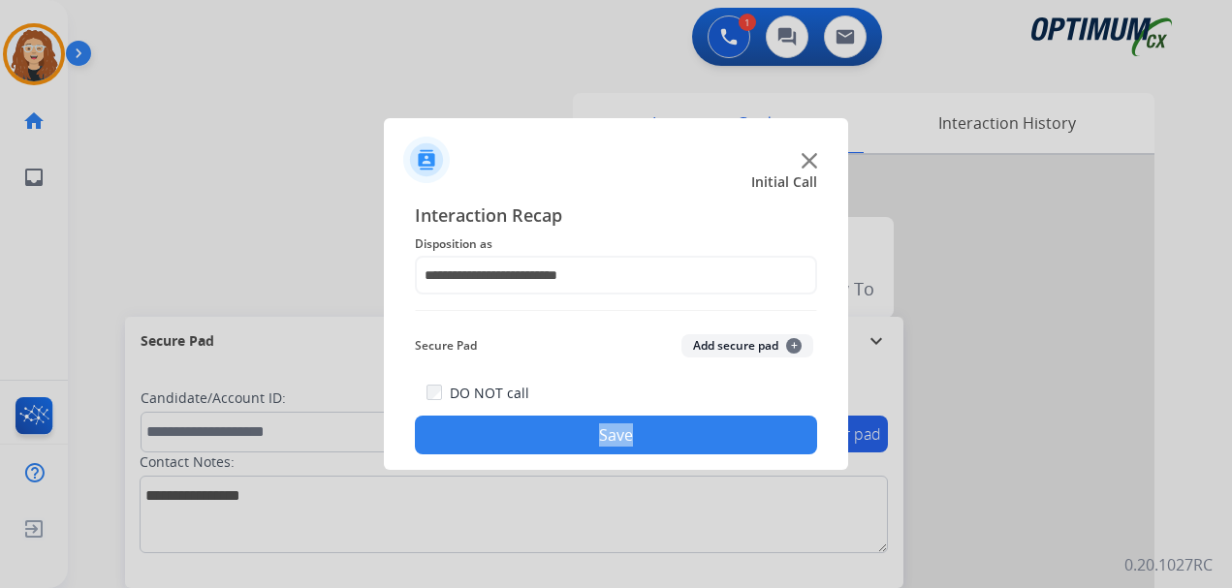
click at [627, 390] on div "DO NOT call Save" at bounding box center [616, 418] width 402 height 74
click at [549, 424] on button "Save" at bounding box center [616, 435] width 402 height 39
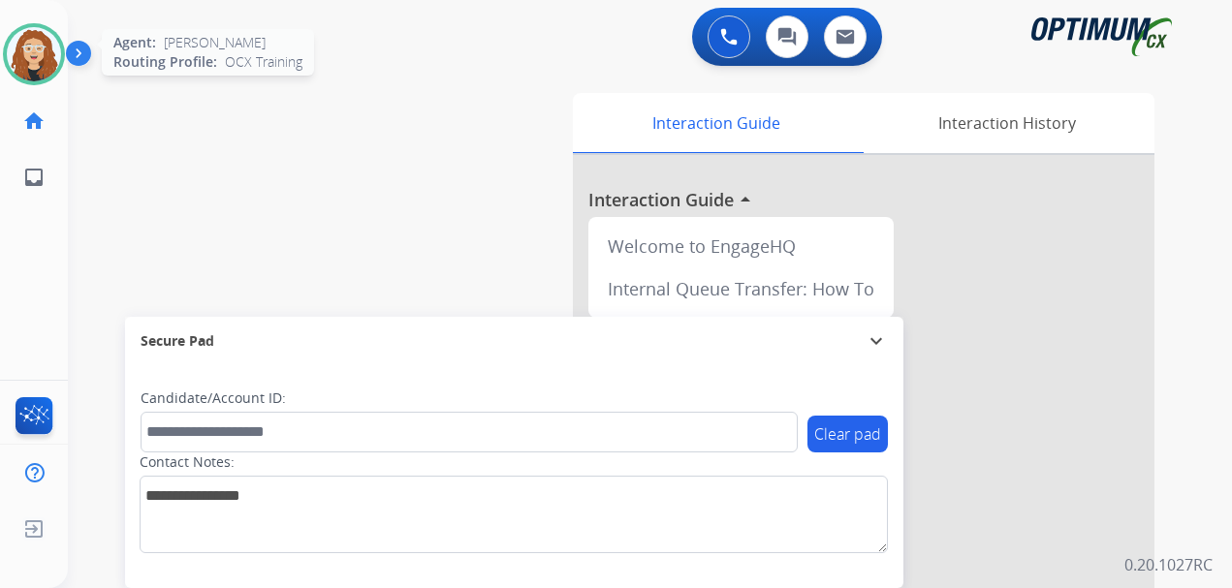
click at [12, 57] on img at bounding box center [34, 54] width 54 height 54
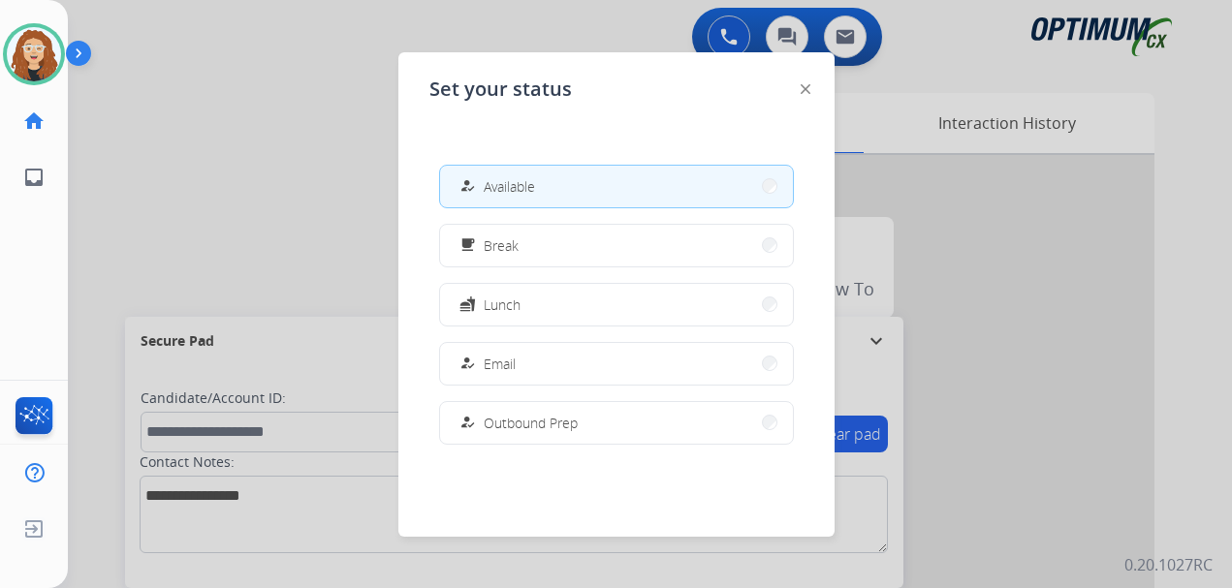
scroll to position [484, 0]
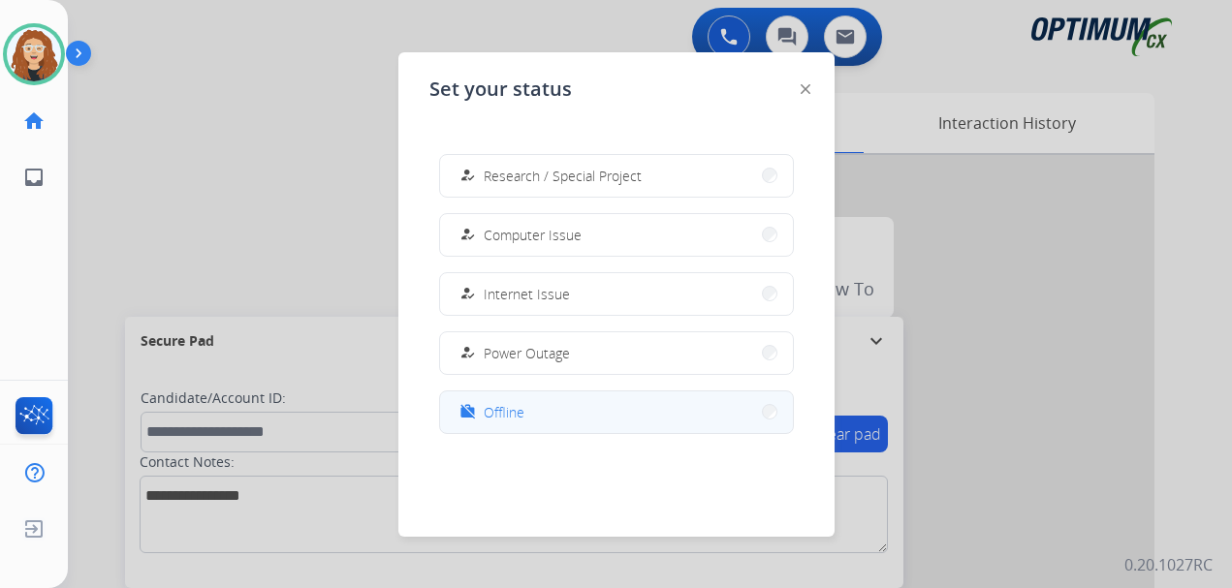
click at [594, 410] on button "work_off Offline" at bounding box center [616, 412] width 353 height 42
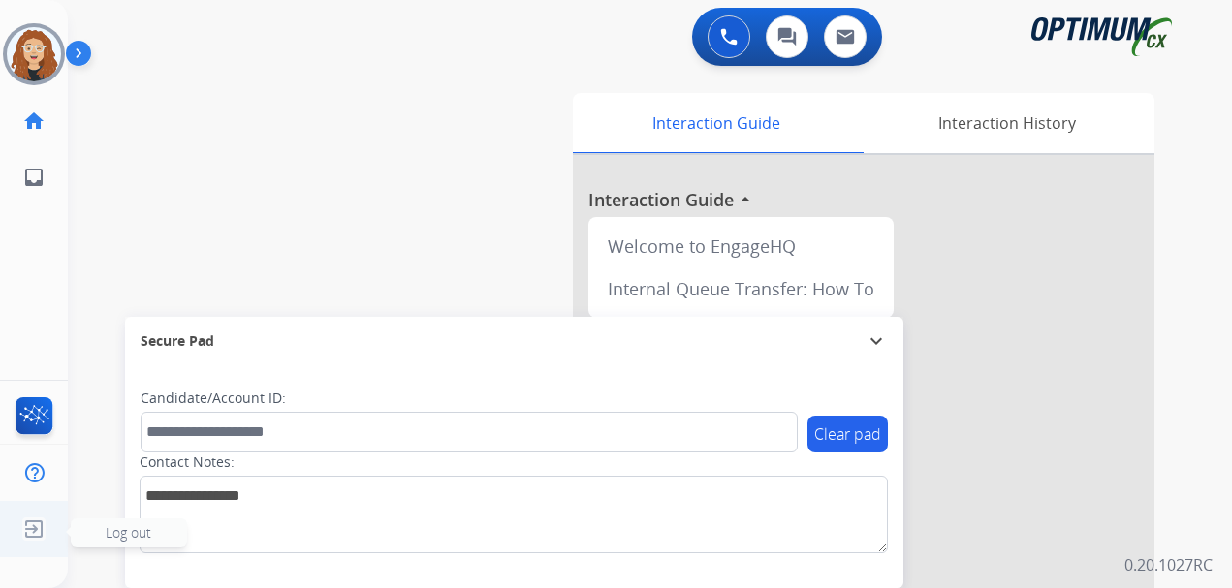
click at [30, 530] on img at bounding box center [33, 529] width 35 height 37
click at [91, 531] on span "Log out" at bounding box center [129, 532] width 116 height 29
